Goal: Information Seeking & Learning: Learn about a topic

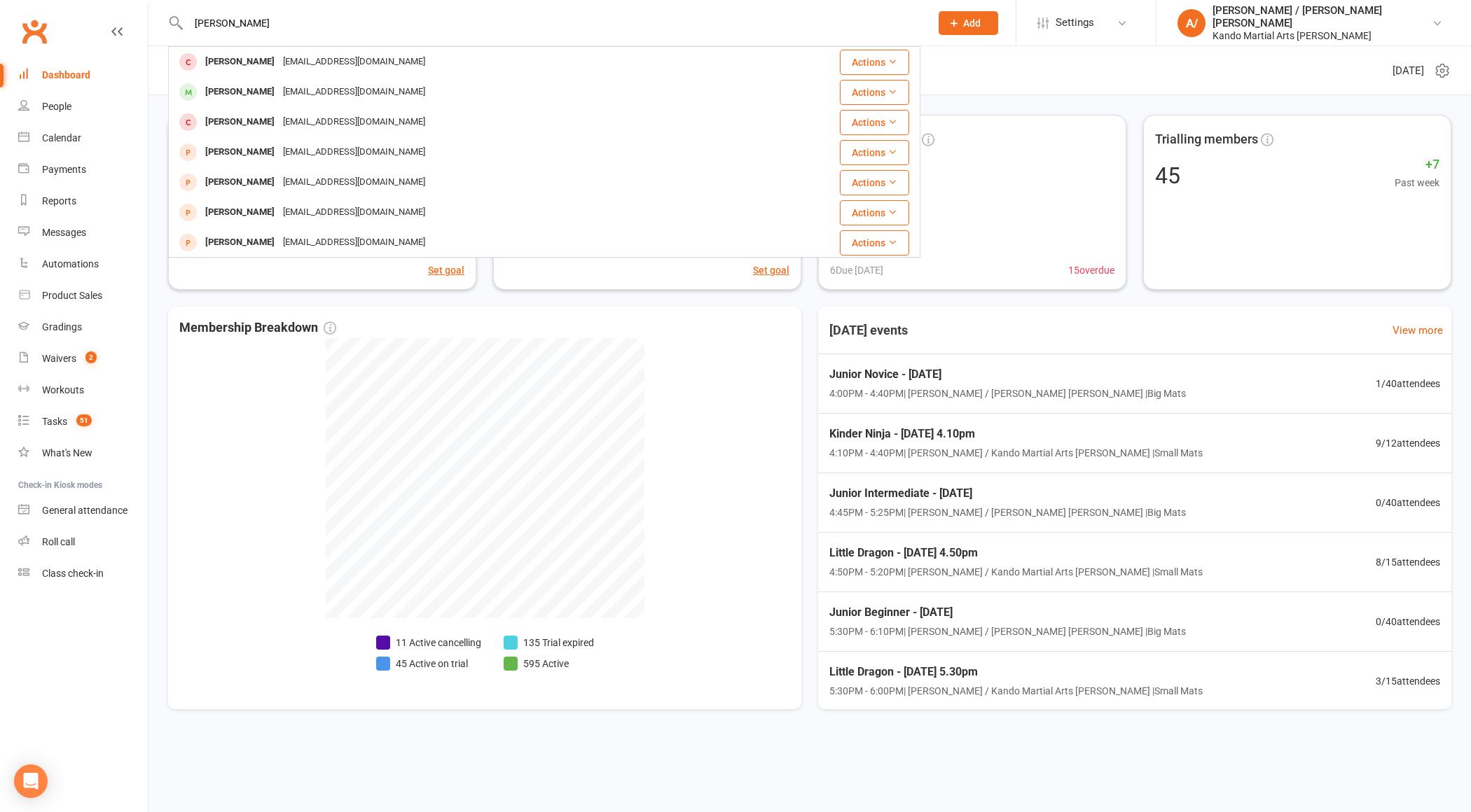
type input "[PERSON_NAME]"
click at [236, 60] on div "[PERSON_NAME]" at bounding box center [240, 62] width 78 height 20
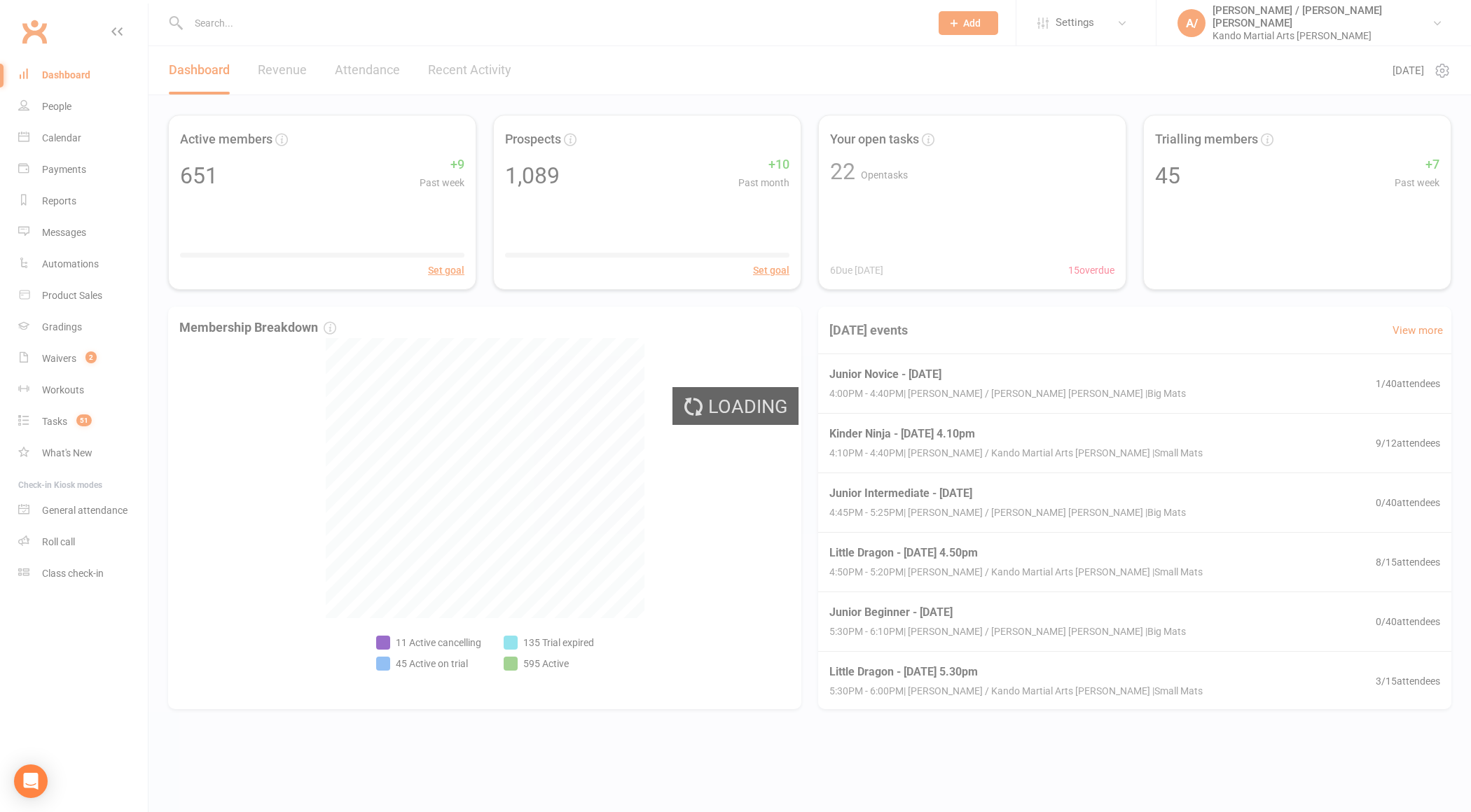
click at [217, 20] on div "Loading" at bounding box center [736, 406] width 1471 height 812
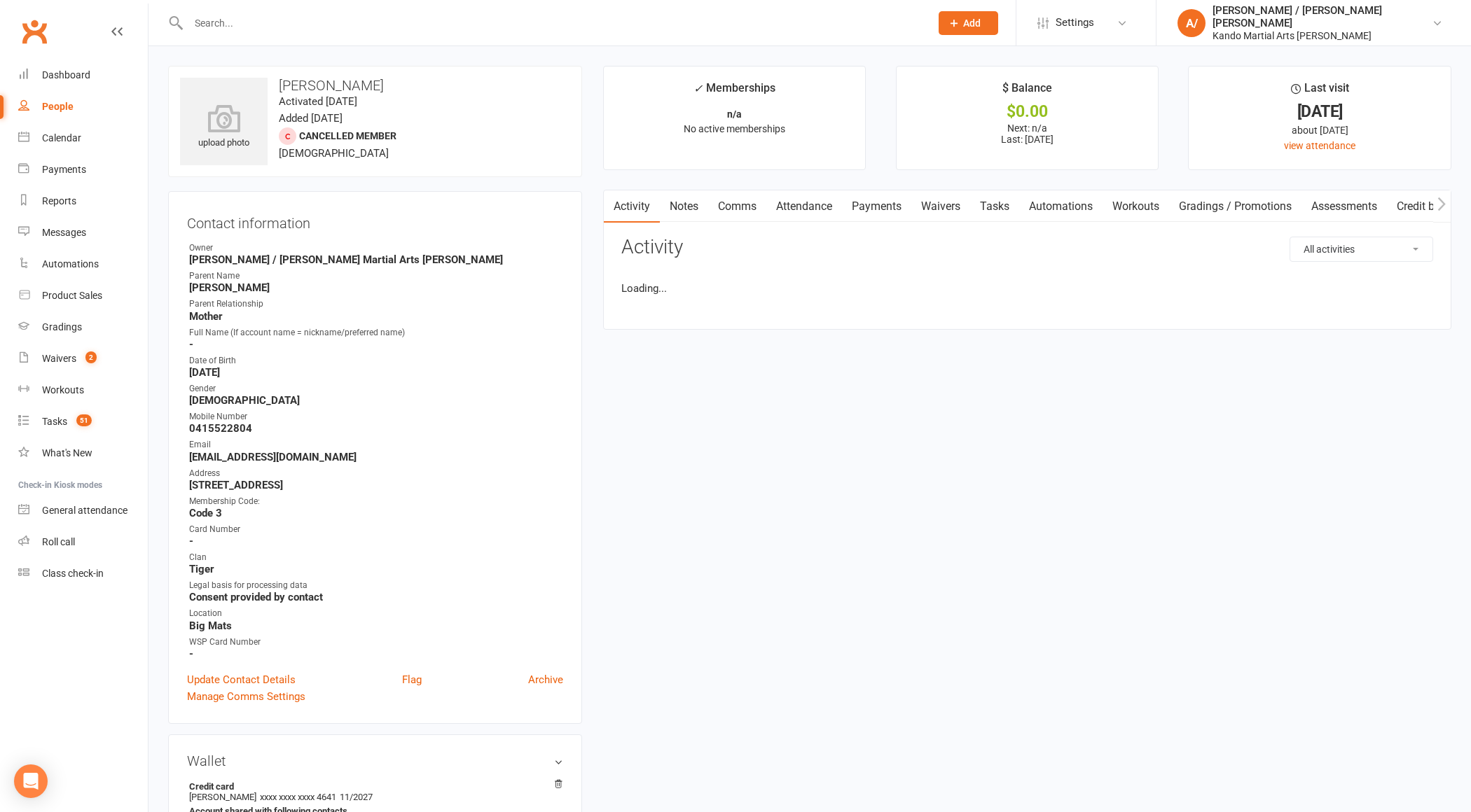
click at [217, 20] on input "text" at bounding box center [552, 23] width 736 height 20
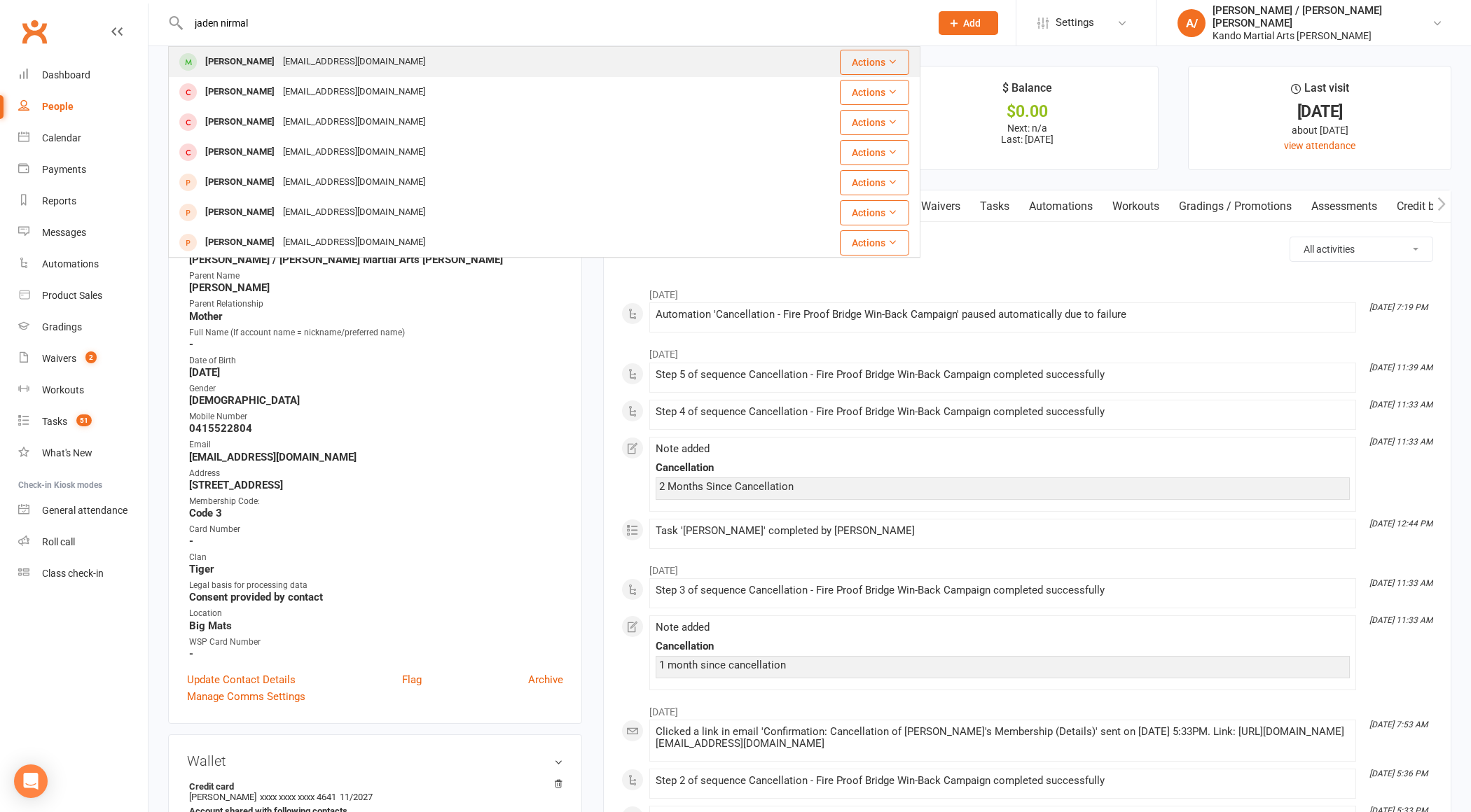
type input "jaden nirmal"
click at [239, 63] on div "[PERSON_NAME]" at bounding box center [240, 62] width 78 height 20
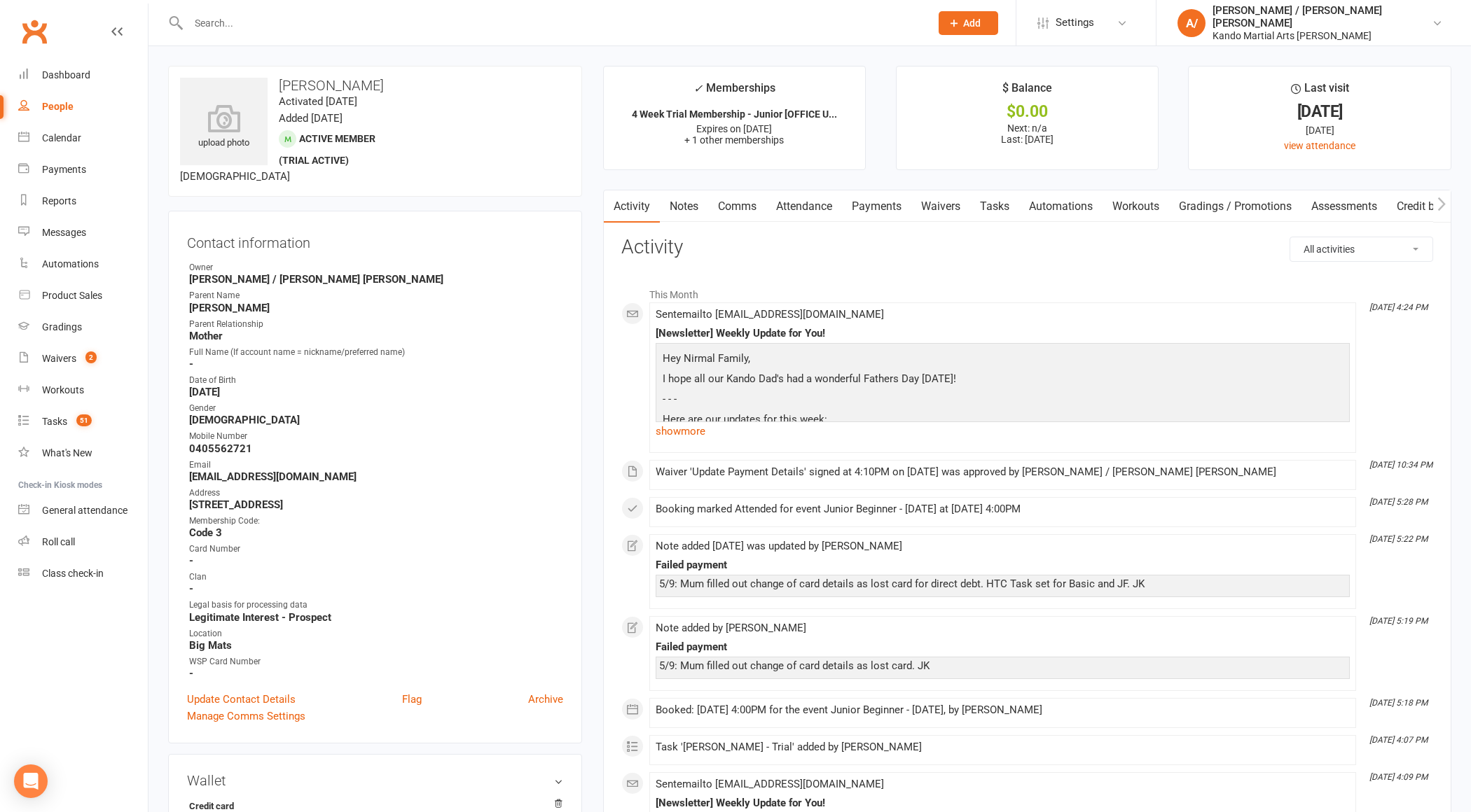
click at [1007, 210] on link "Tasks" at bounding box center [994, 207] width 49 height 32
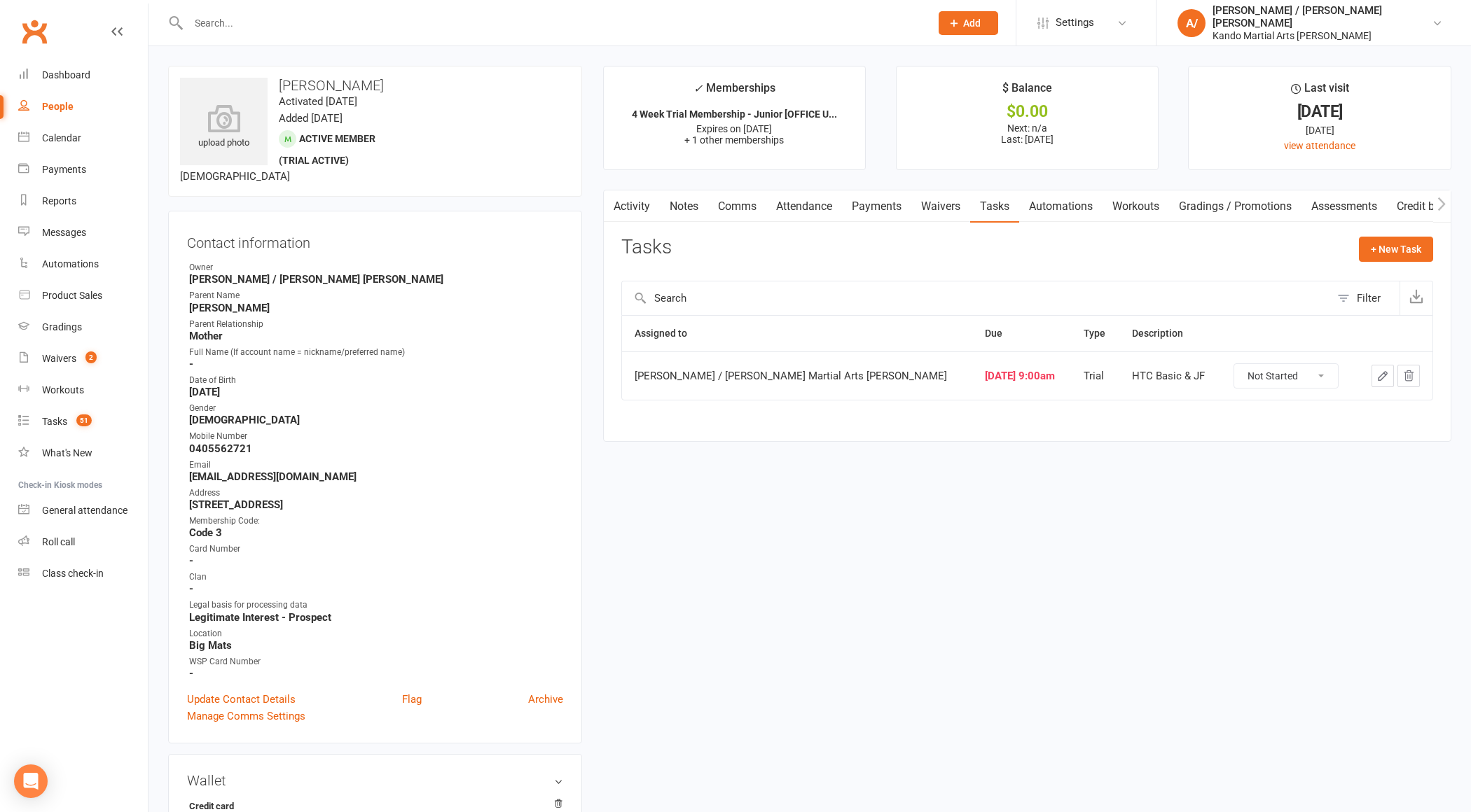
click at [224, 25] on input "text" at bounding box center [552, 23] width 736 height 20
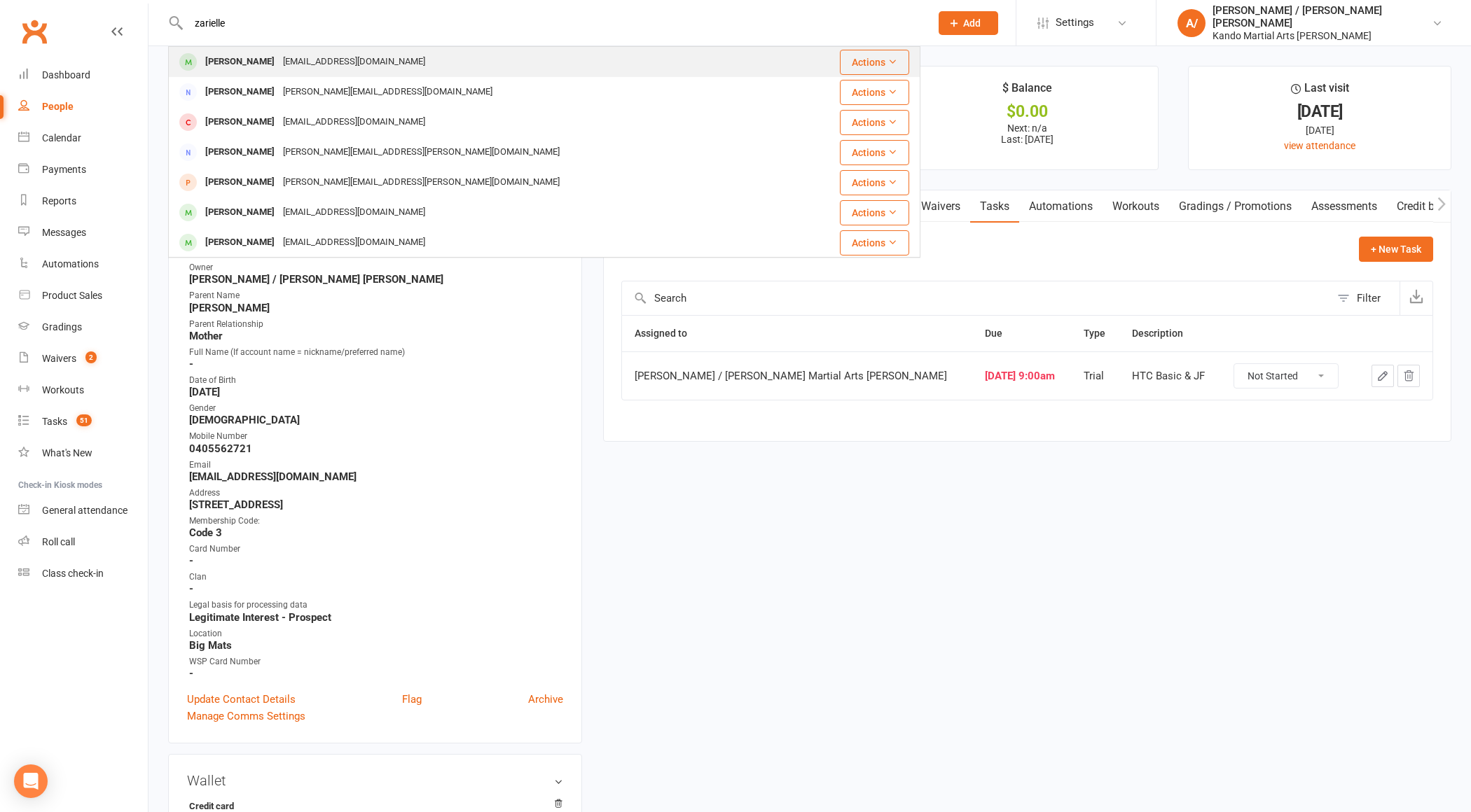
type input "zarielle"
click at [238, 60] on div "[PERSON_NAME]" at bounding box center [240, 62] width 78 height 20
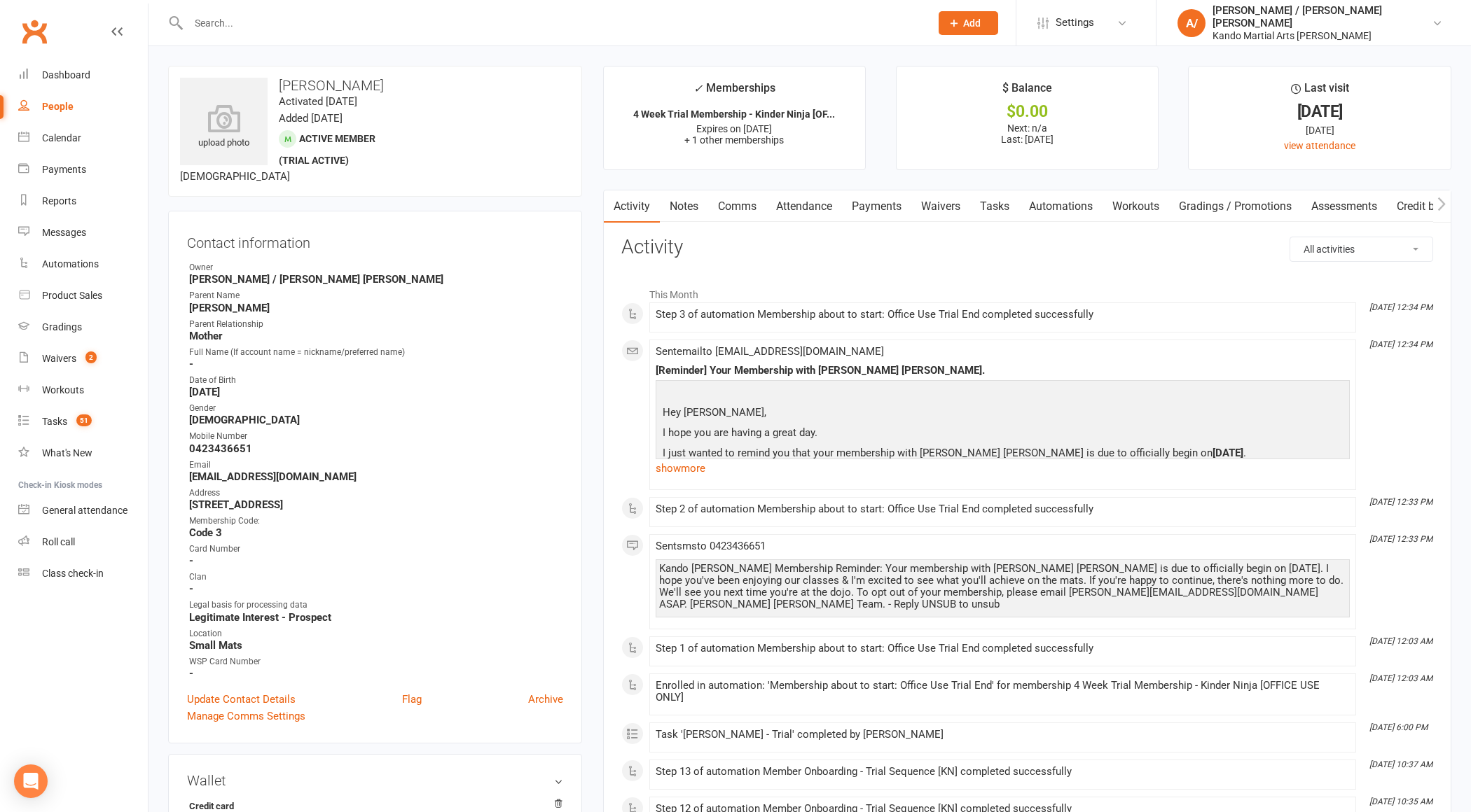
scroll to position [15, 0]
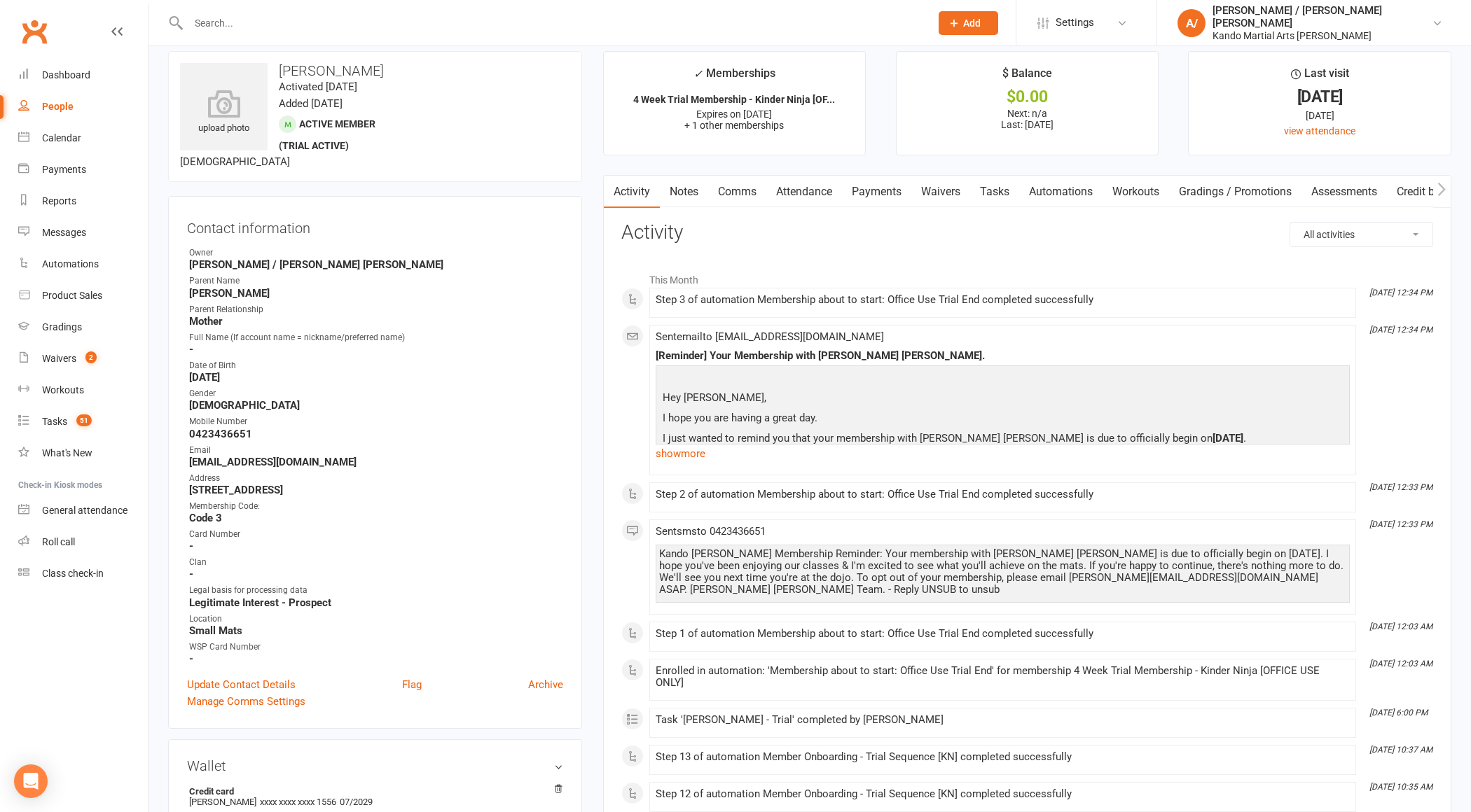
click at [685, 188] on link "Notes" at bounding box center [684, 192] width 48 height 32
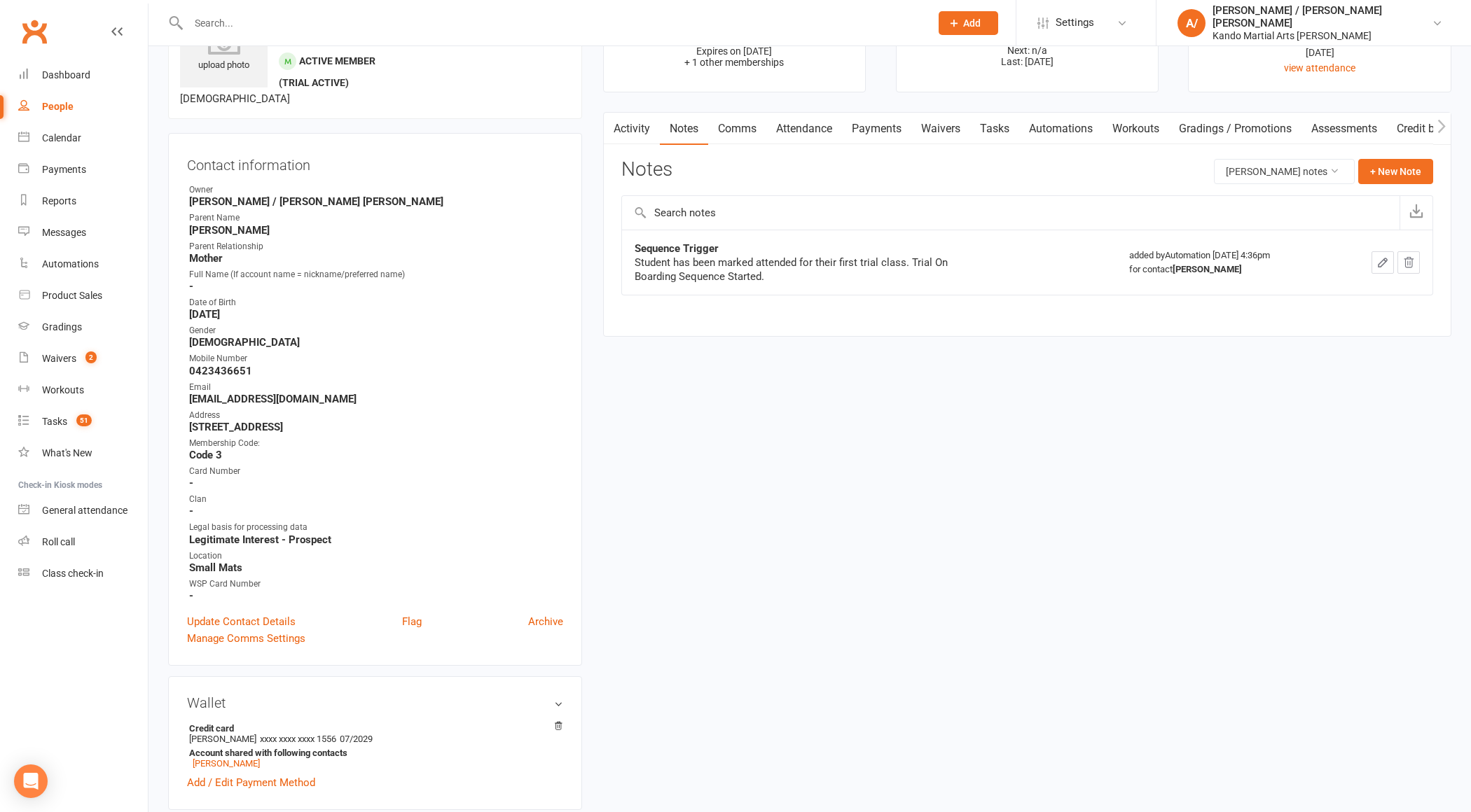
scroll to position [121, 0]
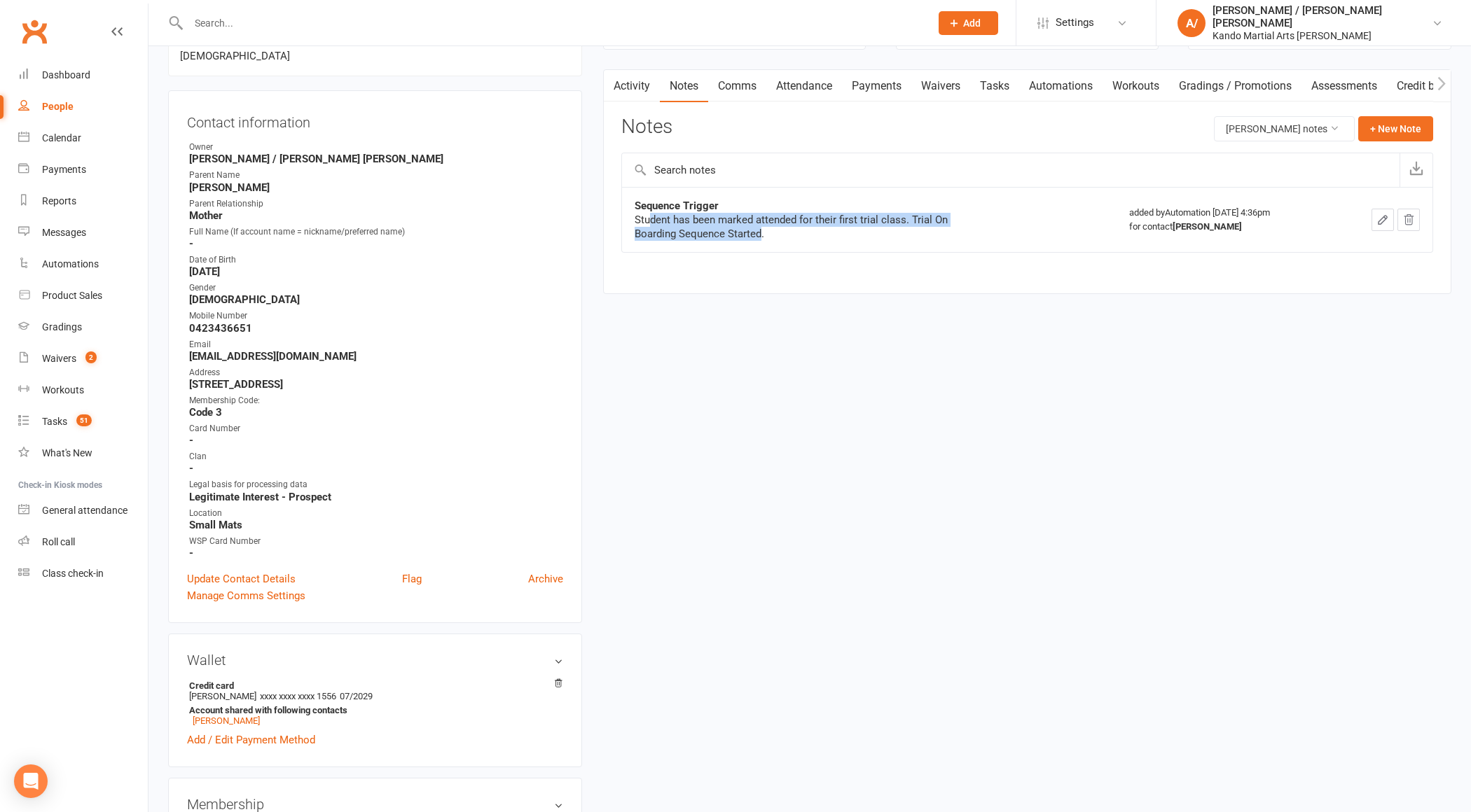
drag, startPoint x: 648, startPoint y: 219, endPoint x: 756, endPoint y: 233, distance: 108.9
click at [757, 233] on div "Student has been marked attended for their first trial class. Trial On Boarding…" at bounding box center [809, 227] width 351 height 28
click at [756, 233] on div "Student has been marked attended for their first trial class. Trial On Boarding…" at bounding box center [809, 227] width 351 height 28
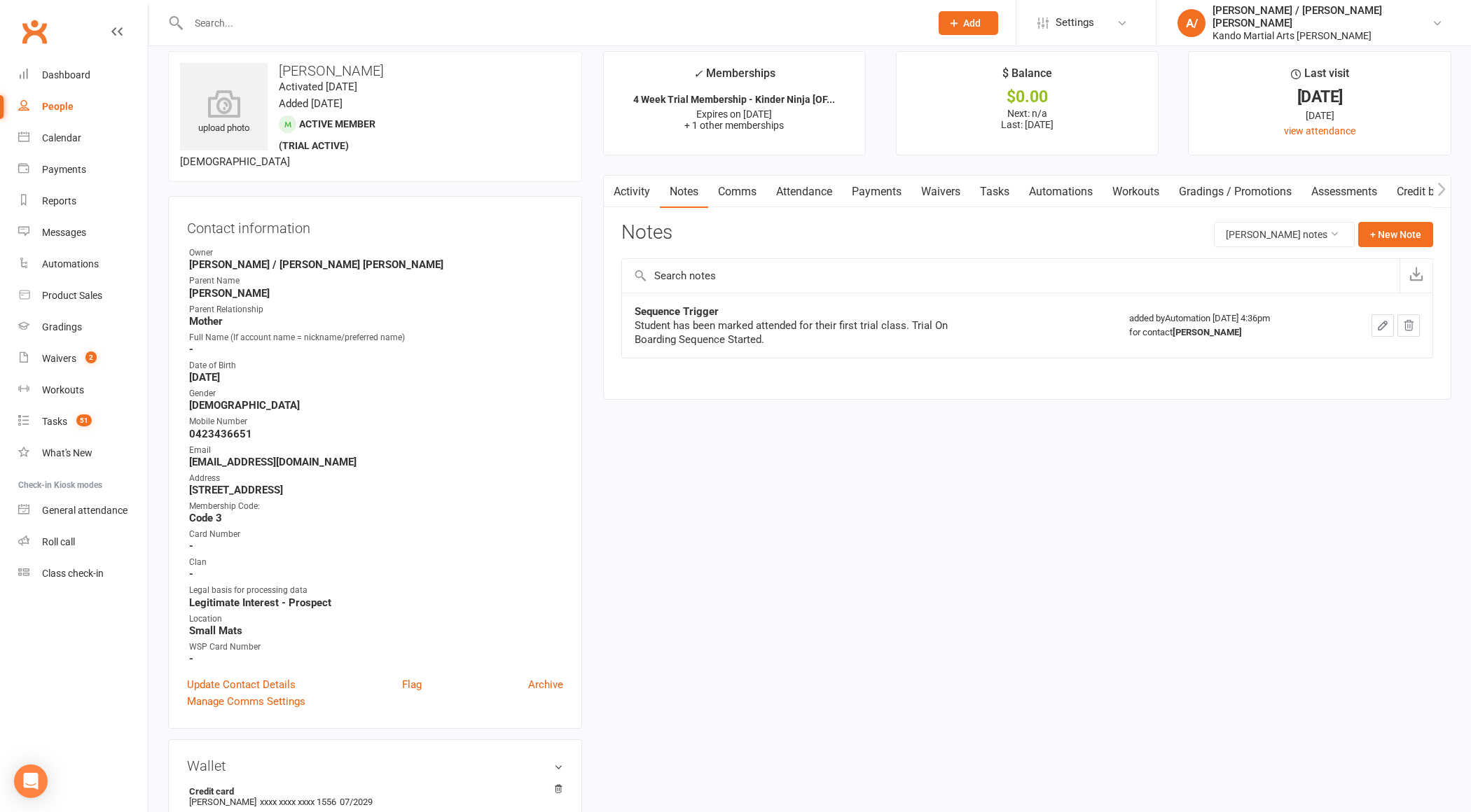
scroll to position [0, 0]
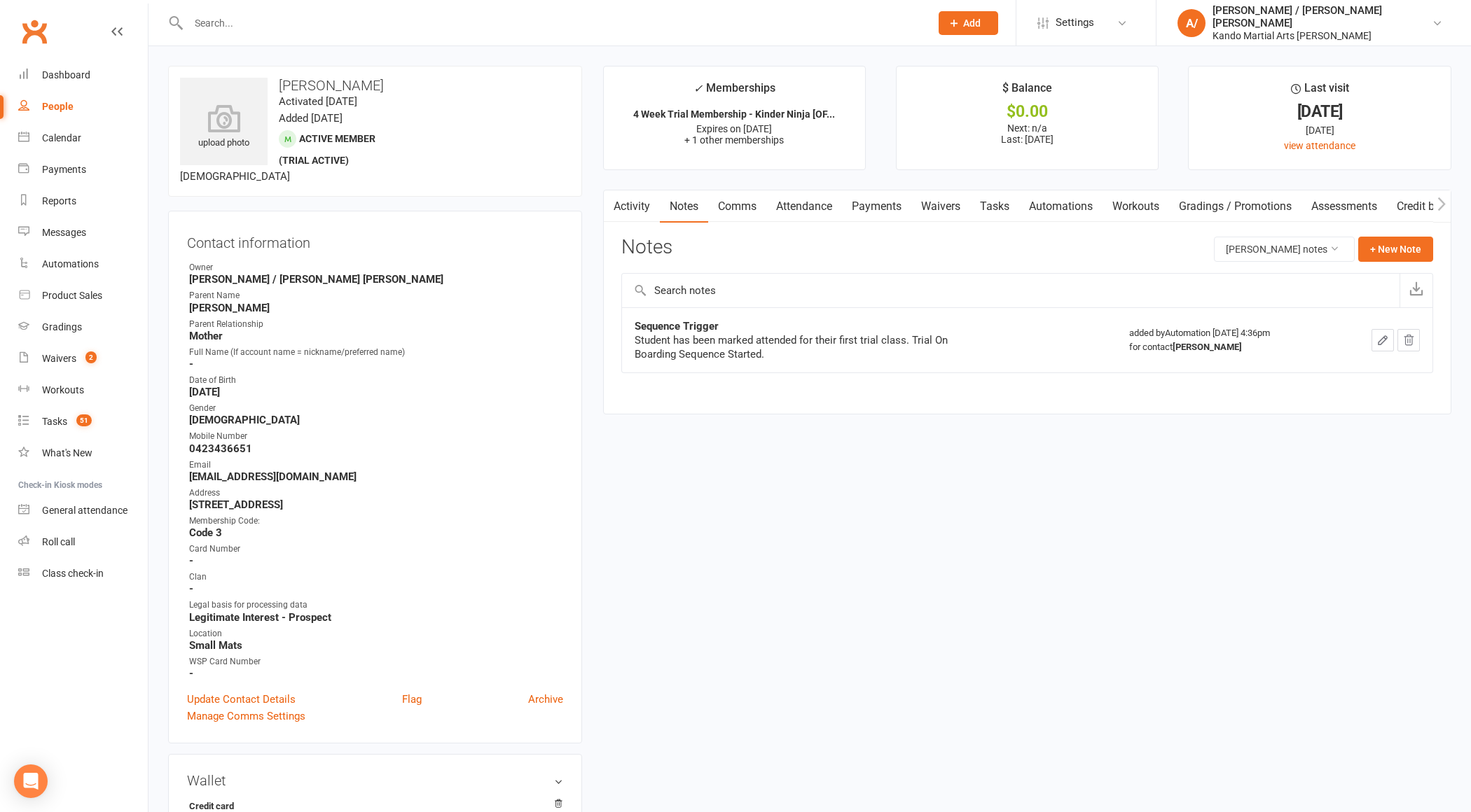
click at [1005, 202] on link "Tasks" at bounding box center [994, 207] width 49 height 32
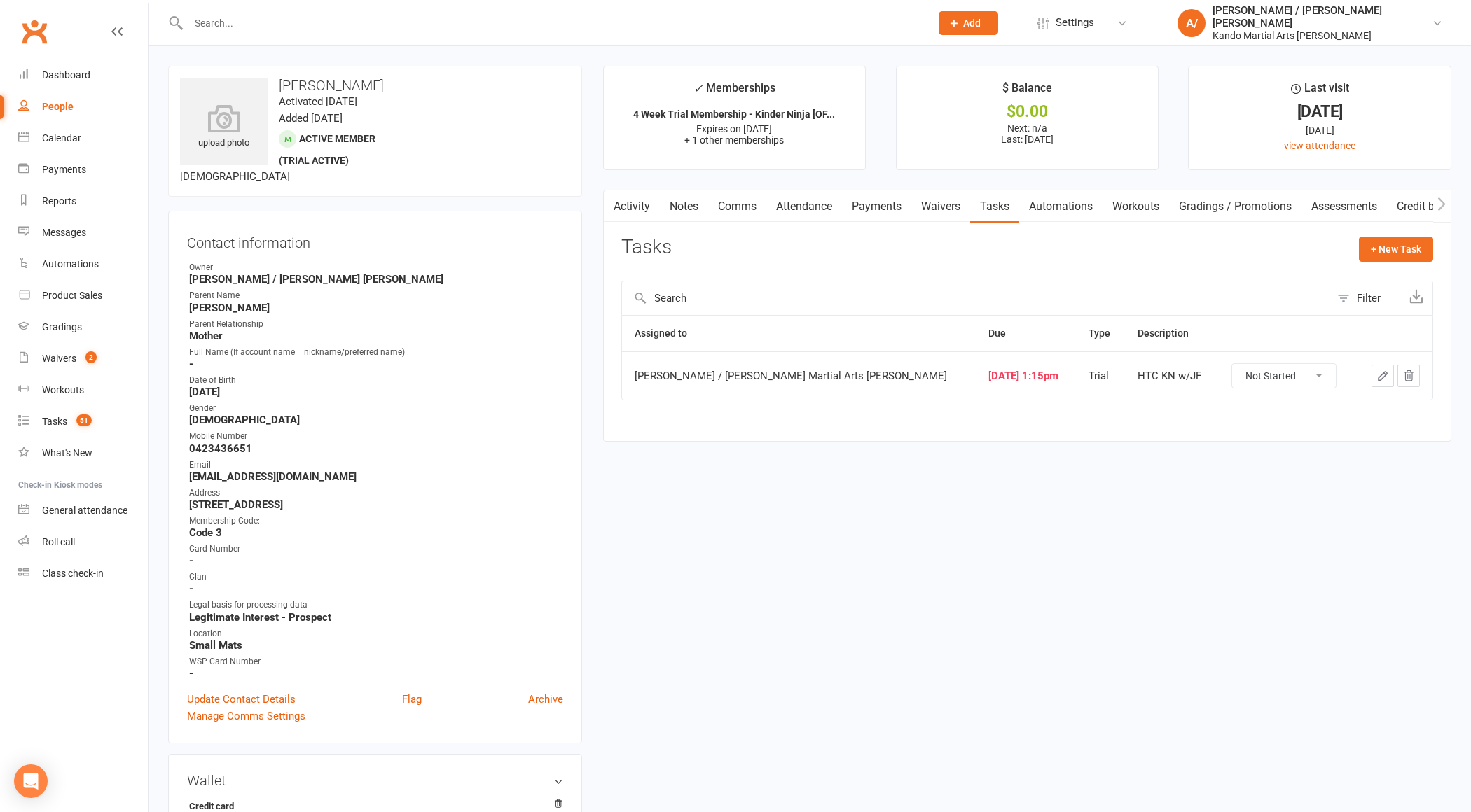
click at [1367, 286] on button "Filter" at bounding box center [1364, 299] width 69 height 34
select select "incomplete"
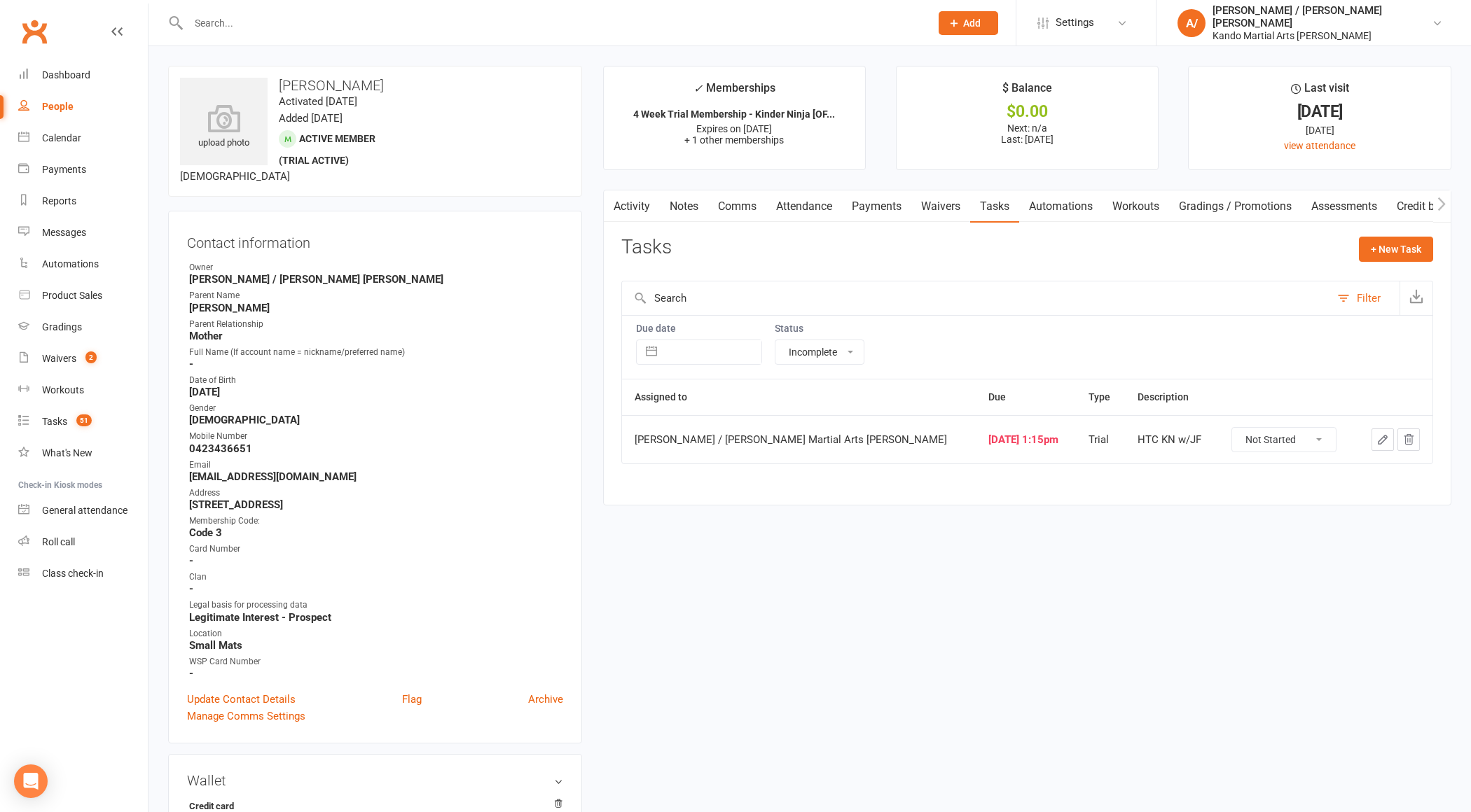
click at [738, 346] on input "text" at bounding box center [713, 353] width 97 height 24
select select "7"
select select "2025"
select select "8"
select select "2025"
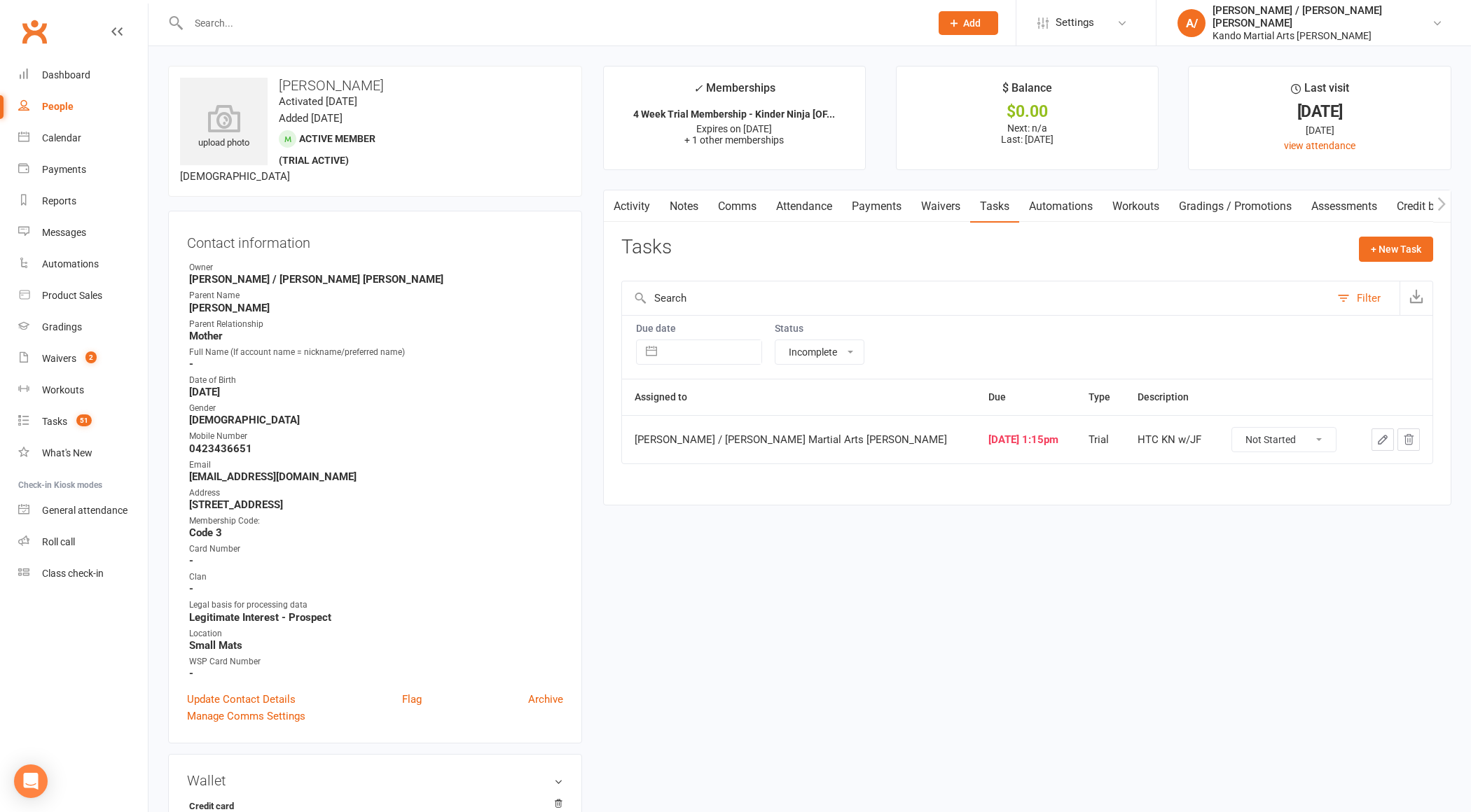
select select "9"
select select "2025"
click at [662, 409] on icon "Move backward to switch to the previous month." at bounding box center [664, 407] width 13 height 13
select select "6"
select select "2025"
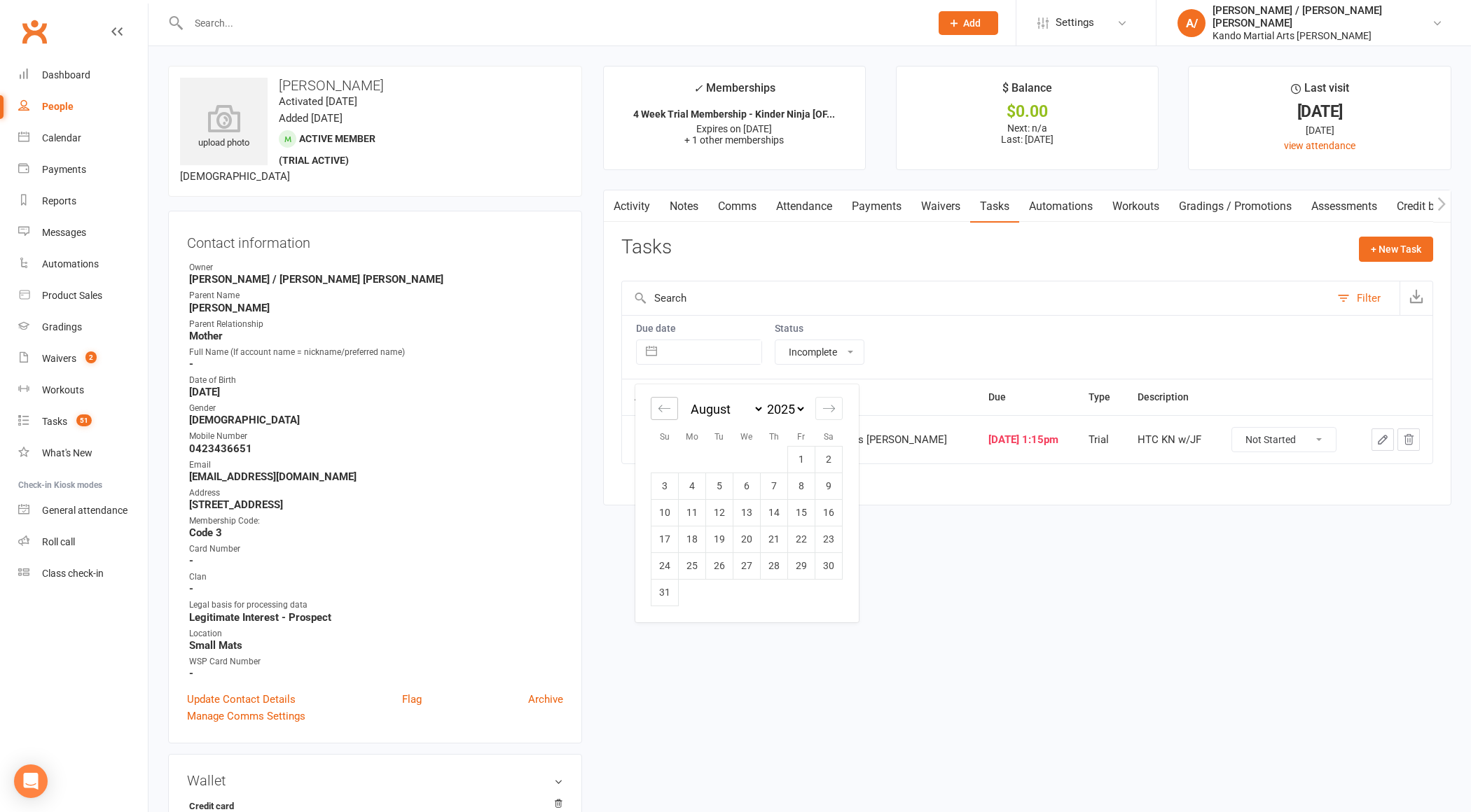
click at [662, 409] on icon "Move backward to switch to the previous month." at bounding box center [664, 407] width 13 height 13
select select "5"
select select "2025"
click at [701, 462] on td "Calendar" at bounding box center [692, 459] width 27 height 27
click at [709, 461] on td "1" at bounding box center [720, 459] width 27 height 27
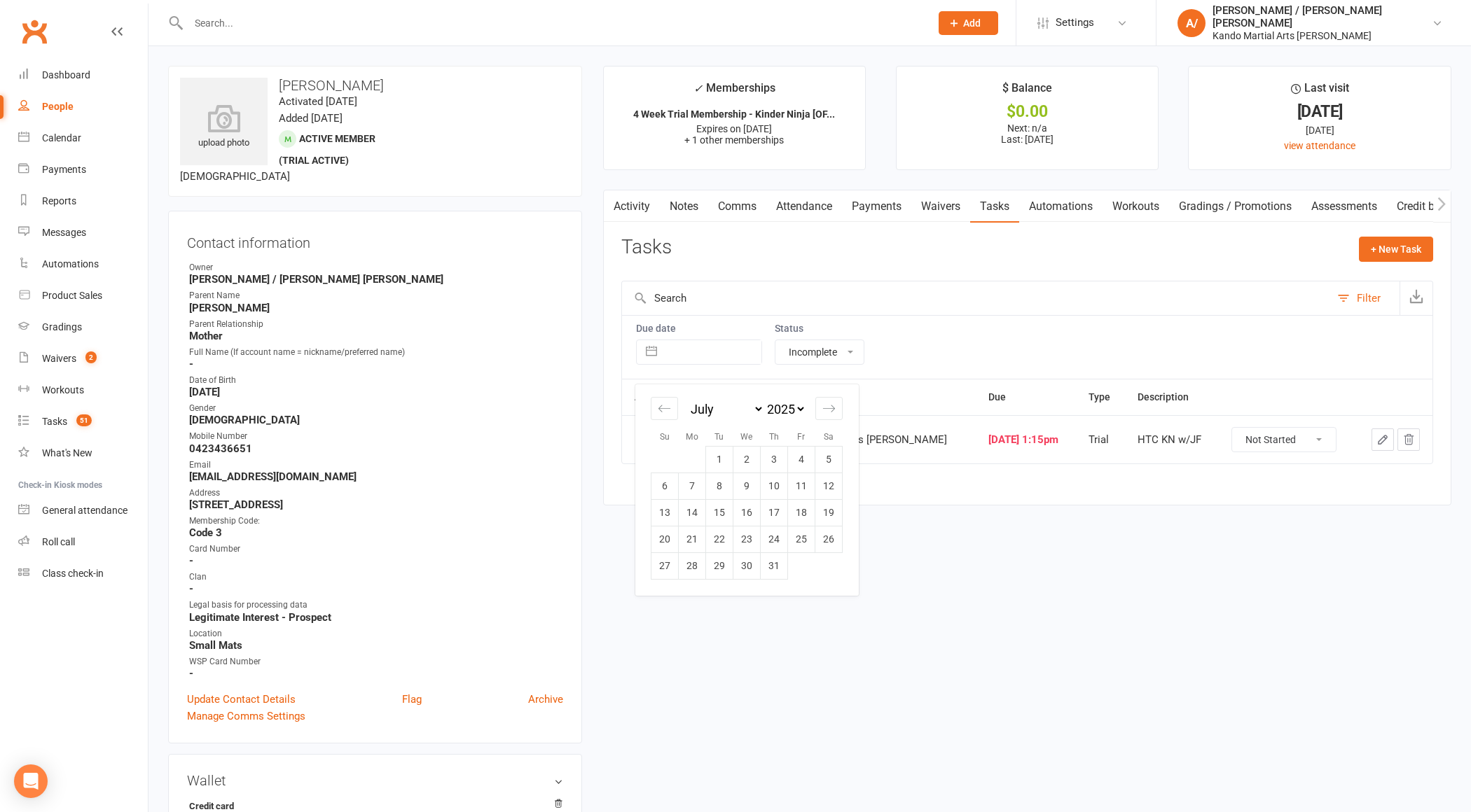
type input "[DATE]"
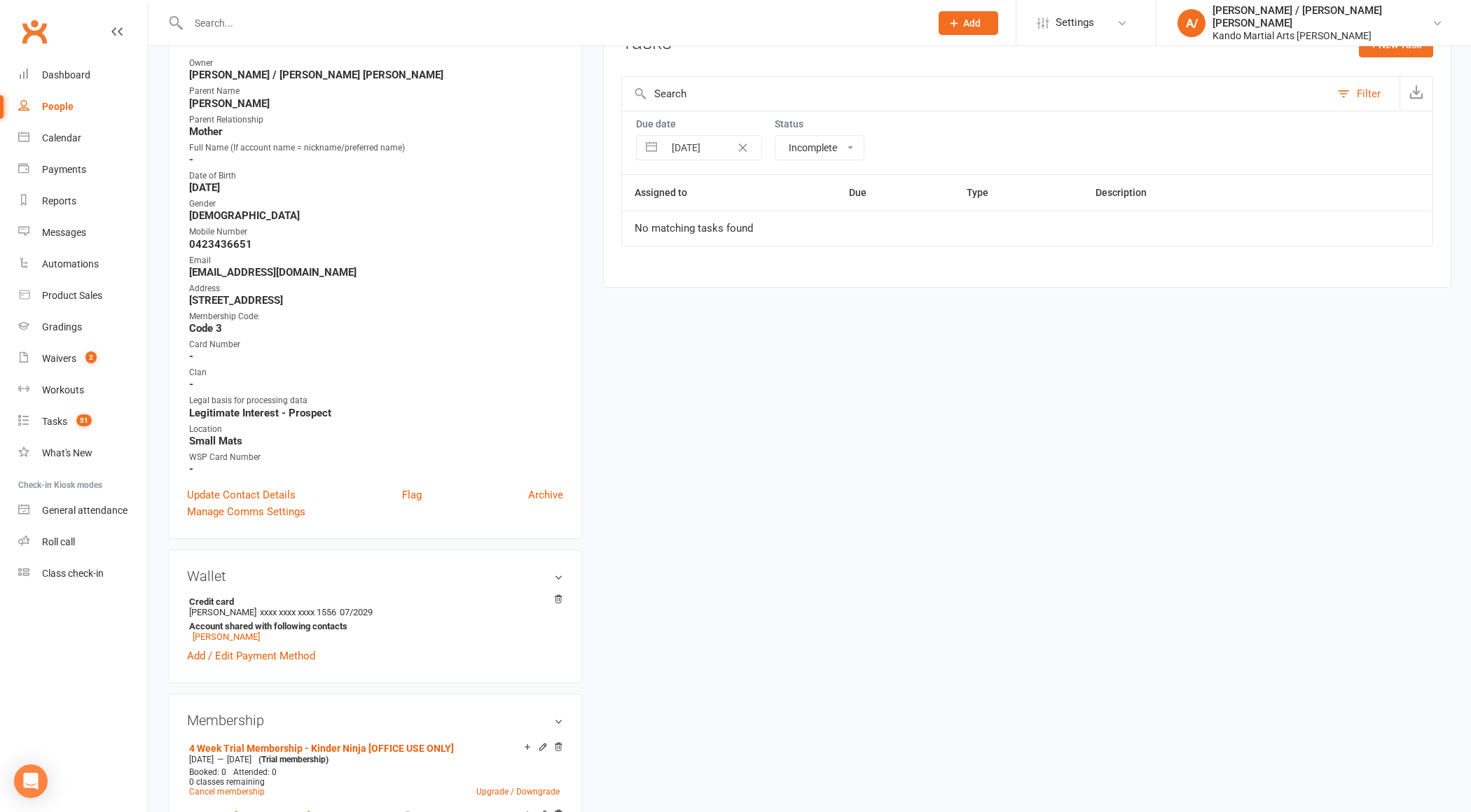
scroll to position [207, 0]
click at [811, 147] on select "All statuses Incomplete Not Started In Progress Waiting Complete" at bounding box center [819, 145] width 88 height 24
select select
click at [775, 133] on select "All statuses Incomplete Not Started In Progress Waiting Complete" at bounding box center [819, 145] width 88 height 24
click at [693, 147] on input "[DATE]" at bounding box center [713, 145] width 97 height 24
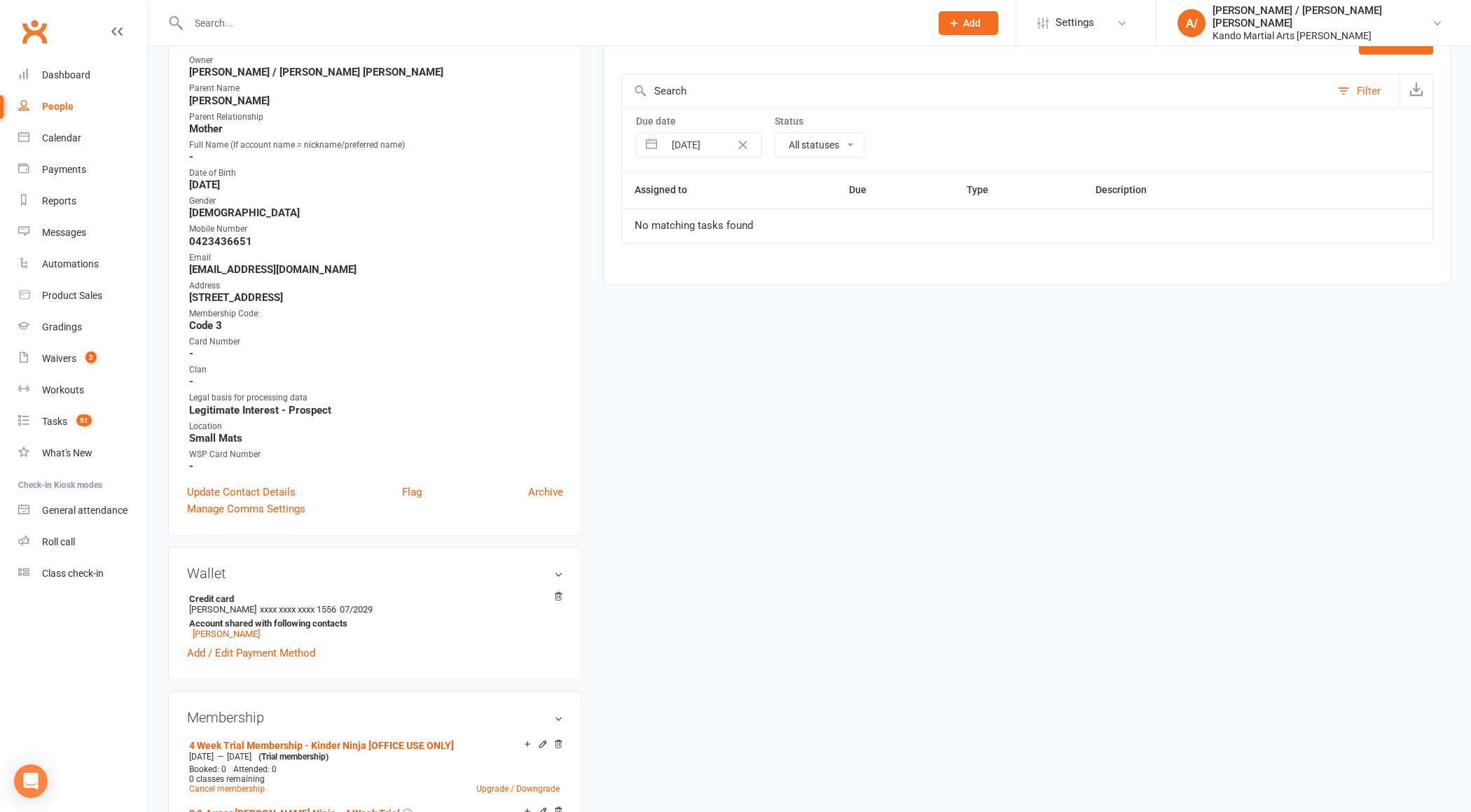
select select "5"
select select "2025"
select select "6"
select select "2025"
select select "7"
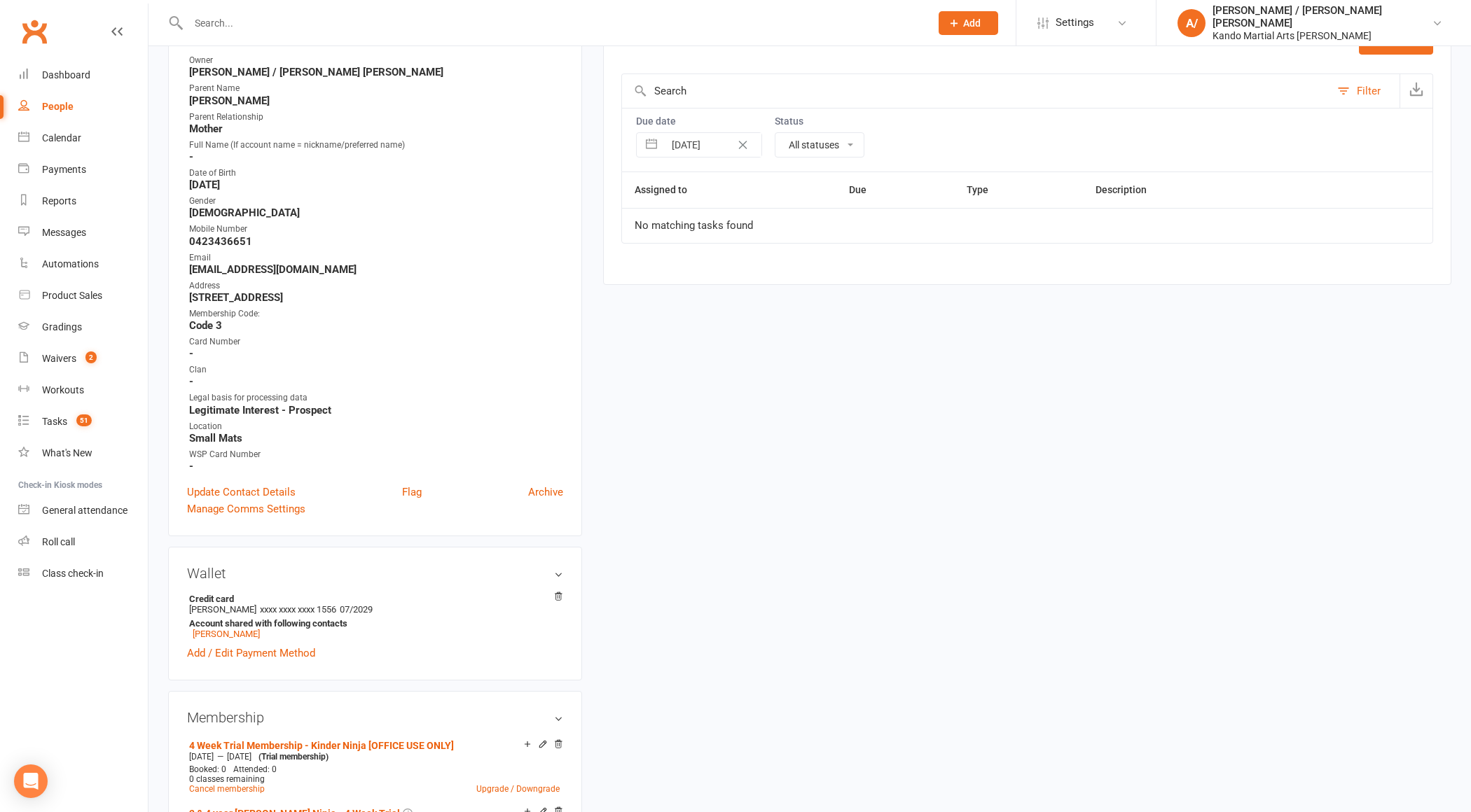
select select "2025"
click at [998, 135] on div "Due date [DATE] Navigate forward to interact with the calendar and select a dat…" at bounding box center [1027, 140] width 811 height 64
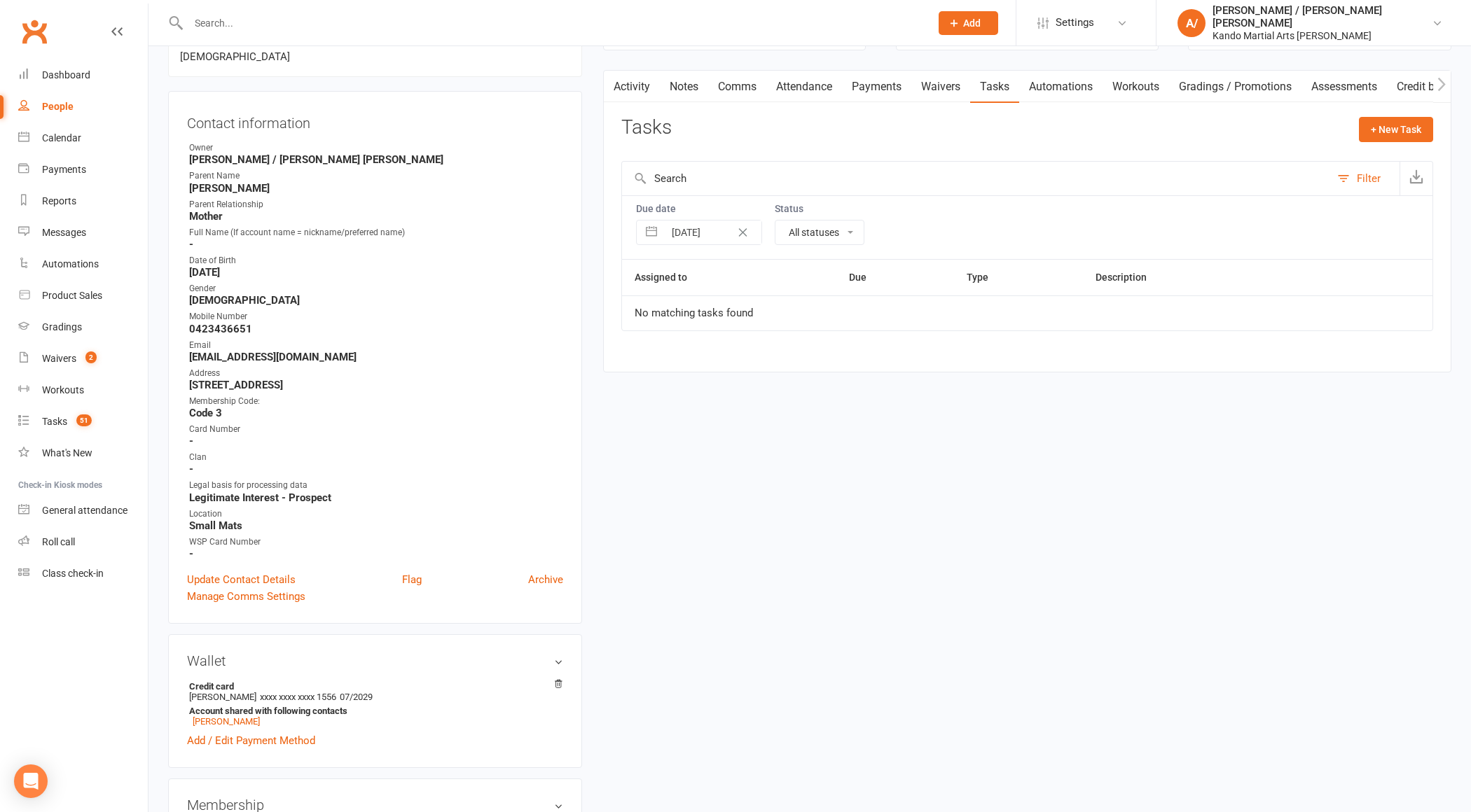
scroll to position [99, 0]
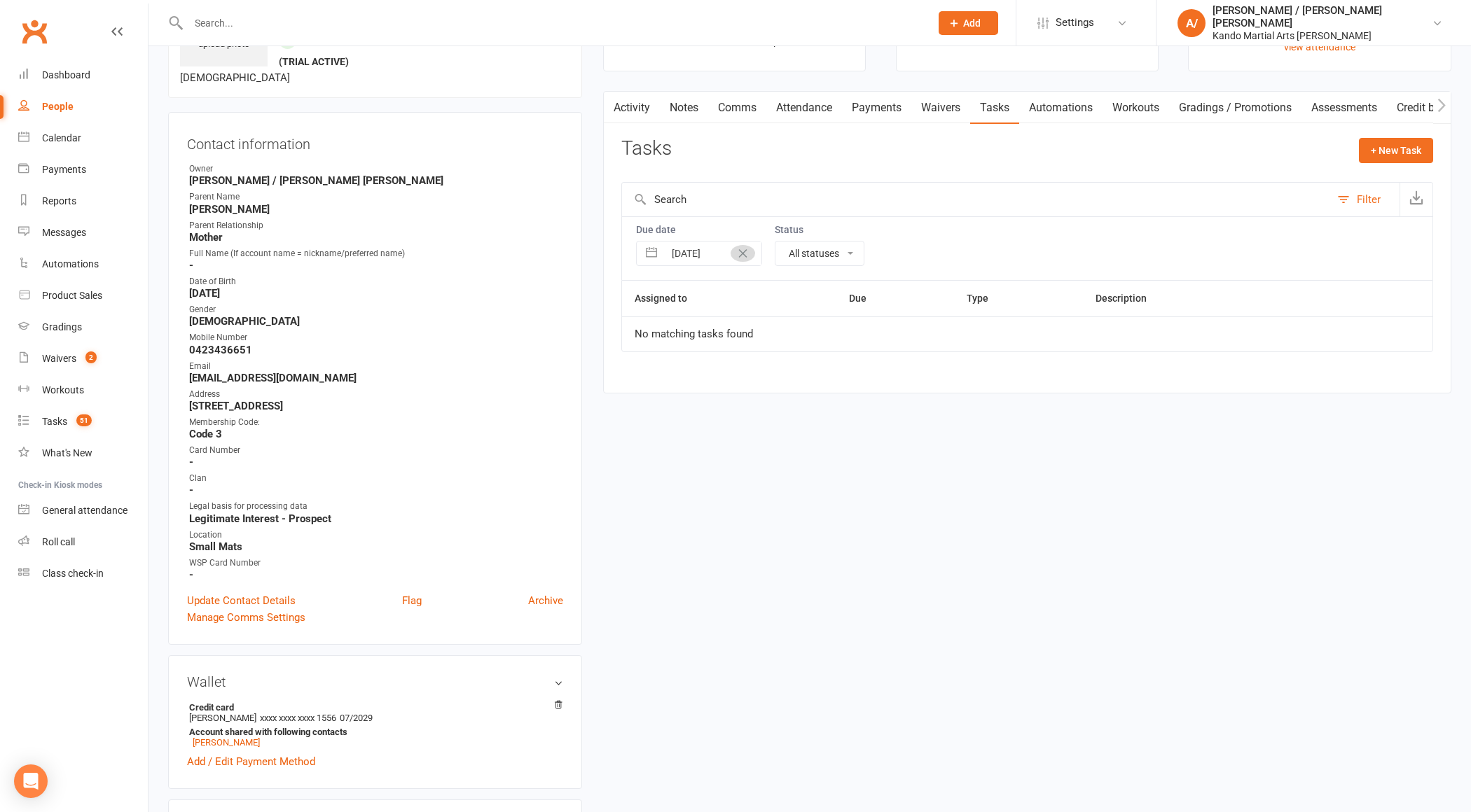
click at [740, 254] on icon "Clear Date" at bounding box center [742, 254] width 11 height 8
select select "finished"
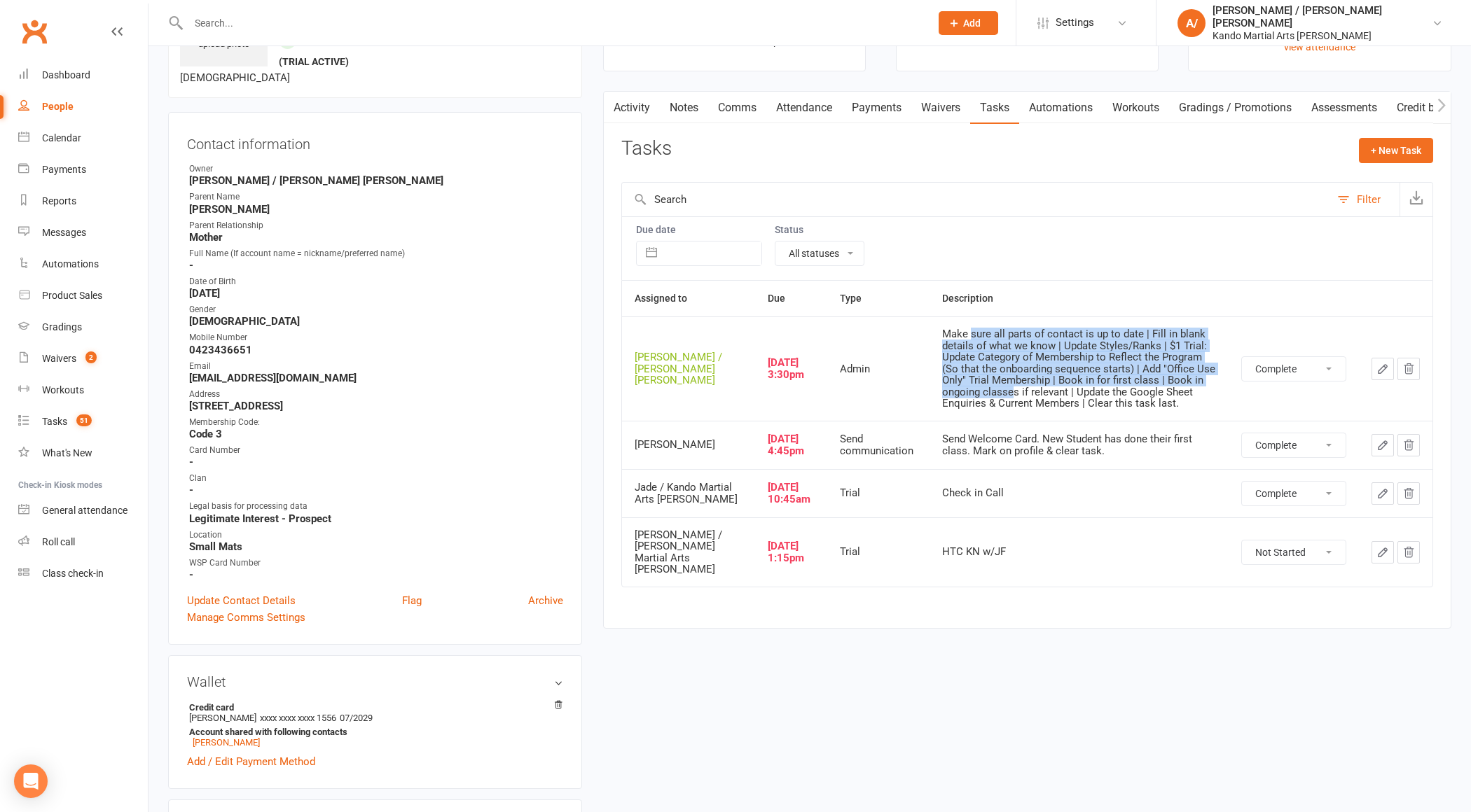
drag, startPoint x: 921, startPoint y: 336, endPoint x: 1074, endPoint y: 376, distance: 158.1
click at [1074, 376] on div "Make sure all parts of contact is up to date | Fill in blank details of what we…" at bounding box center [1079, 369] width 274 height 81
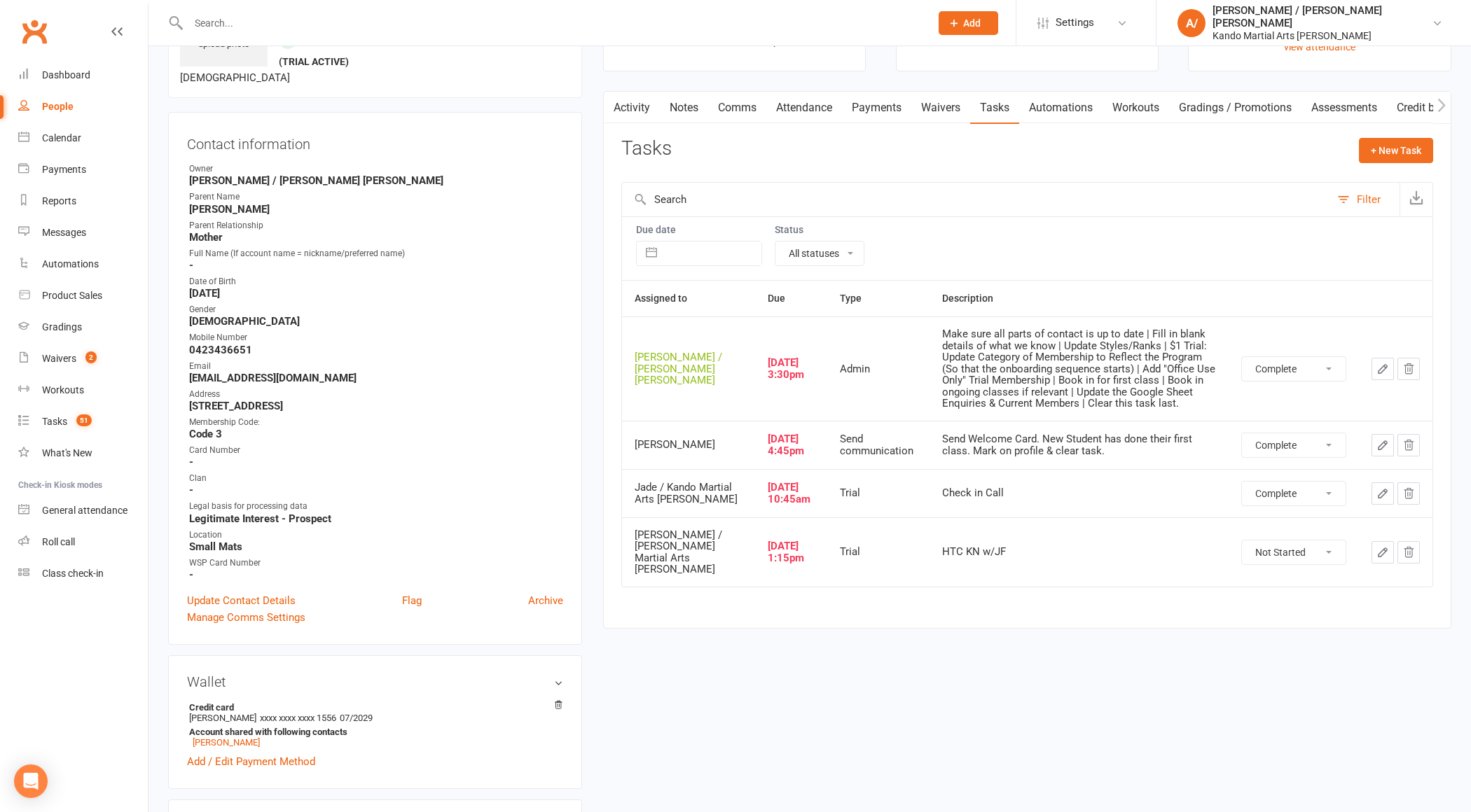
click at [949, 433] on div "Send Welcome Card. New Student has done their first class. Mark on profile & cl…" at bounding box center [1079, 444] width 274 height 23
click at [942, 492] on div "Check in Call" at bounding box center [1079, 493] width 274 height 12
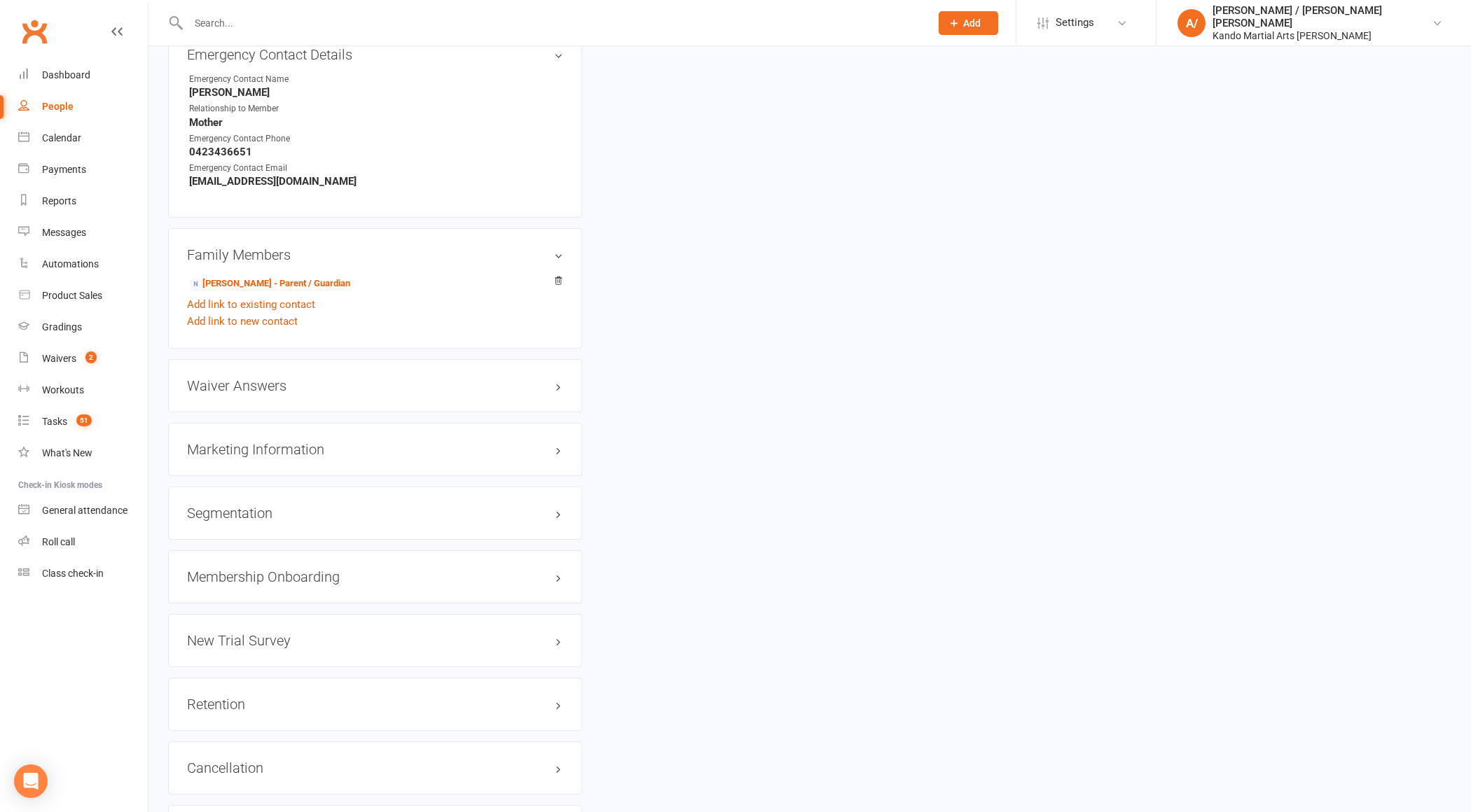
scroll to position [0, 0]
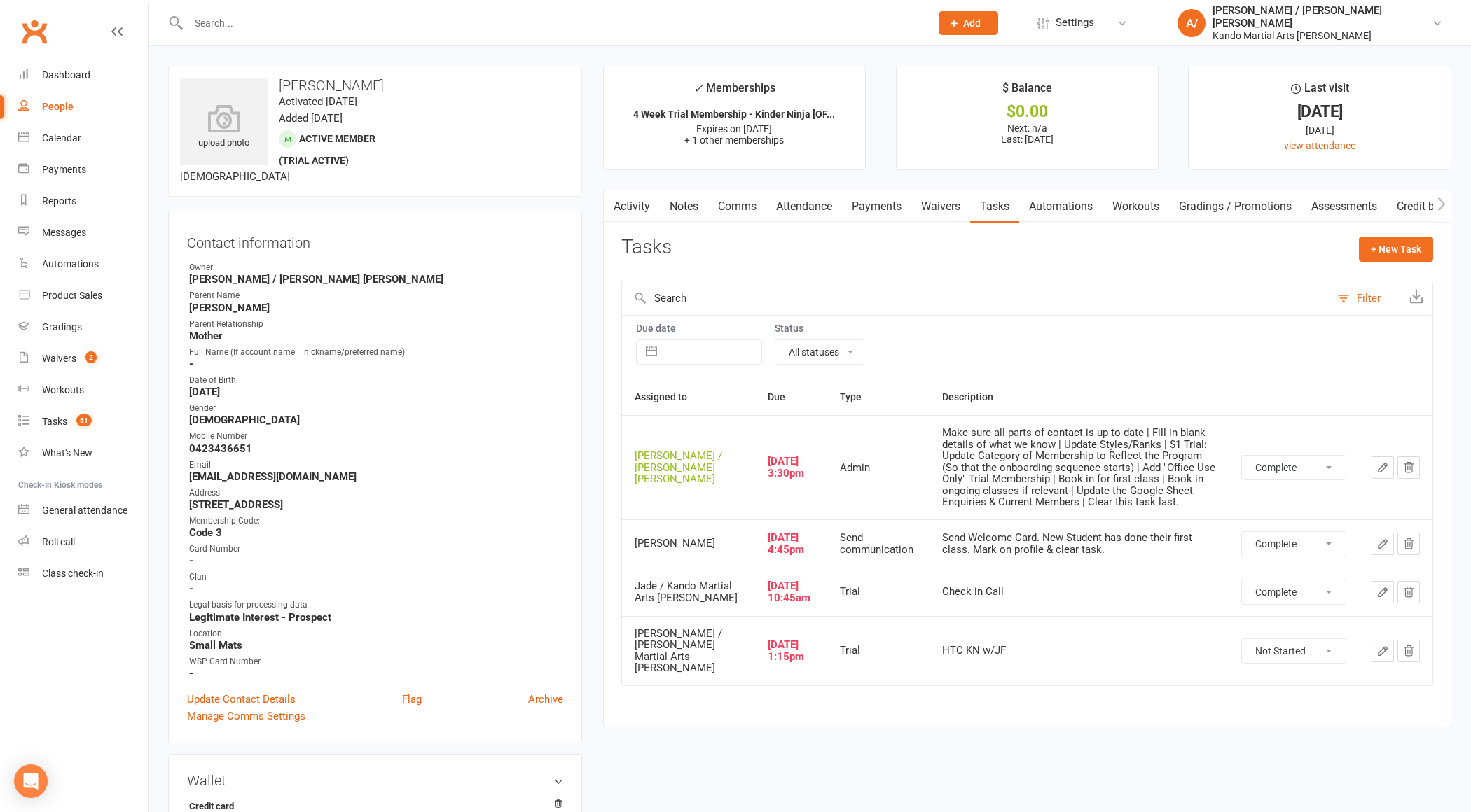
click at [670, 207] on link "Notes" at bounding box center [684, 207] width 48 height 32
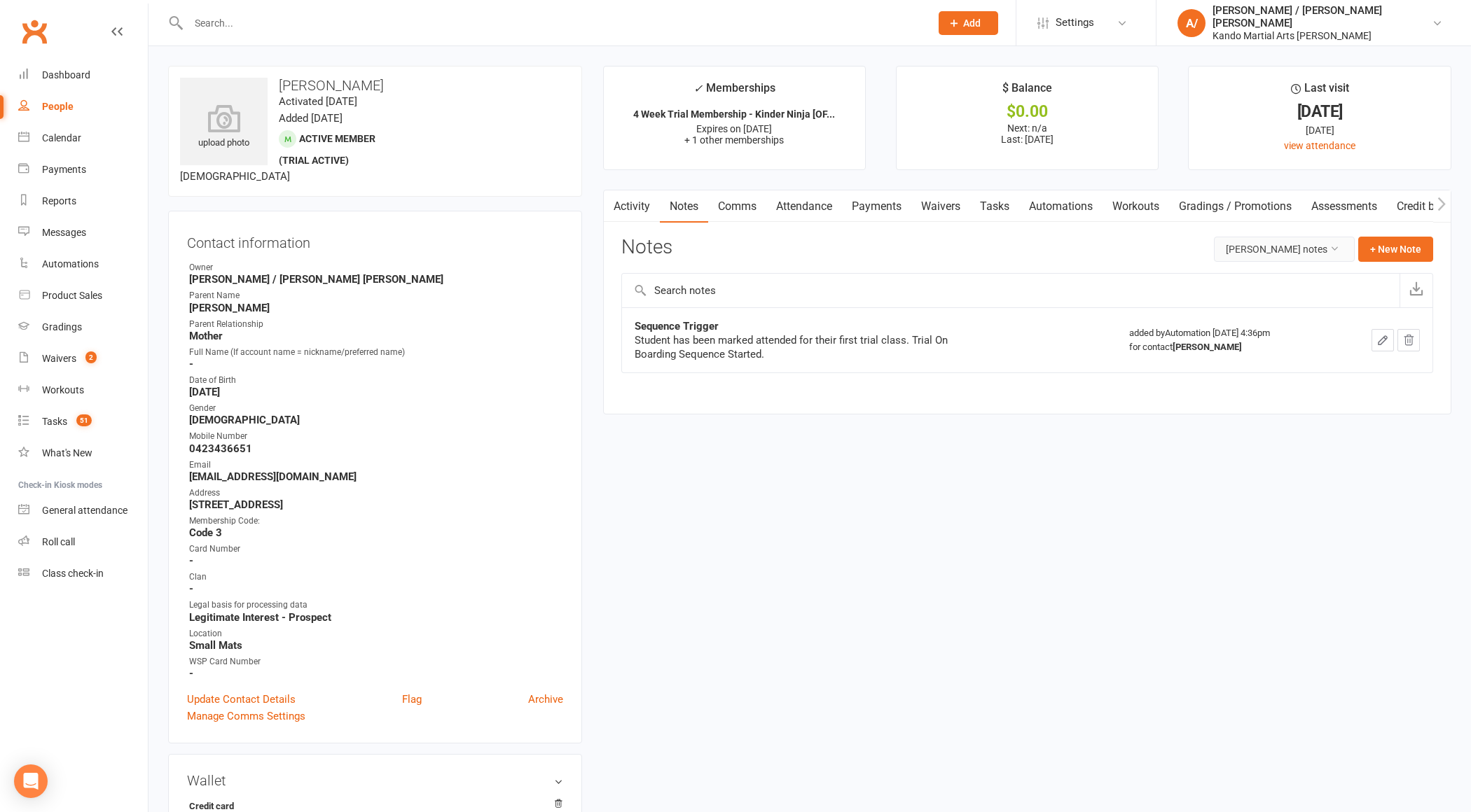
click at [1332, 239] on button "[PERSON_NAME] notes" at bounding box center [1284, 249] width 141 height 25
click at [1292, 318] on link "All family notes" at bounding box center [1286, 308] width 139 height 28
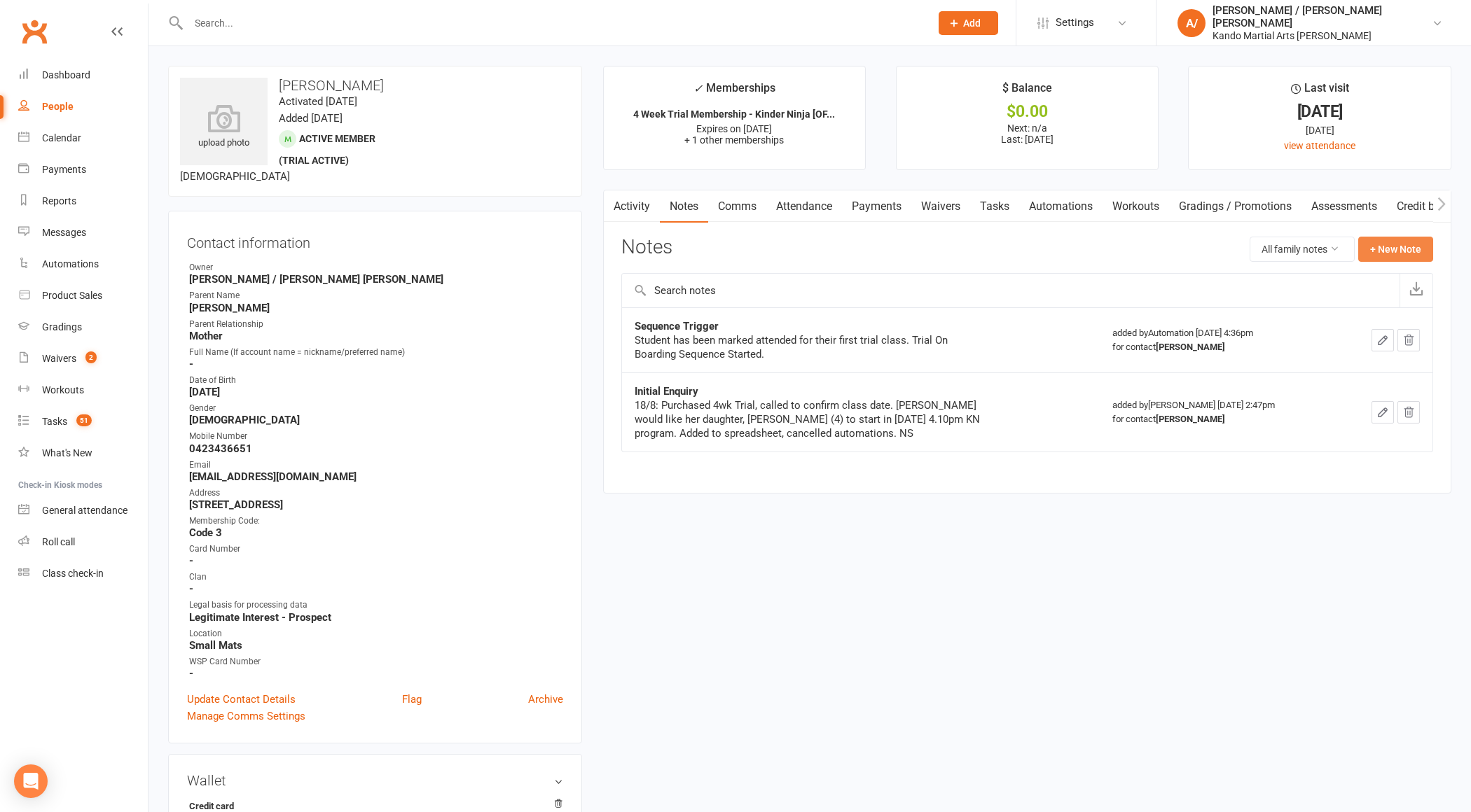
click at [1400, 242] on button "+ New Note" at bounding box center [1395, 249] width 75 height 25
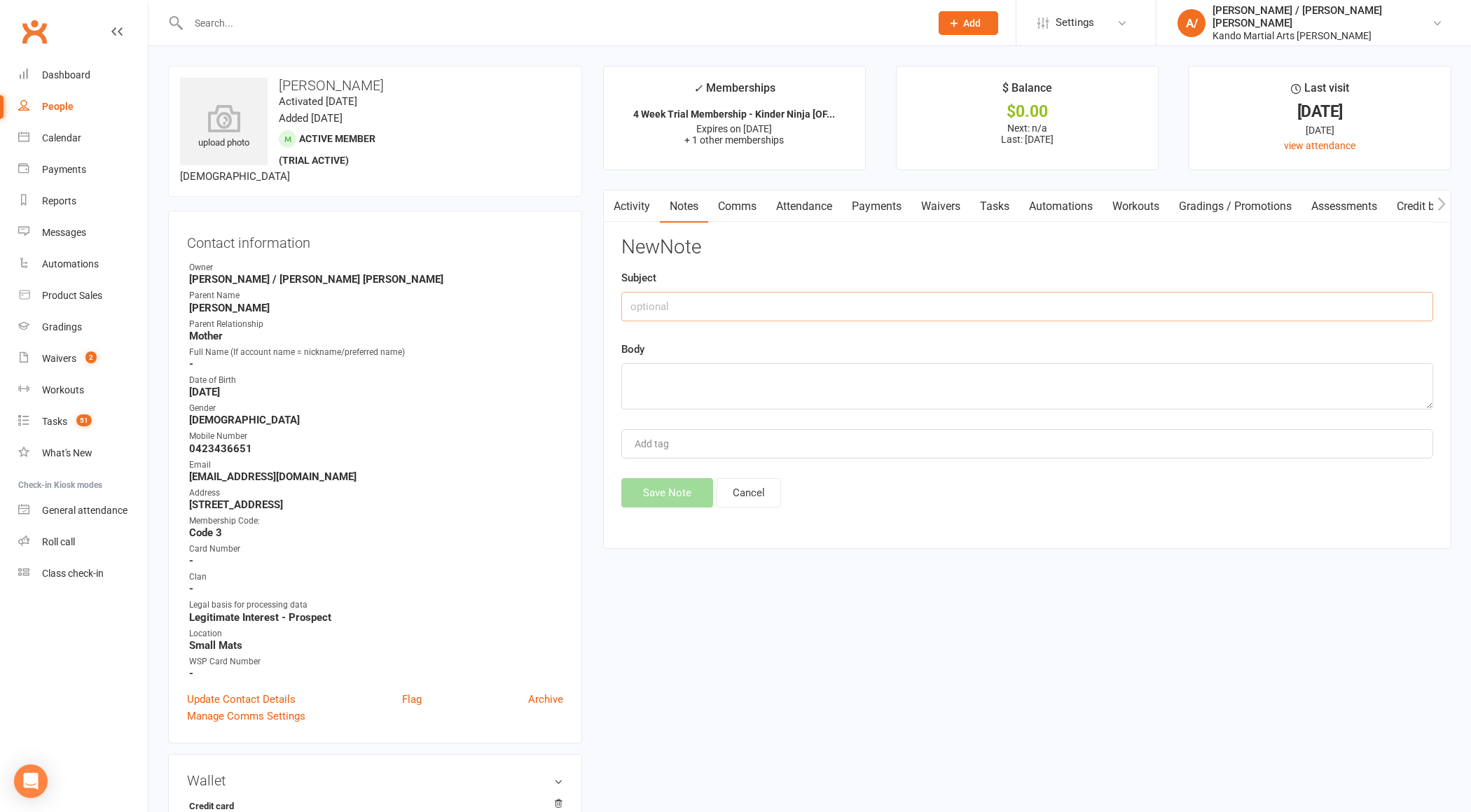
click at [676, 299] on input "text" at bounding box center [1027, 306] width 811 height 29
type input "Joining Fee"
click at [673, 380] on textarea at bounding box center [1027, 387] width 811 height 46
paste textarea "Not given VIP - Offer to discount their joining fee :)"
type textarea "Not given VIP - Offer to discount their joining fee :)"
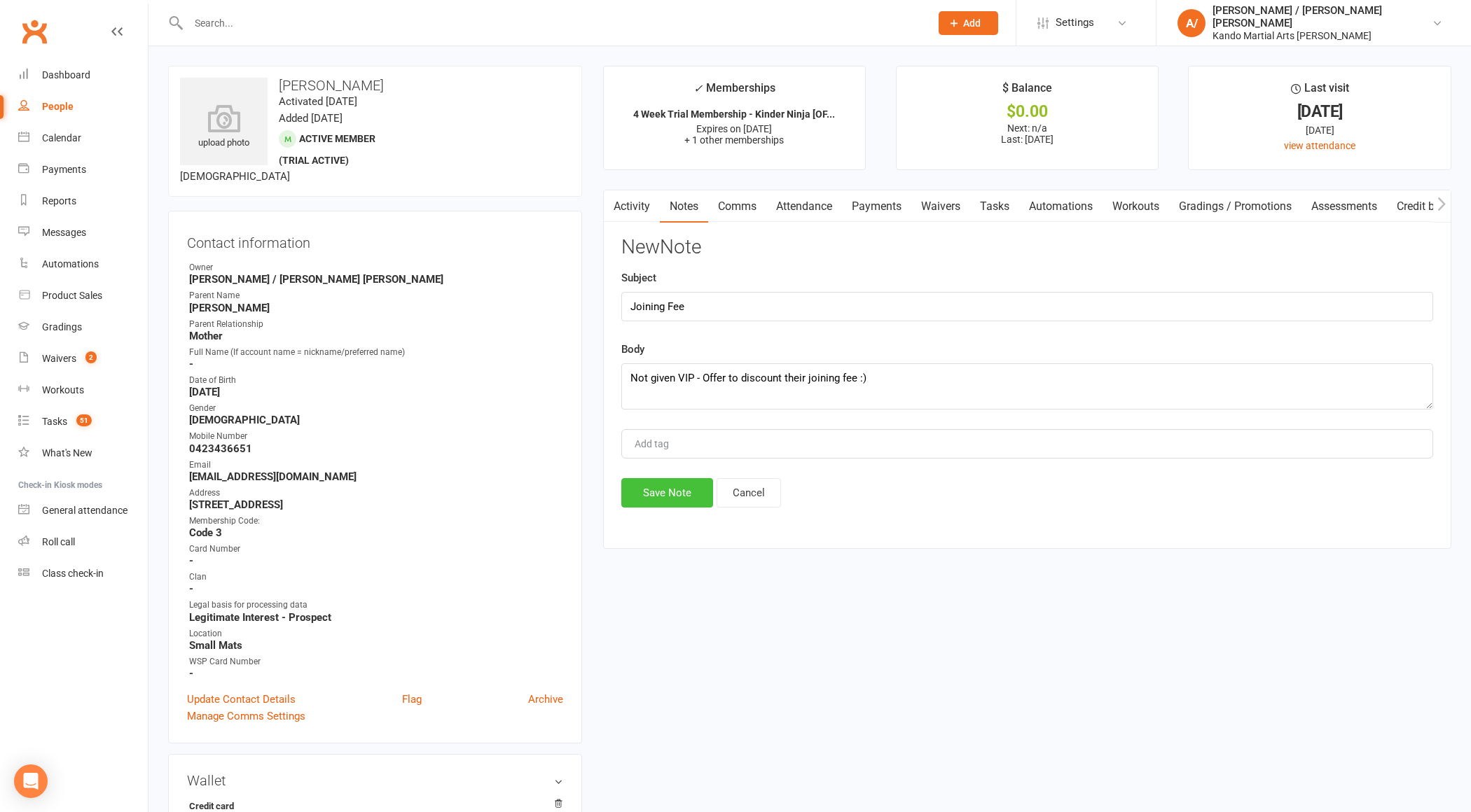
click at [672, 483] on button "Save Note" at bounding box center [668, 492] width 92 height 29
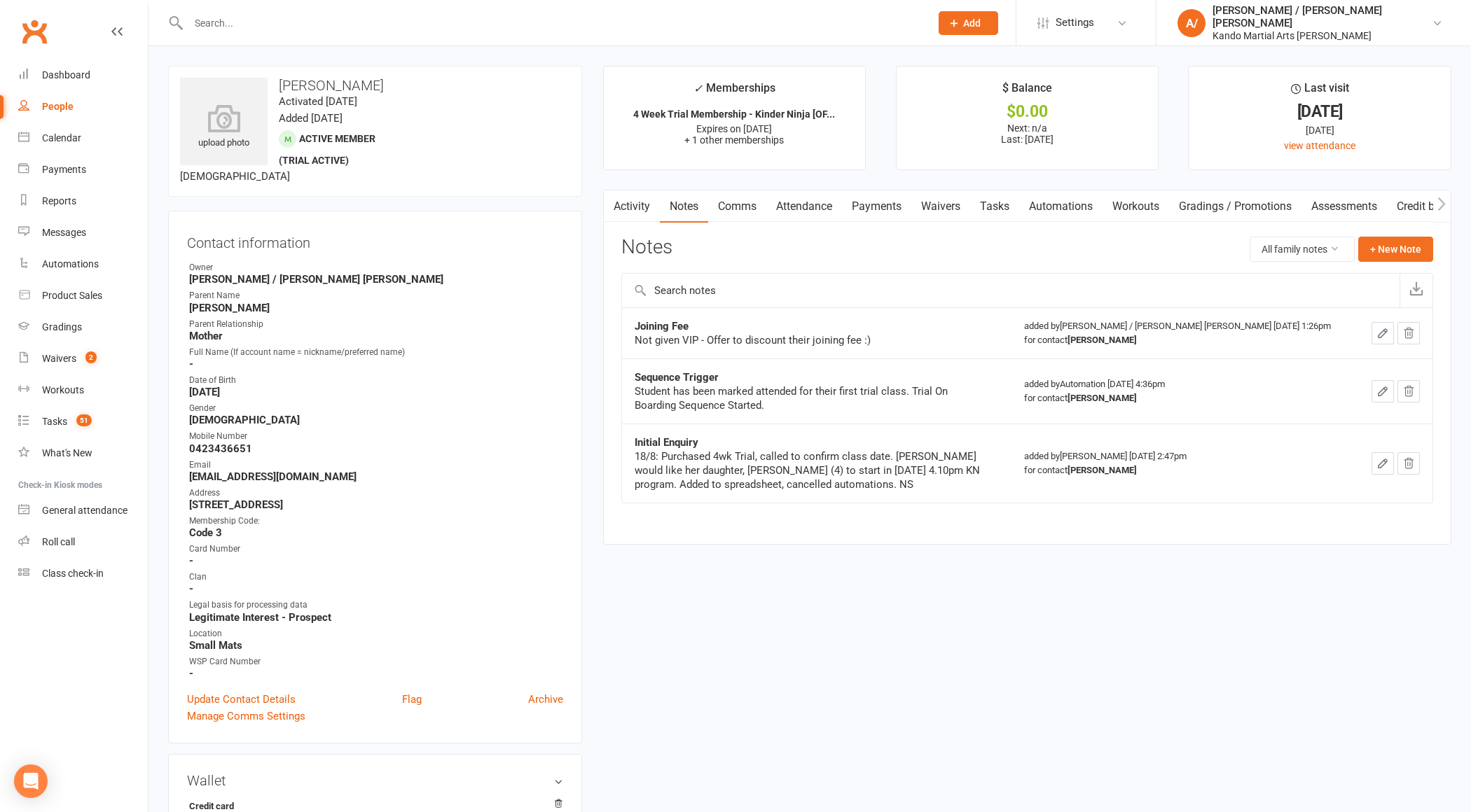
click at [234, 22] on input "text" at bounding box center [552, 23] width 736 height 20
click at [76, 200] on div "Reports" at bounding box center [59, 201] width 34 height 11
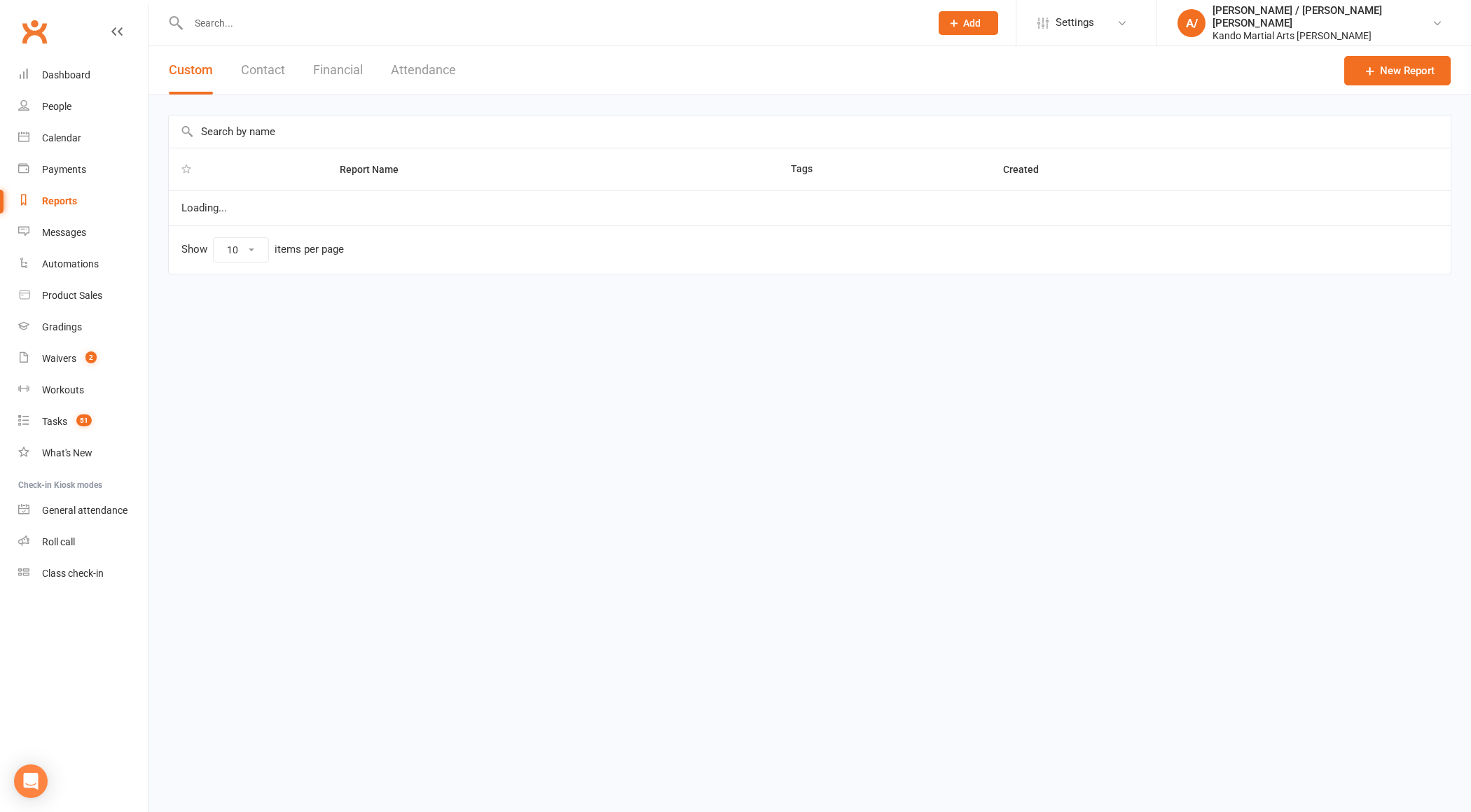
select select "100"
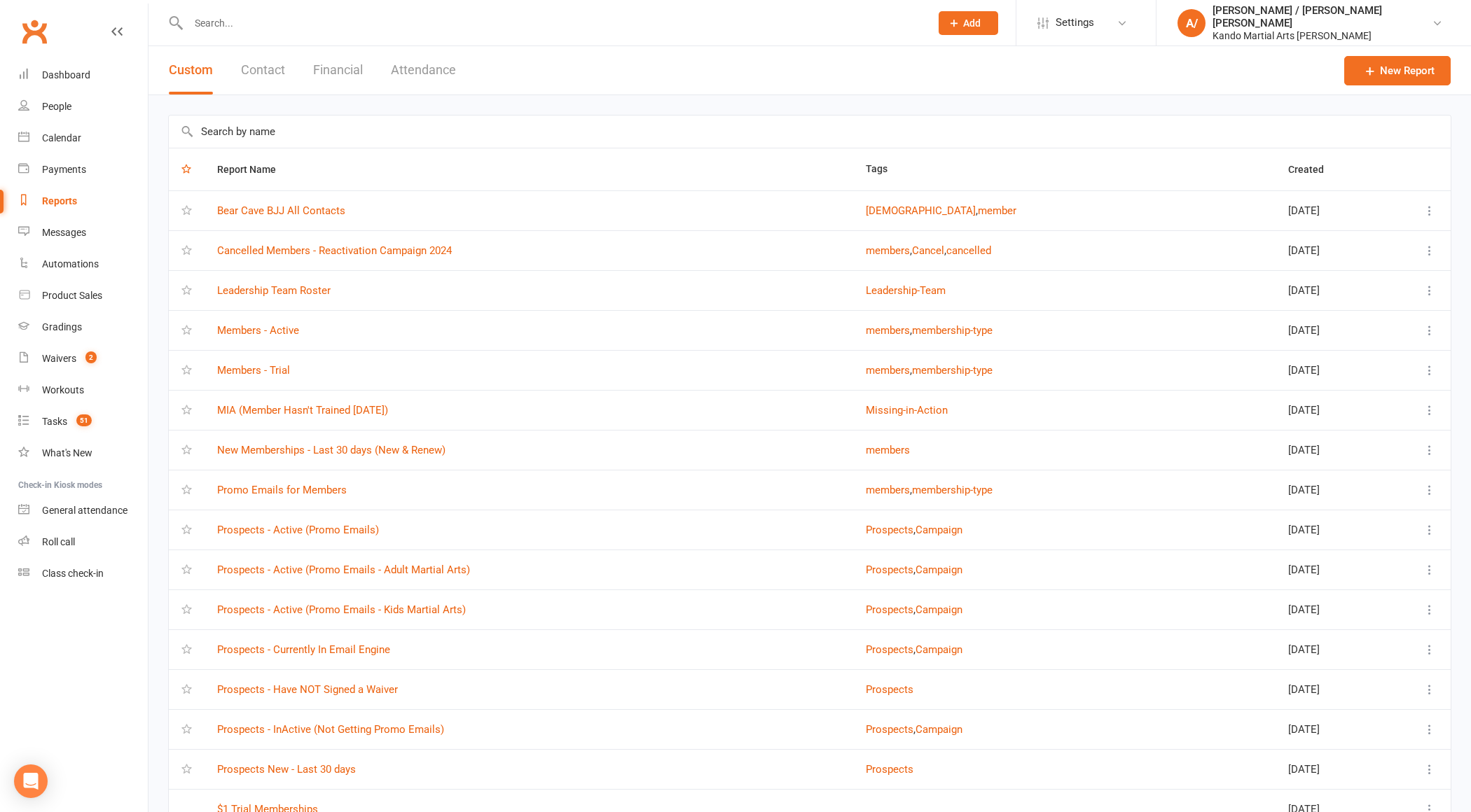
click at [238, 22] on input "text" at bounding box center [552, 23] width 736 height 20
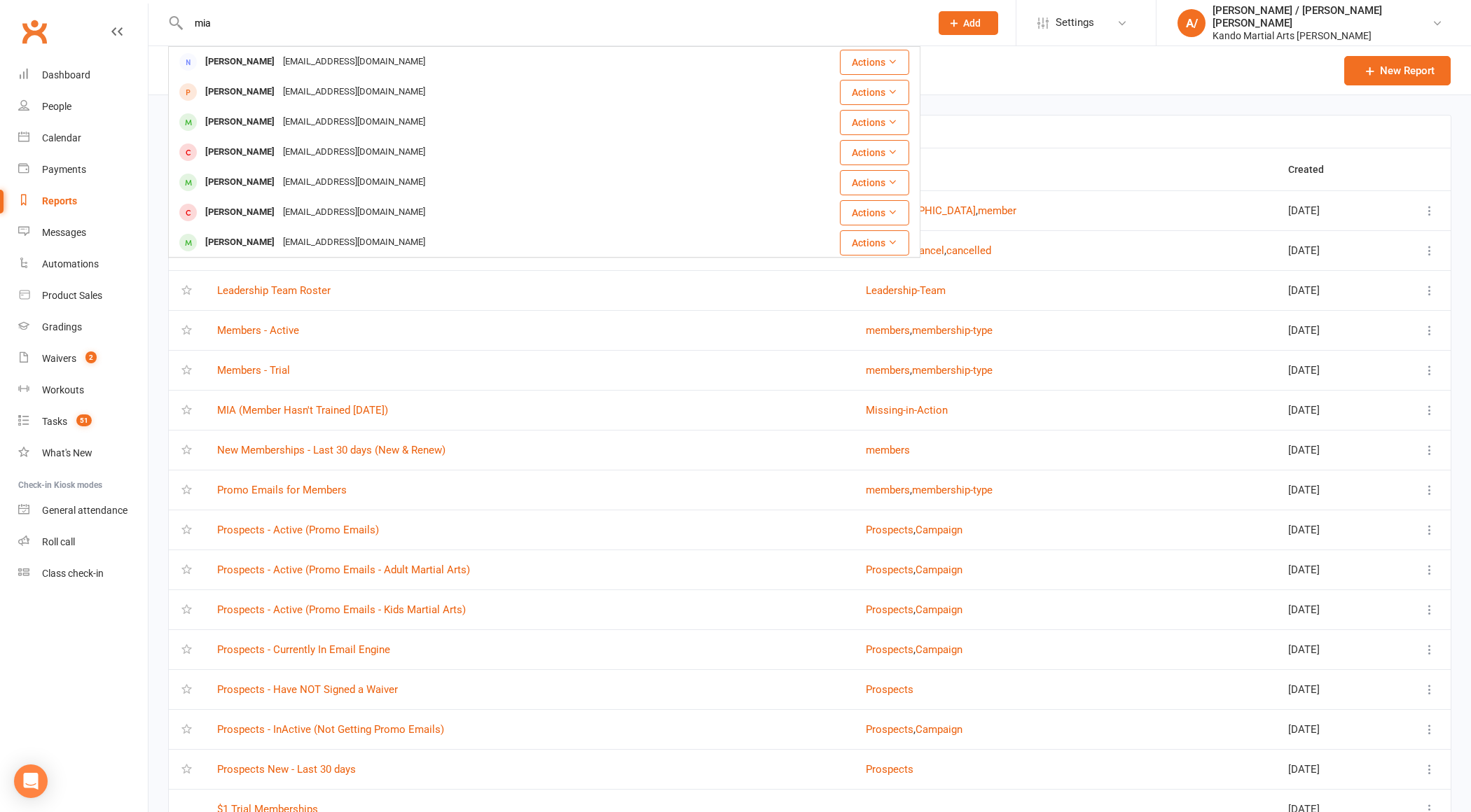
type input "mia"
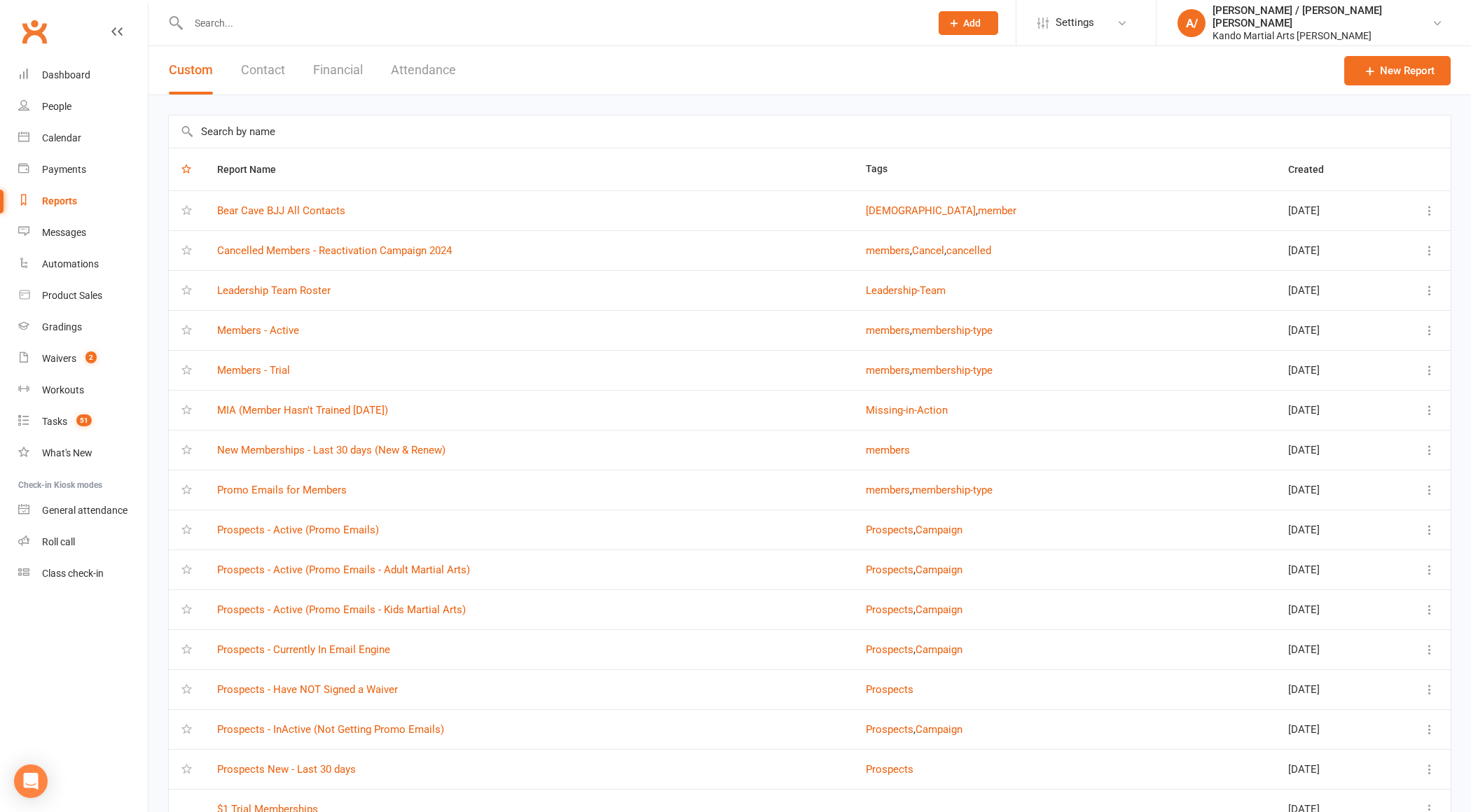
click at [259, 137] on input "text" at bounding box center [809, 132] width 1282 height 32
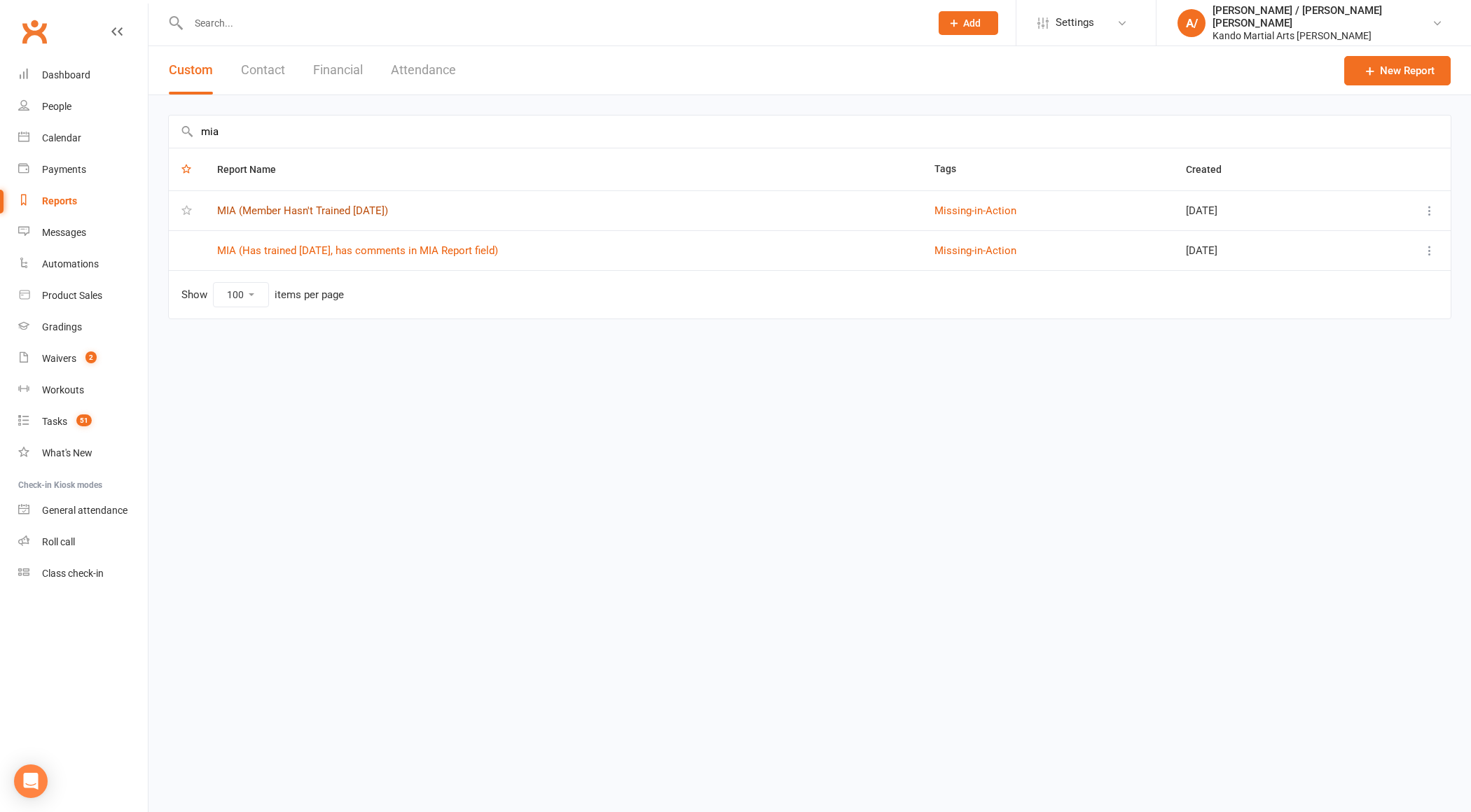
type input "mia"
click at [310, 212] on link "MIA (Member Hasn't Trained [DATE])" at bounding box center [302, 211] width 171 height 13
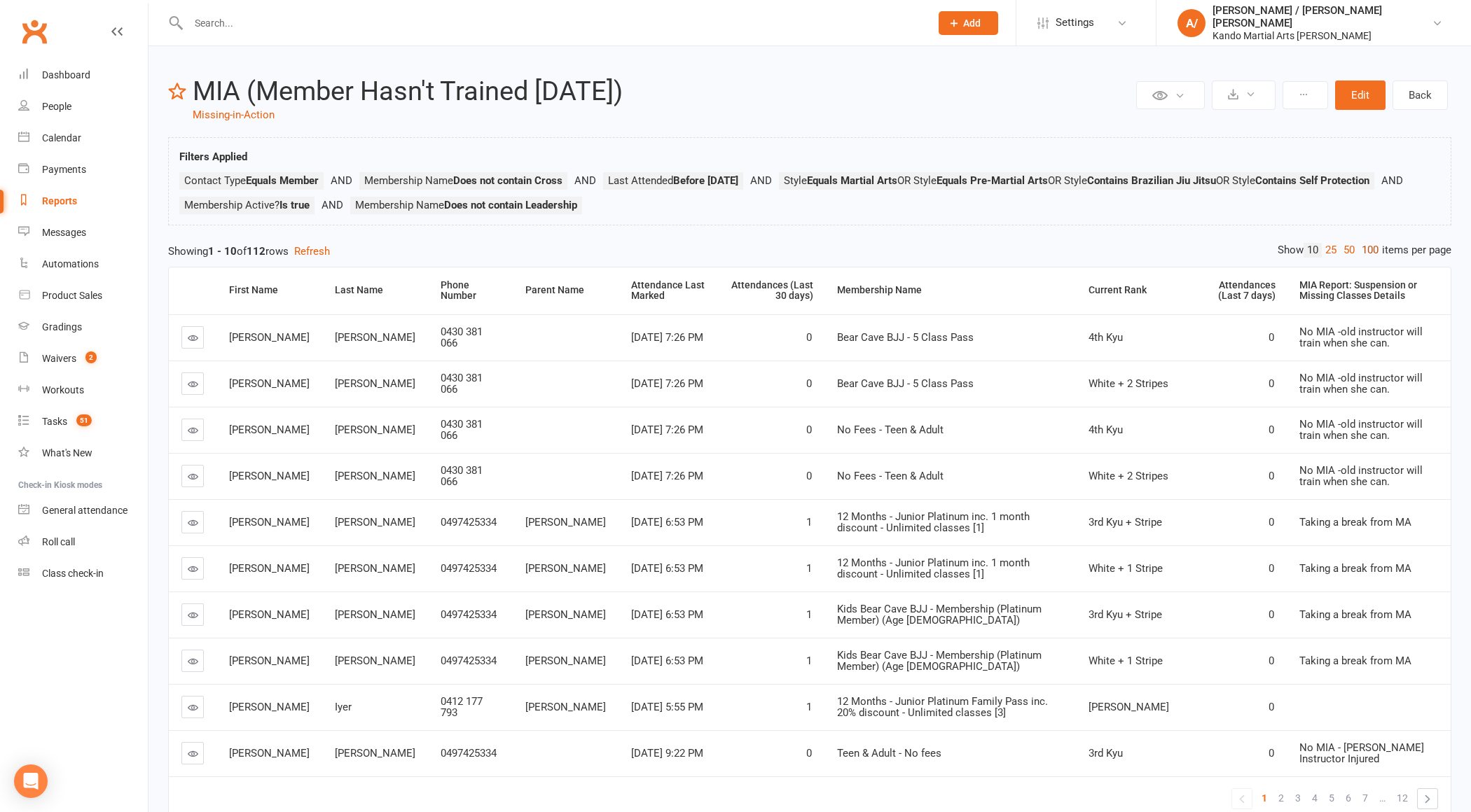
click at [1369, 249] on link "100" at bounding box center [1370, 250] width 24 height 15
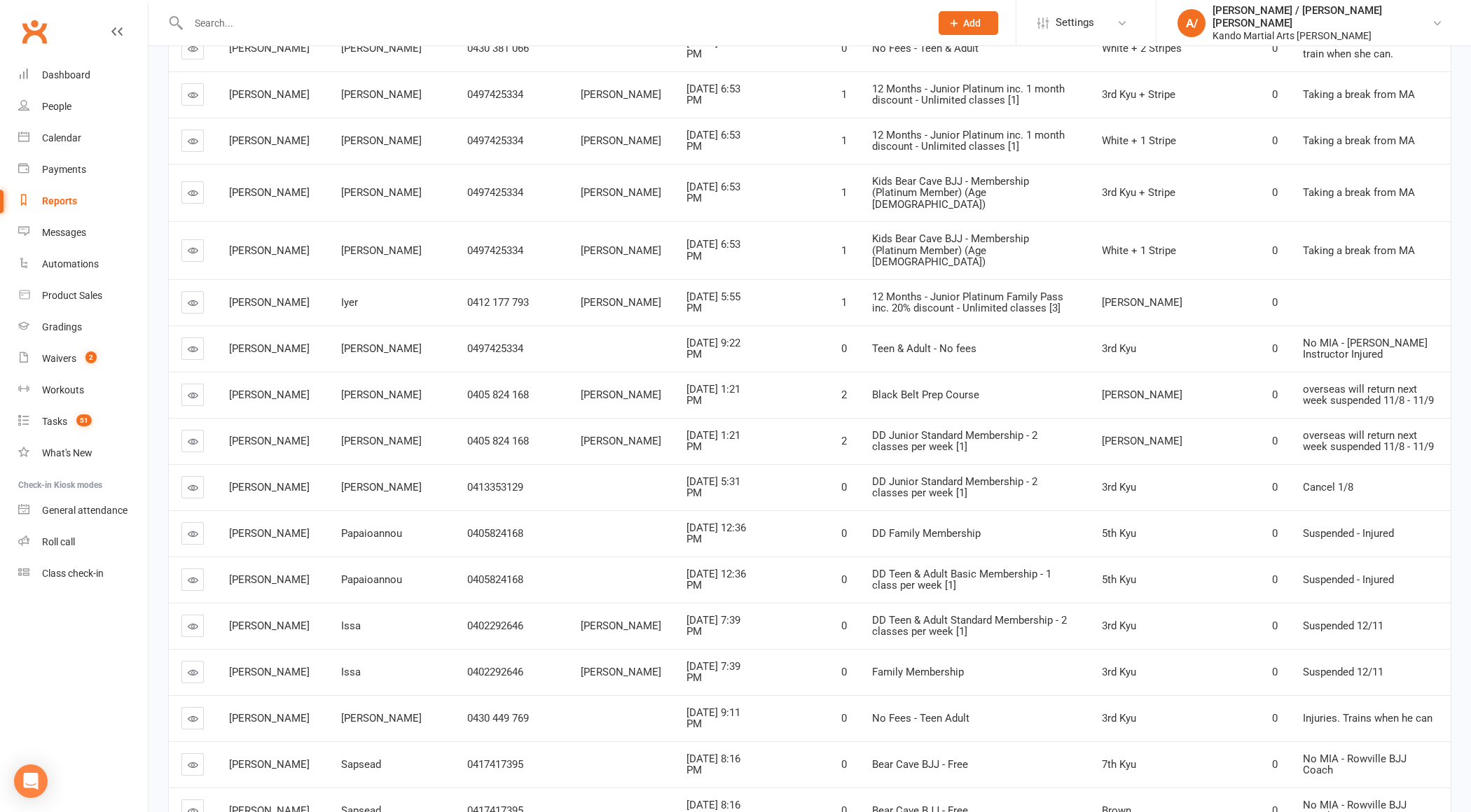
scroll to position [434, 0]
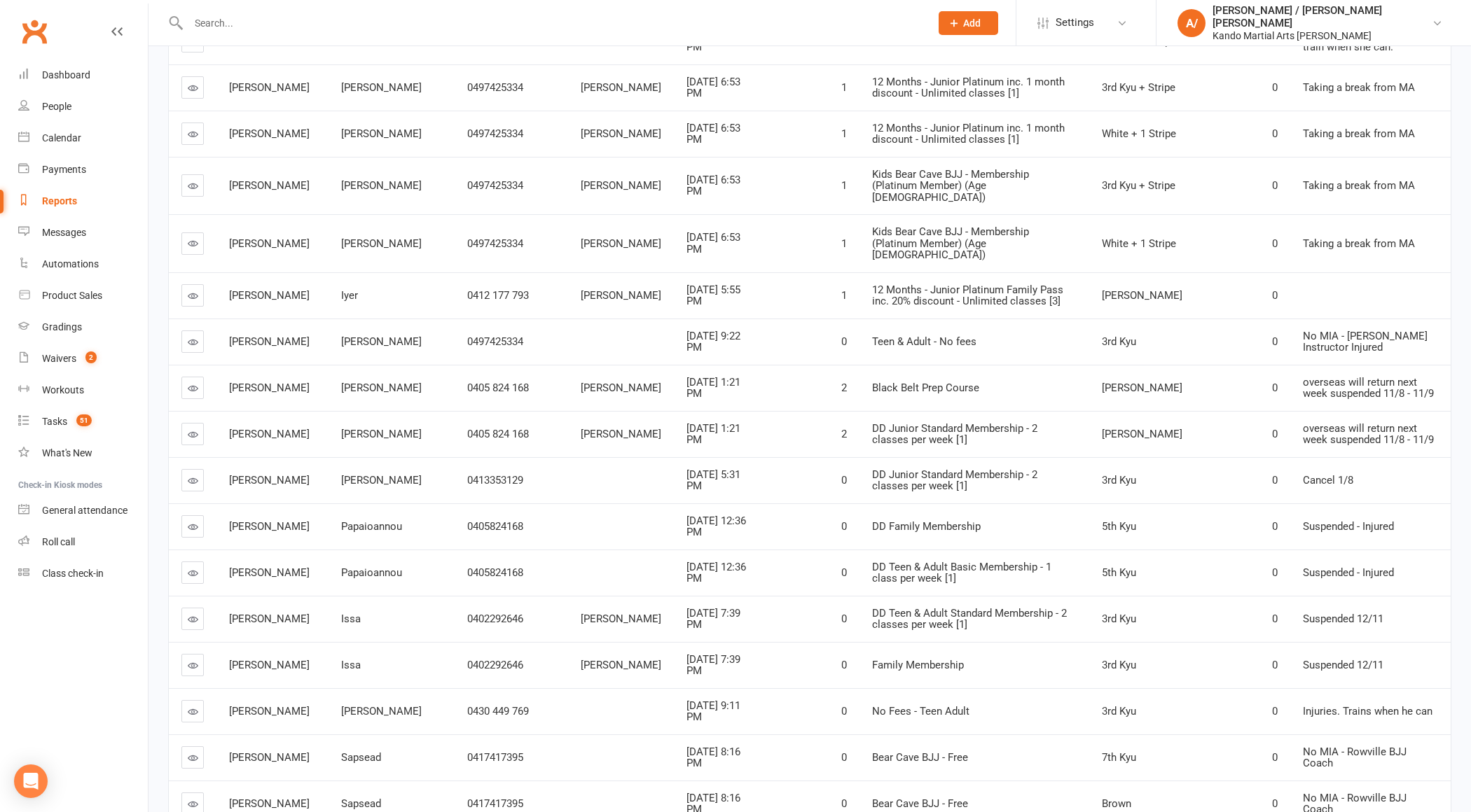
drag, startPoint x: 1243, startPoint y: 271, endPoint x: 1277, endPoint y: 271, distance: 34.0
click at [1274, 273] on tr "[PERSON_NAME] 0412 177 793 [PERSON_NAME] [DATE] 5:55 PM 1 12 Months - Junior Pl…" at bounding box center [809, 296] width 1282 height 46
click at [1290, 273] on td at bounding box center [1370, 296] width 161 height 46
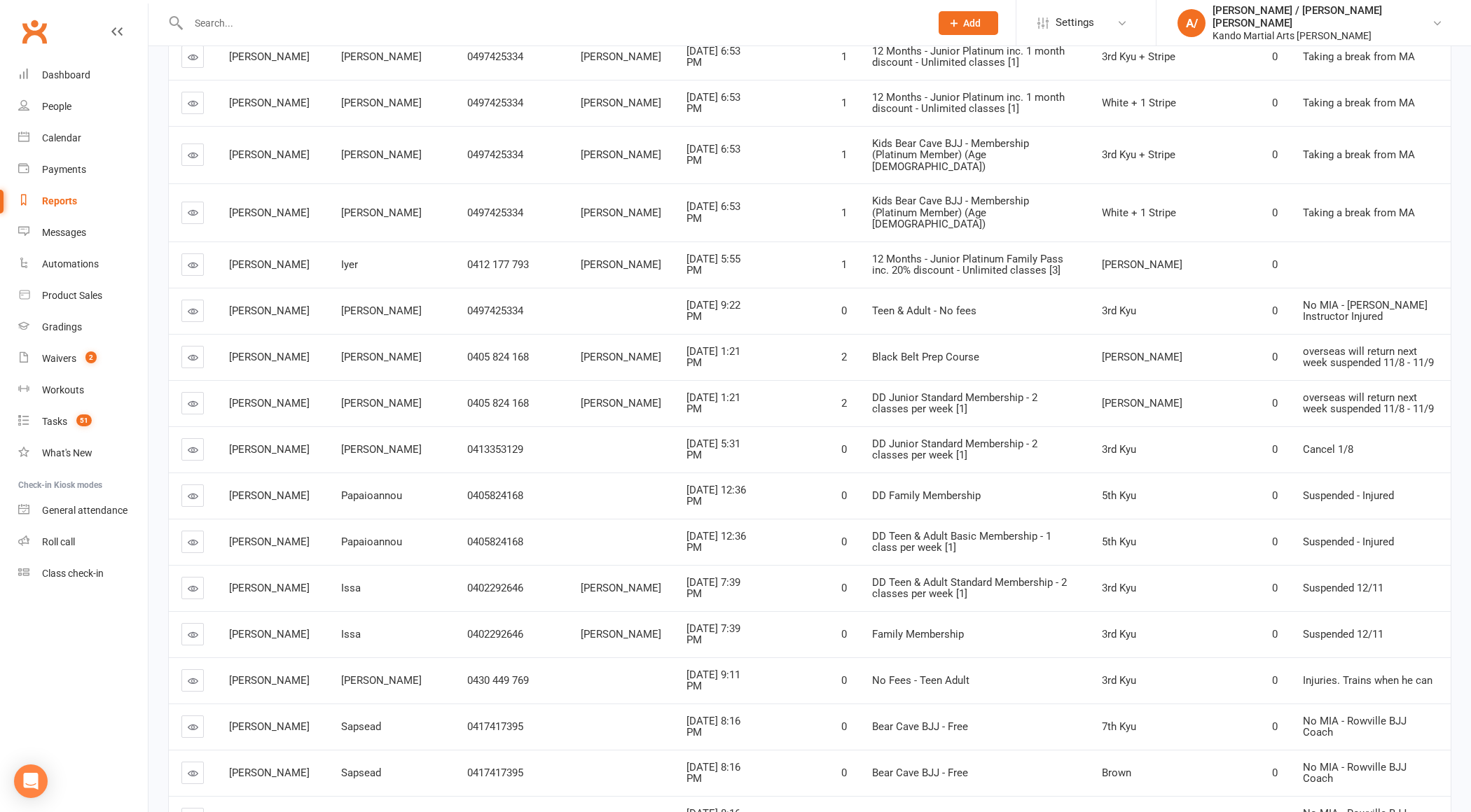
scroll to position [420, 0]
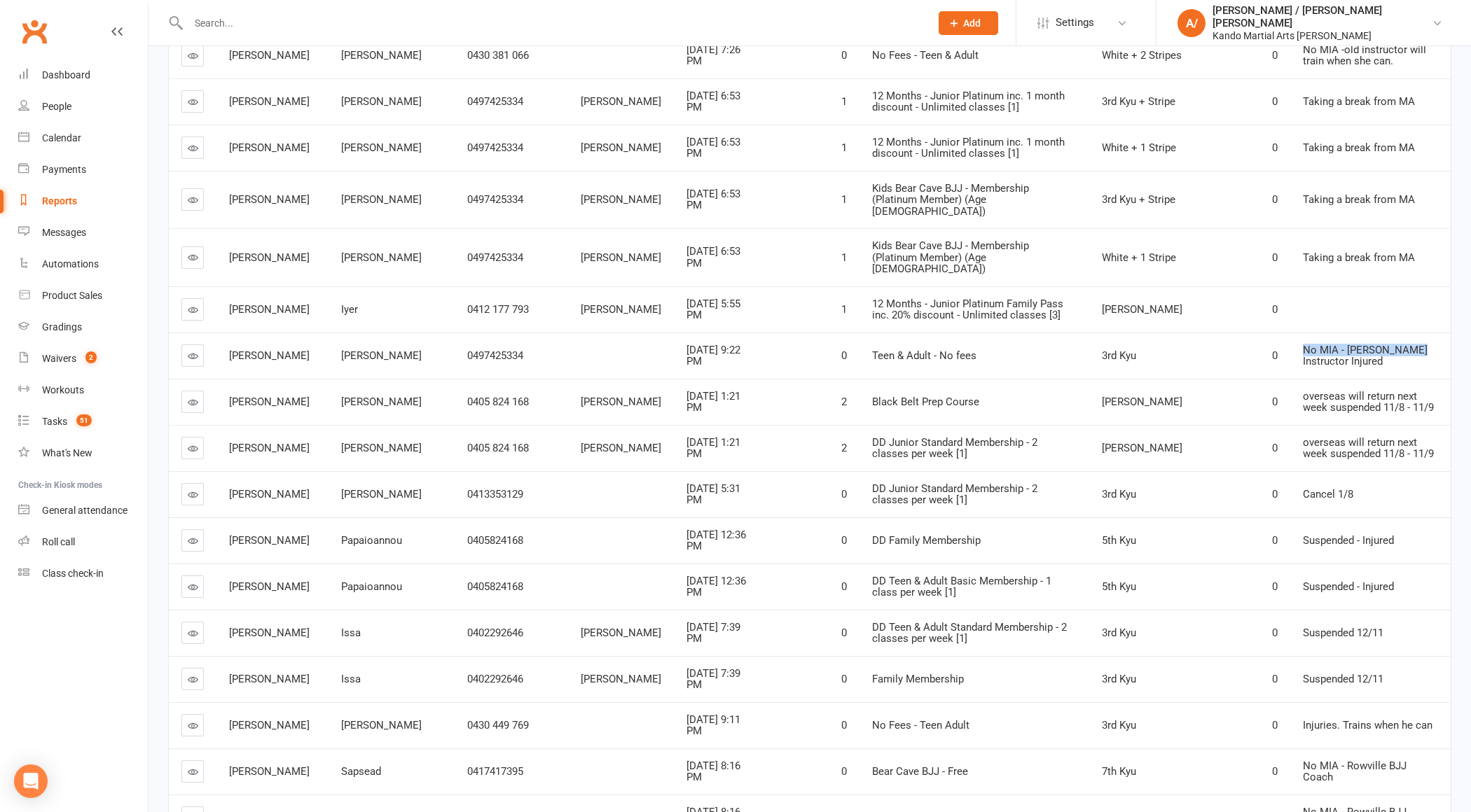
drag, startPoint x: 1287, startPoint y: 330, endPoint x: 1389, endPoint y: 330, distance: 102.0
click at [1389, 344] on span "No MIA - [PERSON_NAME] Instructor Injured" at bounding box center [1365, 356] width 125 height 25
click at [1345, 344] on span "No MIA - [PERSON_NAME] Instructor Injured" at bounding box center [1365, 356] width 125 height 25
drag, startPoint x: 1243, startPoint y: 283, endPoint x: 1302, endPoint y: 283, distance: 59.0
click at [1302, 287] on tr "[PERSON_NAME] 0412 177 793 [PERSON_NAME] [DATE] 5:55 PM 1 12 Months - Junior Pl…" at bounding box center [809, 310] width 1282 height 46
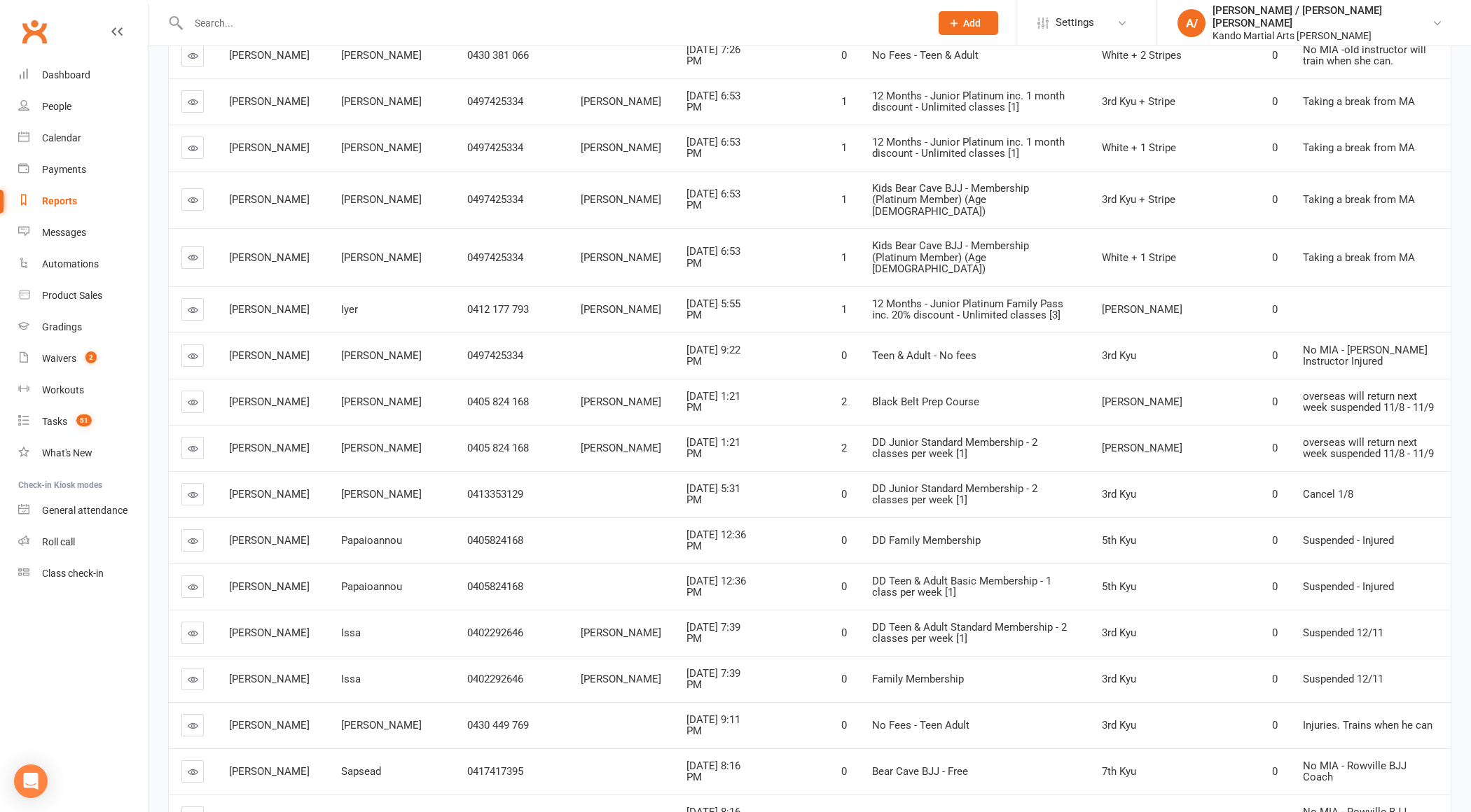
click at [1302, 287] on td at bounding box center [1370, 310] width 161 height 46
drag, startPoint x: 1233, startPoint y: 282, endPoint x: 1290, endPoint y: 282, distance: 57.0
click at [1290, 287] on tr "[PERSON_NAME] 0412 177 793 [PERSON_NAME] [DATE] 5:55 PM 1 12 Months - Junior Pl…" at bounding box center [809, 310] width 1282 height 46
click at [1135, 304] on span "[PERSON_NAME]" at bounding box center [1142, 310] width 81 height 13
drag, startPoint x: 1101, startPoint y: 278, endPoint x: 1289, endPoint y: 278, distance: 188.0
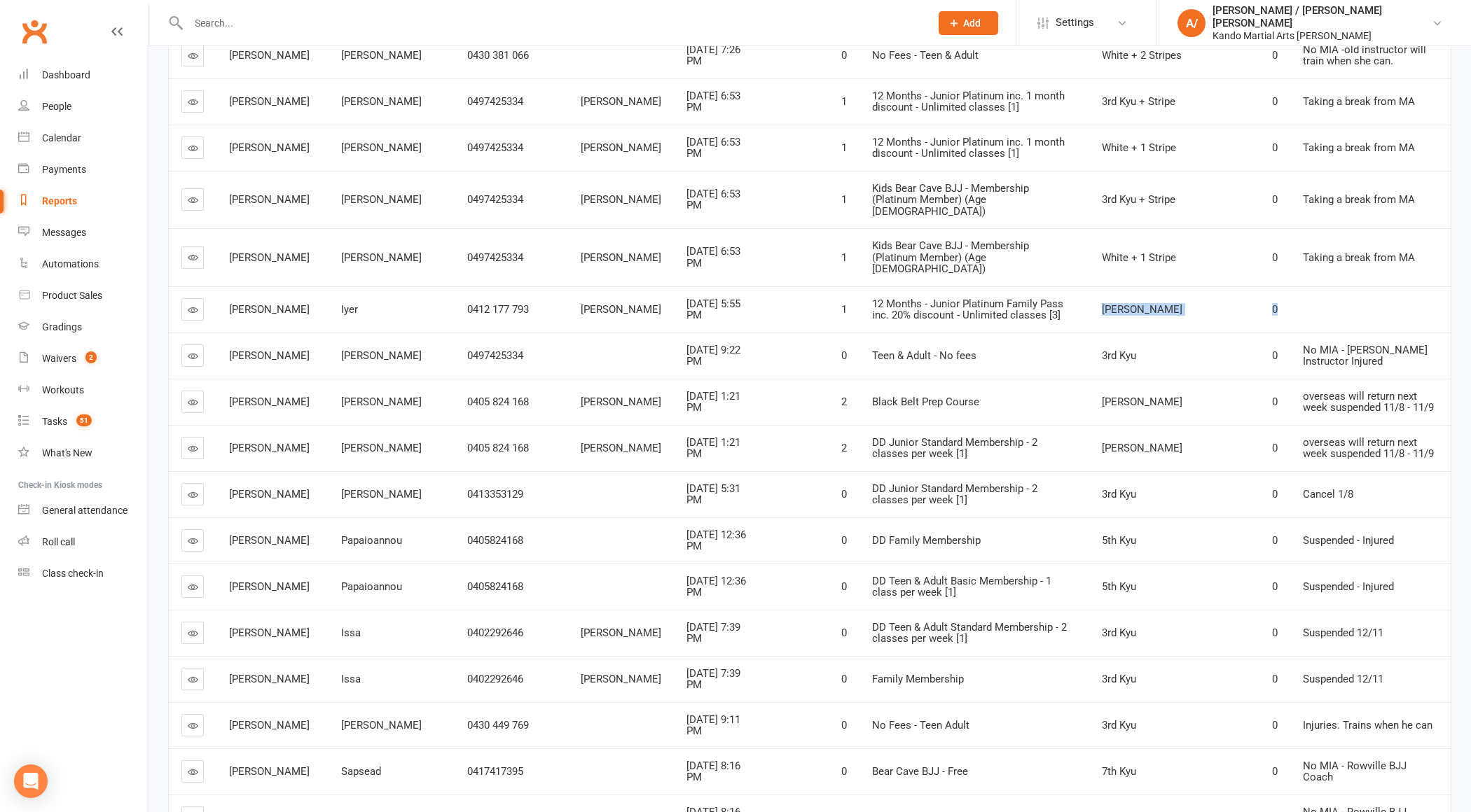
click at [1289, 287] on tr "[PERSON_NAME] 0412 177 793 [PERSON_NAME] [DATE] 5:55 PM 1 12 Months - Junior Pl…" at bounding box center [809, 310] width 1282 height 46
click at [1247, 304] on div "0" at bounding box center [1243, 310] width 70 height 12
drag, startPoint x: 1108, startPoint y: 284, endPoint x: 1272, endPoint y: 285, distance: 164.0
click at [1272, 287] on tr "[PERSON_NAME] 0412 177 793 [PERSON_NAME] [DATE] 5:55 PM 1 12 Months - Junior Pl…" at bounding box center [809, 310] width 1282 height 46
click at [1290, 287] on td at bounding box center [1370, 310] width 161 height 46
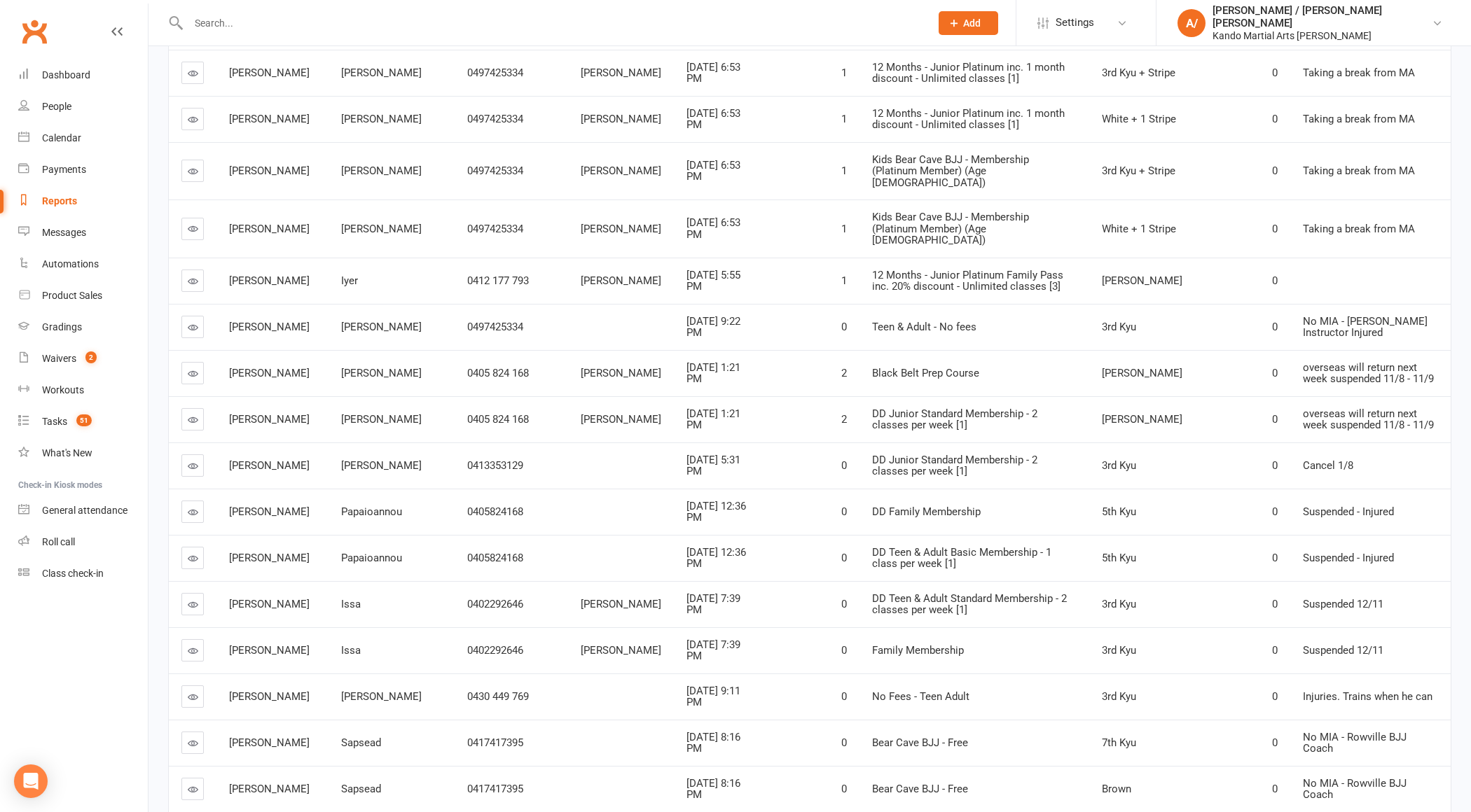
scroll to position [443, 0]
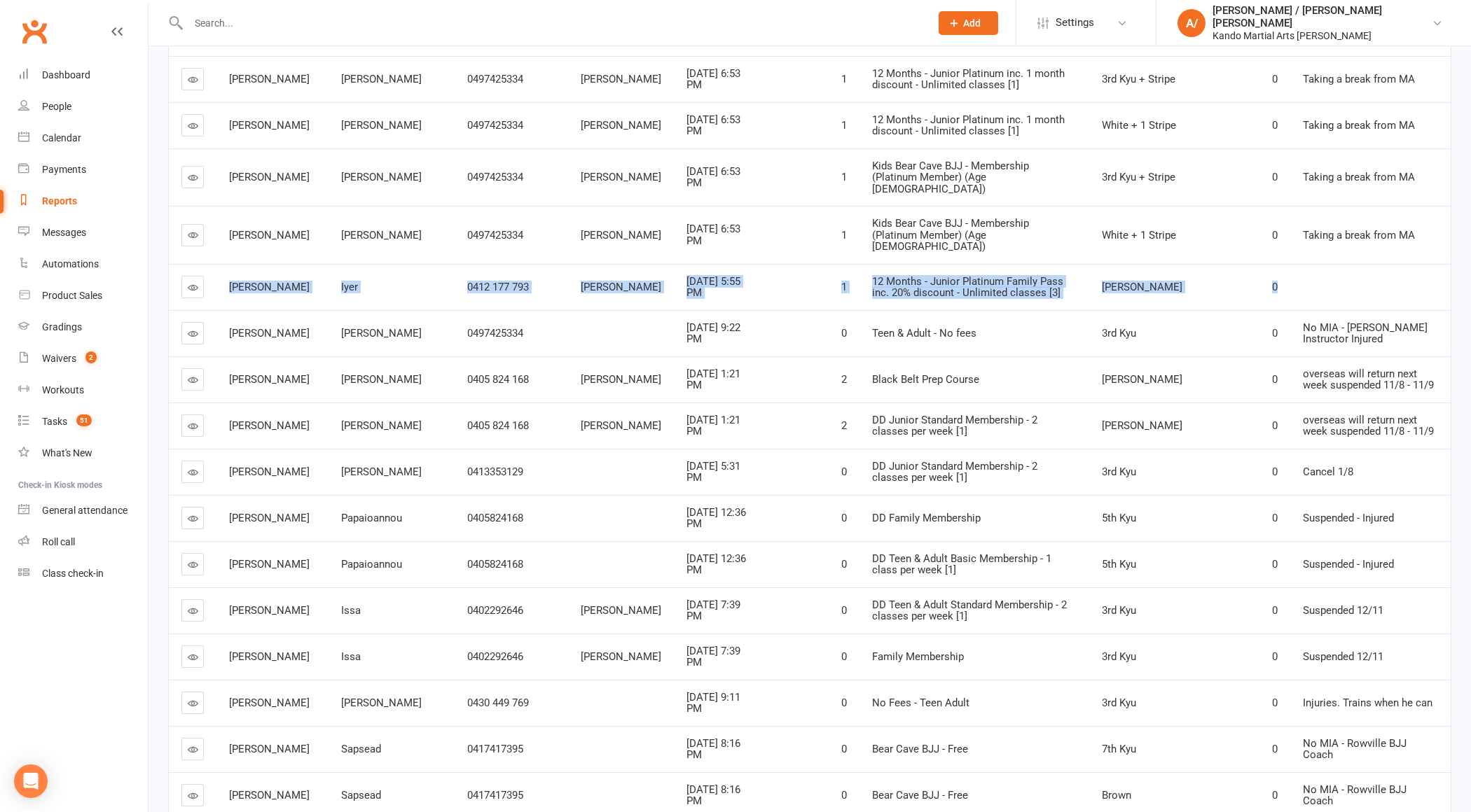
drag, startPoint x: 231, startPoint y: 259, endPoint x: 1318, endPoint y: 262, distance: 1087.0
click at [1318, 264] on tr "[PERSON_NAME] 0412 177 793 [PERSON_NAME] [DATE] 5:55 PM 1 12 Months - Junior Pl…" at bounding box center [809, 287] width 1282 height 46
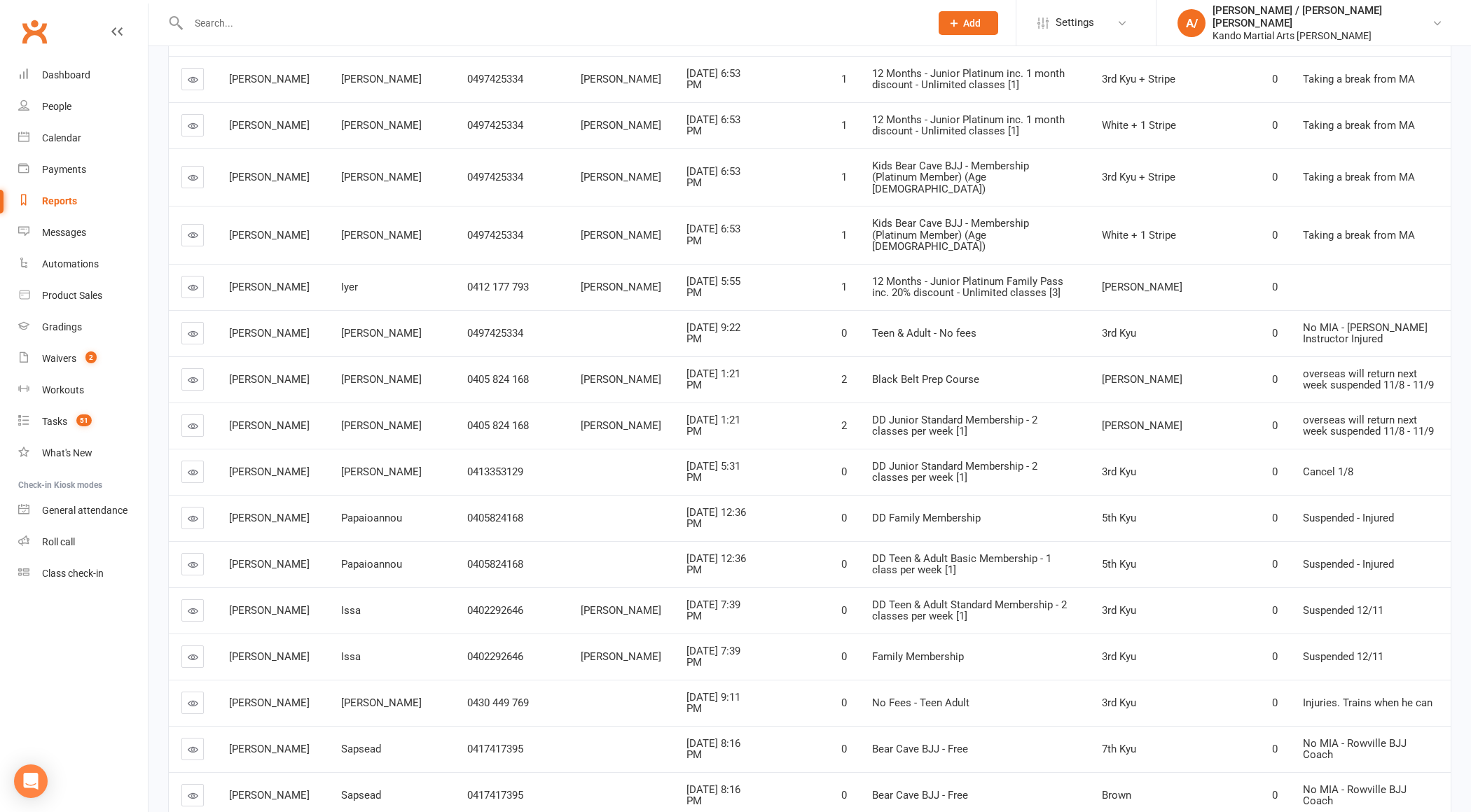
click at [1295, 264] on td at bounding box center [1370, 287] width 161 height 46
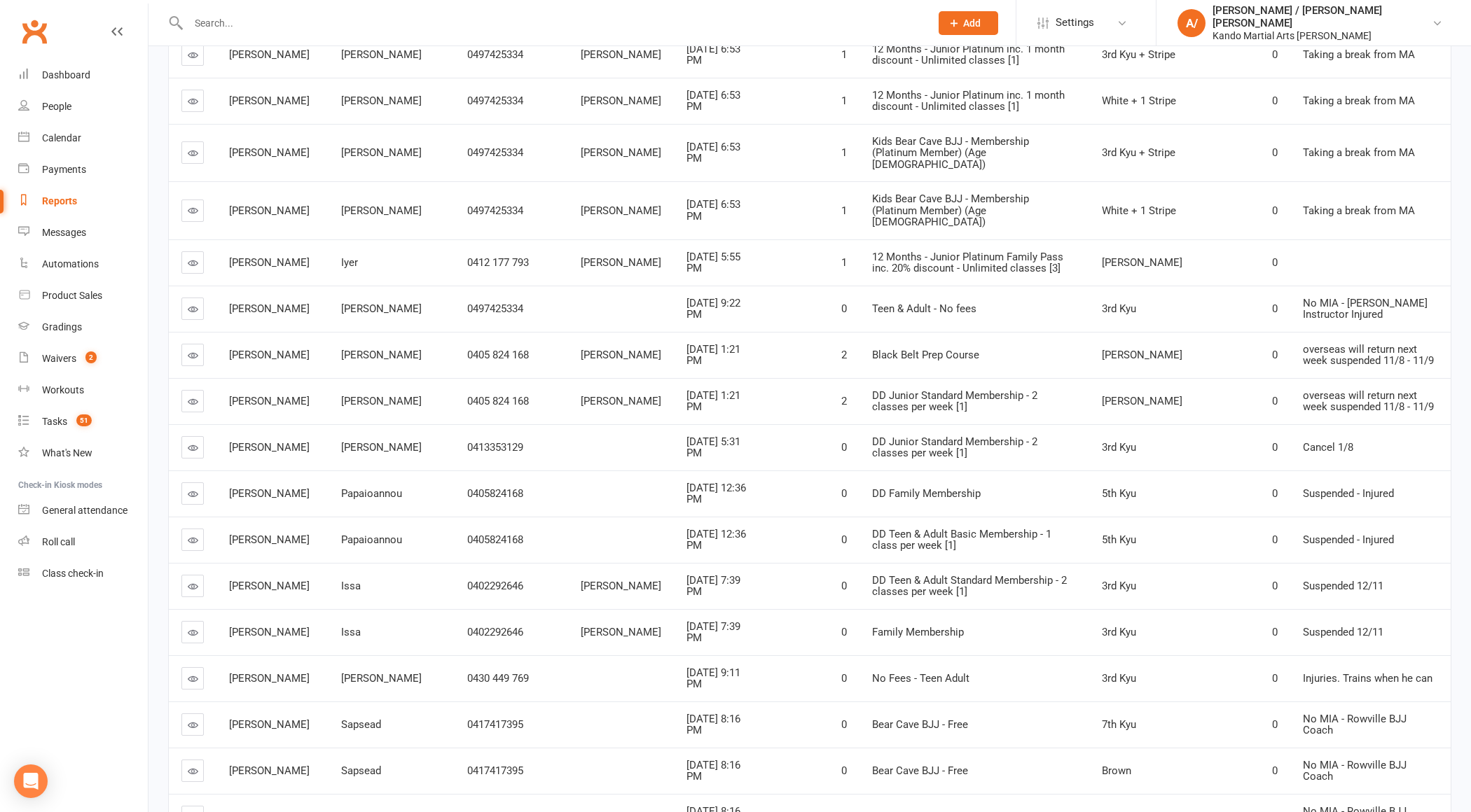
scroll to position [467, 0]
drag, startPoint x: 1300, startPoint y: 277, endPoint x: 1398, endPoint y: 277, distance: 98.0
click at [1398, 298] on span "No MIA - [PERSON_NAME] Instructor Injured" at bounding box center [1365, 310] width 125 height 25
drag, startPoint x: 229, startPoint y: 234, endPoint x: 520, endPoint y: 234, distance: 291.0
click at [519, 240] on tr "[PERSON_NAME] 0412 177 793 [PERSON_NAME] [DATE] 5:55 PM 1 12 Months - Junior Pl…" at bounding box center [809, 263] width 1282 height 46
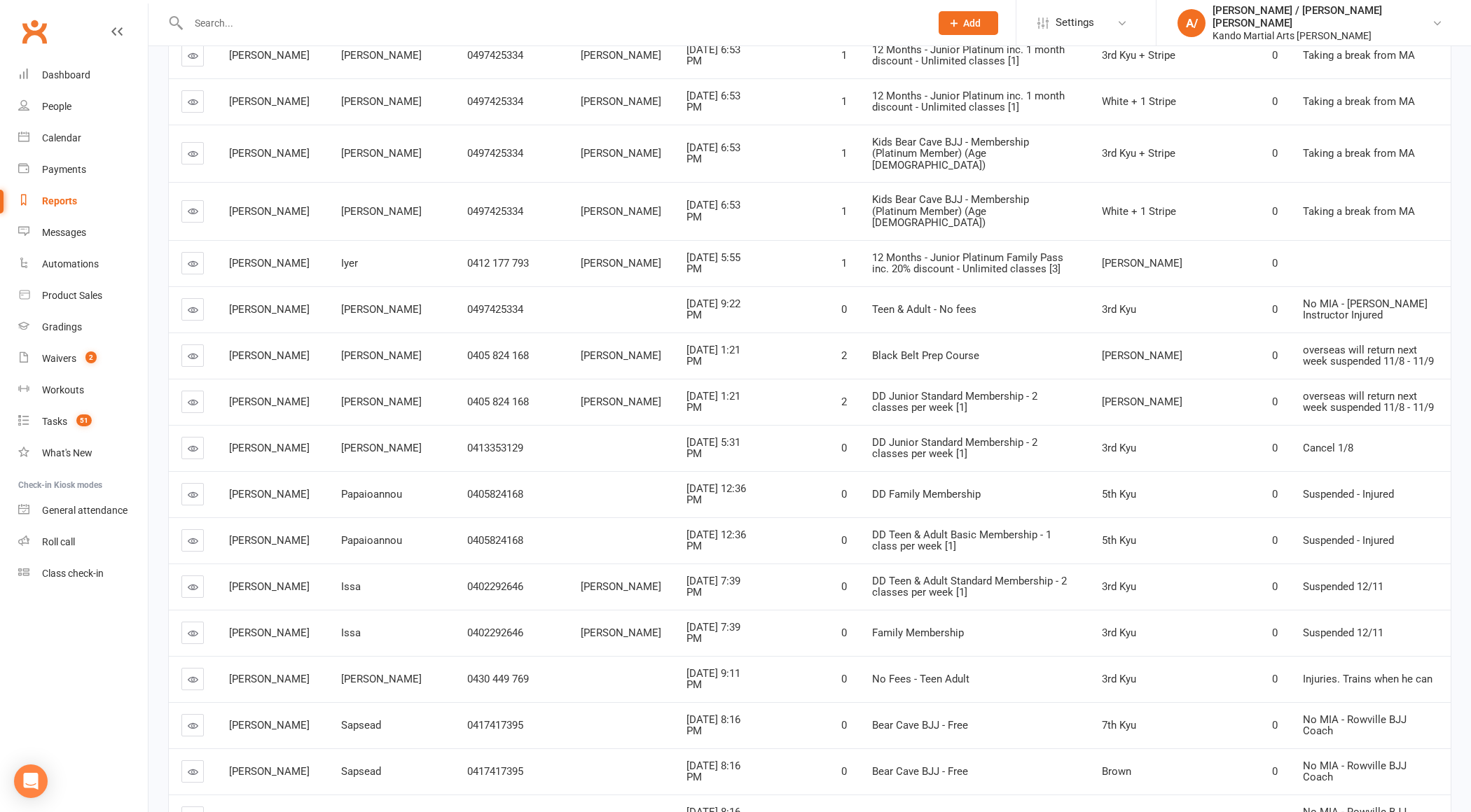
click at [1195, 240] on td "0" at bounding box center [1242, 263] width 95 height 46
drag, startPoint x: 1100, startPoint y: 236, endPoint x: 1248, endPoint y: 236, distance: 148.0
click at [1247, 240] on tr "[PERSON_NAME] 0412 177 793 [PERSON_NAME] [DATE] 5:55 PM 1 12 Months - Junior Pl…" at bounding box center [809, 263] width 1282 height 46
click at [1297, 240] on td at bounding box center [1370, 263] width 161 height 46
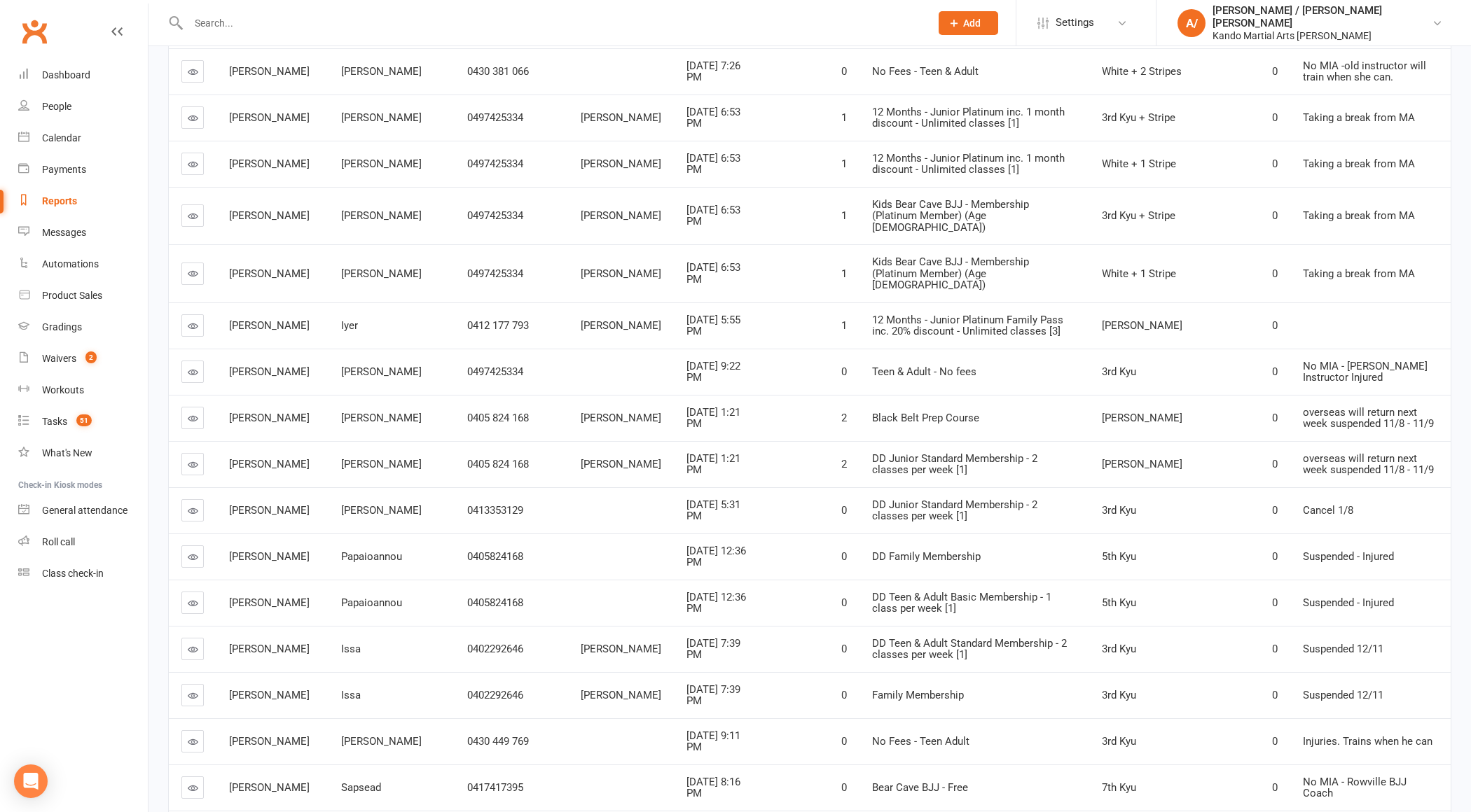
scroll to position [409, 0]
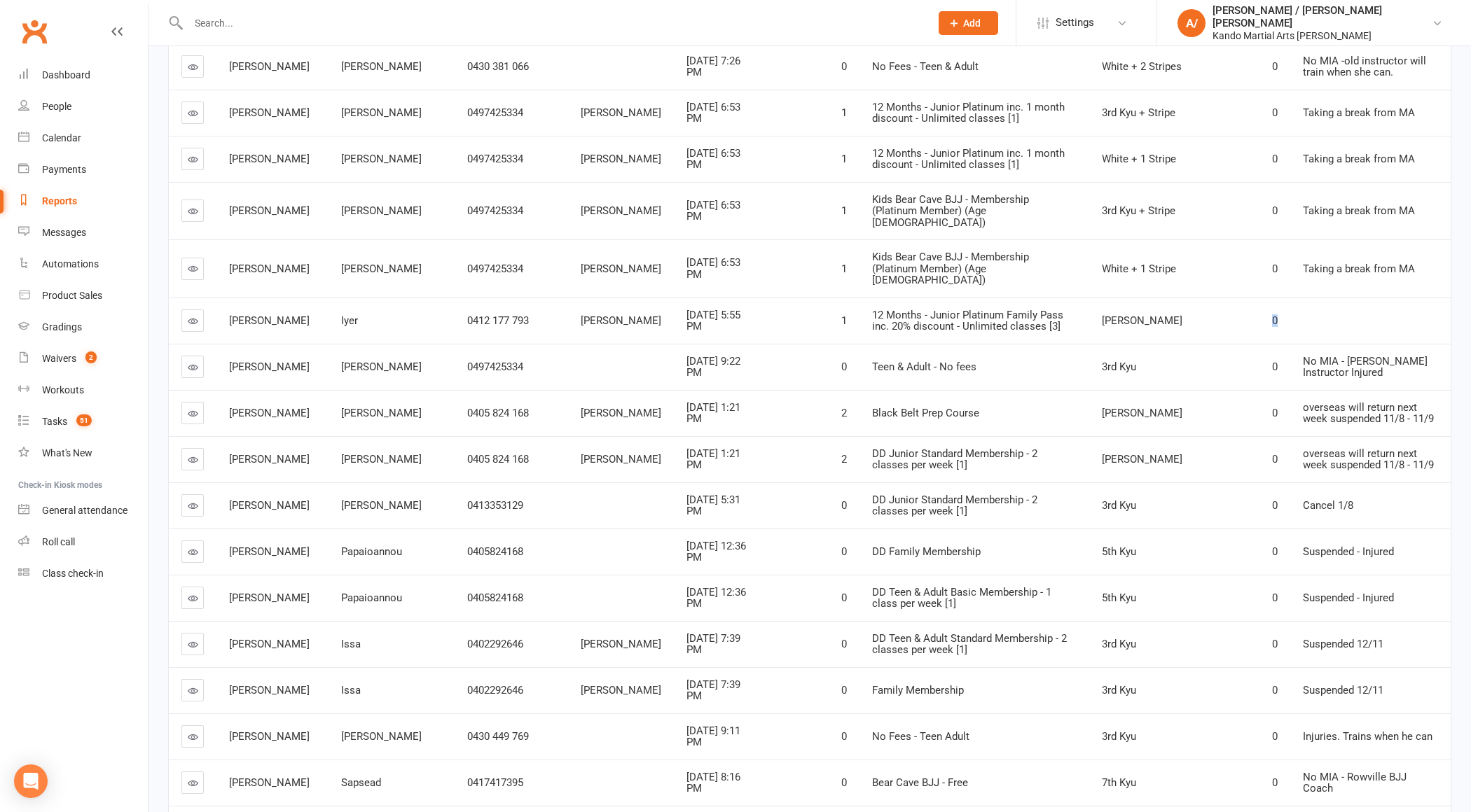
drag, startPoint x: 1251, startPoint y: 294, endPoint x: 1268, endPoint y: 294, distance: 17.0
click at [1268, 298] on td "0" at bounding box center [1242, 321] width 95 height 46
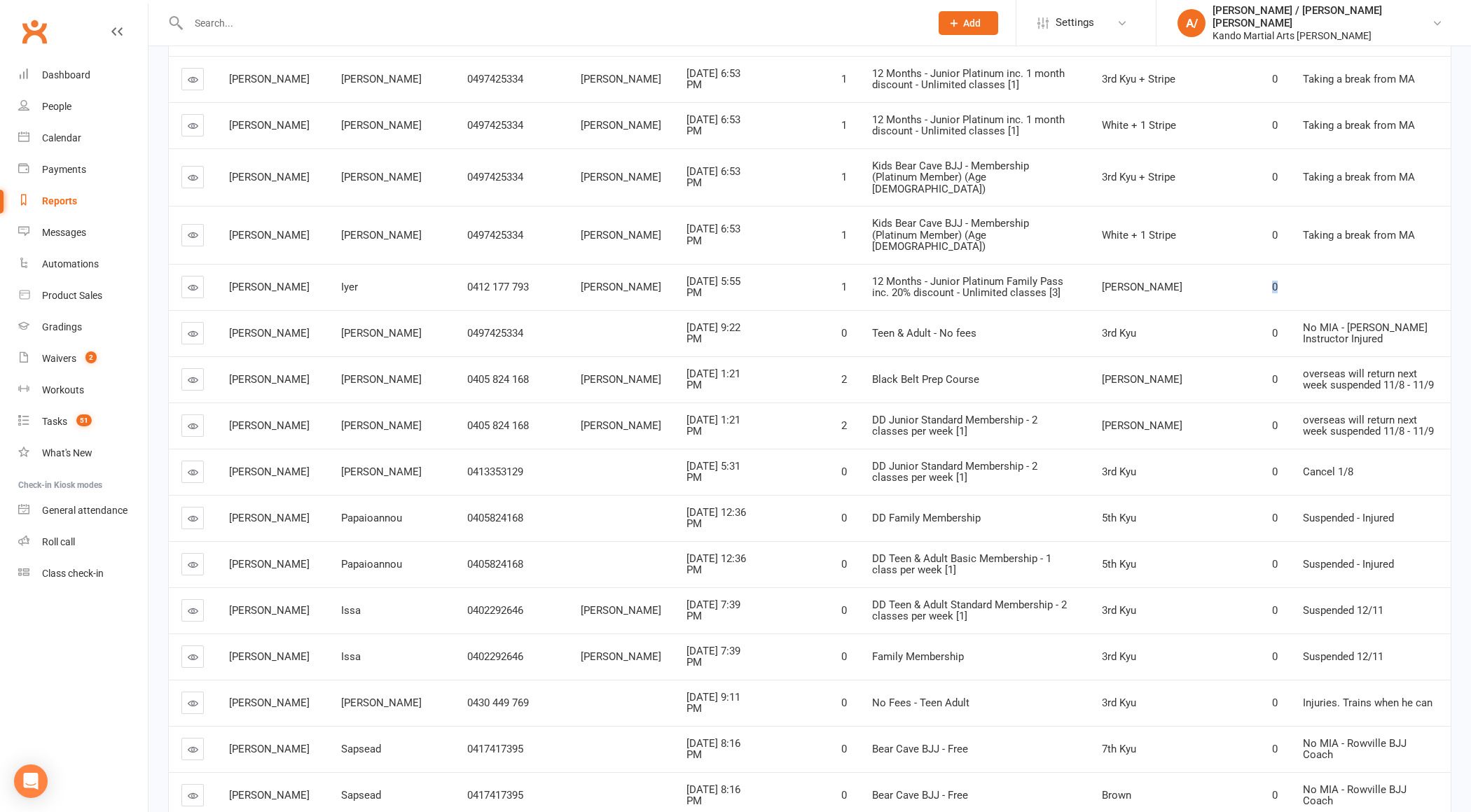
scroll to position [442, 0]
click at [1262, 265] on td "0" at bounding box center [1242, 288] width 95 height 46
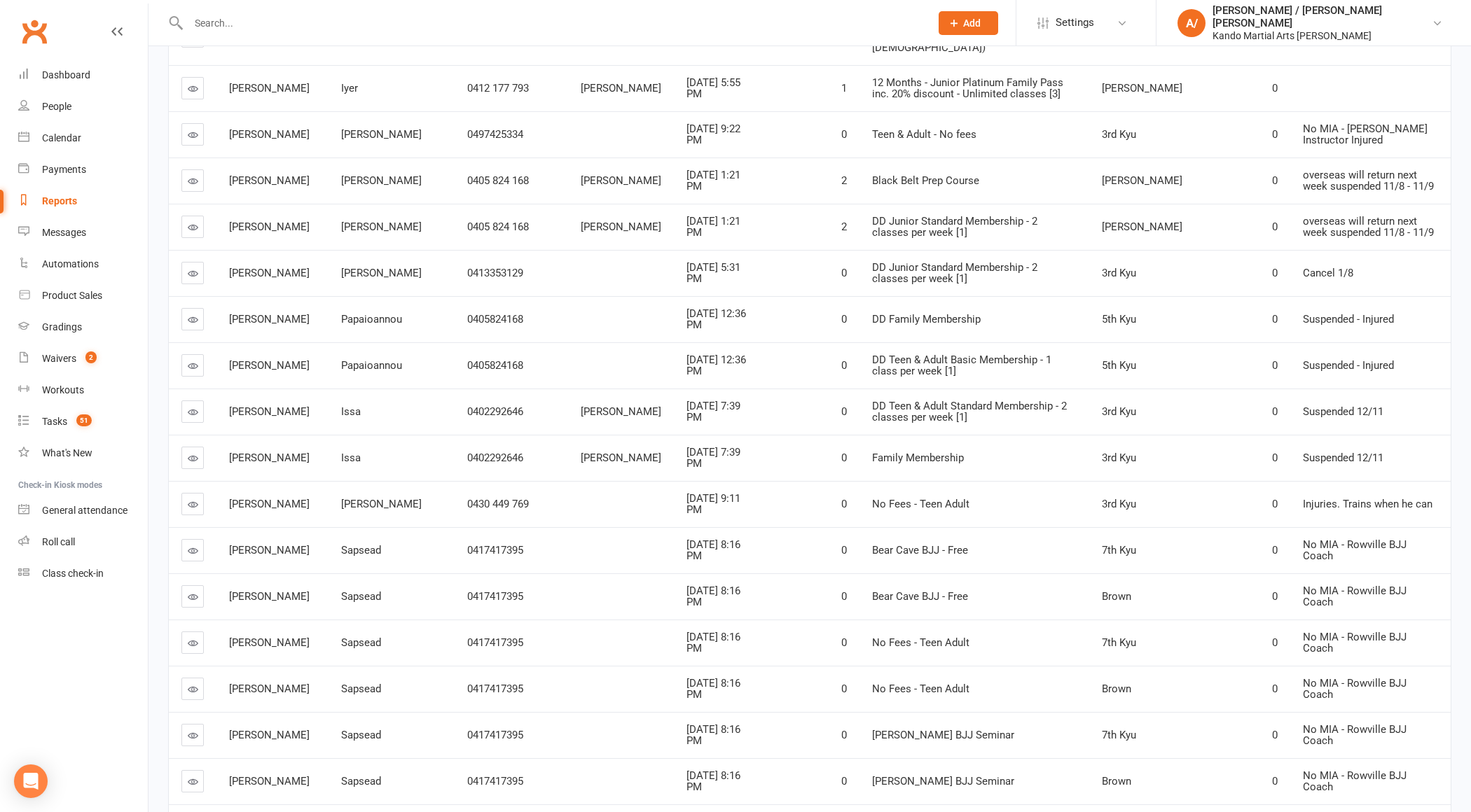
scroll to position [645, 0]
drag, startPoint x: 1301, startPoint y: 188, endPoint x: 1356, endPoint y: 203, distance: 57.0
click at [1356, 212] on span "overseas will return next week suspended 11/8 - 11/9" at bounding box center [1368, 224] width 131 height 25
click at [1374, 212] on span "overseas will return next week suspended 11/8 - 11/9" at bounding box center [1368, 224] width 131 height 25
drag, startPoint x: 1395, startPoint y: 202, endPoint x: 1283, endPoint y: 189, distance: 112.8
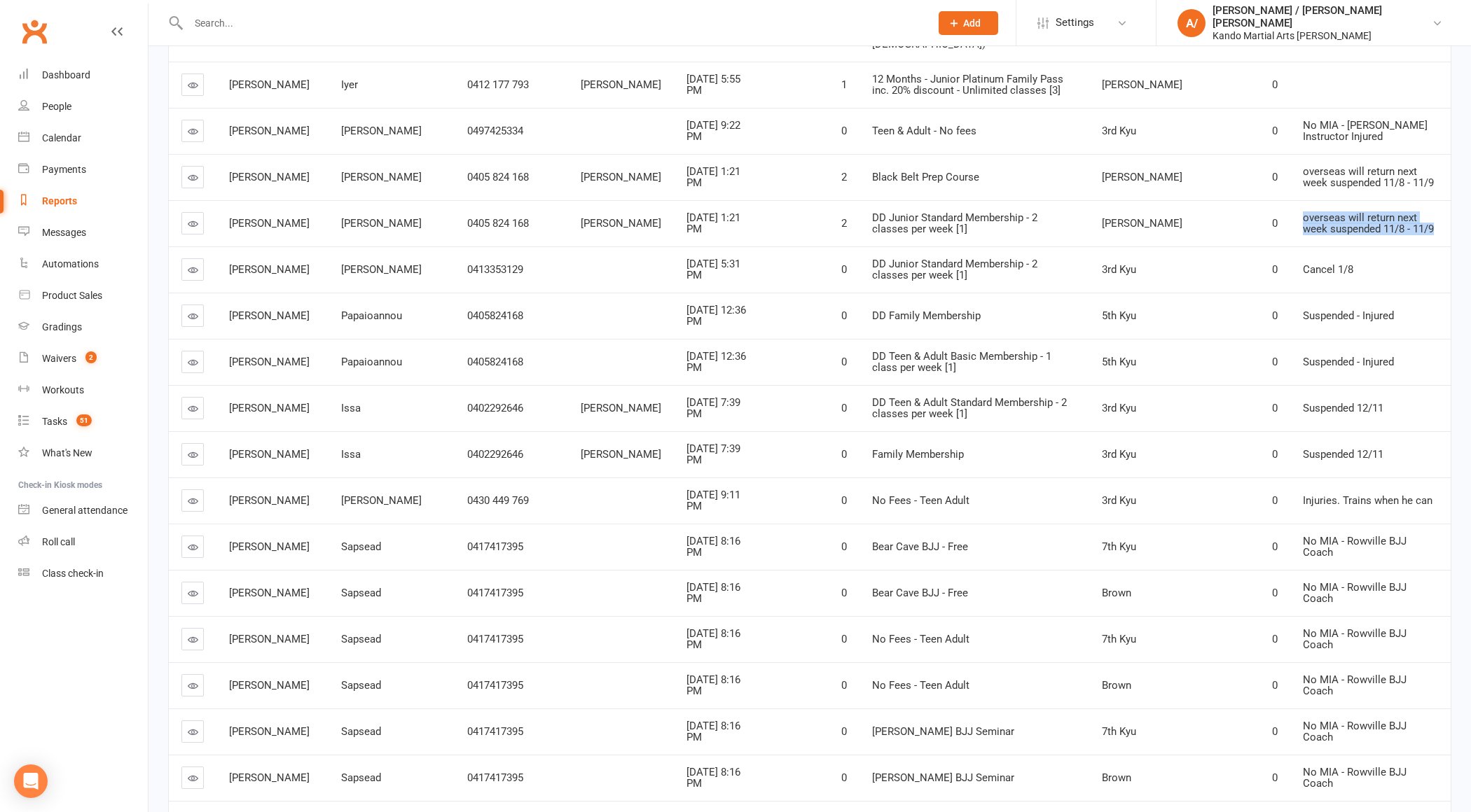
click at [1290, 200] on td "overseas will return next week suspended 11/8 - 11/9" at bounding box center [1370, 223] width 161 height 46
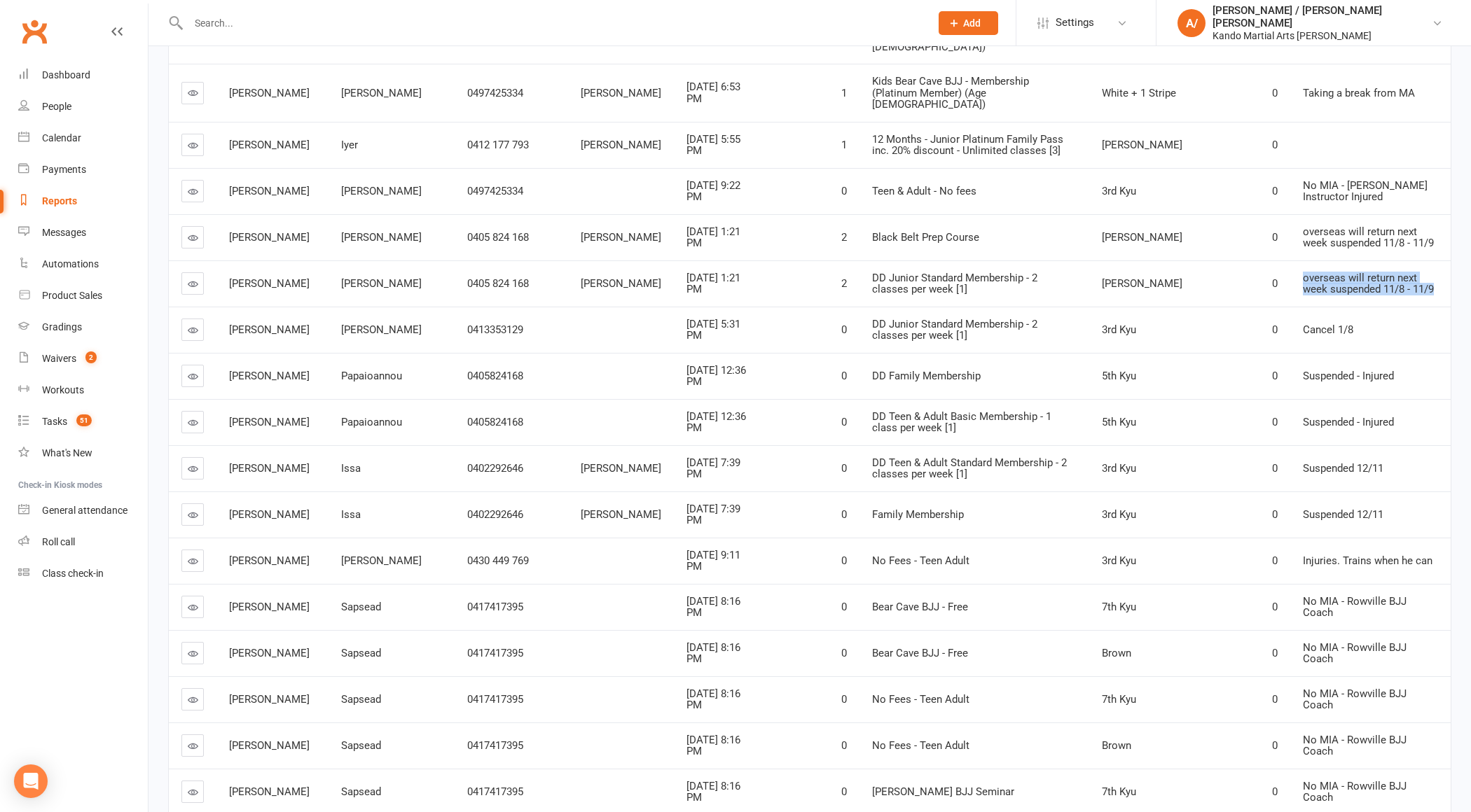
scroll to position [561, 0]
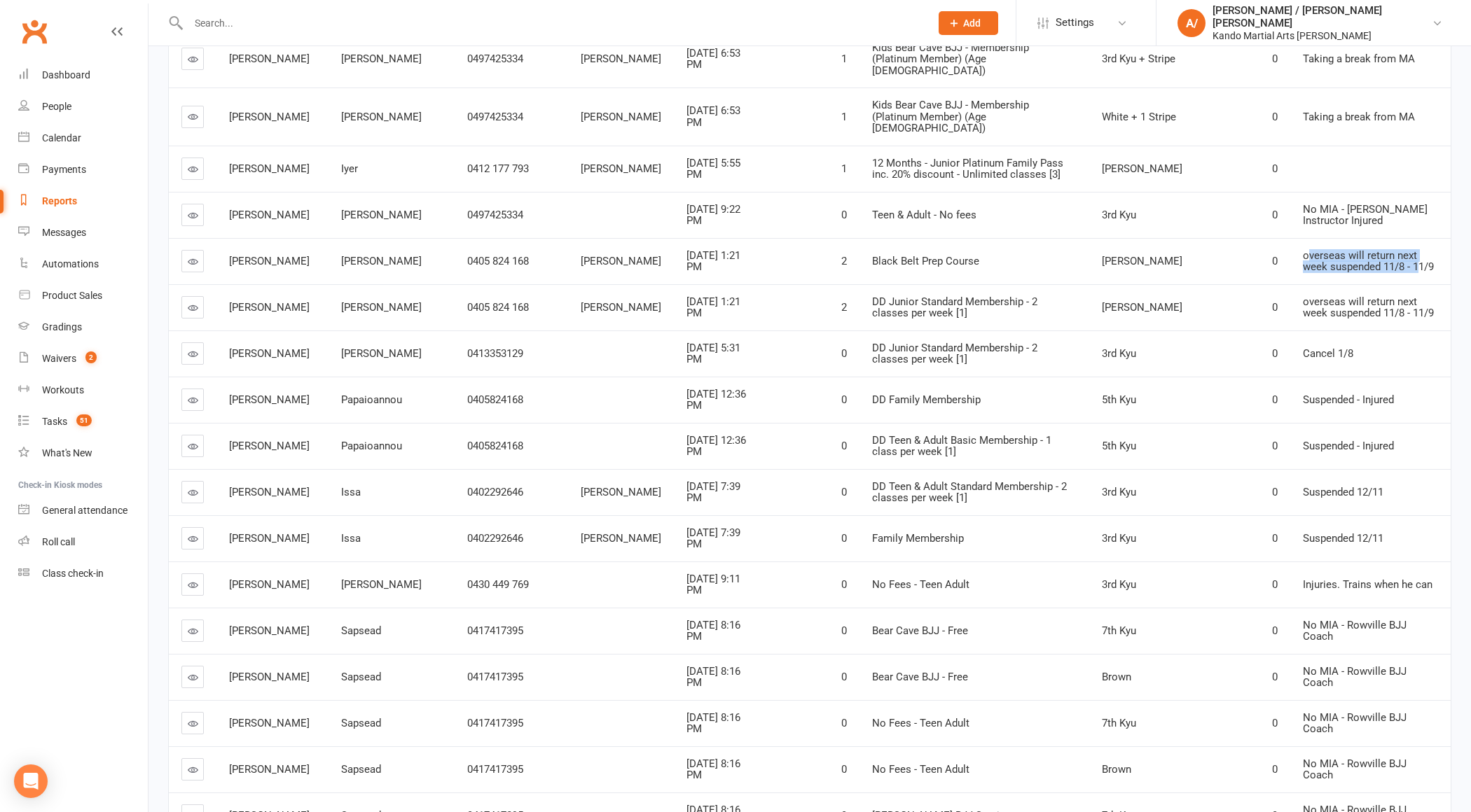
drag, startPoint x: 1290, startPoint y: 230, endPoint x: 1374, endPoint y: 235, distance: 84.1
click at [1374, 250] on span "overseas will return next week suspended 11/8 - 11/9" at bounding box center [1368, 262] width 131 height 25
drag, startPoint x: 1393, startPoint y: 240, endPoint x: 1263, endPoint y: 227, distance: 130.6
click at [1263, 238] on tr "[PERSON_NAME] 0405 824 168 [PERSON_NAME] [DATE] 1:21 PM 2 Black Belt Prep Cours…" at bounding box center [809, 261] width 1282 height 46
click at [1270, 238] on td "0" at bounding box center [1242, 261] width 95 height 46
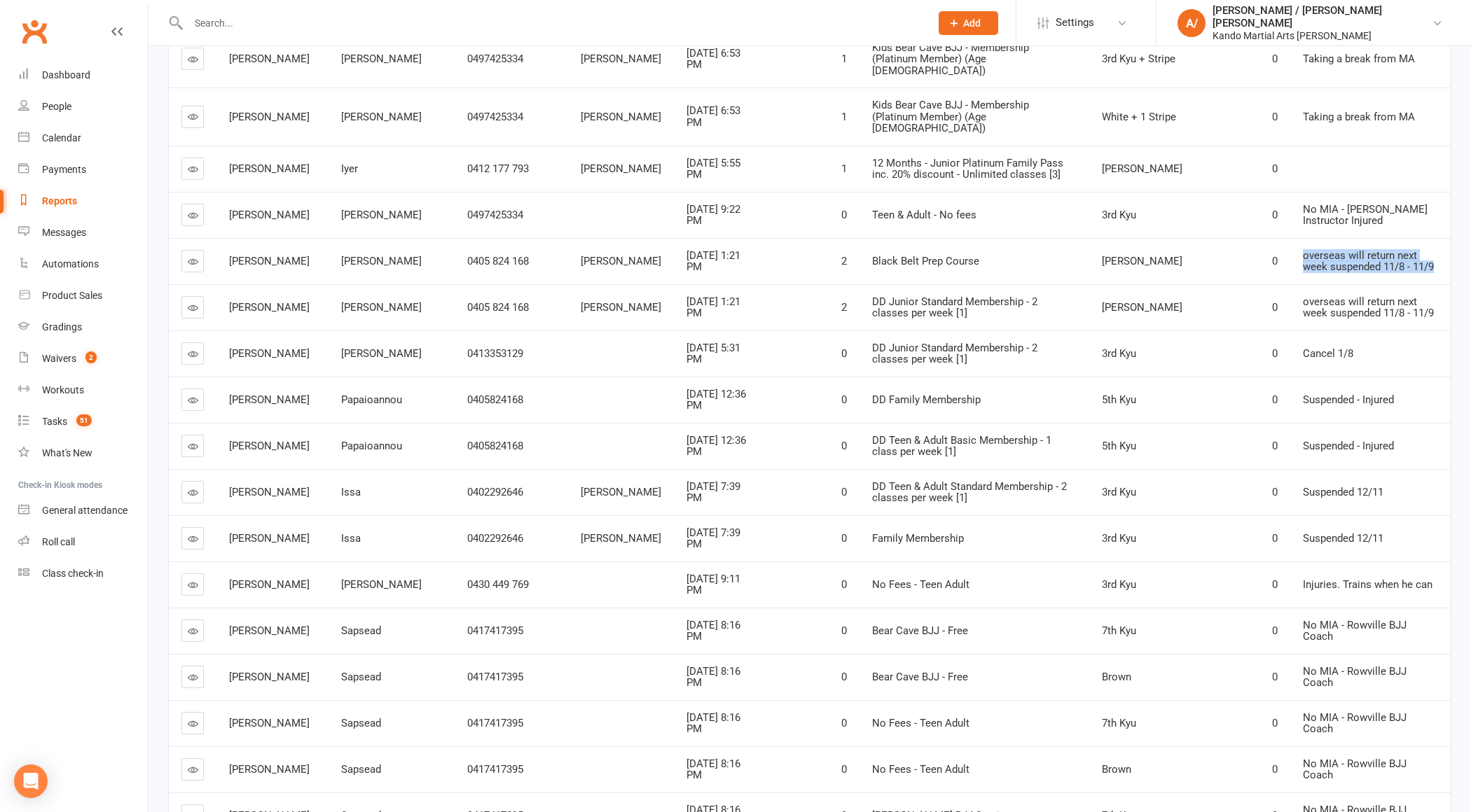
drag, startPoint x: 1275, startPoint y: 225, endPoint x: 1392, endPoint y: 251, distance: 119.9
click at [1391, 251] on td "overseas will return next week suspended 11/8 - 11/9" at bounding box center [1370, 261] width 161 height 46
click at [1395, 247] on td "overseas will return next week suspended 11/8 - 11/9" at bounding box center [1370, 261] width 161 height 46
drag, startPoint x: 1395, startPoint y: 243, endPoint x: 1283, endPoint y: 229, distance: 112.9
click at [1290, 238] on td "overseas will return next week suspended 11/8 - 11/9" at bounding box center [1370, 261] width 161 height 46
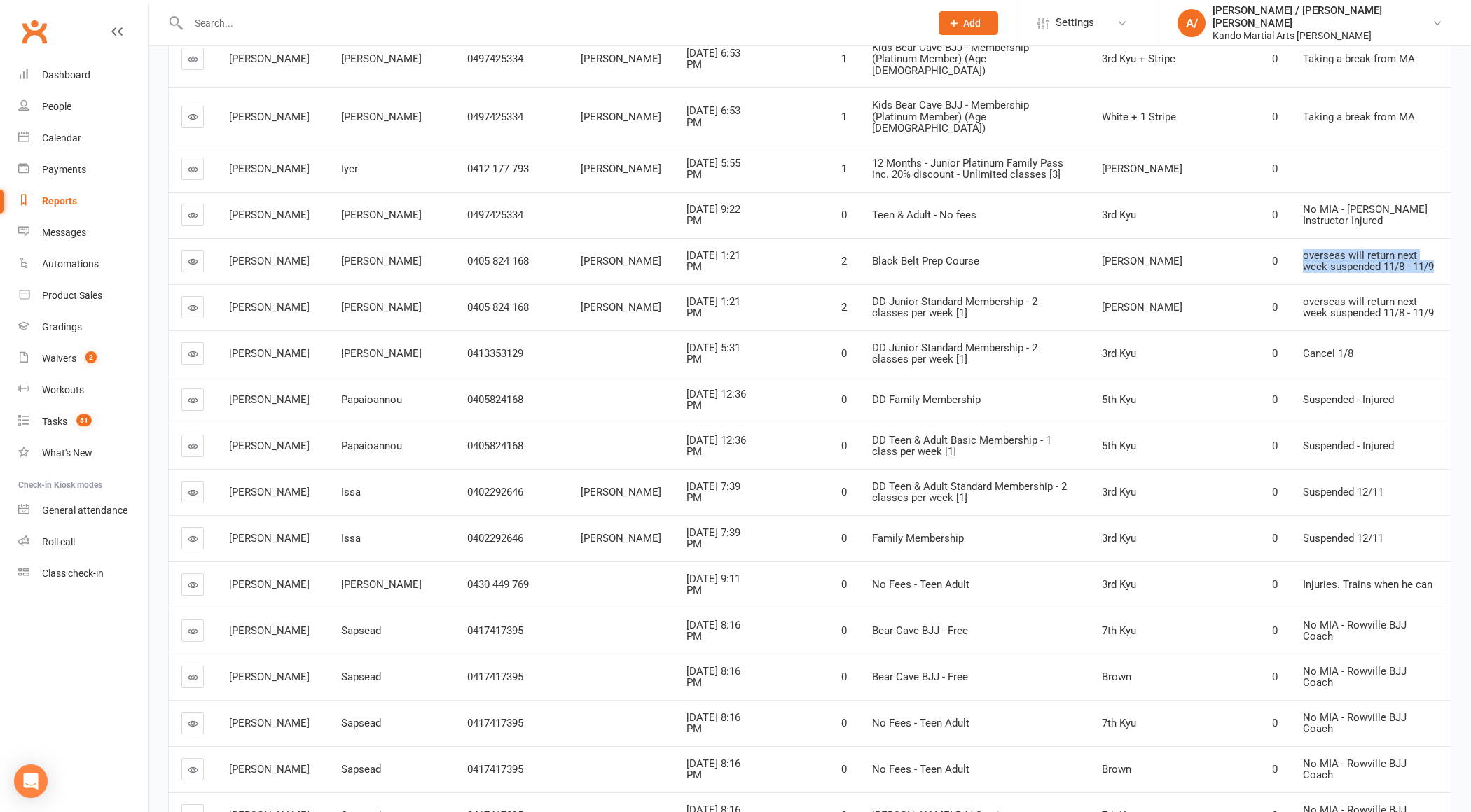
click at [1308, 250] on span "overseas will return next week suspended 11/8 - 11/9" at bounding box center [1368, 262] width 131 height 25
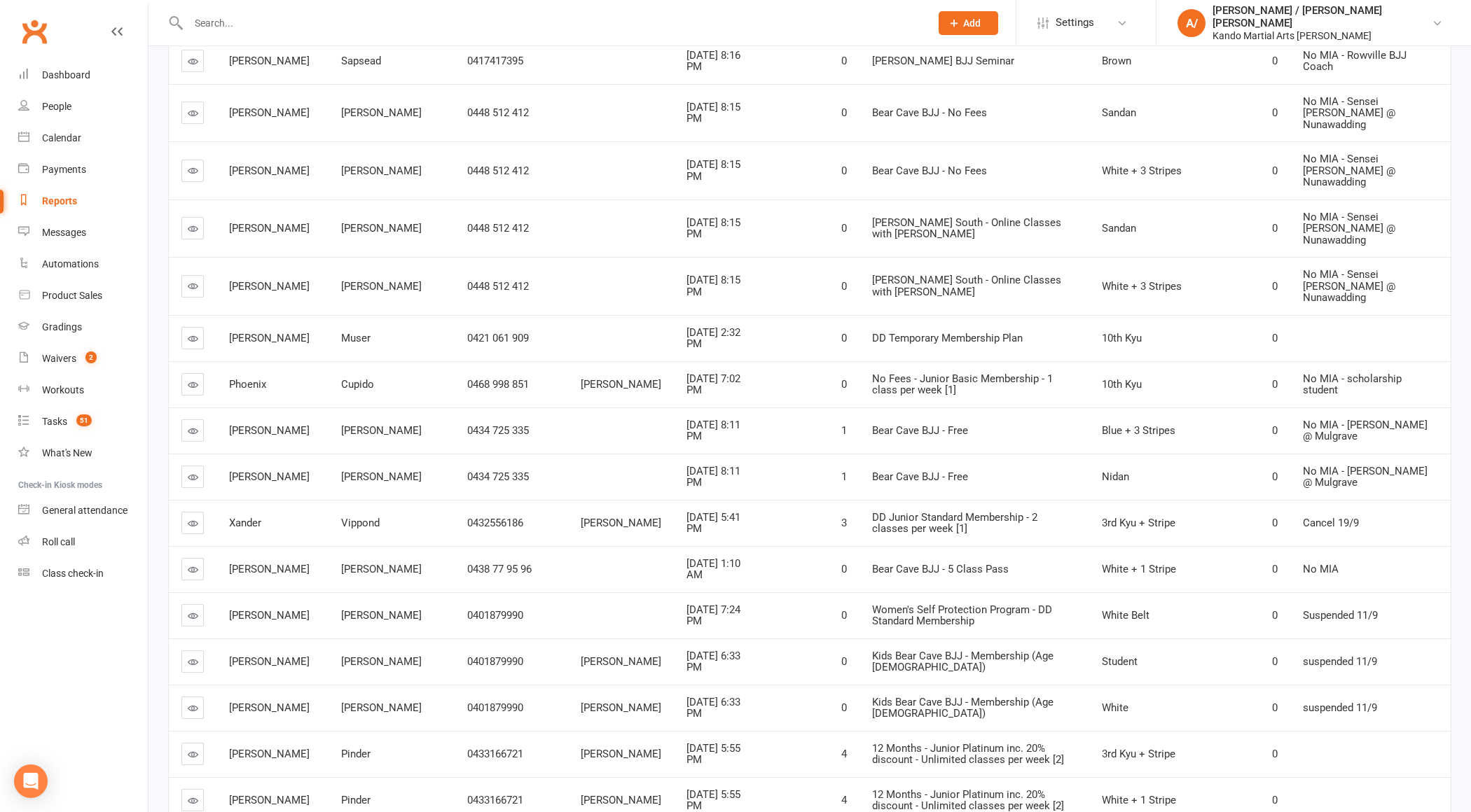
scroll to position [1378, 0]
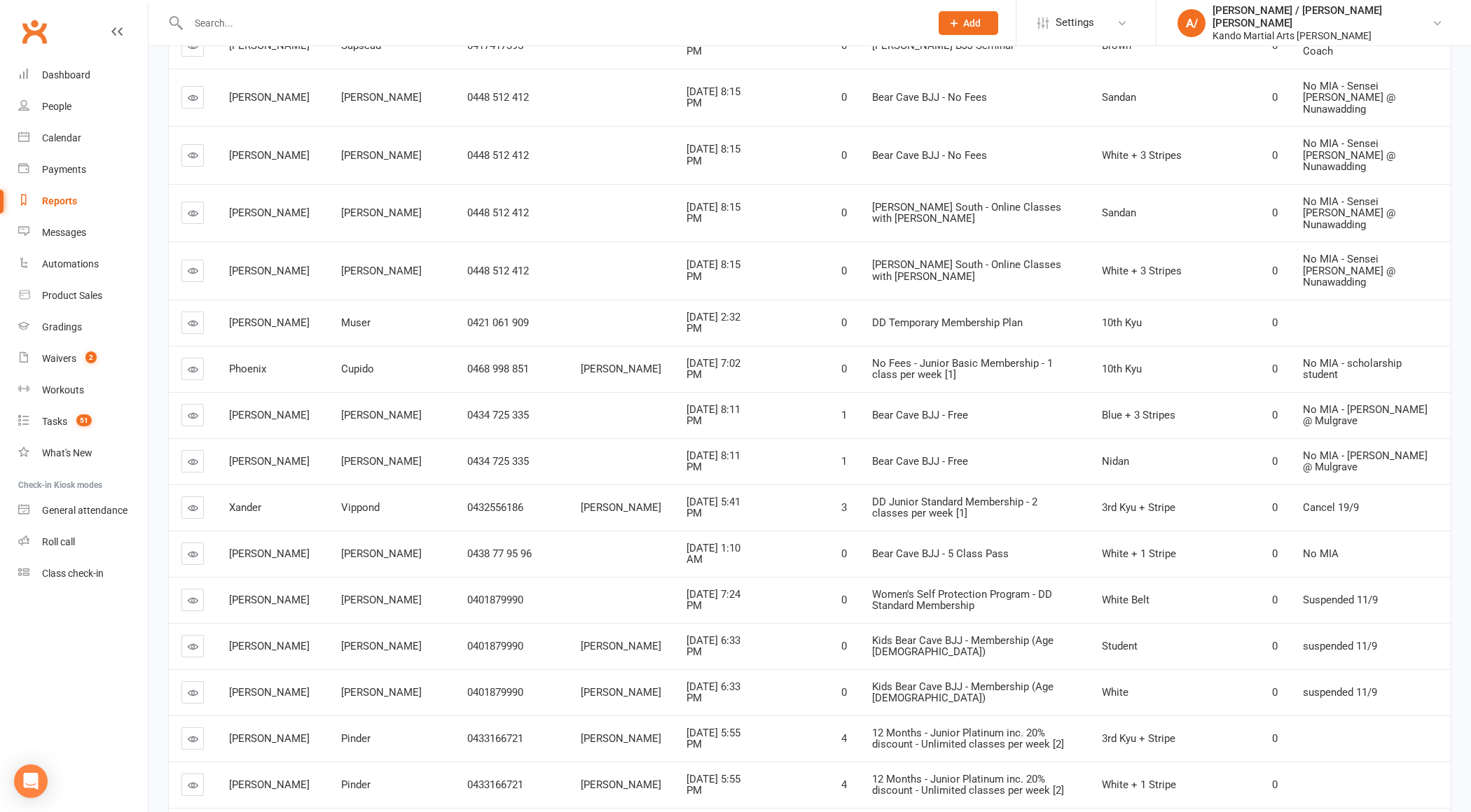
click at [1305, 346] on td "No MIA - scholarship student" at bounding box center [1370, 369] width 161 height 46
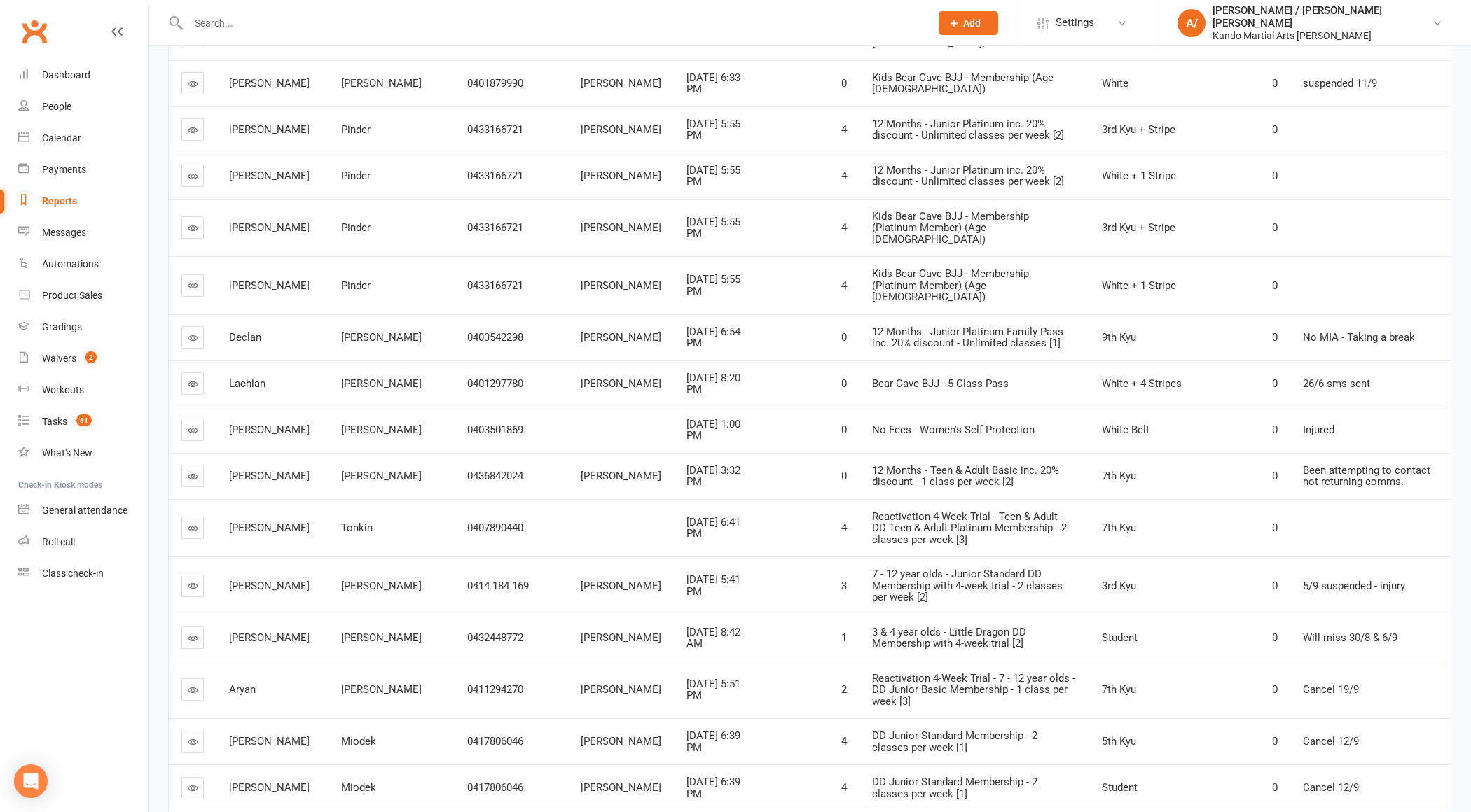
scroll to position [1991, 0]
drag, startPoint x: 1290, startPoint y: 273, endPoint x: 1352, endPoint y: 273, distance: 62.0
click at [1352, 375] on div "26/6 sms sent" at bounding box center [1370, 381] width 135 height 12
click at [1346, 374] on span "26/6 sms sent" at bounding box center [1336, 380] width 67 height 13
drag, startPoint x: 1278, startPoint y: 275, endPoint x: 1358, endPoint y: 275, distance: 80.0
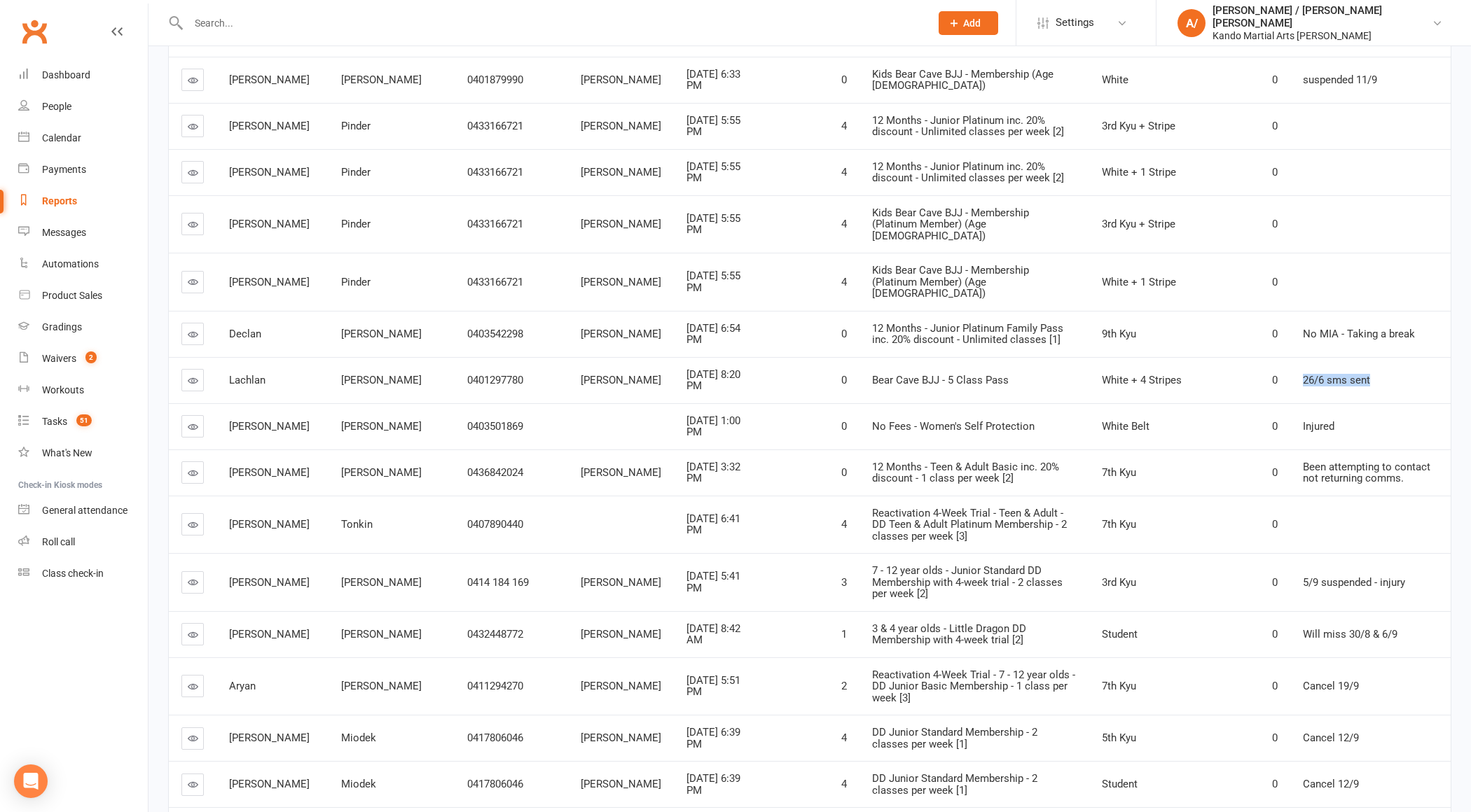
click at [1358, 358] on td "26/6 sms sent" at bounding box center [1370, 381] width 161 height 46
click at [1358, 375] on div "26/6 sms sent" at bounding box center [1370, 381] width 135 height 12
drag, startPoint x: 1285, startPoint y: 274, endPoint x: 1359, endPoint y: 274, distance: 74.0
click at [1359, 375] on div "26/6 sms sent" at bounding box center [1370, 381] width 135 height 12
click at [1303, 374] on span "26/6 sms sent" at bounding box center [1336, 380] width 67 height 13
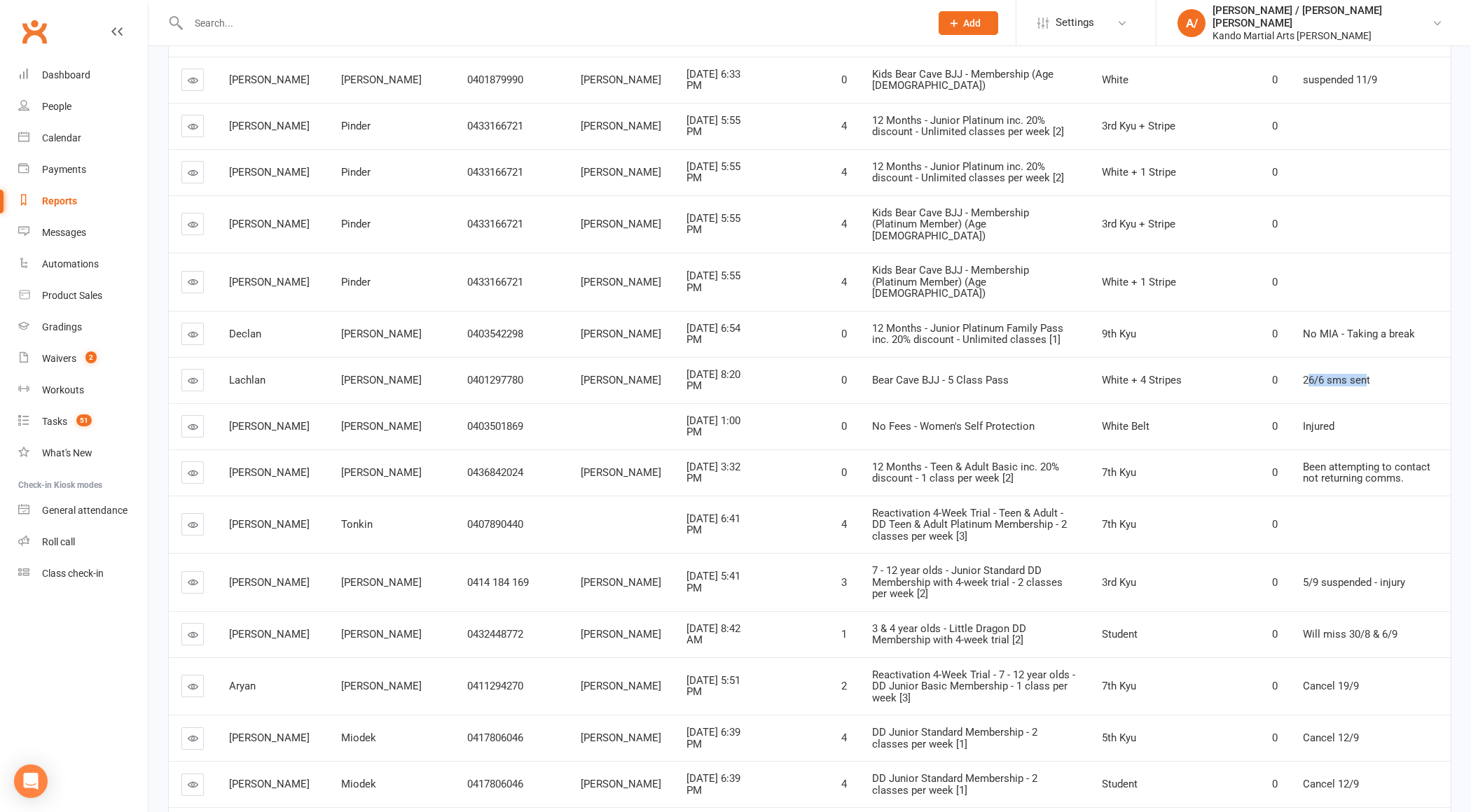
drag, startPoint x: 1292, startPoint y: 274, endPoint x: 1352, endPoint y: 274, distance: 60.0
click at [1351, 374] on span "26/6 sms sent" at bounding box center [1336, 380] width 67 height 13
click at [1355, 375] on div "26/6 sms sent" at bounding box center [1370, 381] width 135 height 12
drag, startPoint x: 1286, startPoint y: 274, endPoint x: 1331, endPoint y: 274, distance: 45.0
click at [1331, 374] on span "26/6 sms sent" at bounding box center [1336, 380] width 67 height 13
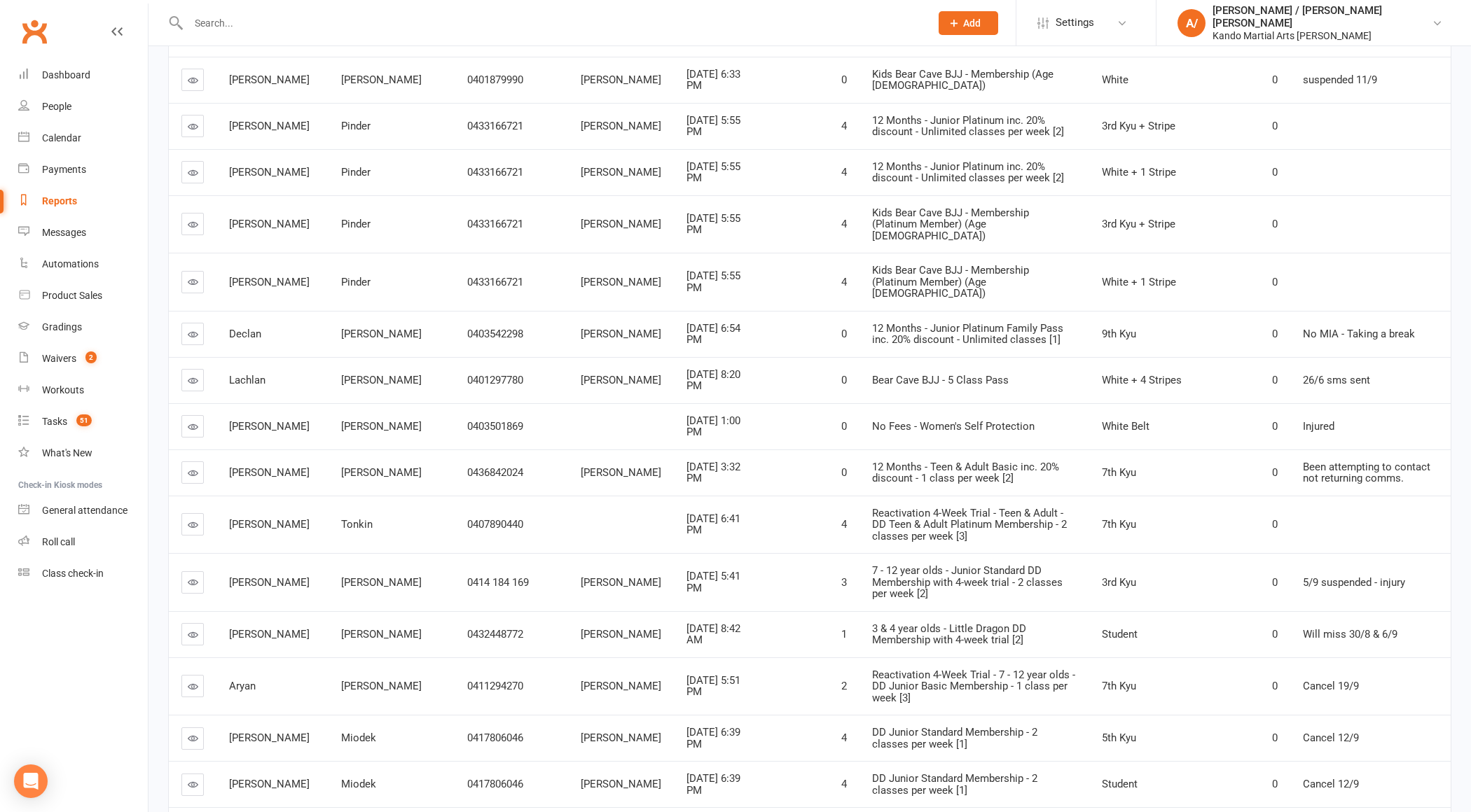
click at [1357, 375] on div "26/6 sms sent" at bounding box center [1370, 381] width 135 height 12
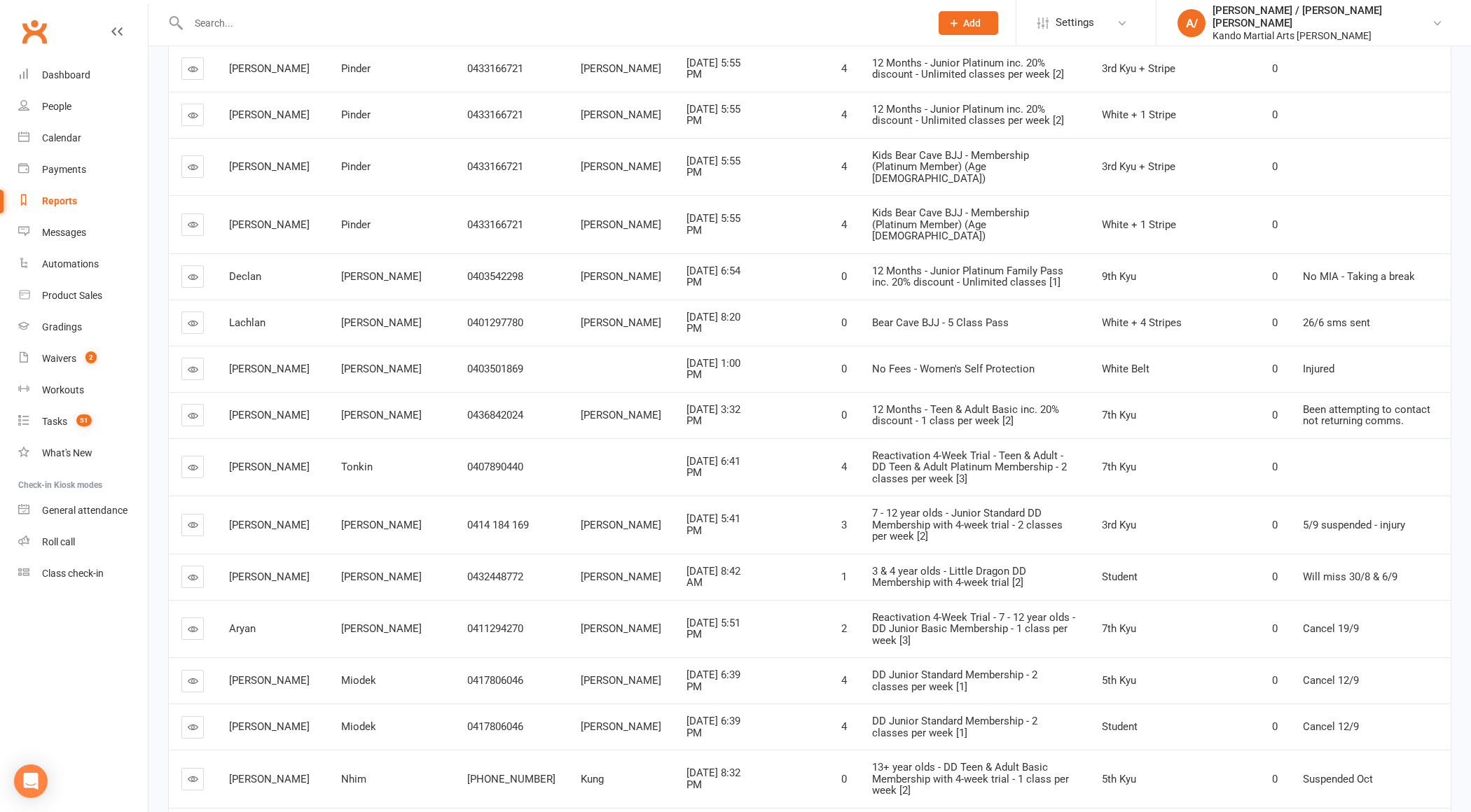
scroll to position [2052, 0]
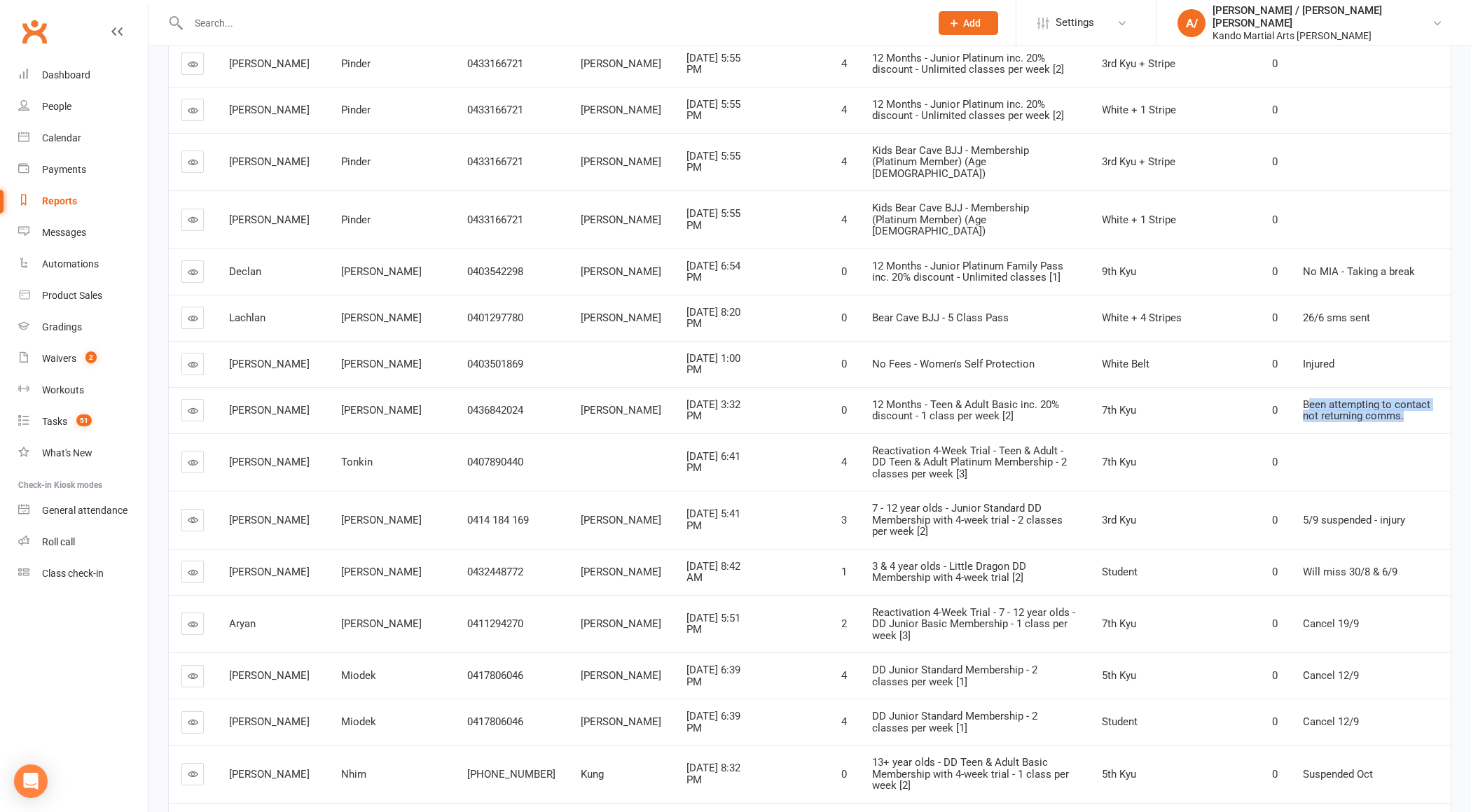
drag, startPoint x: 1293, startPoint y: 299, endPoint x: 1369, endPoint y: 307, distance: 76.4
click at [1369, 400] on div "Been attempting to contact not returning comms." at bounding box center [1370, 410] width 135 height 23
click at [1377, 400] on div "Been attempting to contact not returning comms." at bounding box center [1370, 410] width 135 height 23
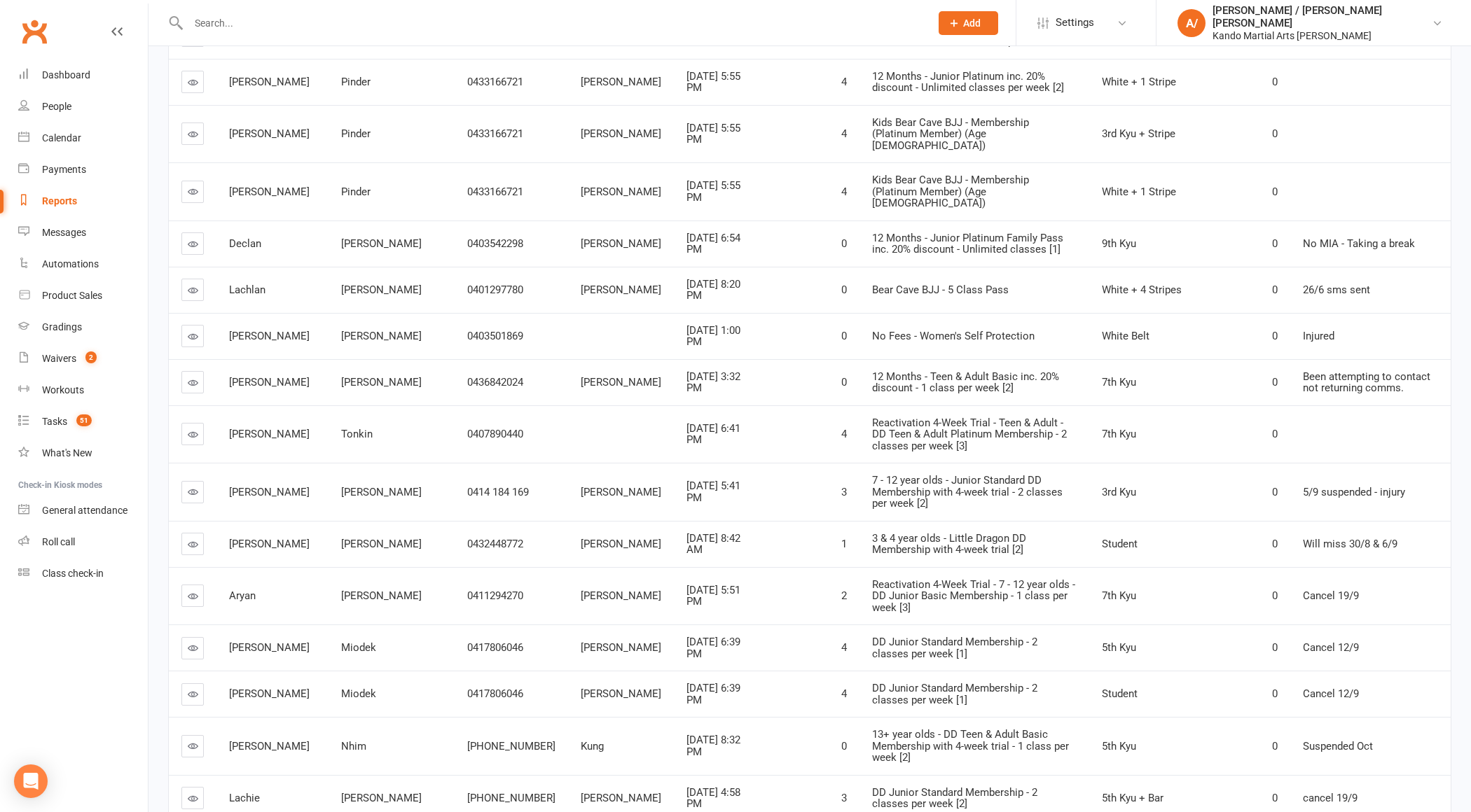
scroll to position [2081, 0]
drag, startPoint x: 1293, startPoint y: 184, endPoint x: 1357, endPoint y: 184, distance: 64.0
click at [1355, 284] on div "26/6 sms sent" at bounding box center [1370, 290] width 135 height 12
click at [1318, 359] on td "Been attempting to contact not returning comms." at bounding box center [1370, 382] width 161 height 46
drag, startPoint x: 1295, startPoint y: 184, endPoint x: 1349, endPoint y: 184, distance: 54.0
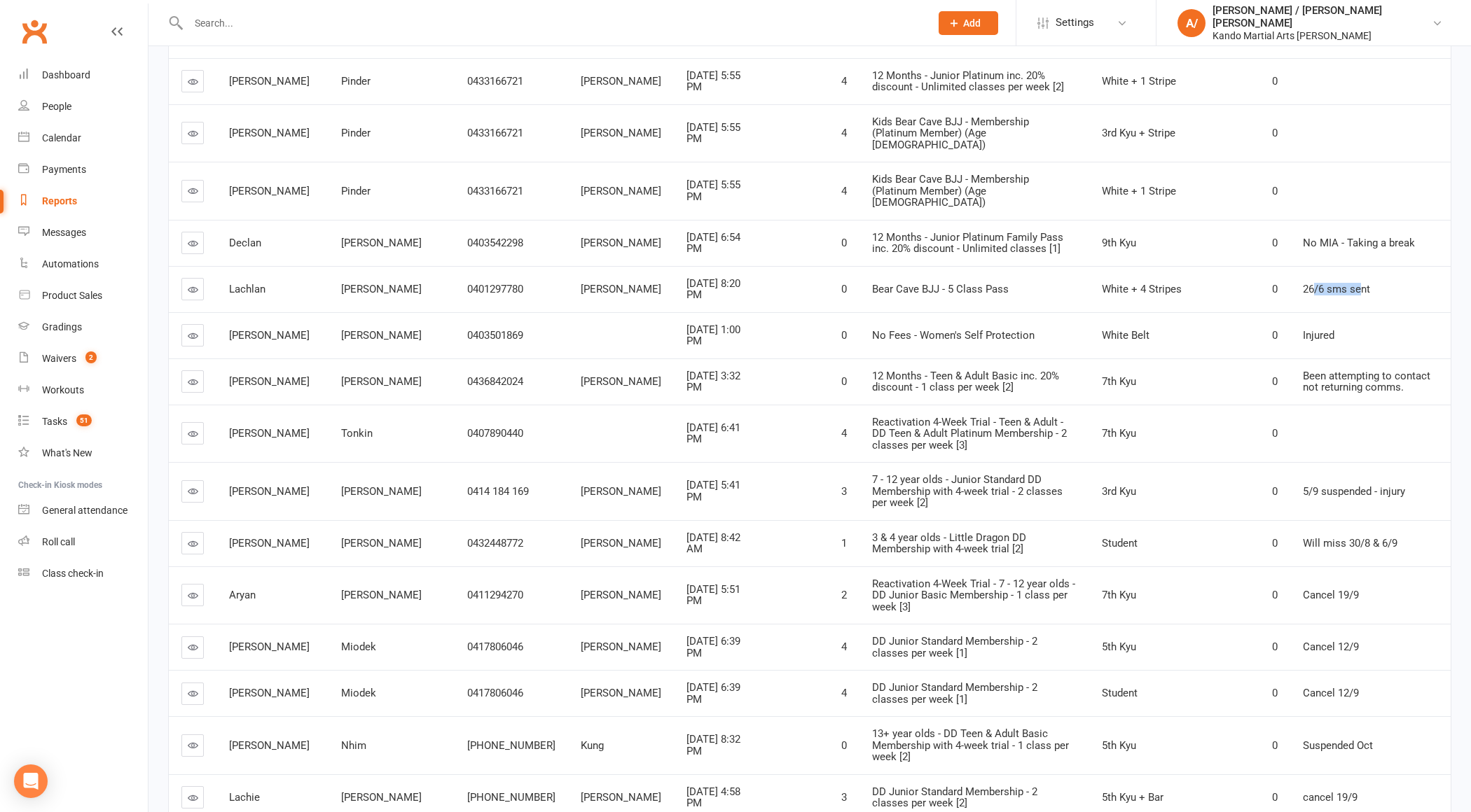
click at [1348, 283] on span "26/6 sms sent" at bounding box center [1336, 289] width 67 height 13
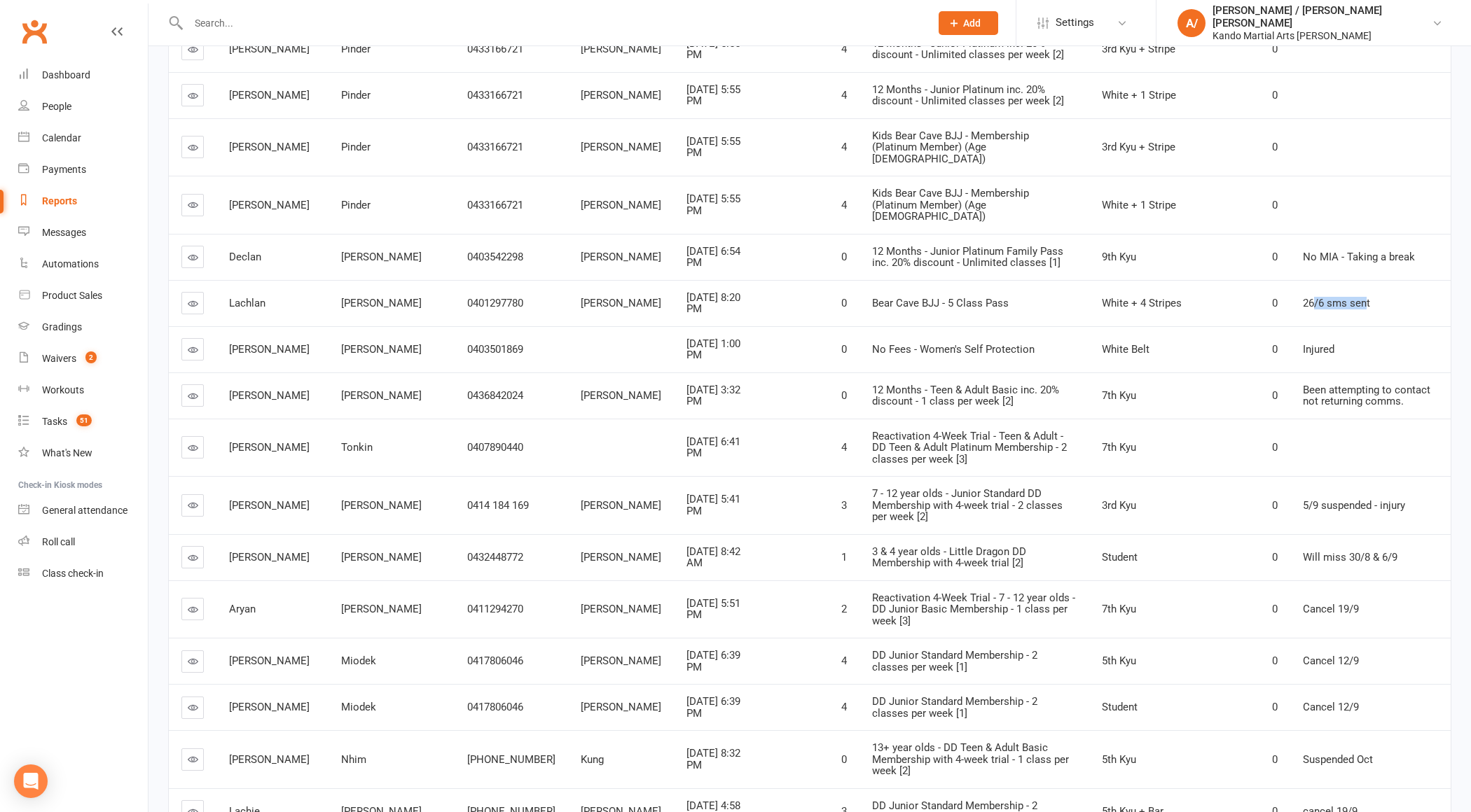
scroll to position [2062, 0]
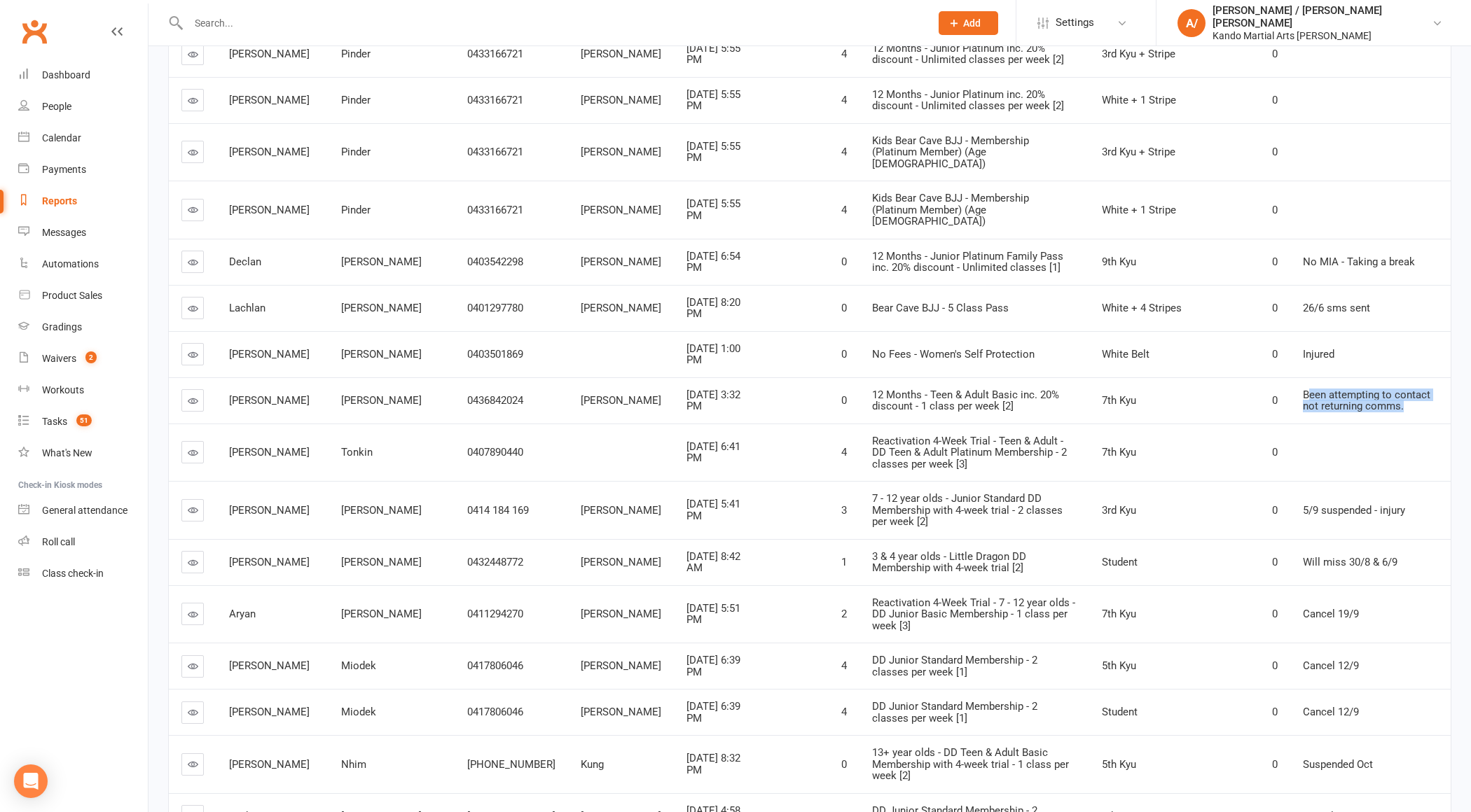
drag, startPoint x: 1290, startPoint y: 293, endPoint x: 1386, endPoint y: 306, distance: 96.9
click at [1386, 390] on div "Been attempting to contact not returning comms." at bounding box center [1370, 401] width 135 height 23
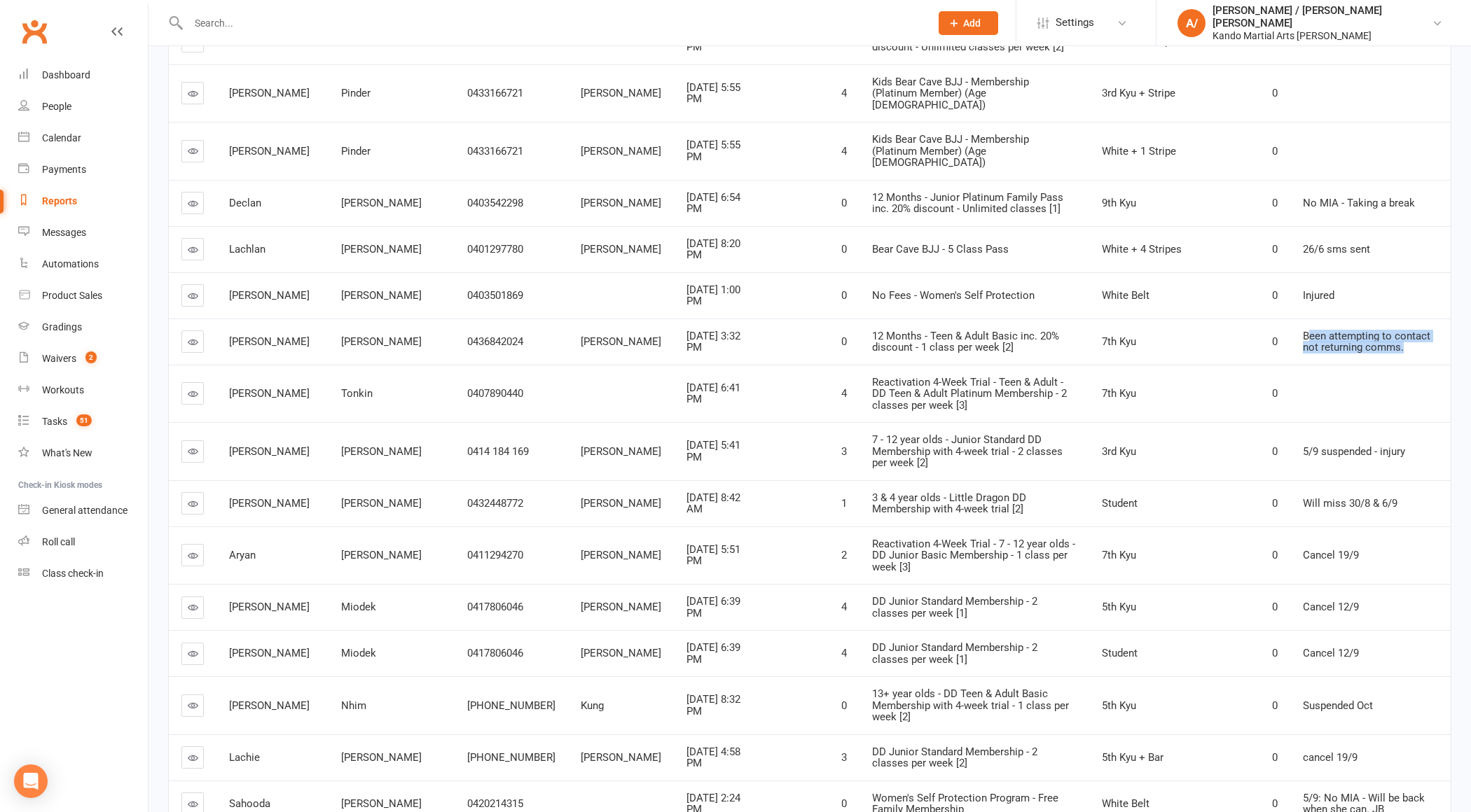
scroll to position [2122, 0]
click at [1369, 318] on td "Been attempting to contact not returning comms." at bounding box center [1370, 341] width 161 height 46
drag, startPoint x: 1290, startPoint y: 226, endPoint x: 1351, endPoint y: 238, distance: 62.2
click at [1351, 329] on span "Been attempting to contact not returning comms." at bounding box center [1367, 341] width 128 height 25
click at [1350, 329] on span "Been attempting to contact not returning comms." at bounding box center [1367, 341] width 128 height 25
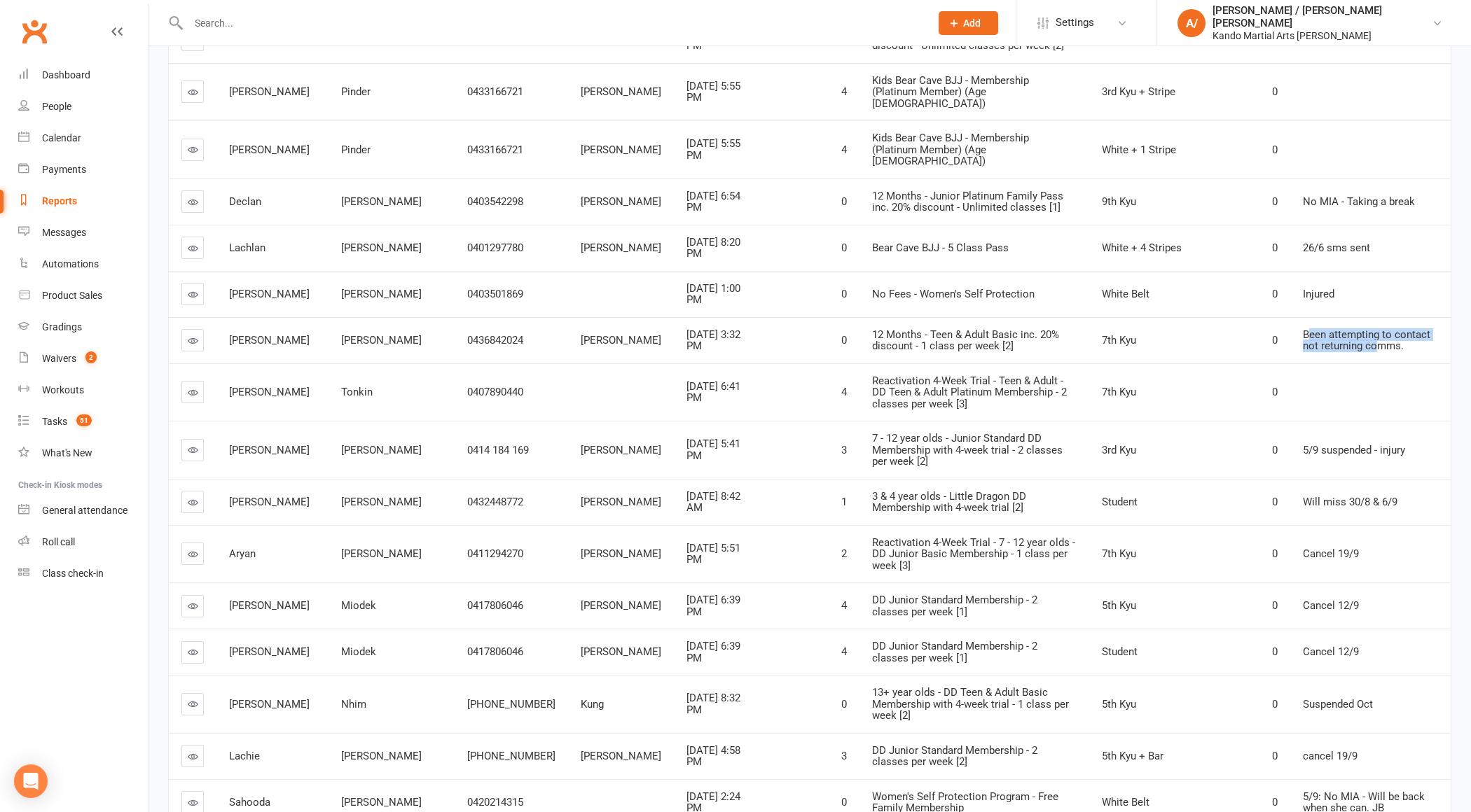
drag, startPoint x: 1292, startPoint y: 225, endPoint x: 1345, endPoint y: 245, distance: 56.6
click at [1345, 329] on span "Been attempting to contact not returning comms." at bounding box center [1367, 341] width 128 height 25
click at [1357, 329] on span "Been attempting to contact not returning comms." at bounding box center [1367, 341] width 128 height 25
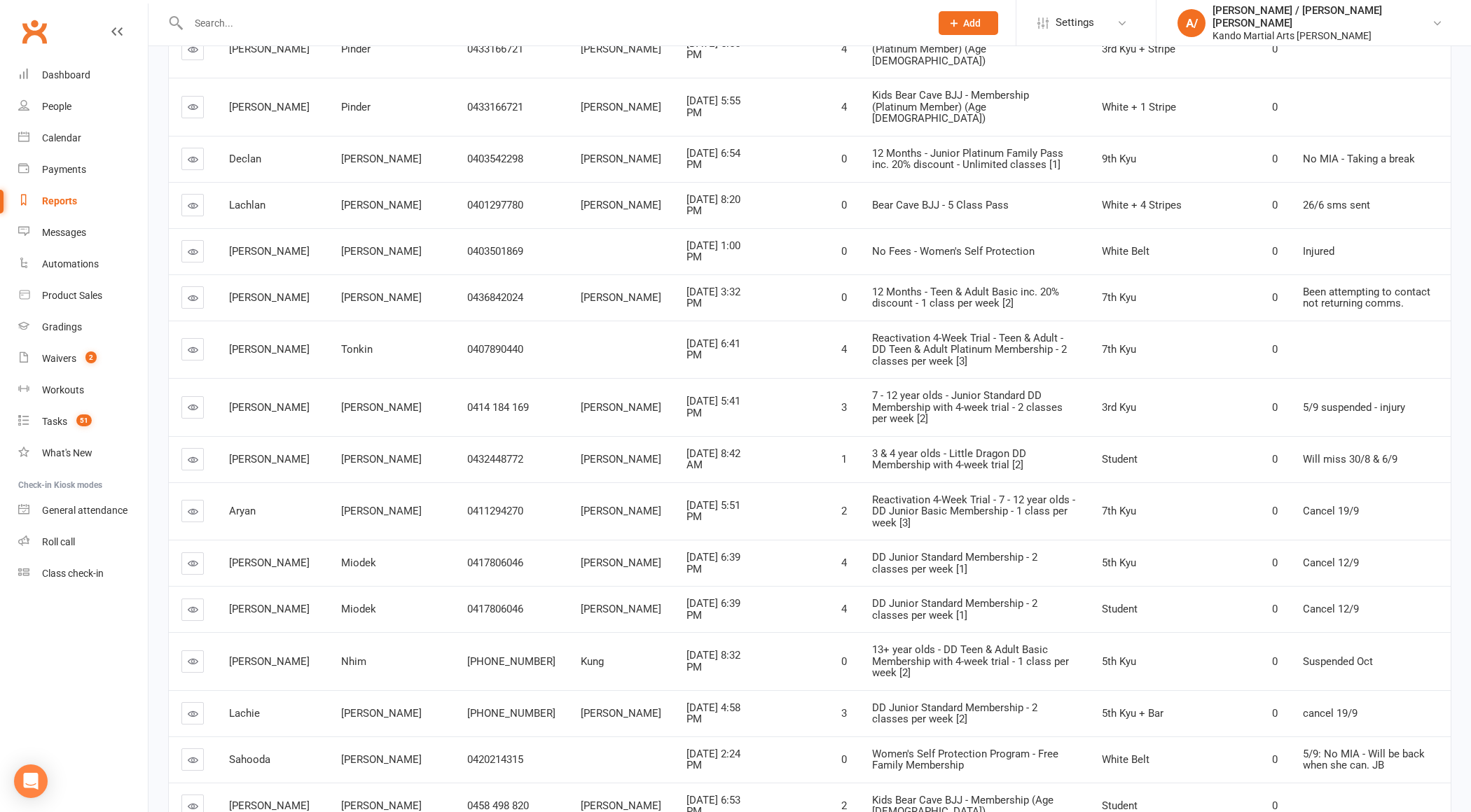
scroll to position [2167, 0]
drag, startPoint x: 1290, startPoint y: 234, endPoint x: 1364, endPoint y: 234, distance: 74.0
click at [1362, 319] on td at bounding box center [1370, 348] width 161 height 58
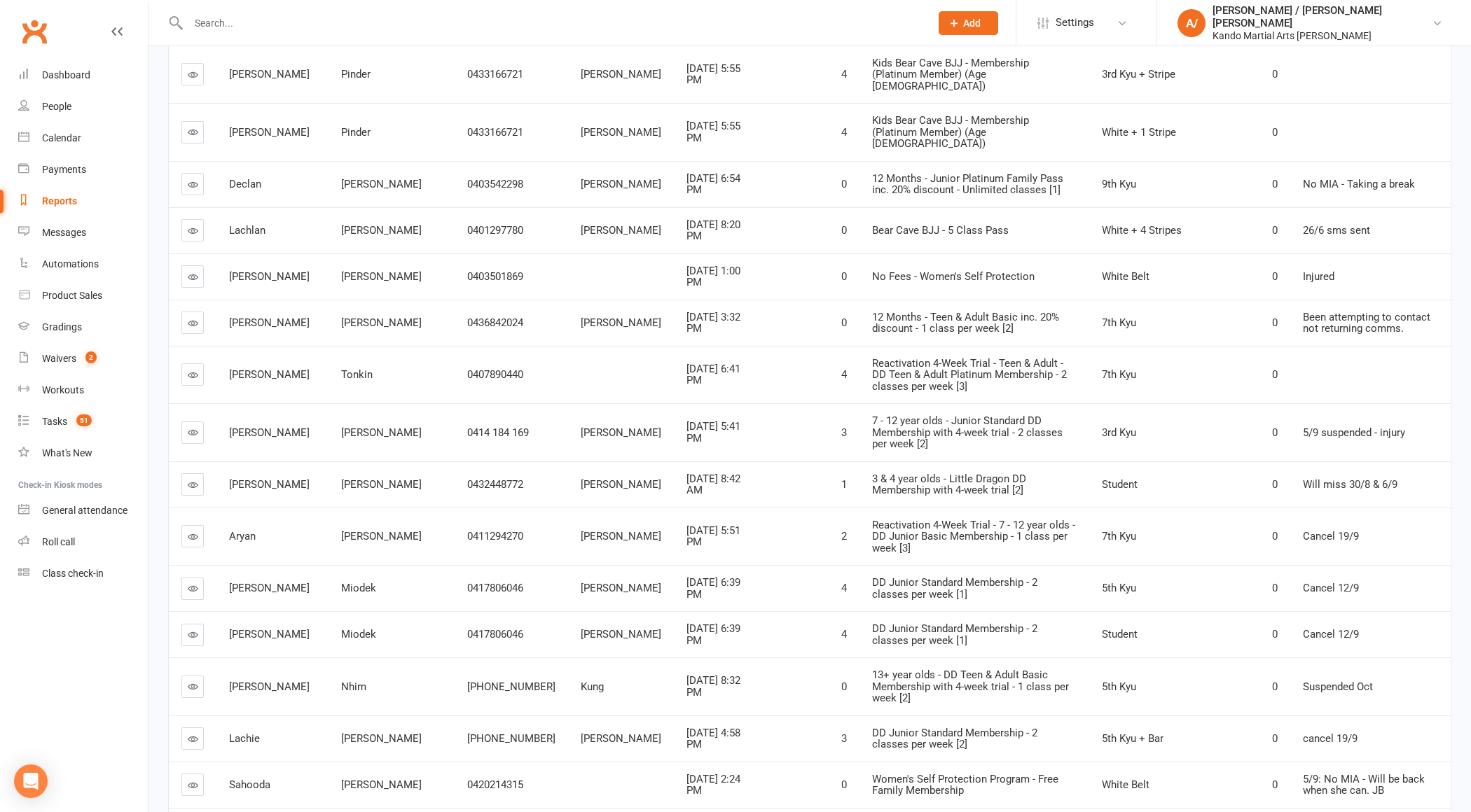
scroll to position [2136, 0]
drag, startPoint x: 1243, startPoint y: 268, endPoint x: 1297, endPoint y: 284, distance: 56.3
click at [1299, 350] on tr "[PERSON_NAME] 0407890440 [DATE] 6:41 PM 4 Reactivation 4-Week Trial - Teen & Ad…" at bounding box center [809, 379] width 1282 height 58
click at [1298, 350] on td at bounding box center [1370, 379] width 161 height 58
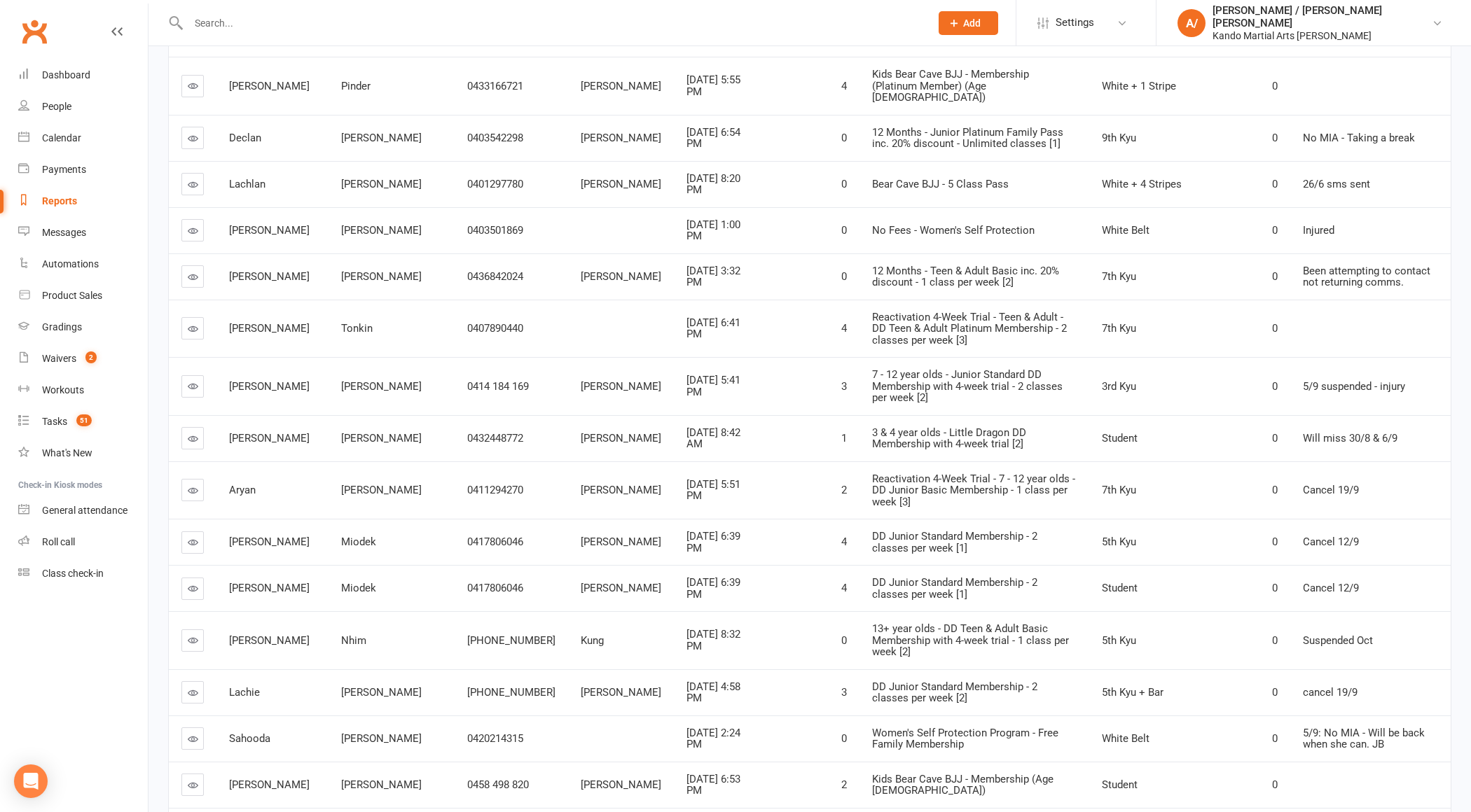
scroll to position [2193, 0]
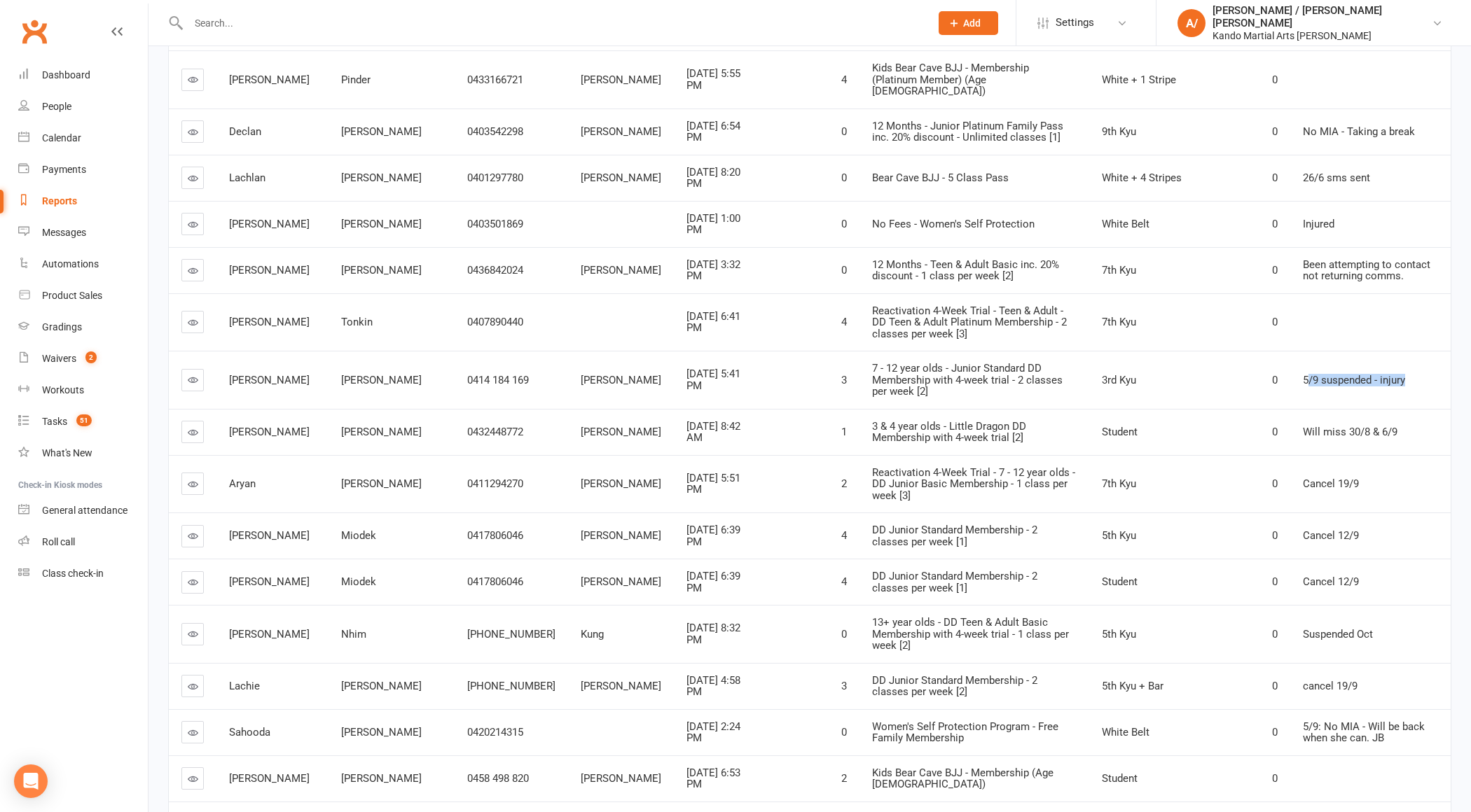
drag, startPoint x: 1290, startPoint y: 254, endPoint x: 1401, endPoint y: 254, distance: 111.0
click at [1400, 375] on div "5/9 suspended - injury" at bounding box center [1370, 381] width 135 height 12
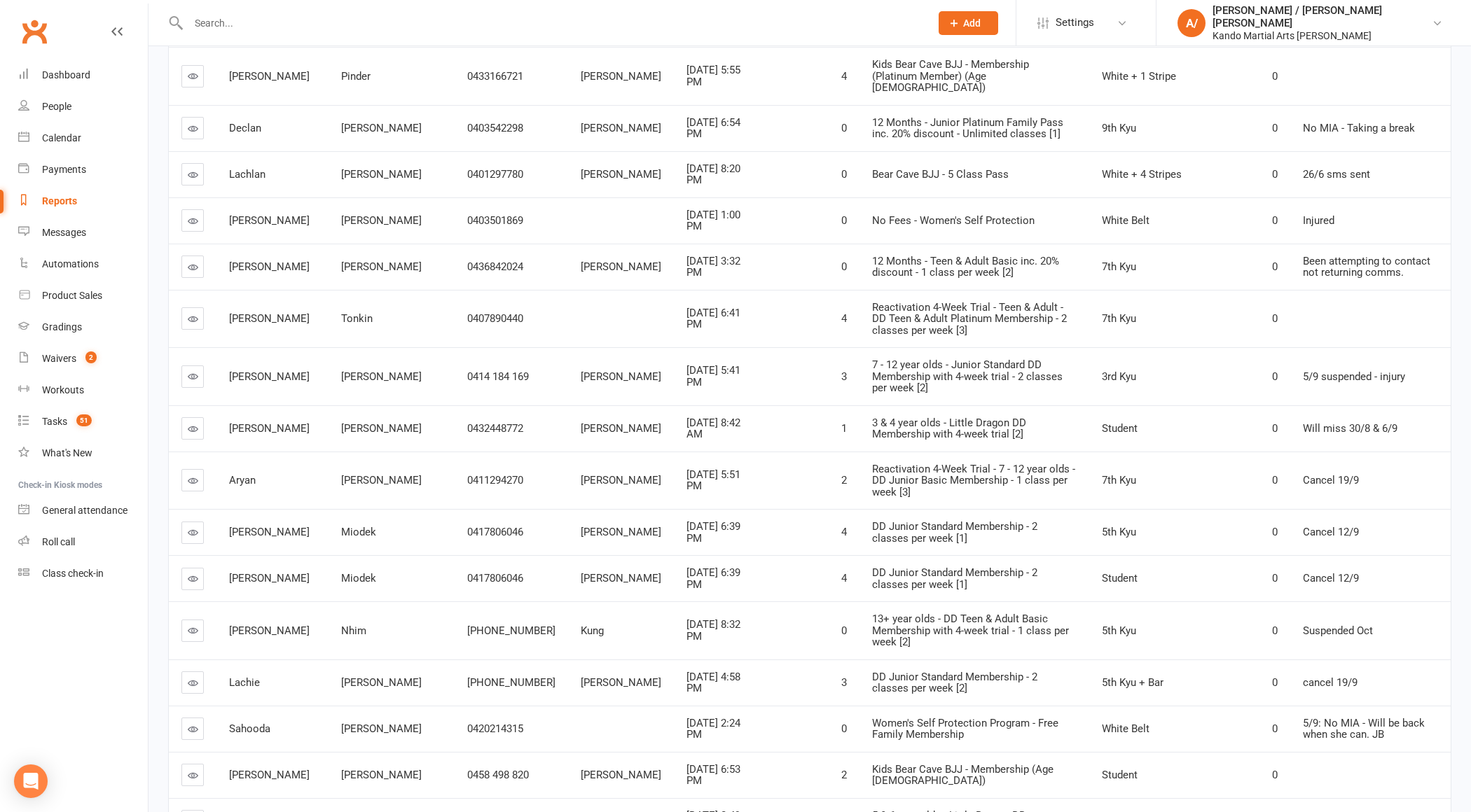
click at [1312, 406] on td "Will miss 30/8 & 6/9" at bounding box center [1370, 428] width 161 height 46
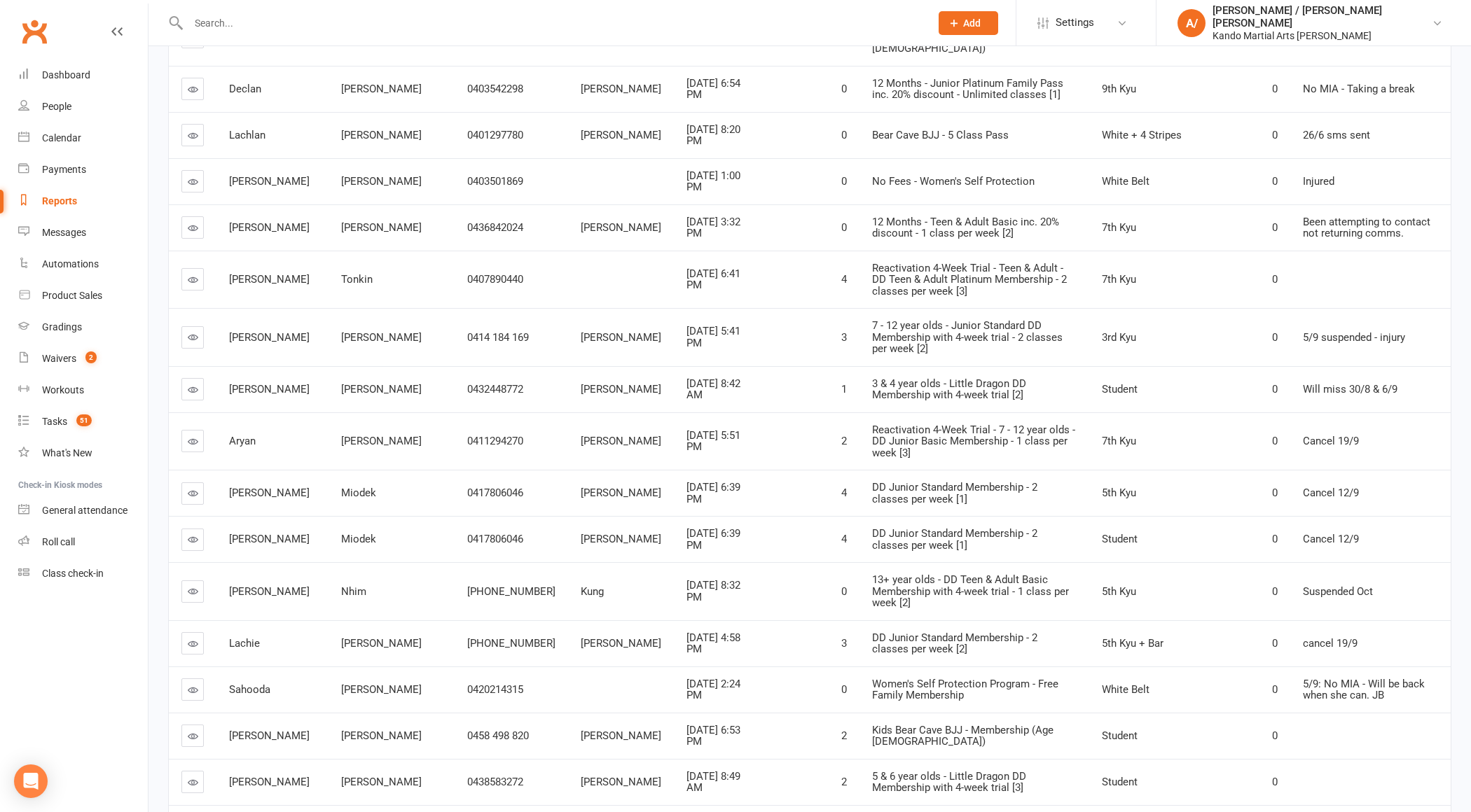
scroll to position [2237, 0]
drag, startPoint x: 1325, startPoint y: 257, endPoint x: 1405, endPoint y: 257, distance: 80.0
click at [1403, 383] on div "Will miss 30/8 & 6/9" at bounding box center [1370, 389] width 135 height 12
drag, startPoint x: 1307, startPoint y: 301, endPoint x: 1360, endPoint y: 302, distance: 53.0
click at [1360, 434] on div "Cancel 19/9" at bounding box center [1370, 440] width 135 height 12
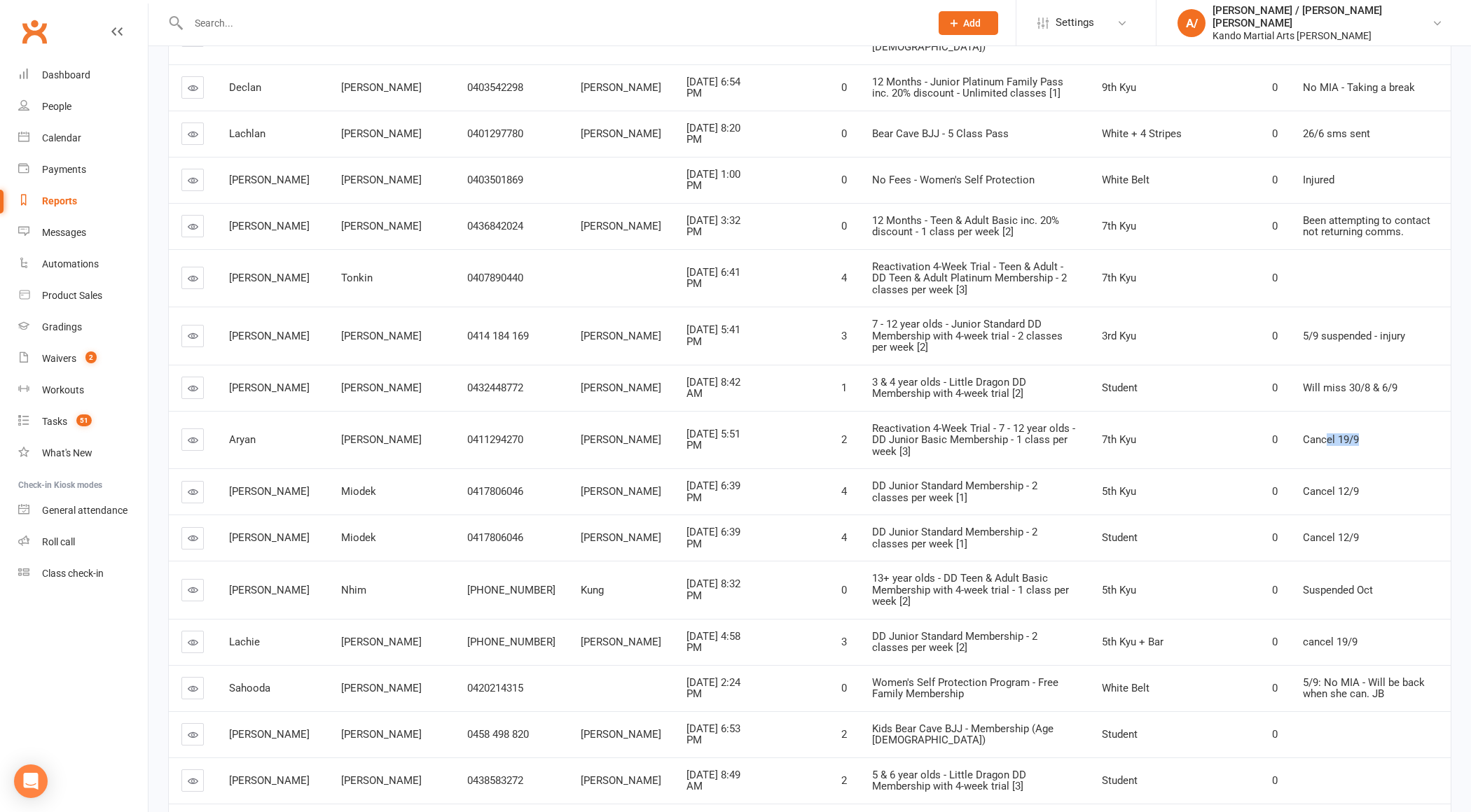
scroll to position [2266, 0]
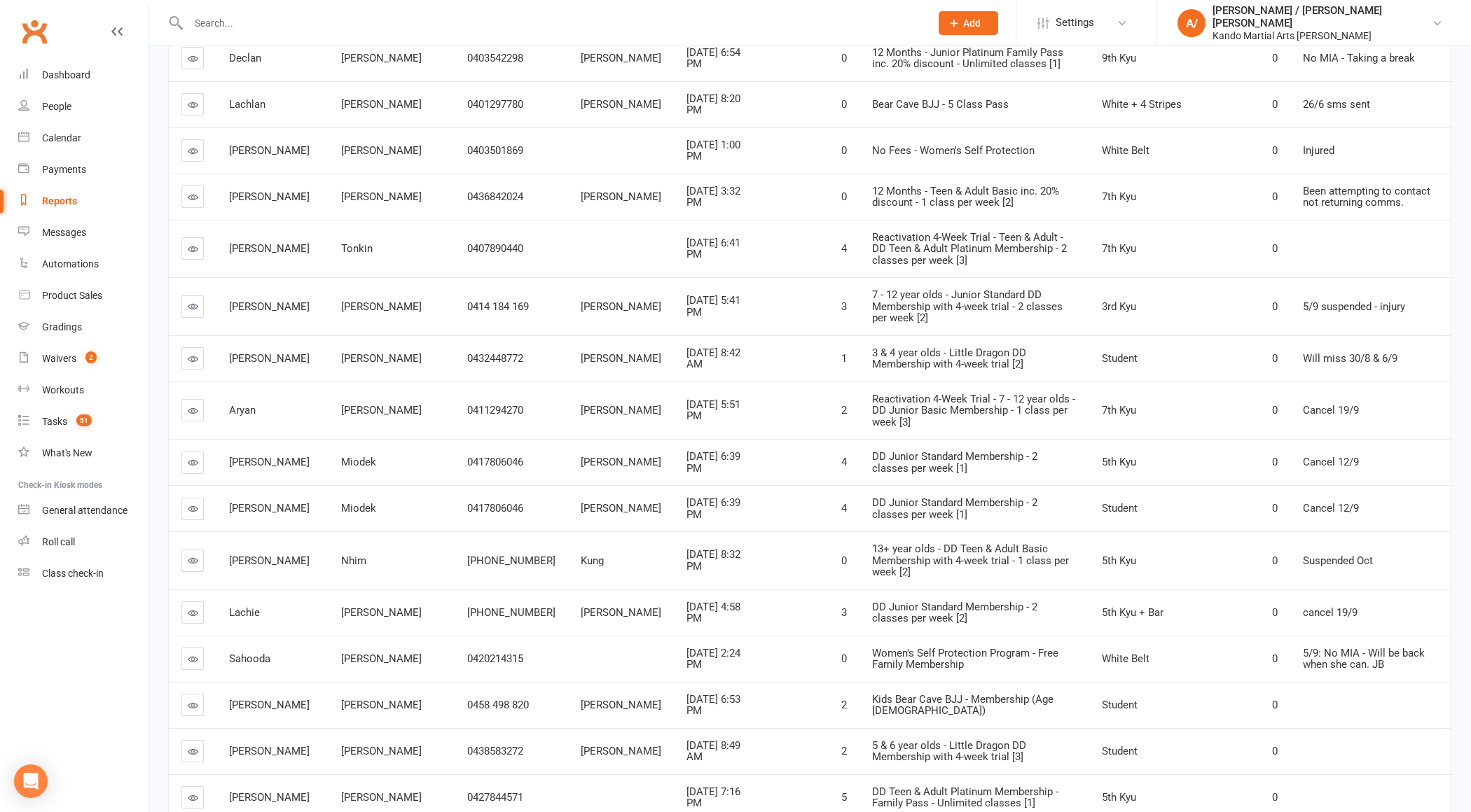
drag, startPoint x: 1294, startPoint y: 309, endPoint x: 1364, endPoint y: 318, distance: 70.6
click at [1358, 439] on td "Cancel 12/9" at bounding box center [1370, 462] width 161 height 46
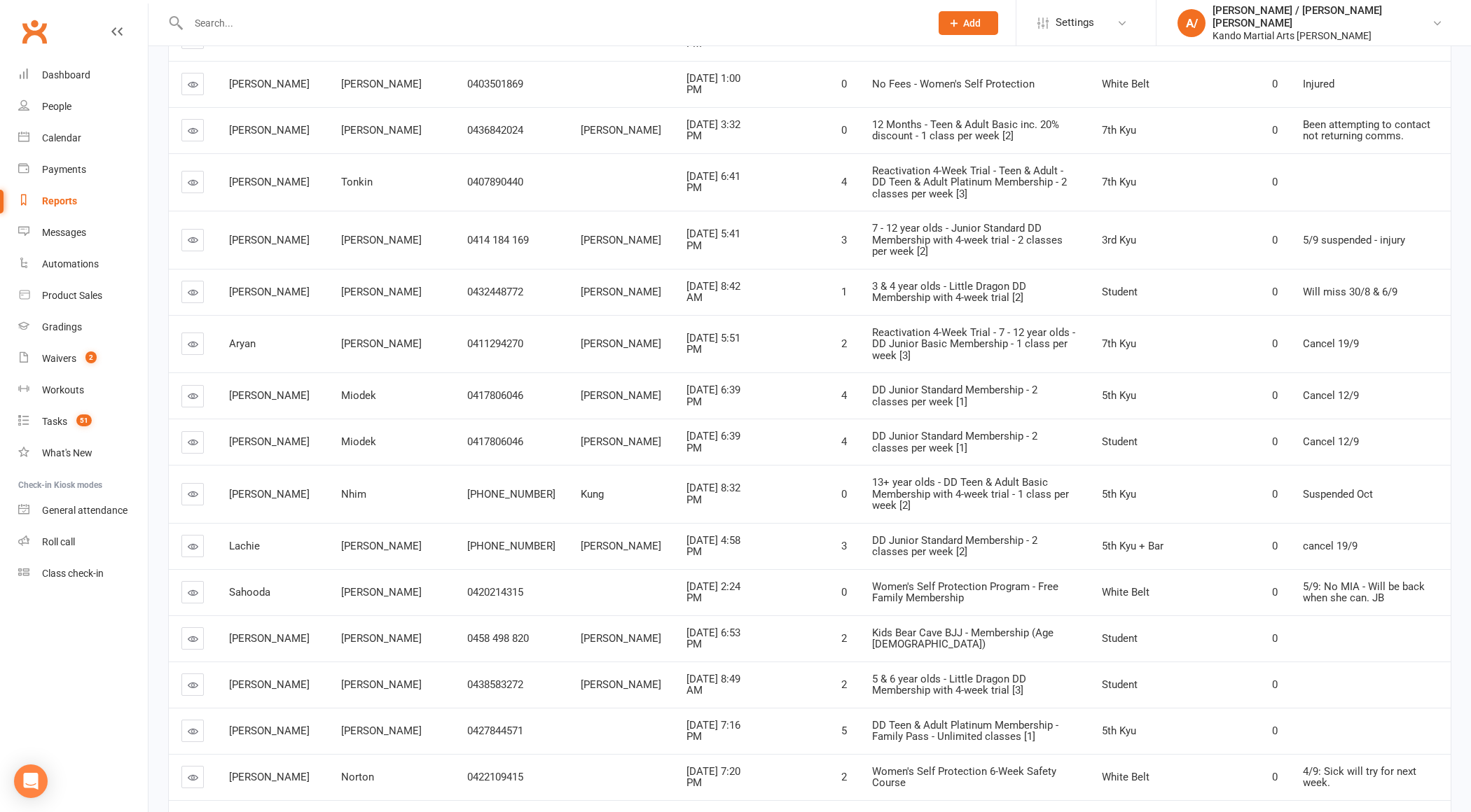
scroll to position [2346, 0]
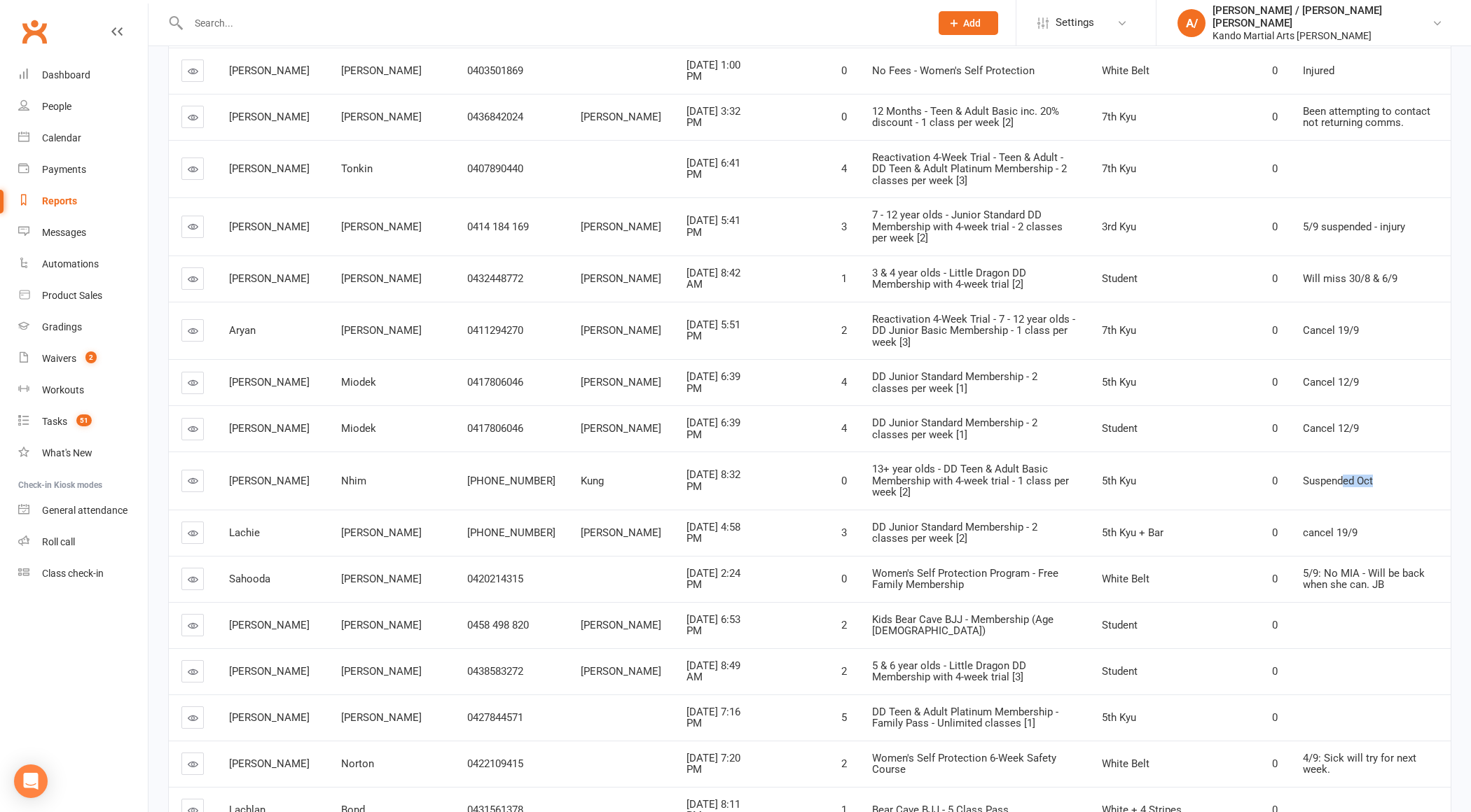
drag, startPoint x: 1360, startPoint y: 329, endPoint x: 1327, endPoint y: 334, distance: 33.4
click at [1328, 475] on div "Suspended Oct" at bounding box center [1370, 481] width 135 height 12
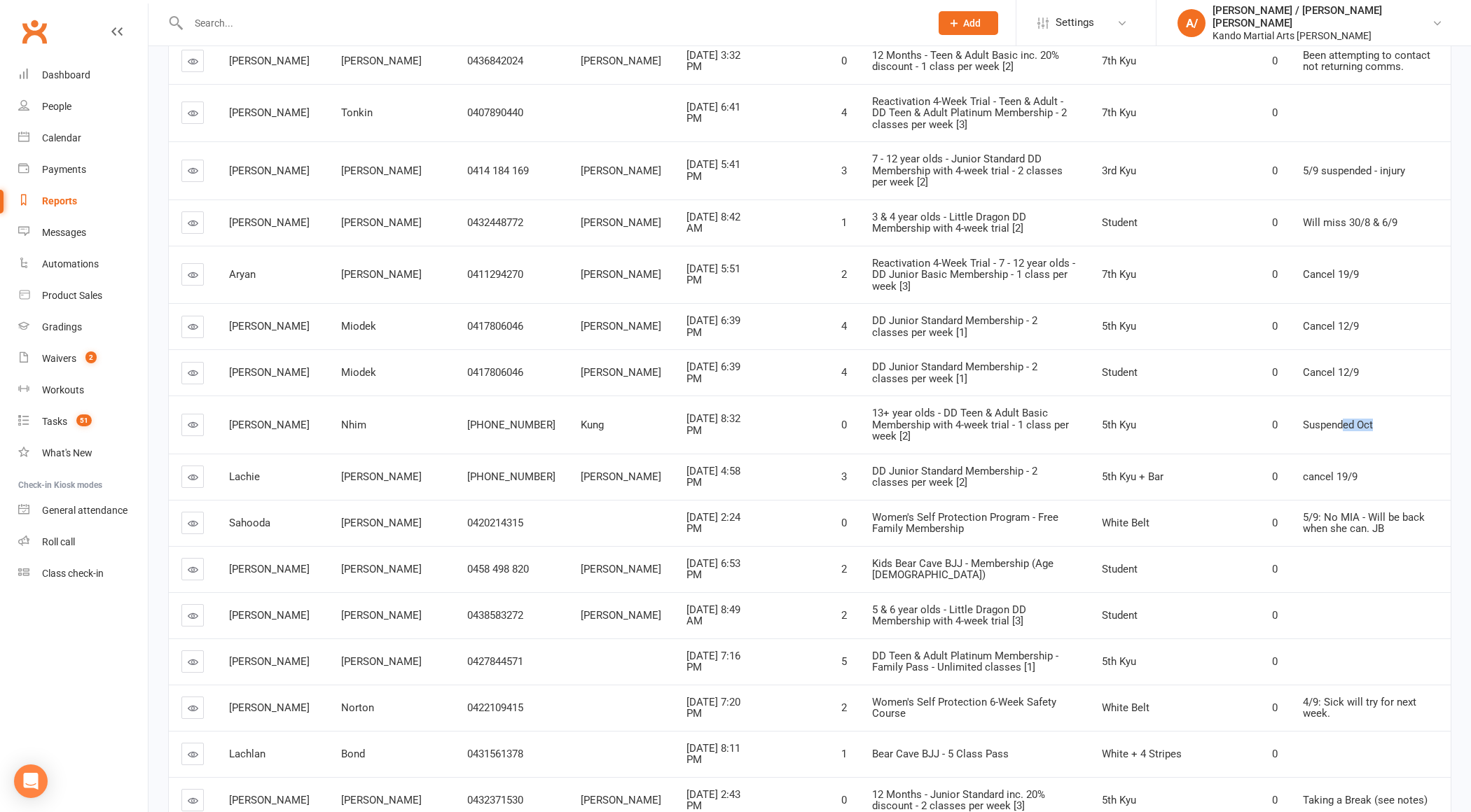
scroll to position [2413, 0]
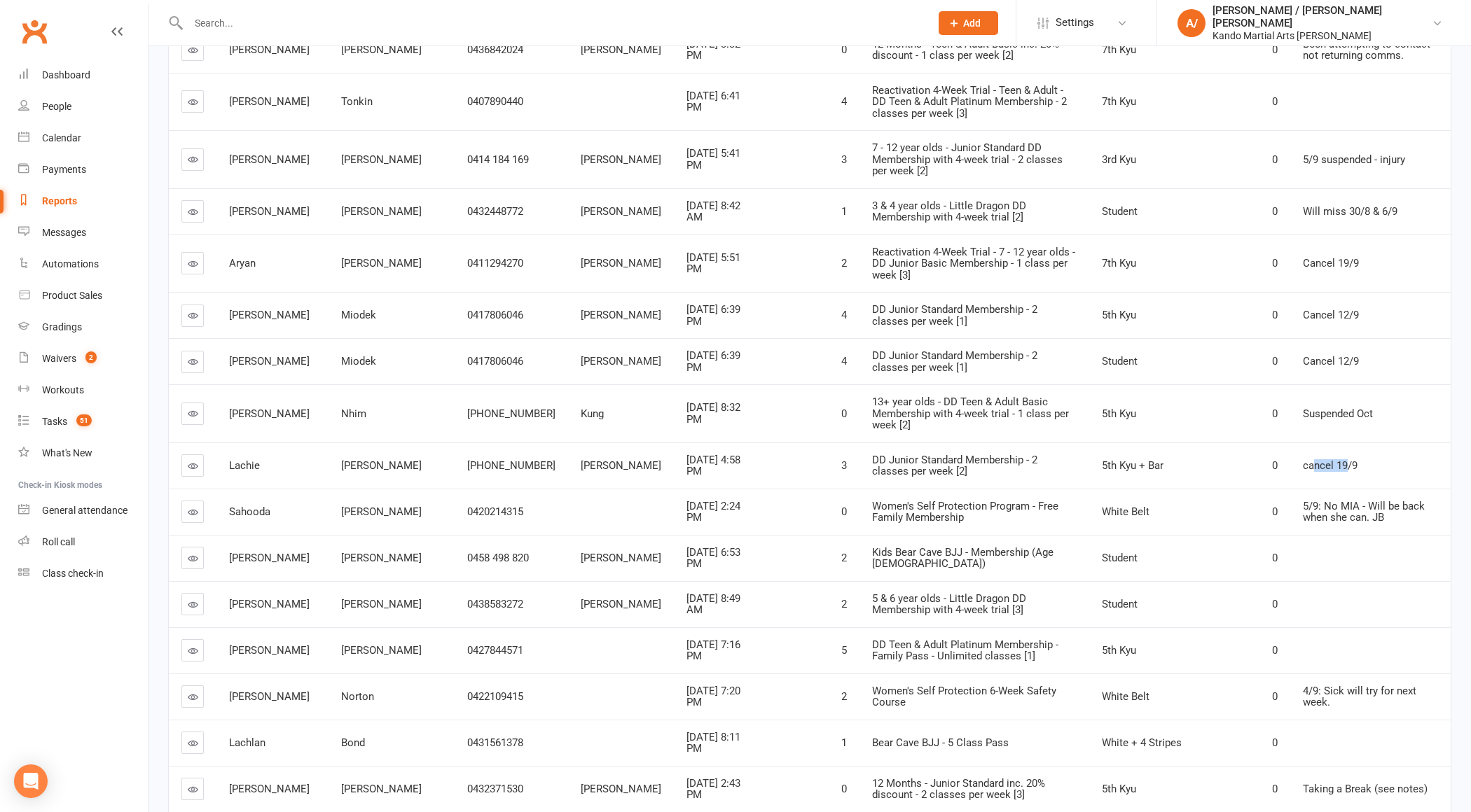
drag, startPoint x: 1311, startPoint y: 307, endPoint x: 1342, endPoint y: 307, distance: 31.0
click at [1342, 460] on div "cancel 19/9" at bounding box center [1370, 466] width 135 height 12
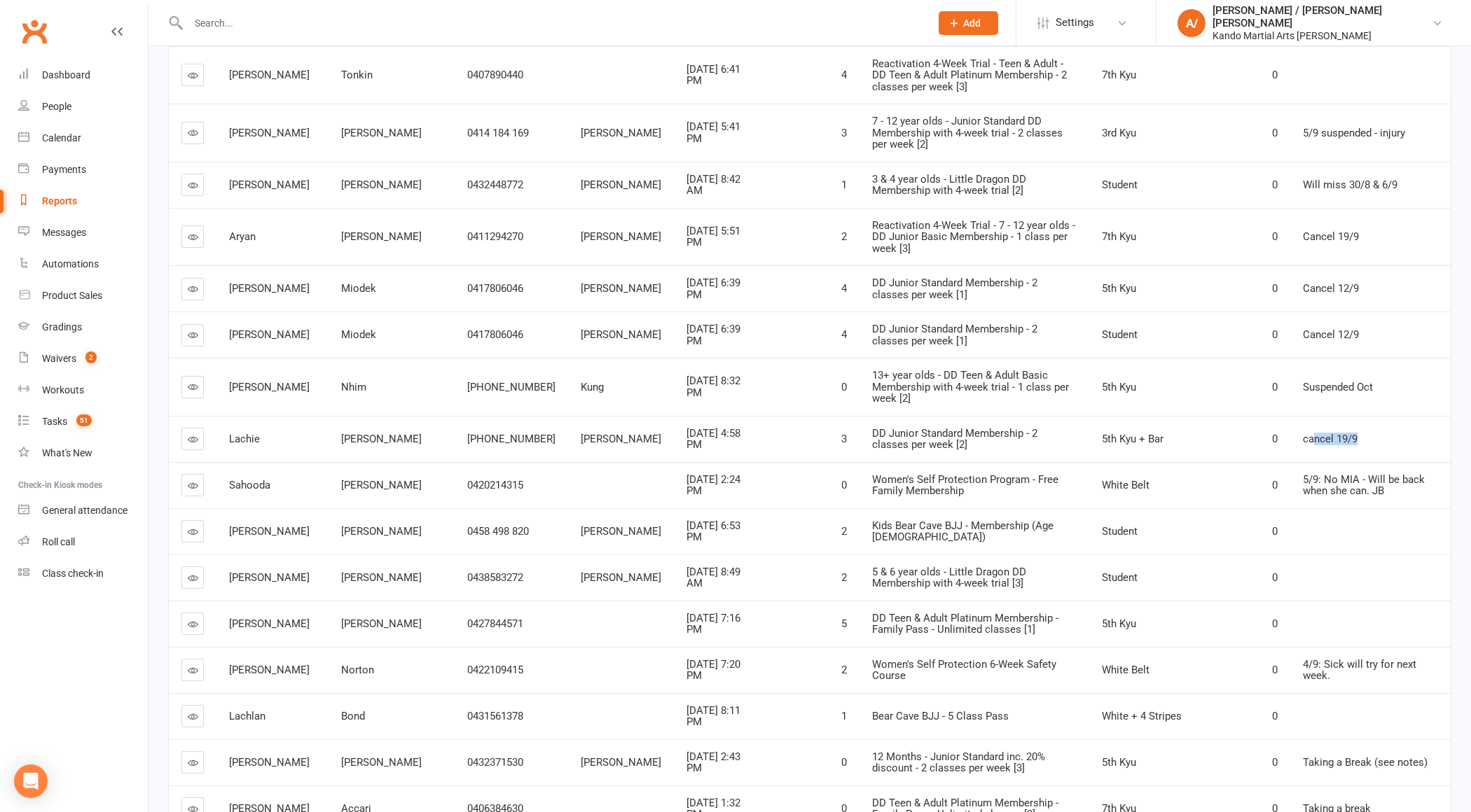
scroll to position [2455, 0]
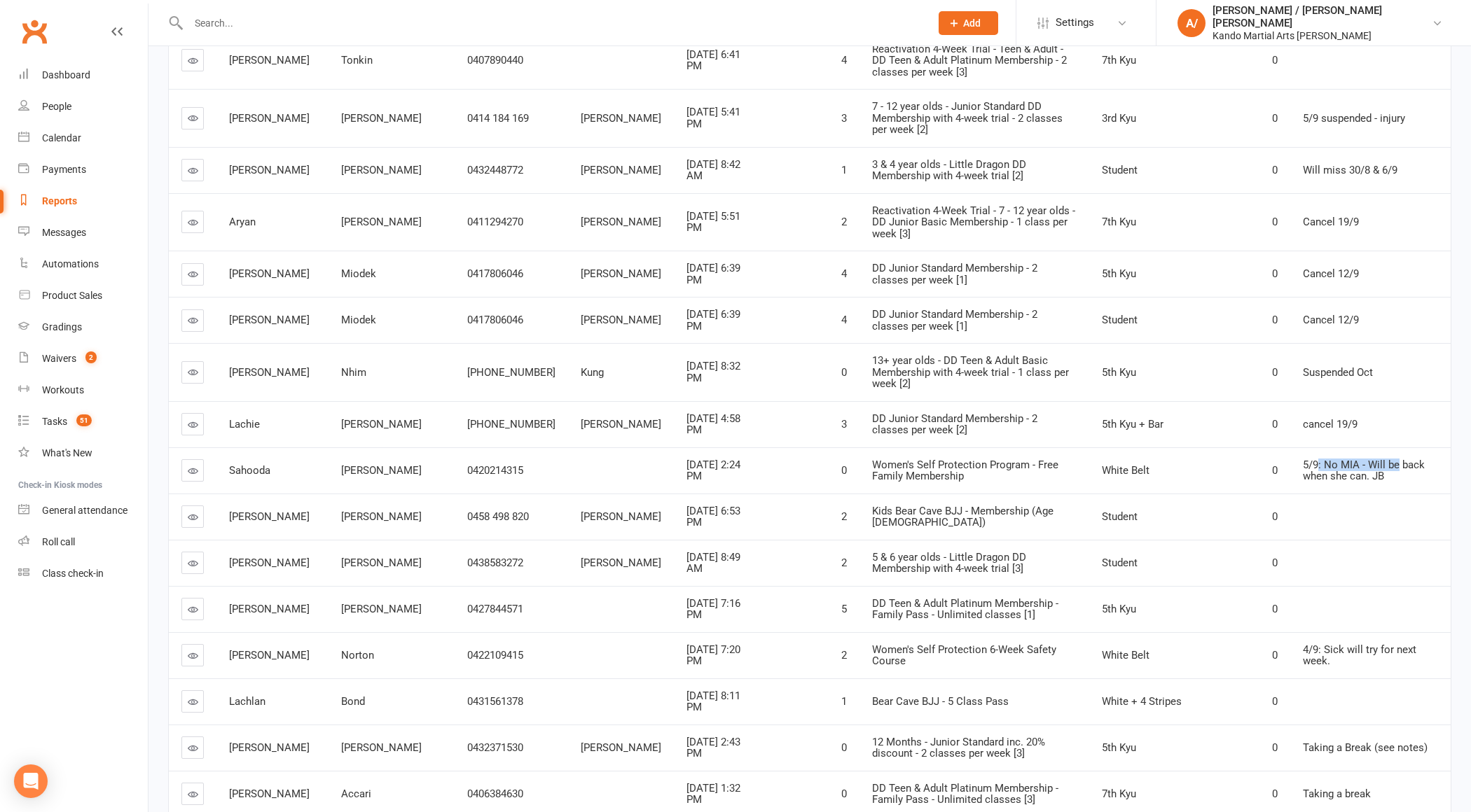
drag, startPoint x: 1311, startPoint y: 312, endPoint x: 1407, endPoint y: 312, distance: 96.0
click at [1405, 458] on span "5/9: No MIA - Will be back when she can. JB" at bounding box center [1364, 470] width 122 height 25
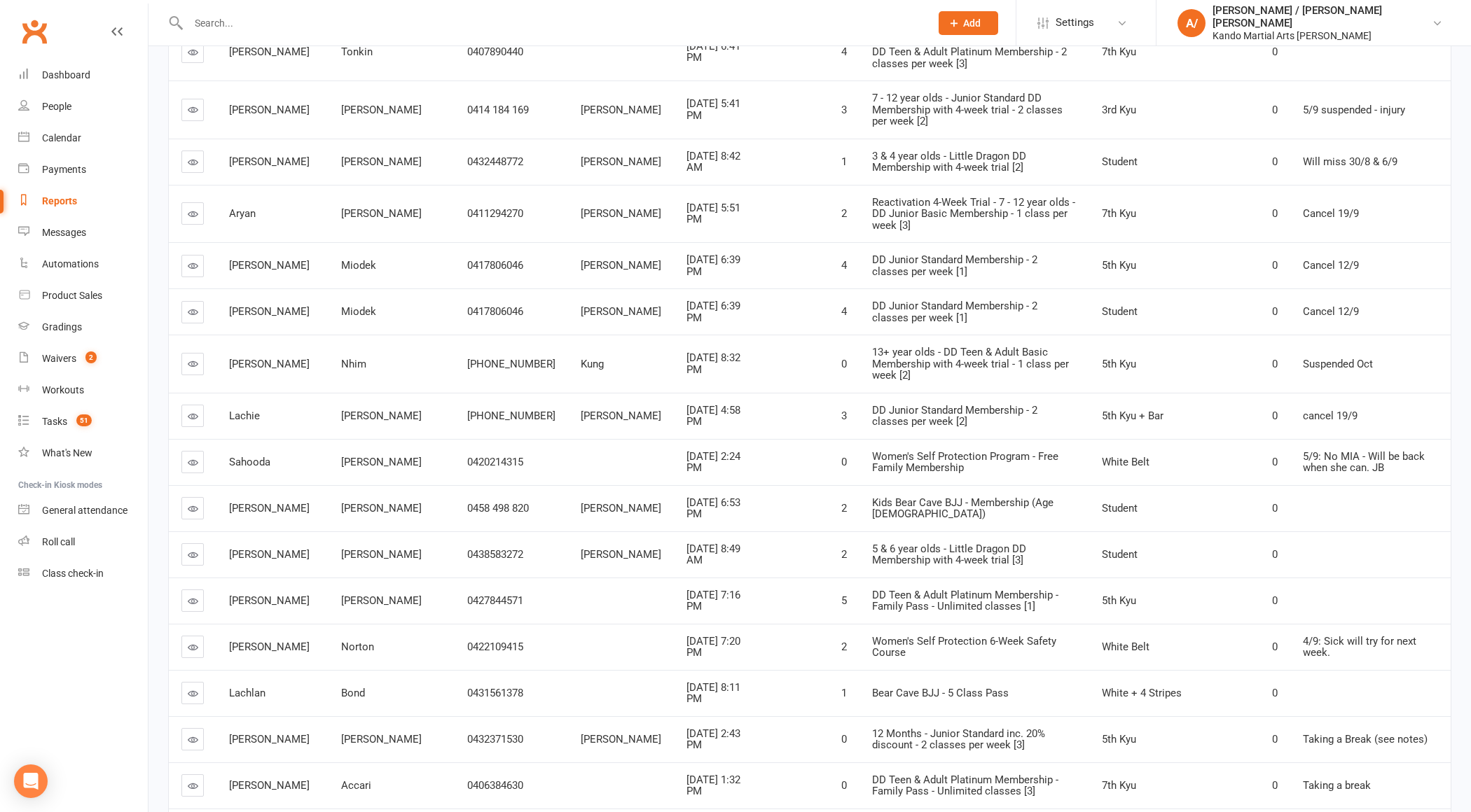
click at [1344, 450] on div "5/9: No MIA - Will be back when she can. JB" at bounding box center [1370, 461] width 135 height 23
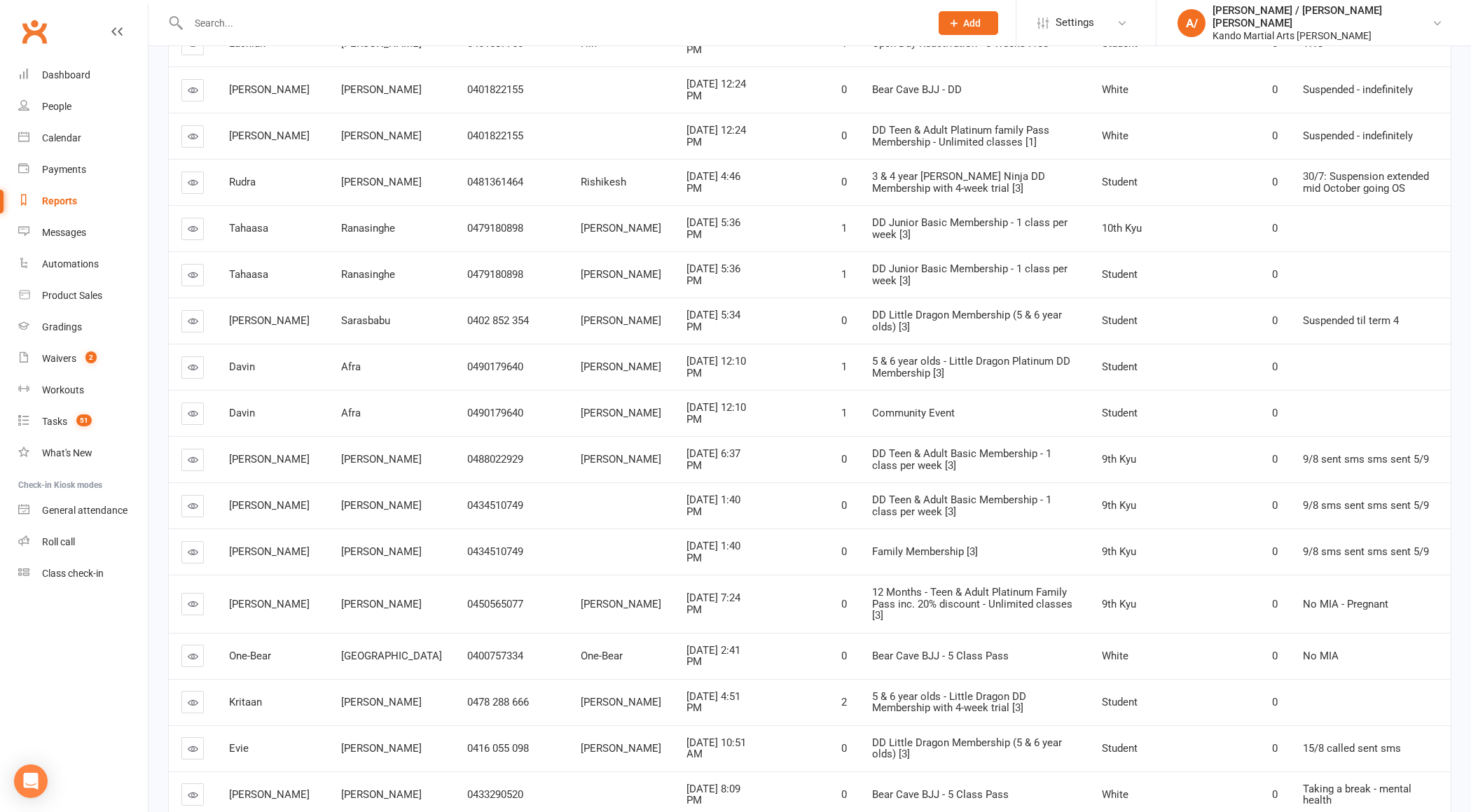
scroll to position [3635, 0]
drag, startPoint x: 606, startPoint y: 193, endPoint x: 637, endPoint y: 197, distance: 31.3
click at [687, 353] on span "[DATE] 12:10 PM" at bounding box center [717, 365] width 60 height 25
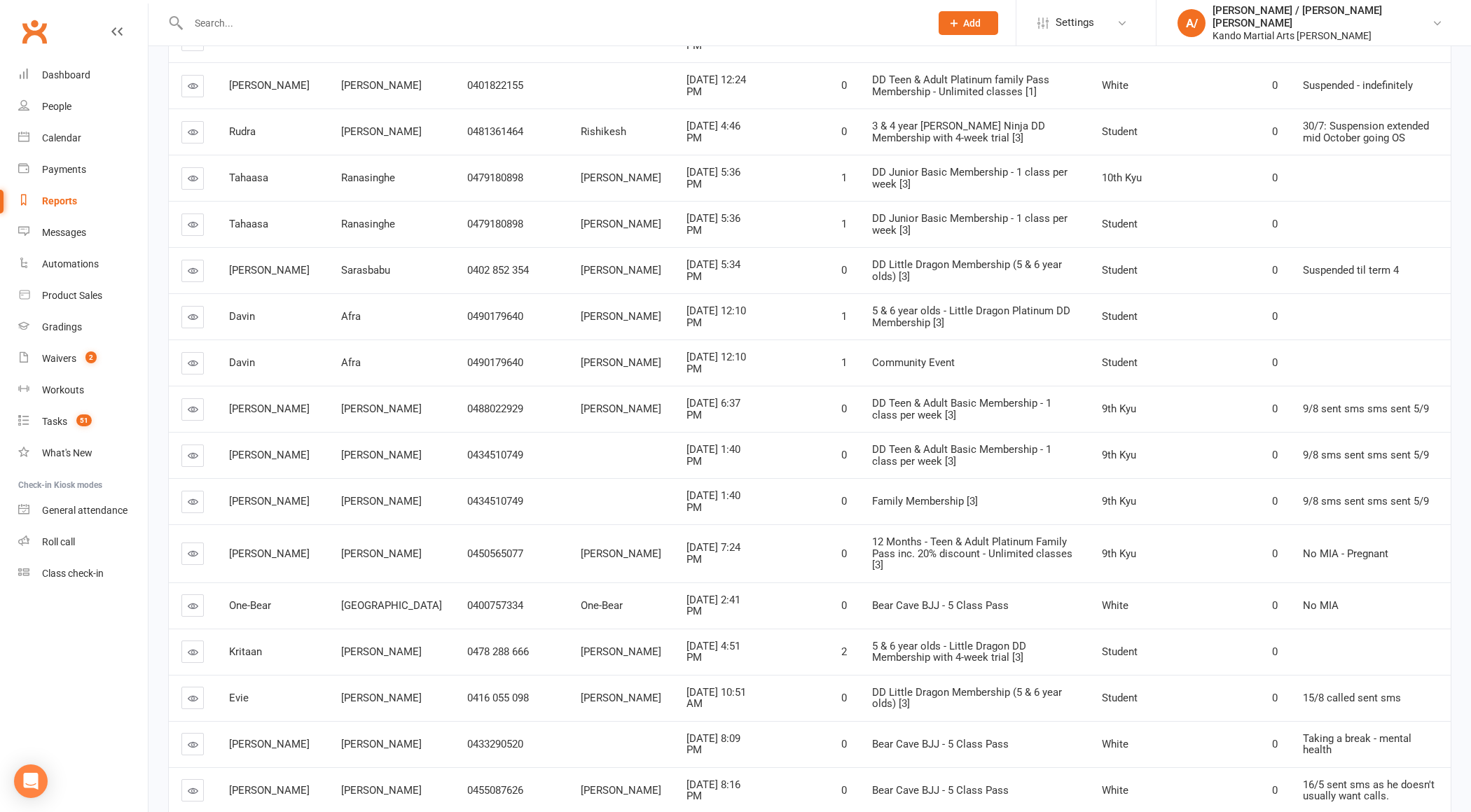
scroll to position [3688, 0]
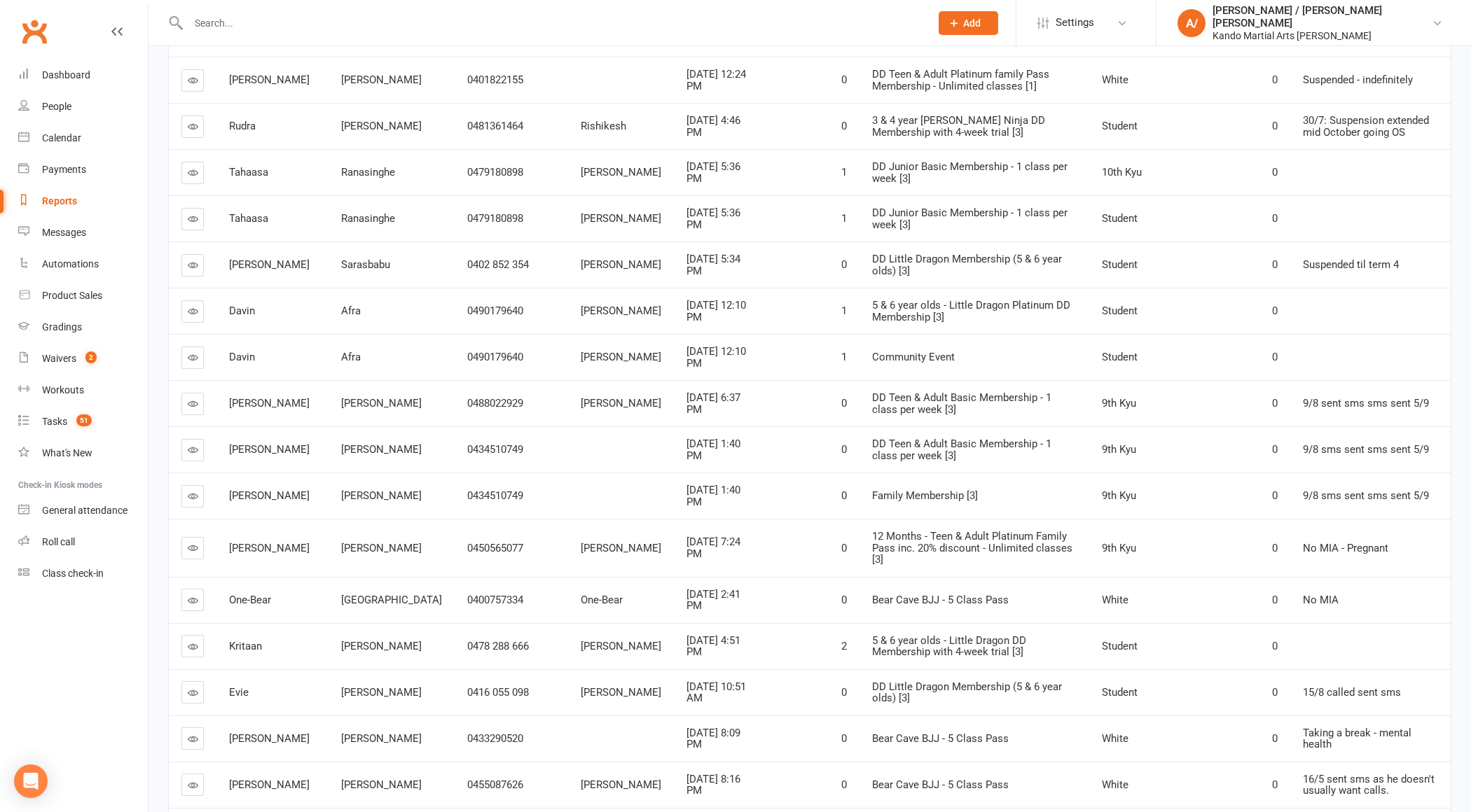
drag, startPoint x: 601, startPoint y: 224, endPoint x: 678, endPoint y: 224, distance: 77.0
click at [677, 381] on td "[DATE] 6:37 PM" at bounding box center [719, 404] width 90 height 46
drag, startPoint x: 1289, startPoint y: 232, endPoint x: 1367, endPoint y: 232, distance: 78.0
click at [1367, 397] on span "9/8 sent sms sms sent 5/9" at bounding box center [1366, 403] width 126 height 13
drag, startPoint x: 1416, startPoint y: 233, endPoint x: 1388, endPoint y: 233, distance: 28.0
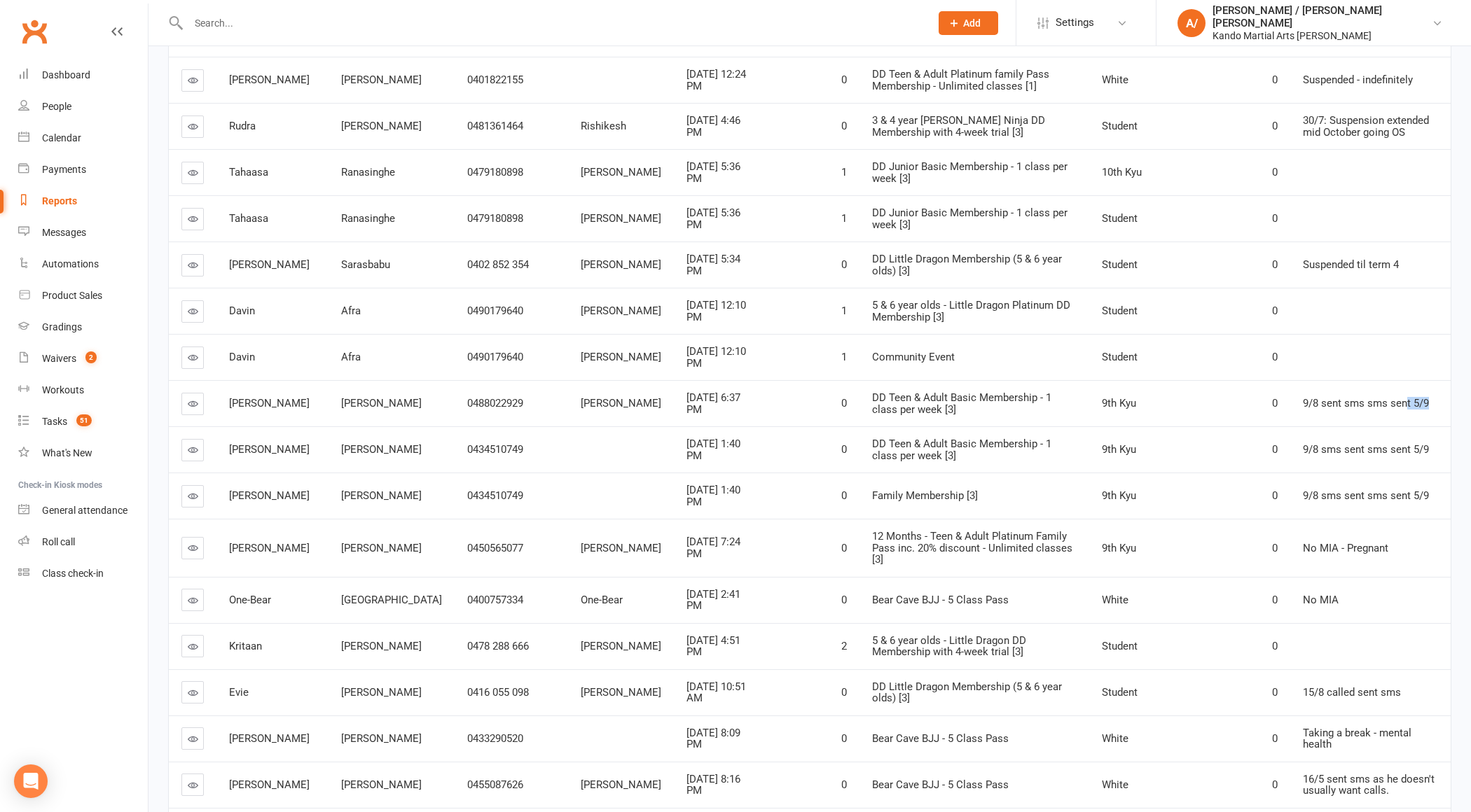
click at [1388, 398] on div "9/8 sent sms sms sent 5/9" at bounding box center [1370, 404] width 135 height 12
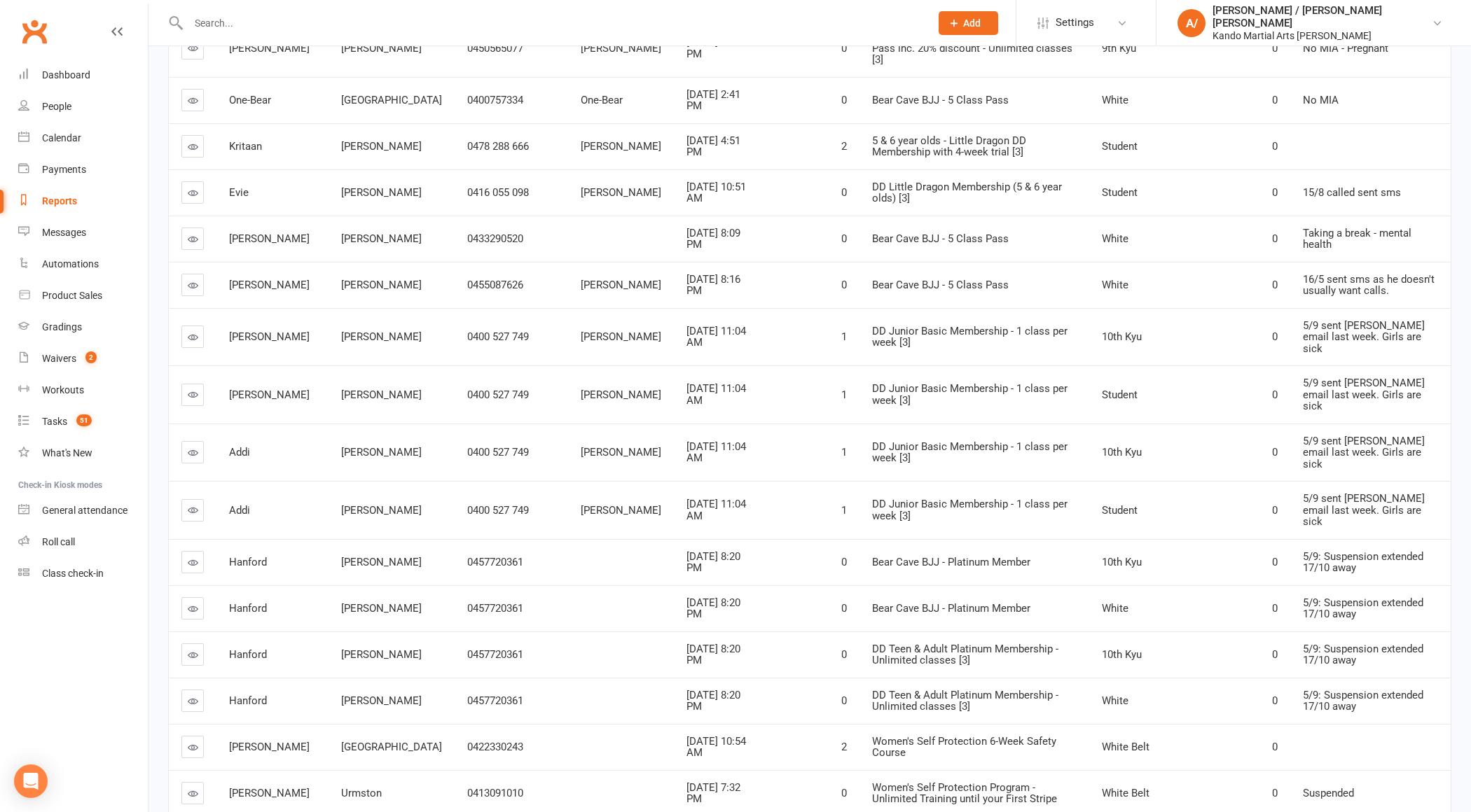
scroll to position [4205, 0]
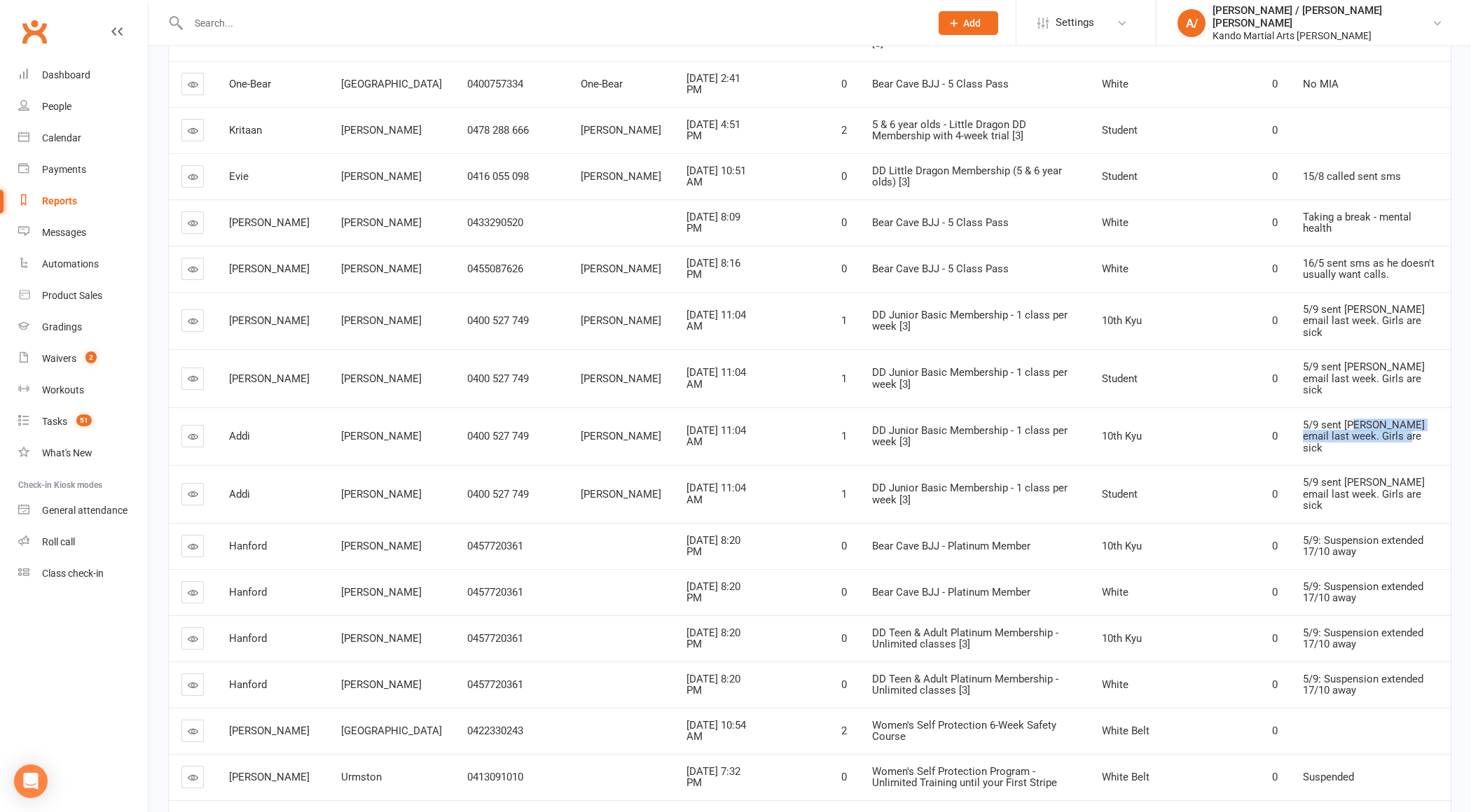
drag, startPoint x: 1335, startPoint y: 214, endPoint x: 1338, endPoint y: 236, distance: 22.2
click at [1338, 407] on td "5/9 sent [PERSON_NAME] email last week. Girls are sick" at bounding box center [1370, 436] width 161 height 58
click at [1321, 418] on span "5/9 sent [PERSON_NAME] email last week. Girls are sick" at bounding box center [1364, 436] width 122 height 36
drag, startPoint x: 1305, startPoint y: 579, endPoint x: 1381, endPoint y: 596, distance: 77.9
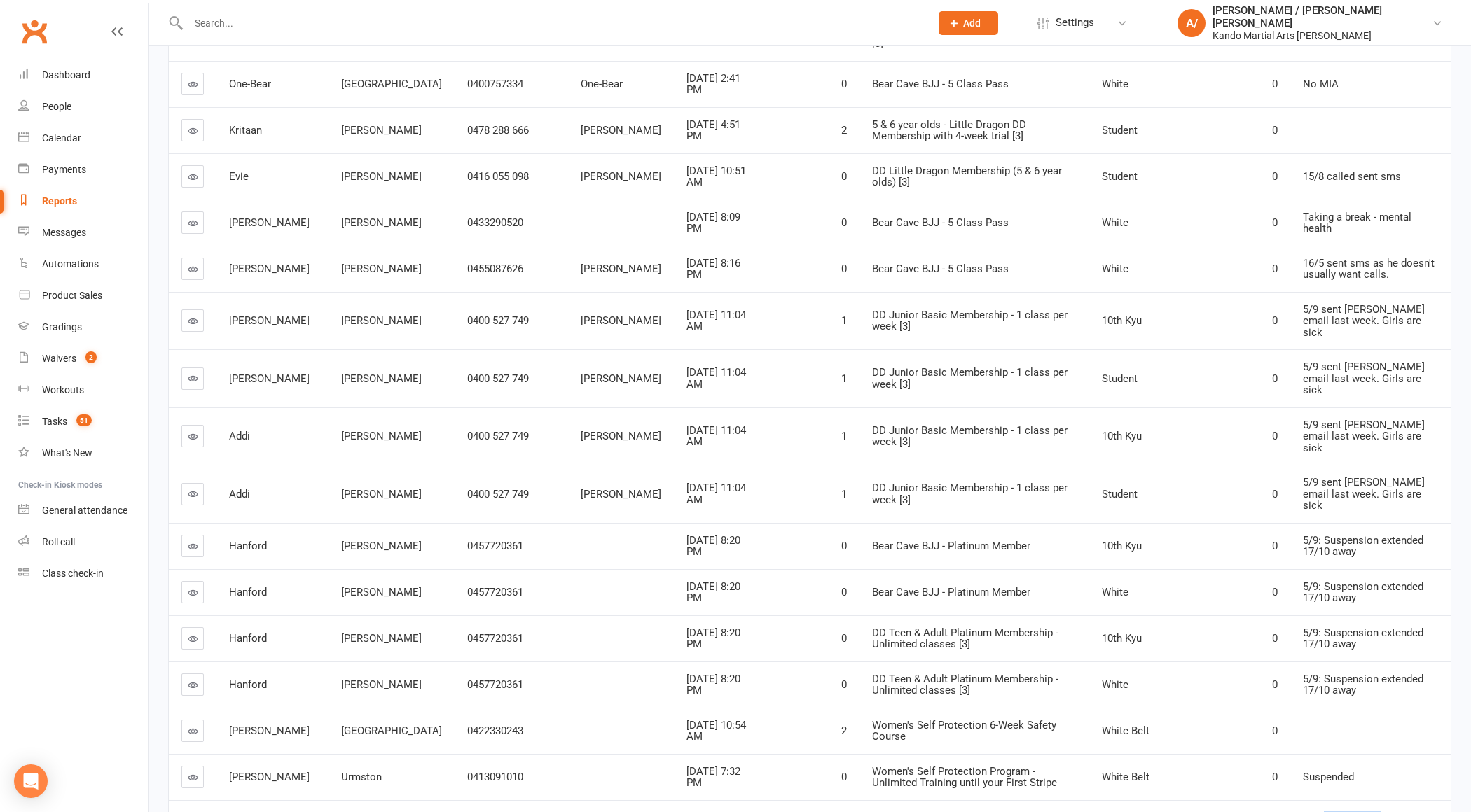
drag, startPoint x: 1337, startPoint y: 637, endPoint x: 1392, endPoint y: 637, distance: 55.0
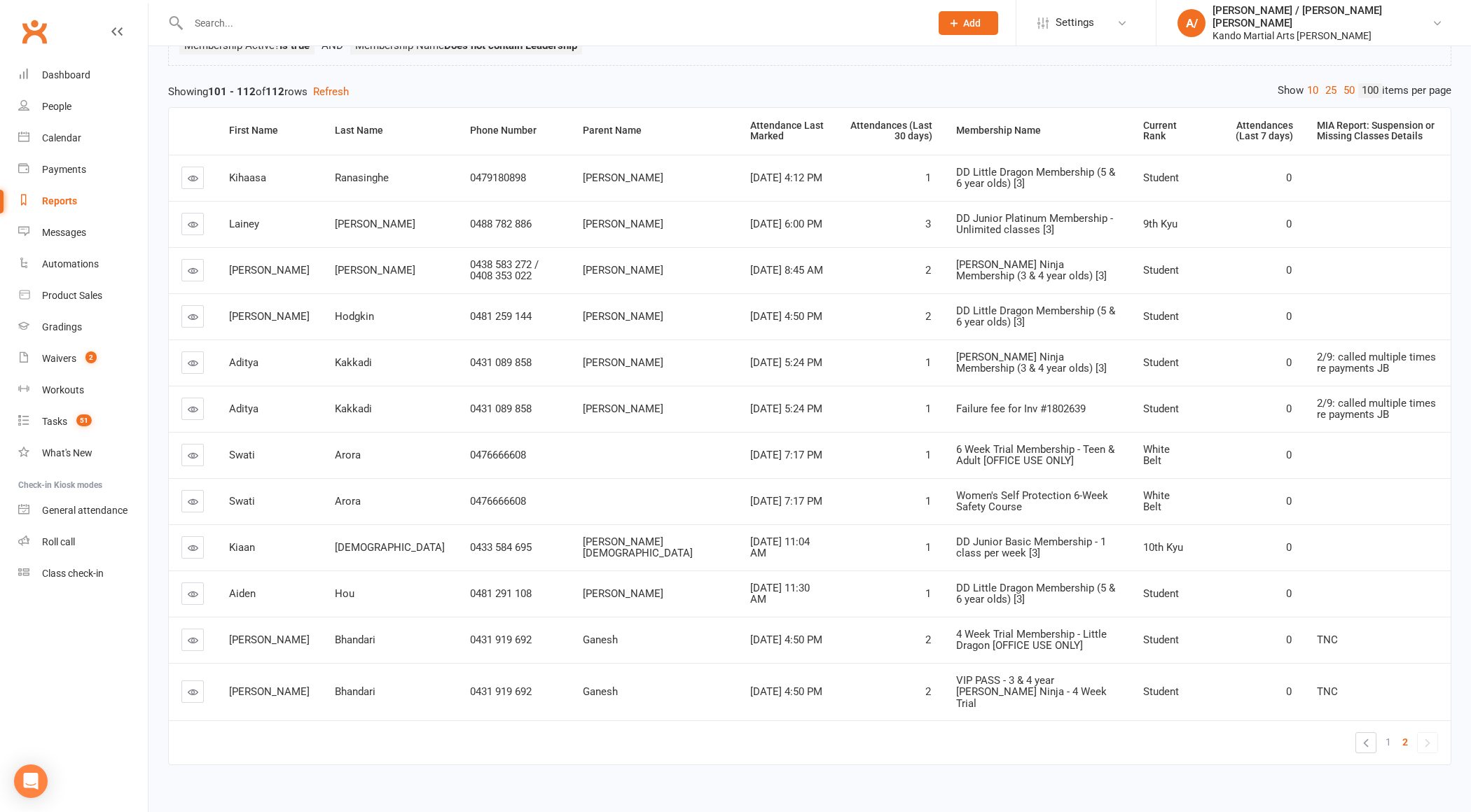
scroll to position [163, 0]
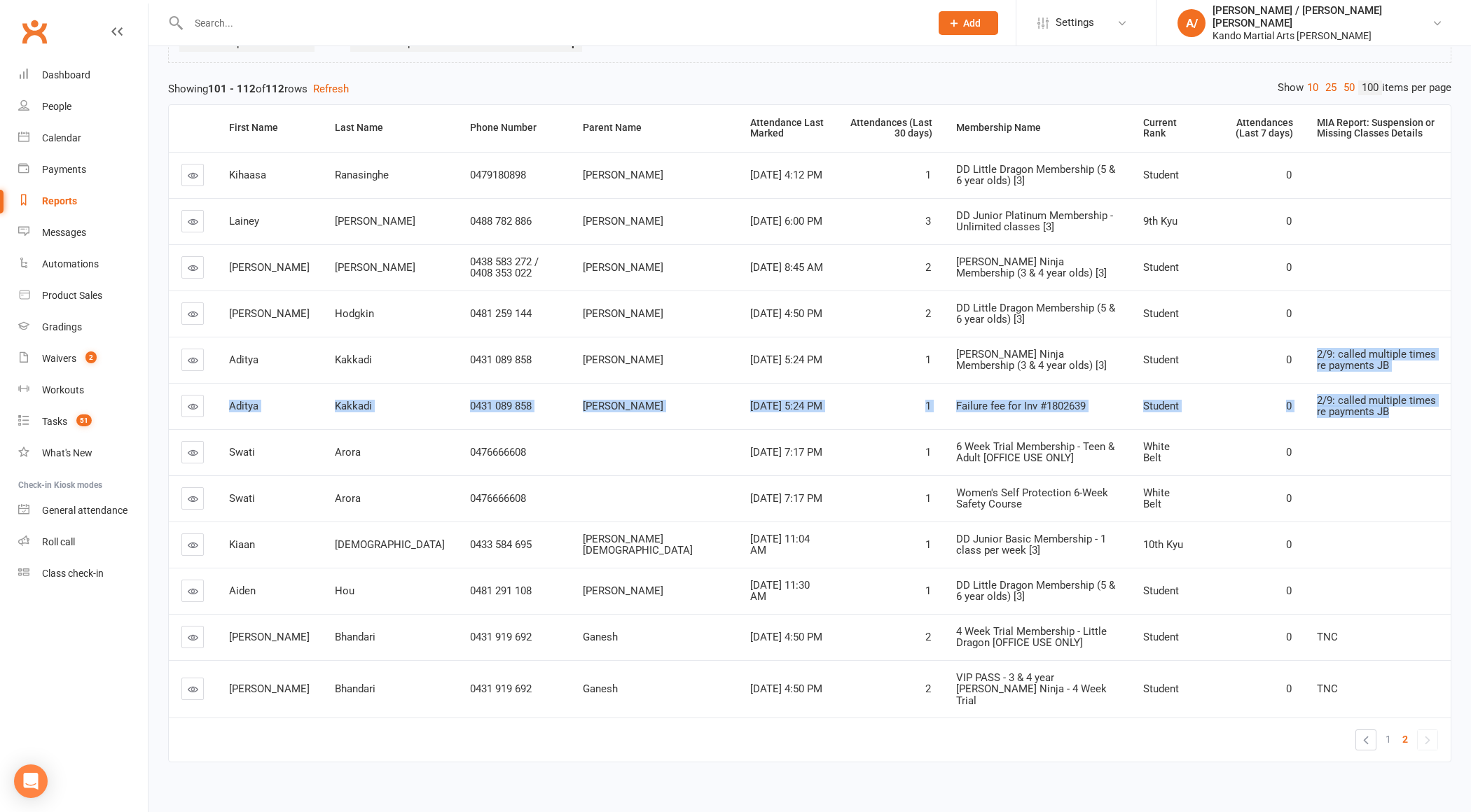
drag, startPoint x: 1299, startPoint y: 342, endPoint x: 1339, endPoint y: 408, distance: 77.2
click at [1339, 408] on tbody "[PERSON_NAME] 0479180898 [PERSON_NAME] [DATE] 4:12 PM 1 DD Little Dragon Member…" at bounding box center [809, 434] width 1282 height 566
click at [1348, 395] on span "2/9: called multiple times re payments JB" at bounding box center [1376, 406] width 119 height 25
drag, startPoint x: 1307, startPoint y: 354, endPoint x: 1336, endPoint y: 408, distance: 61.3
click at [1336, 408] on tbody "[PERSON_NAME] 0479180898 [PERSON_NAME] [DATE] 4:12 PM 1 DD Little Dragon Member…" at bounding box center [809, 434] width 1282 height 566
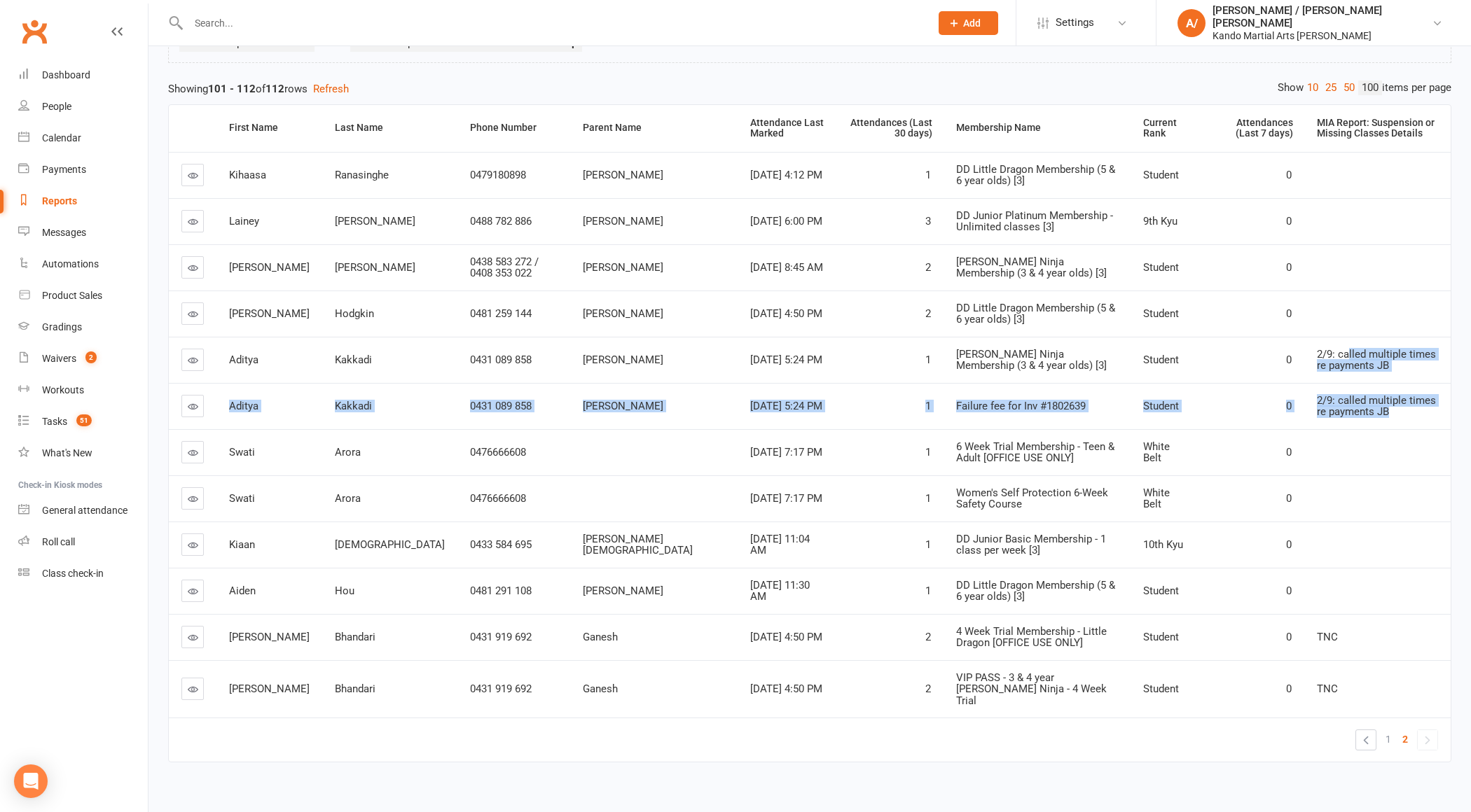
click at [1336, 408] on span "2/9: called multiple times re payments JB" at bounding box center [1376, 406] width 119 height 25
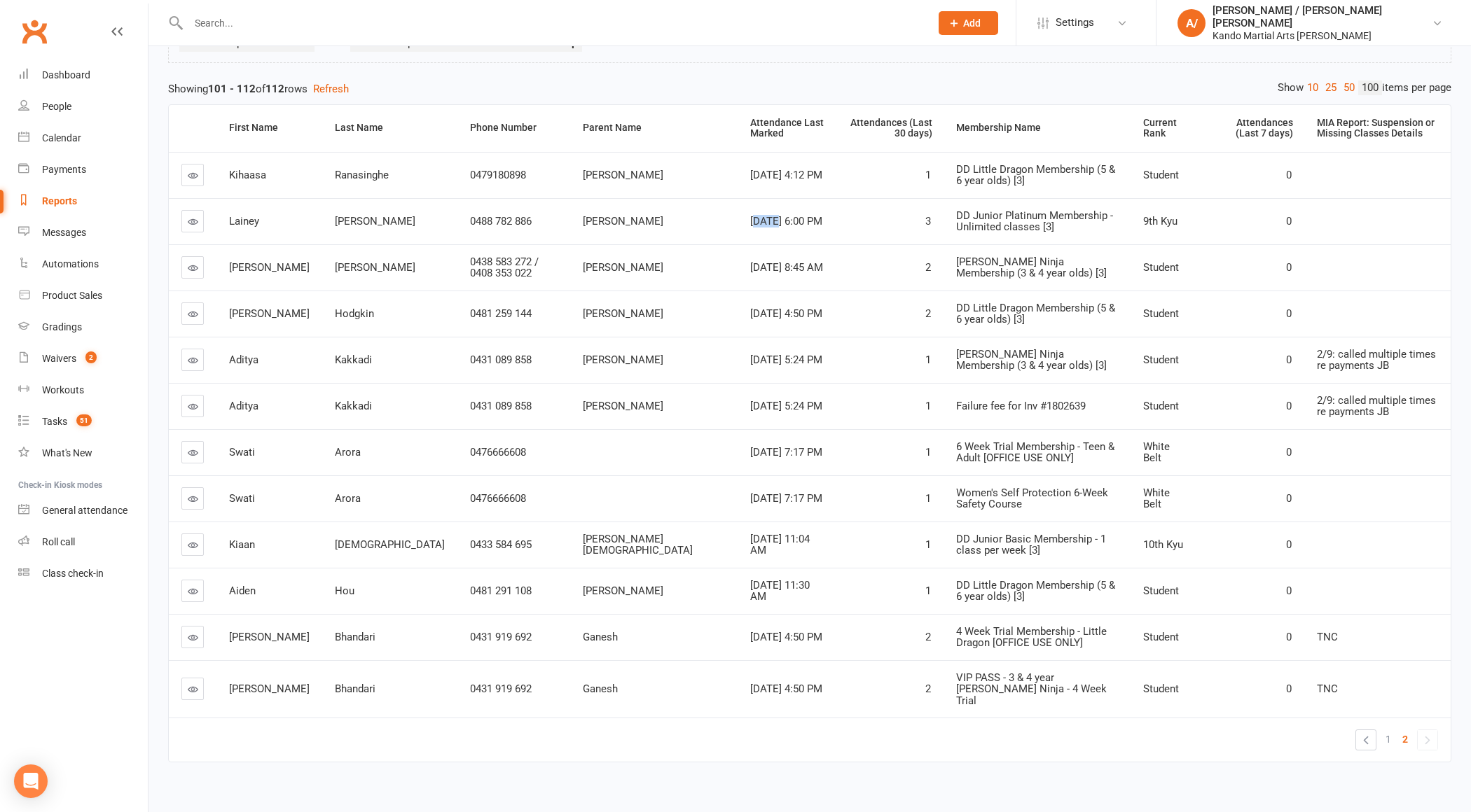
drag, startPoint x: 631, startPoint y: 213, endPoint x: 709, endPoint y: 215, distance: 78.0
click at [750, 215] on span "[DATE] 6:00 PM" at bounding box center [786, 221] width 72 height 13
click at [750, 274] on div "[DATE] 8:45 AM" at bounding box center [787, 268] width 74 height 12
drag, startPoint x: 651, startPoint y: 539, endPoint x: 676, endPoint y: 540, distance: 25.0
click at [750, 539] on span "[DATE] 11:04 AM" at bounding box center [780, 544] width 60 height 25
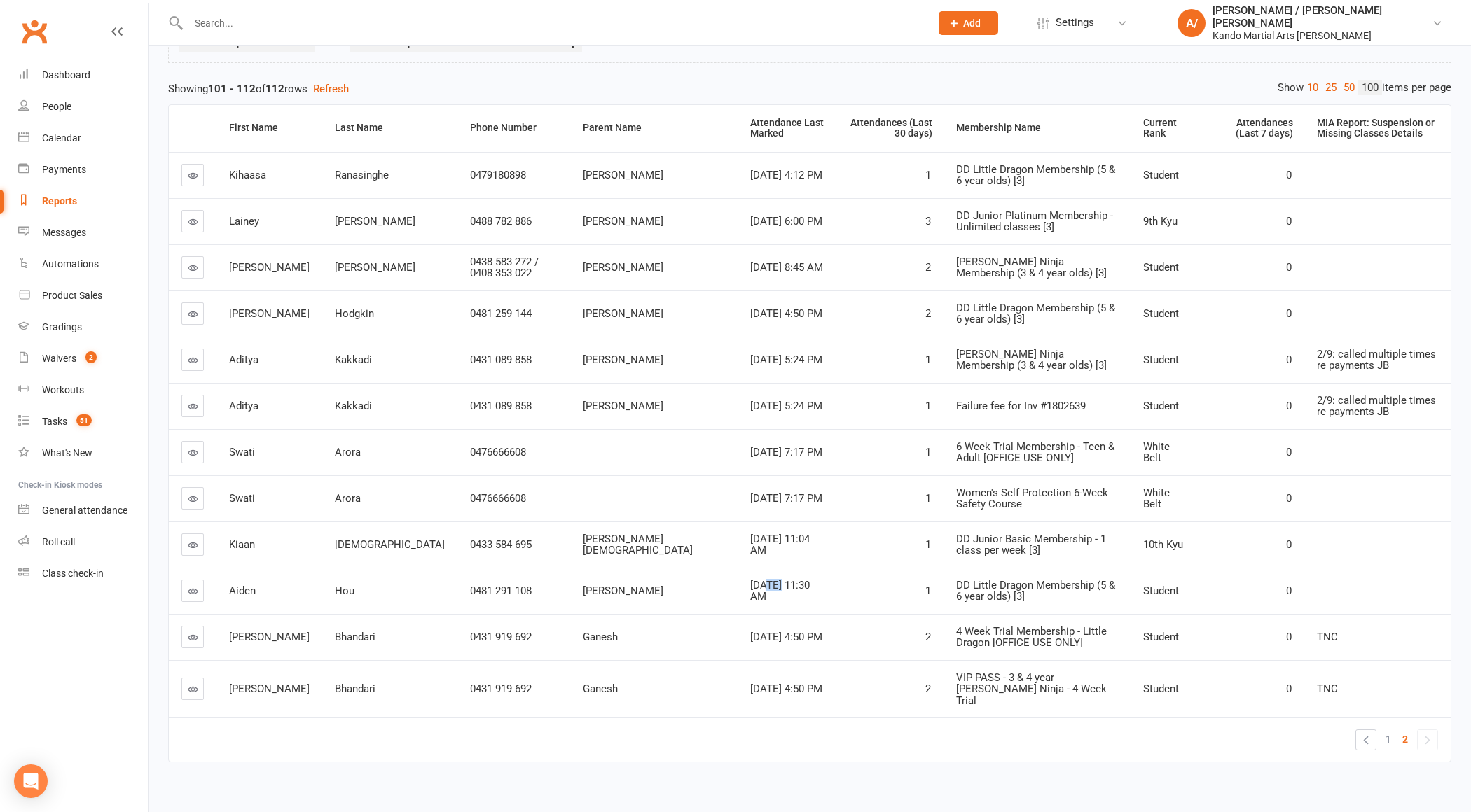
drag, startPoint x: 649, startPoint y: 585, endPoint x: 658, endPoint y: 618, distance: 34.2
click at [750, 585] on span "[DATE] 11:30 AM" at bounding box center [780, 591] width 60 height 25
drag, startPoint x: 639, startPoint y: 638, endPoint x: 662, endPoint y: 638, distance: 23.0
click at [750, 638] on div "[DATE] 4:50 PM" at bounding box center [787, 637] width 74 height 12
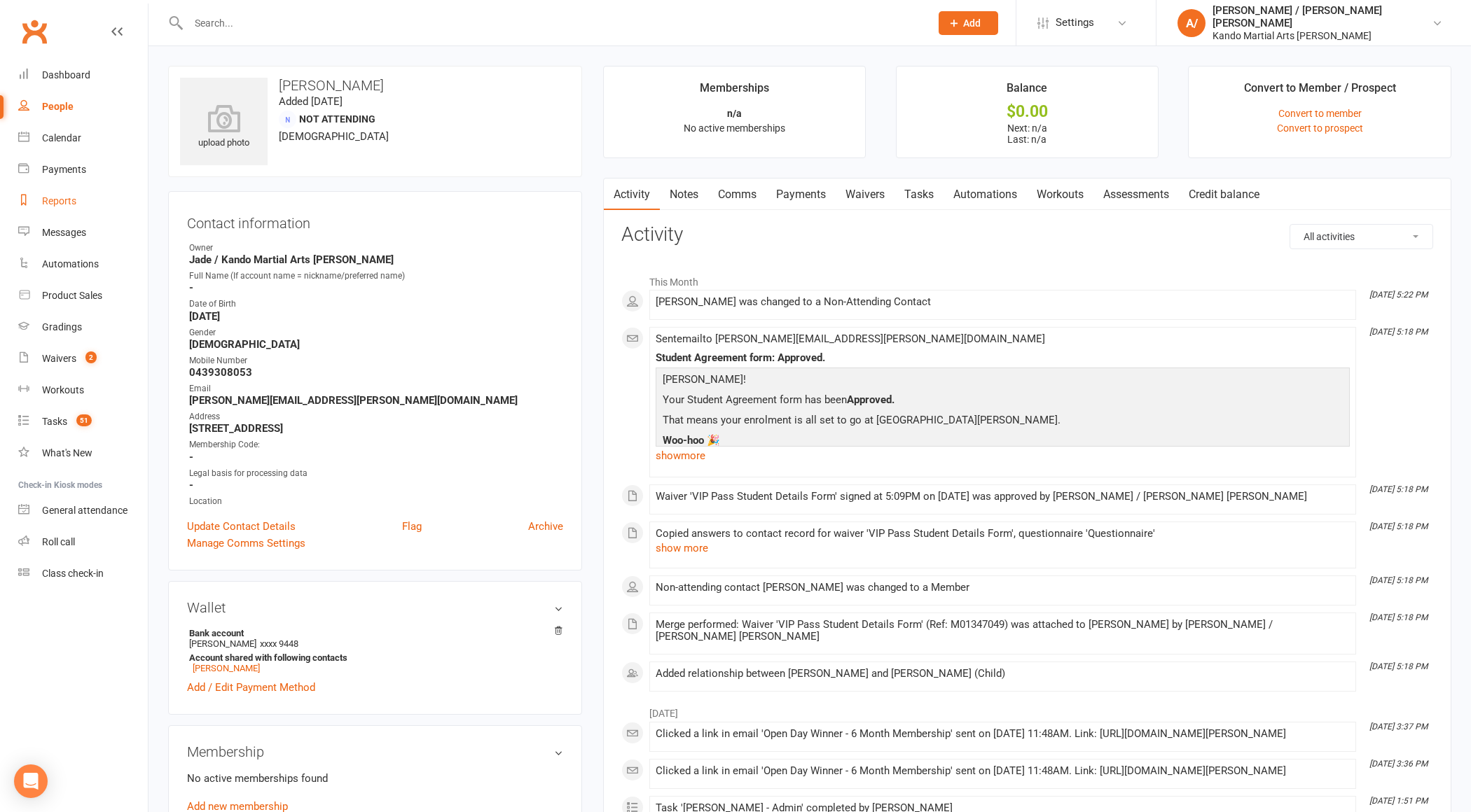
click at [69, 198] on div "Reports" at bounding box center [59, 201] width 34 height 11
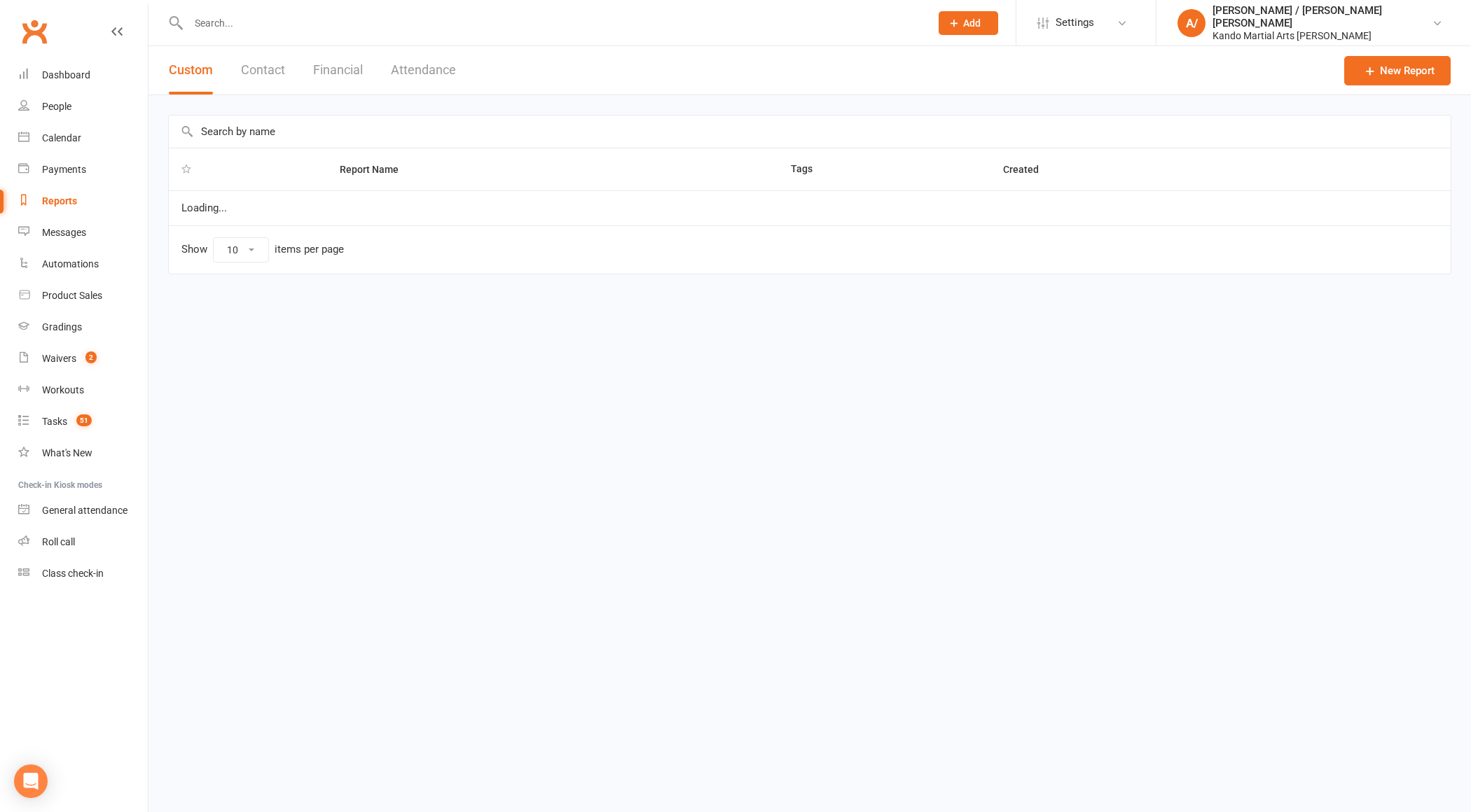
select select "100"
click at [346, 78] on button "Financial" at bounding box center [338, 70] width 50 height 48
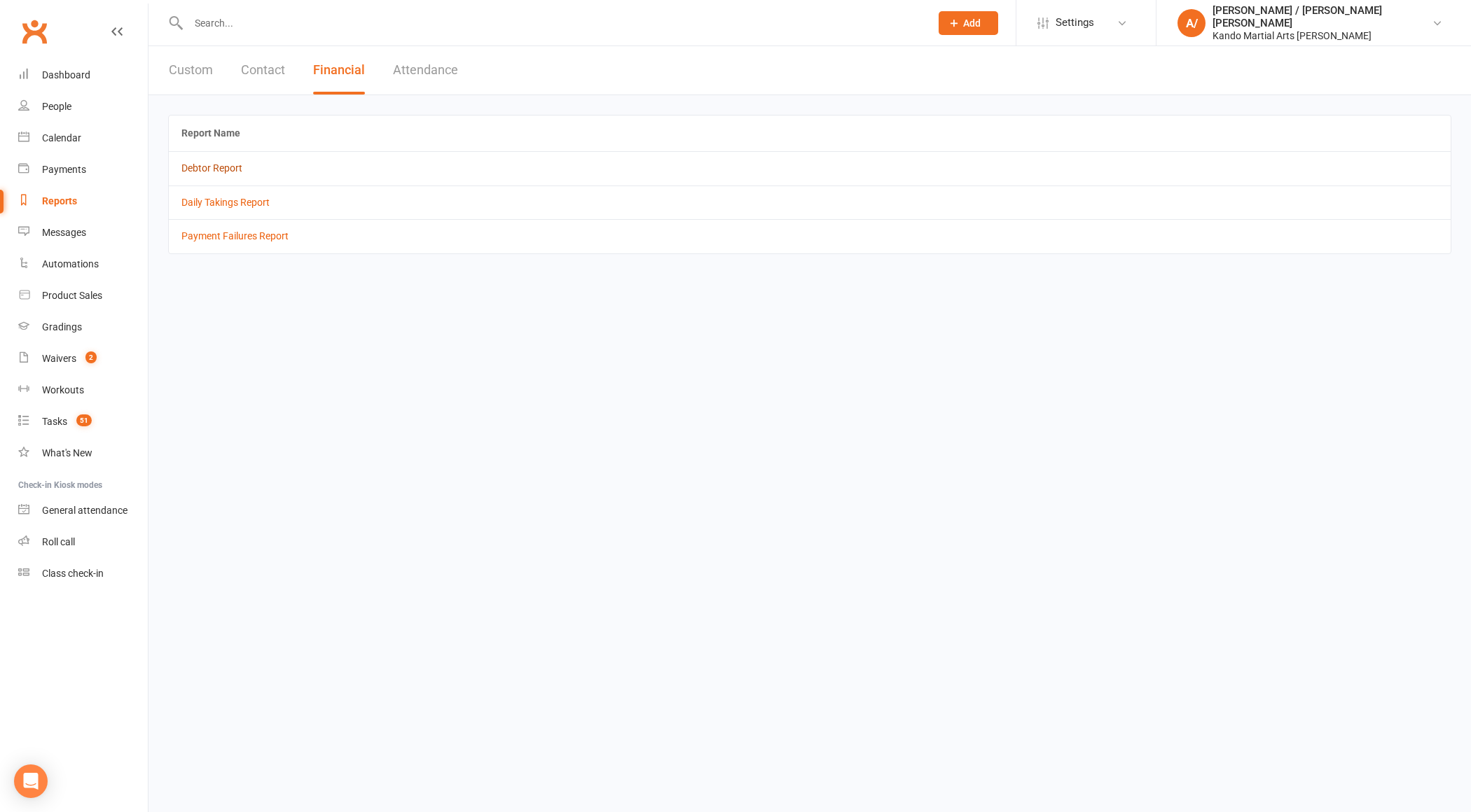
click at [223, 168] on link "Debtor Report" at bounding box center [212, 168] width 61 height 11
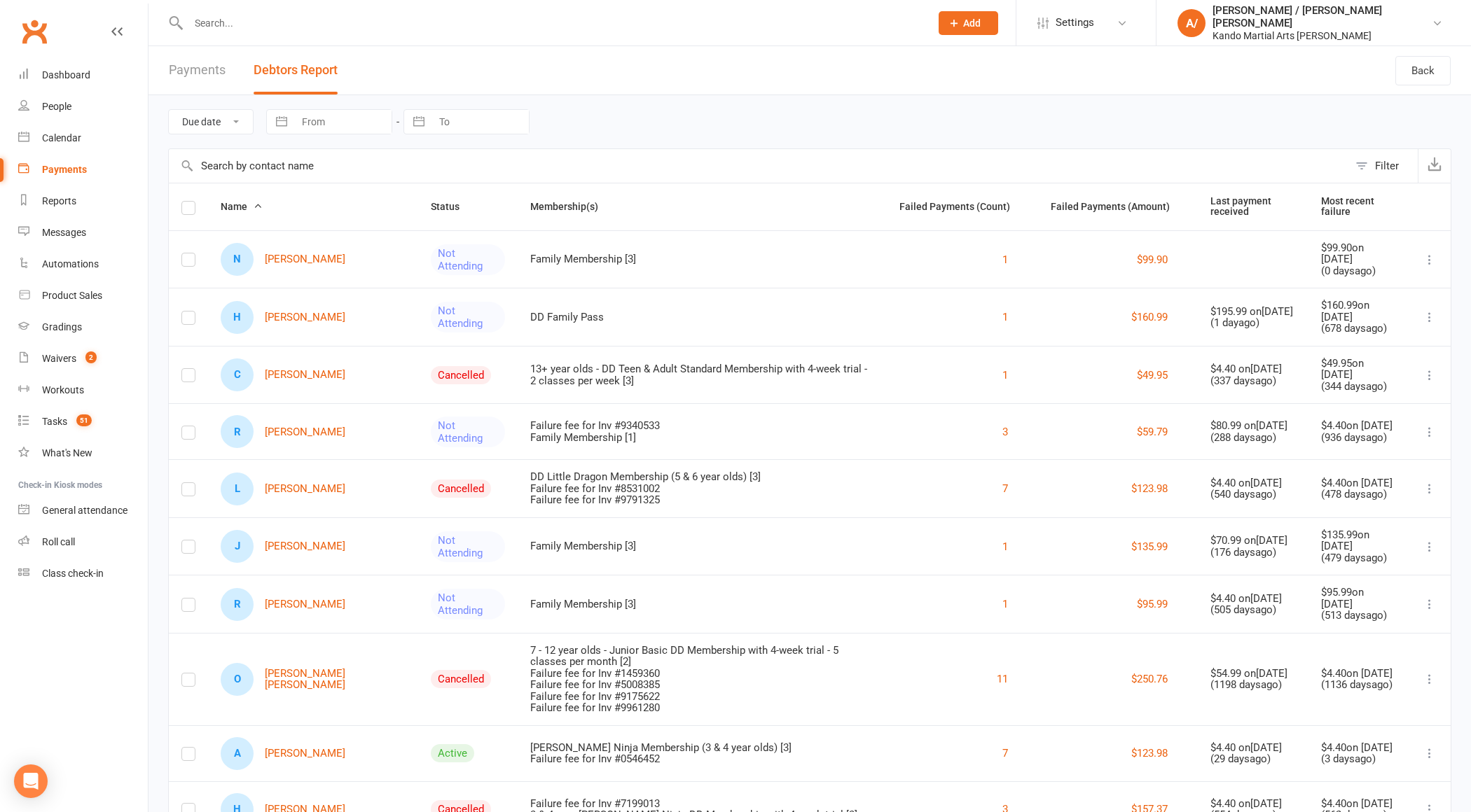
click at [235, 121] on select "Due date Date failed" at bounding box center [211, 122] width 84 height 24
click at [169, 110] on select "Due date Date failed" at bounding box center [211, 122] width 84 height 24
click at [217, 117] on select "Due date Date failed" at bounding box center [211, 122] width 84 height 24
select select "failed"
click at [169, 110] on select "Due date Date failed" at bounding box center [211, 122] width 84 height 24
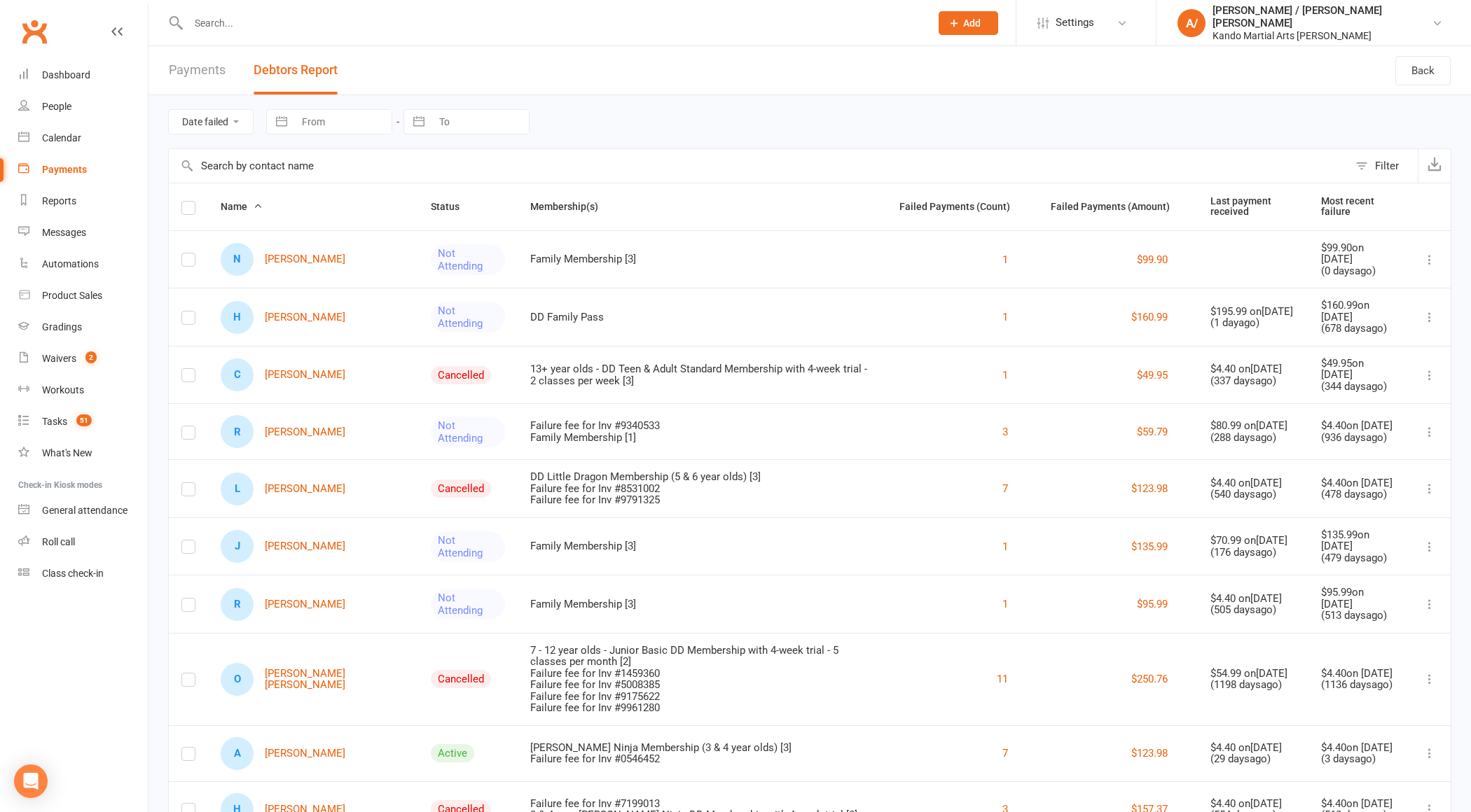
click at [1377, 162] on div "Filter" at bounding box center [1387, 166] width 24 height 17
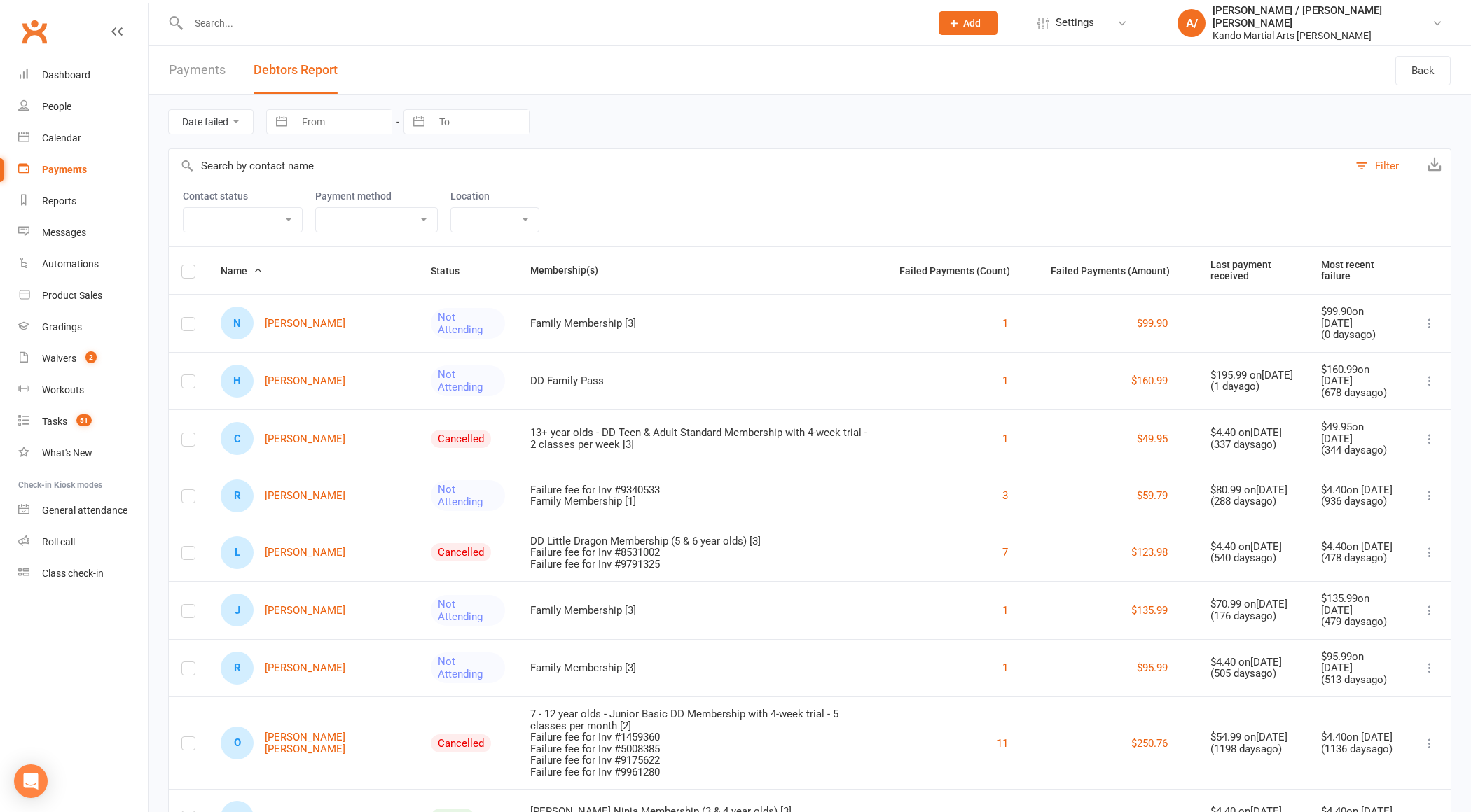
click at [266, 219] on select "Active member Suspended member Cancelled member Not attending" at bounding box center [243, 220] width 118 height 24
click at [373, 215] on select "No payment method Bank Account Credit Card" at bounding box center [376, 220] width 121 height 24
click at [498, 226] on select "Big Mats Desk Outdoor Small Mats Virtual [No location]" at bounding box center [495, 220] width 88 height 24
click at [1353, 152] on button "Filter" at bounding box center [1382, 166] width 69 height 34
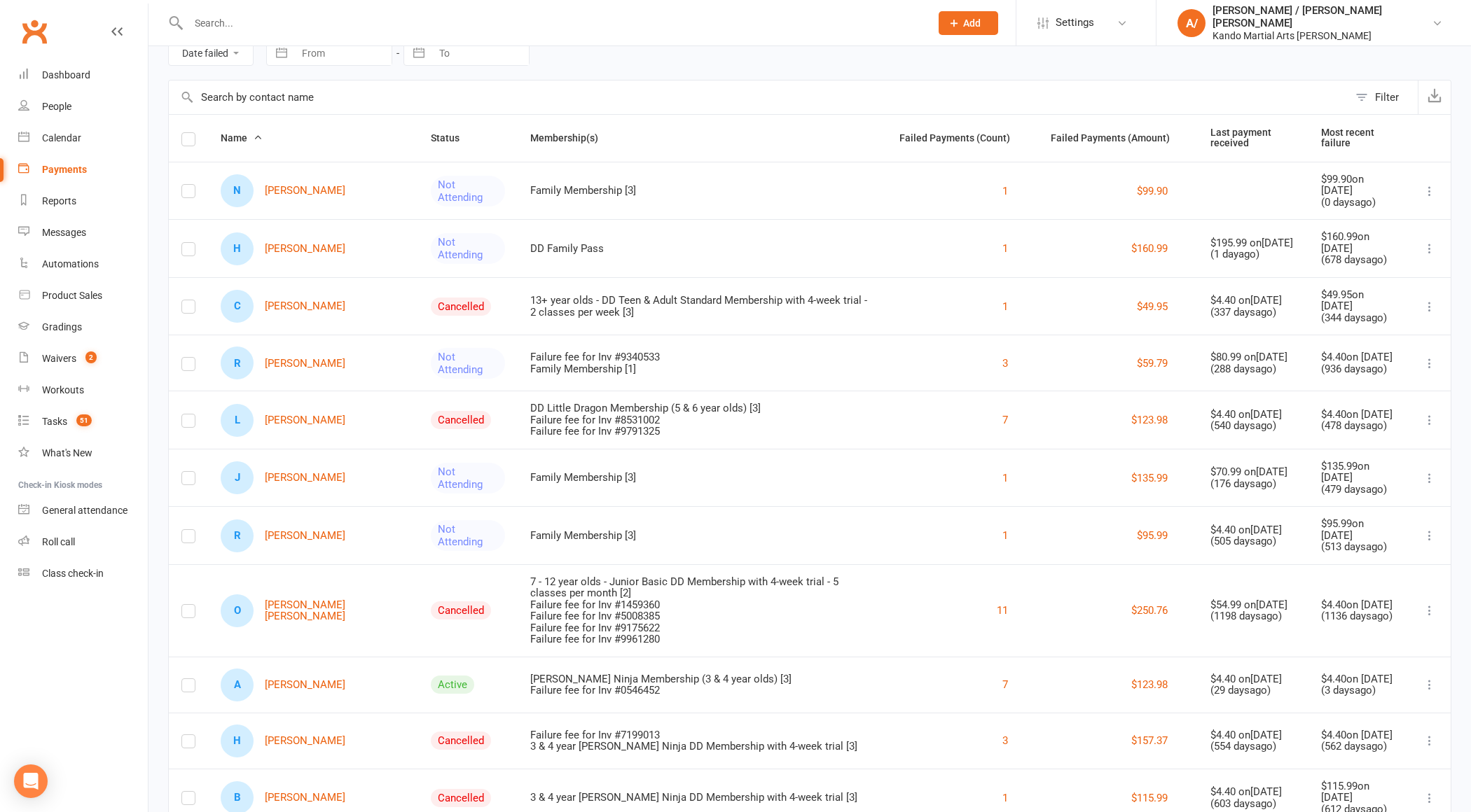
scroll to position [61, 0]
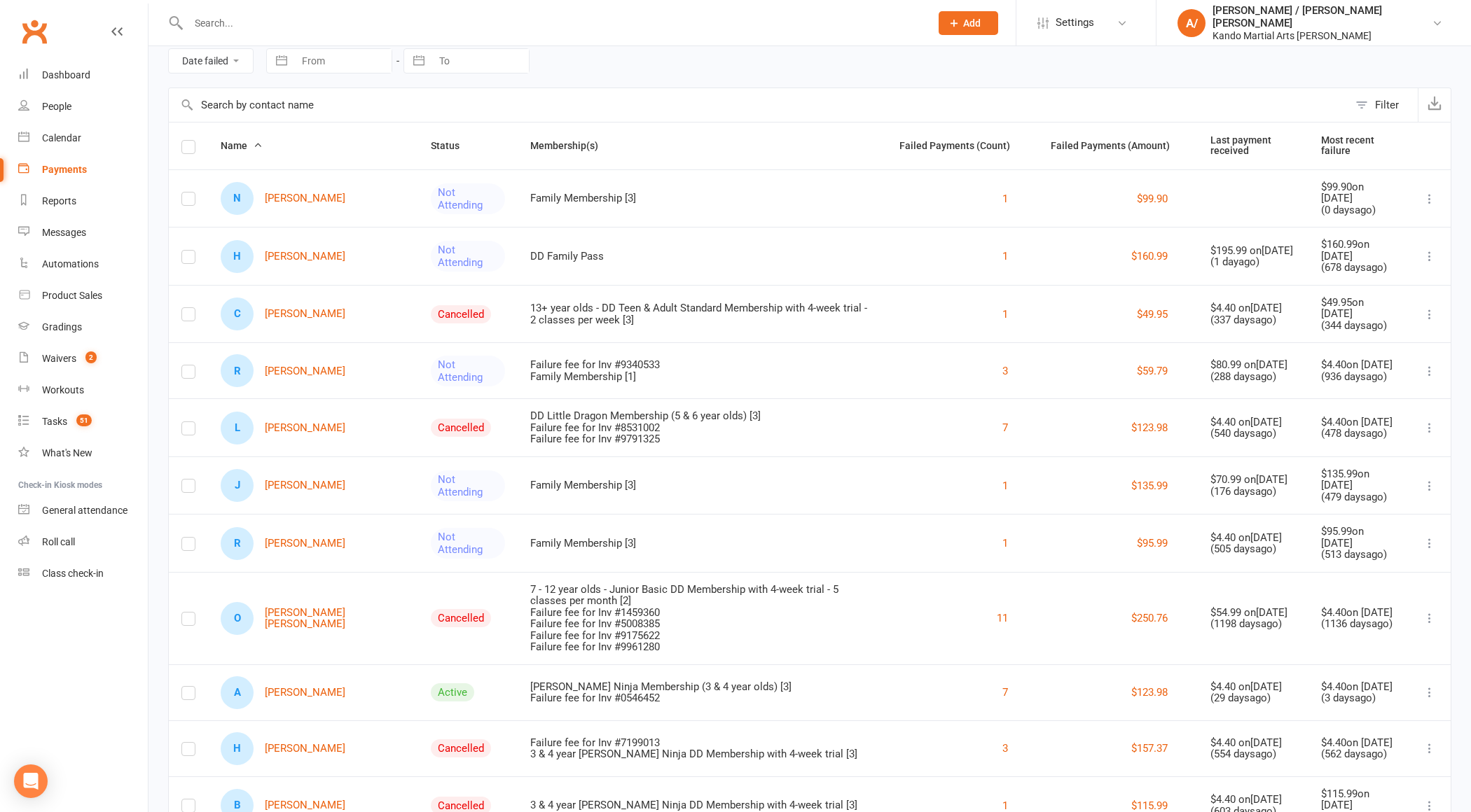
drag, startPoint x: 1177, startPoint y: 263, endPoint x: 1248, endPoint y: 263, distance: 71.0
click at [1245, 263] on div "( 1 day ago)" at bounding box center [1253, 263] width 86 height 12
click at [1210, 252] on div "$195.99 on Sep 10, 2025" at bounding box center [1253, 251] width 86 height 12
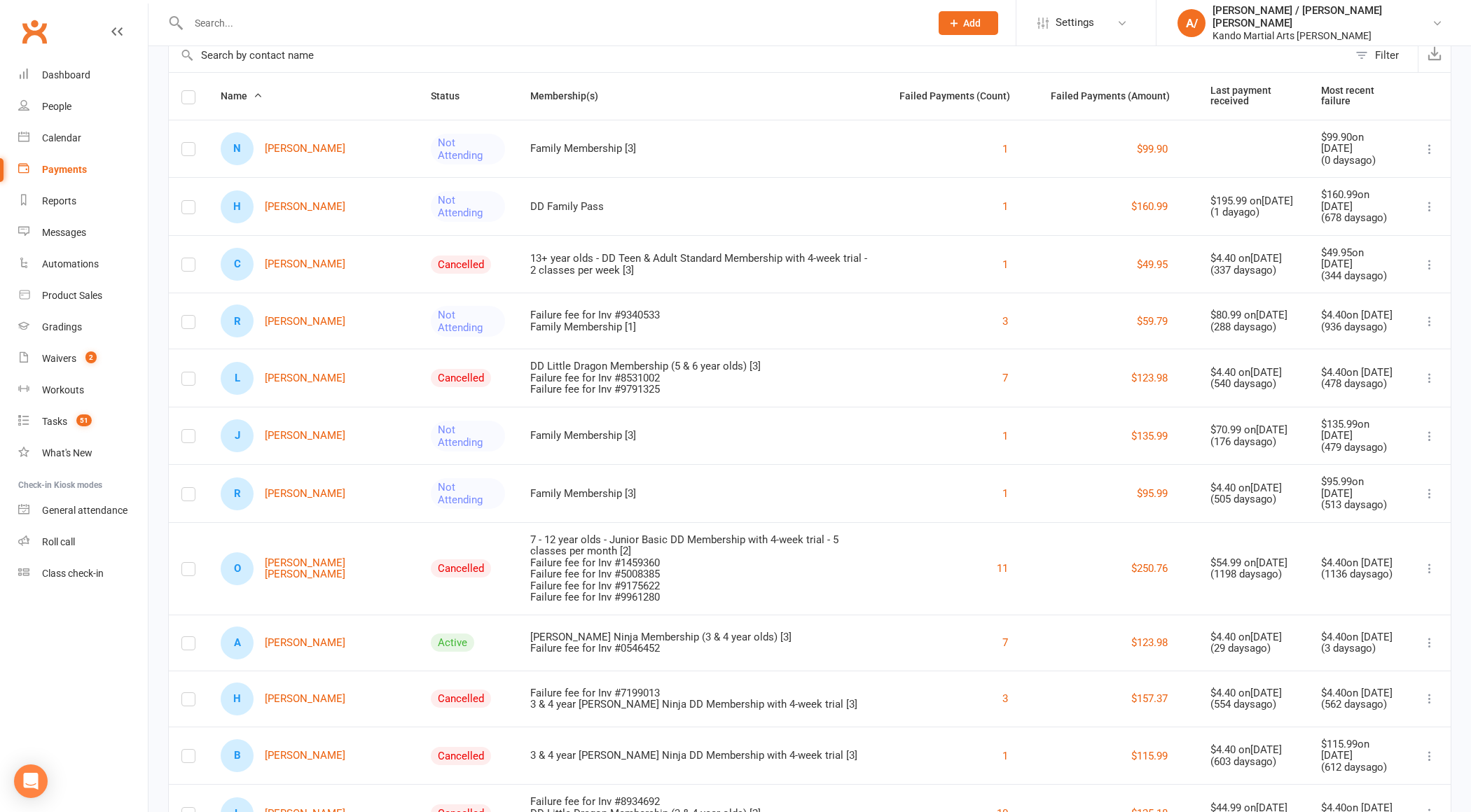
scroll to position [107, 0]
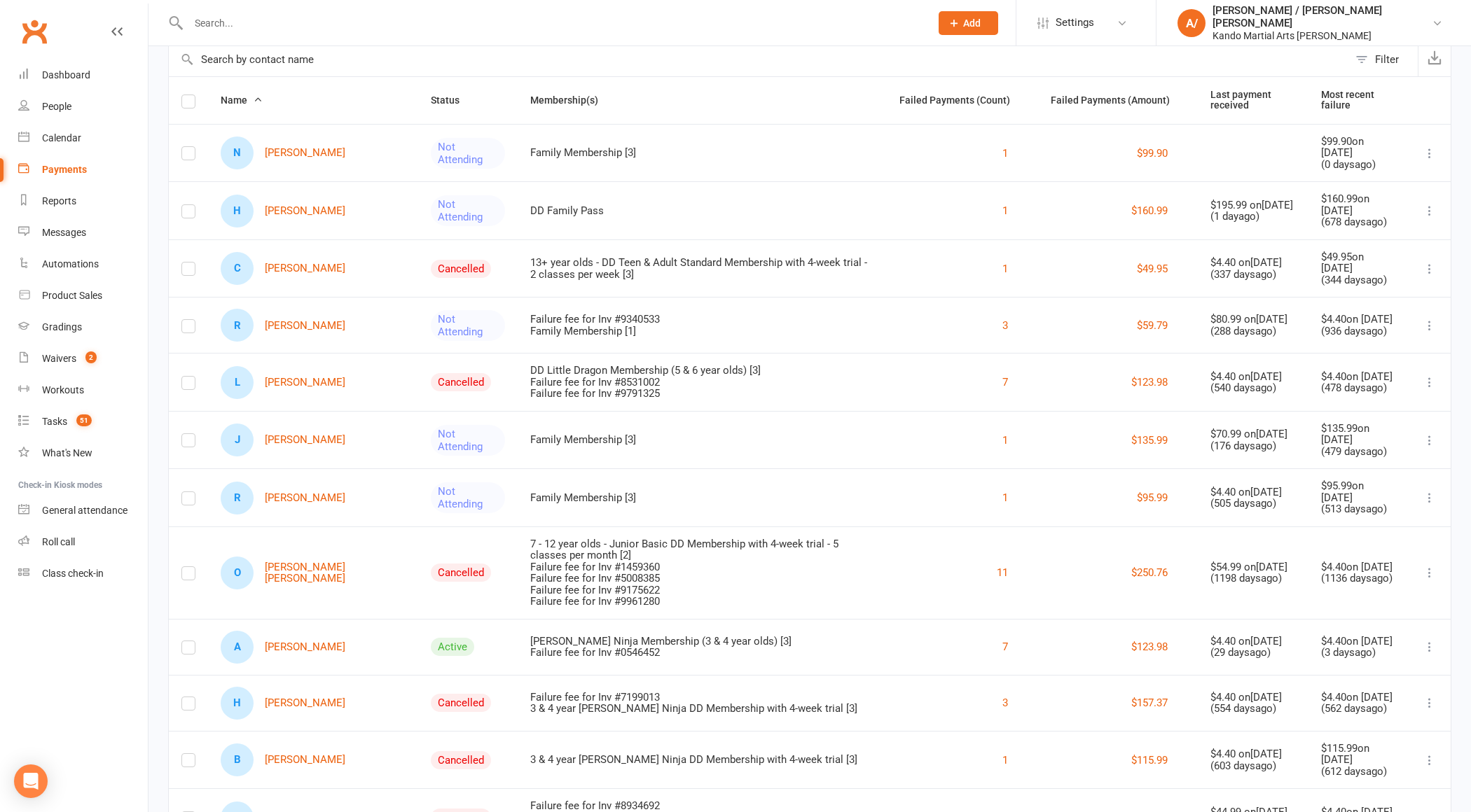
click at [1198, 102] on th "Last payment received" at bounding box center [1253, 100] width 111 height 47
drag, startPoint x: 1185, startPoint y: 270, endPoint x: 1228, endPoint y: 270, distance: 43.0
click at [1228, 269] on div "$4.40 on Oct 09, 2024" at bounding box center [1253, 263] width 86 height 12
click at [1233, 273] on div "( 337 days ago)" at bounding box center [1253, 275] width 86 height 12
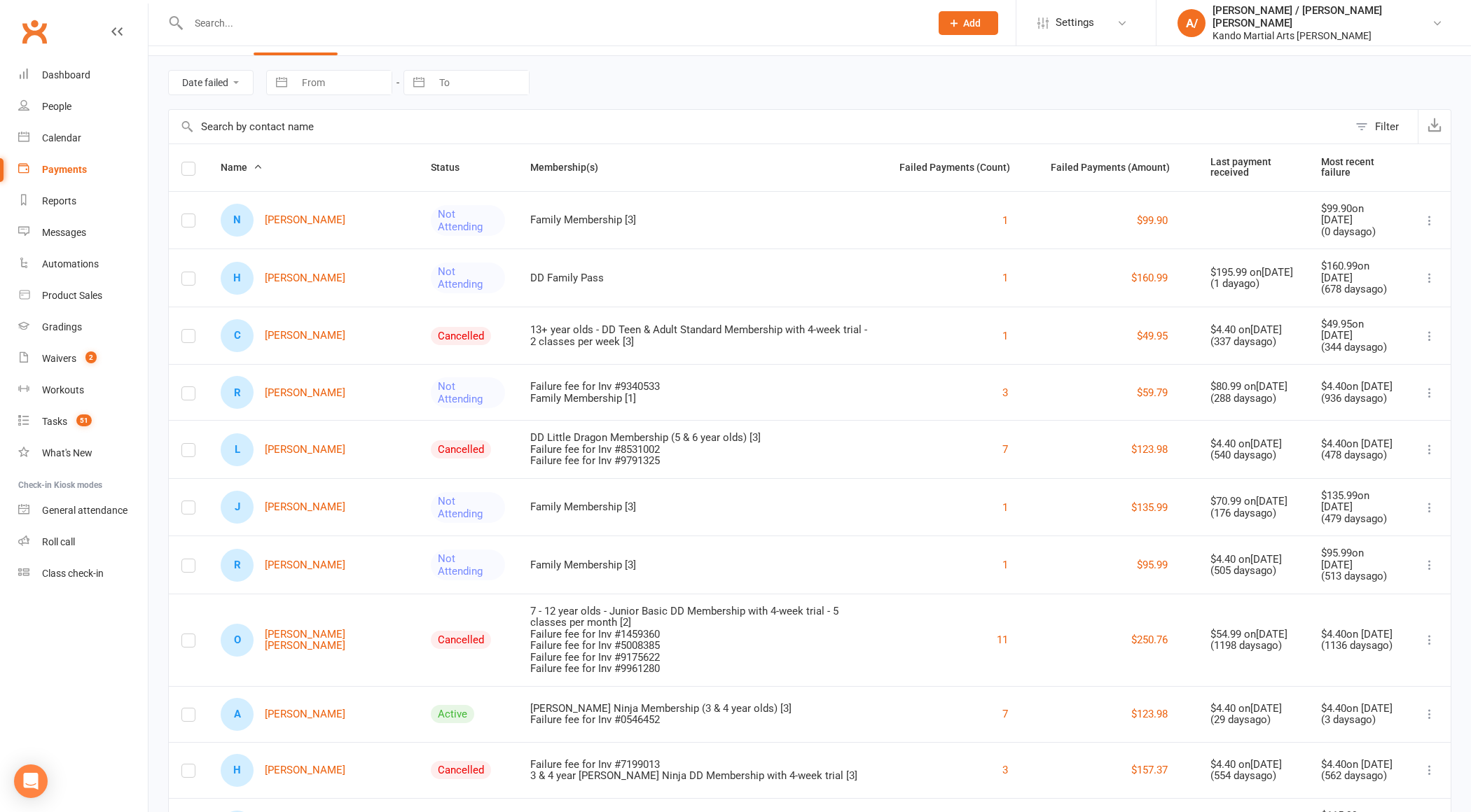
scroll to position [0, 0]
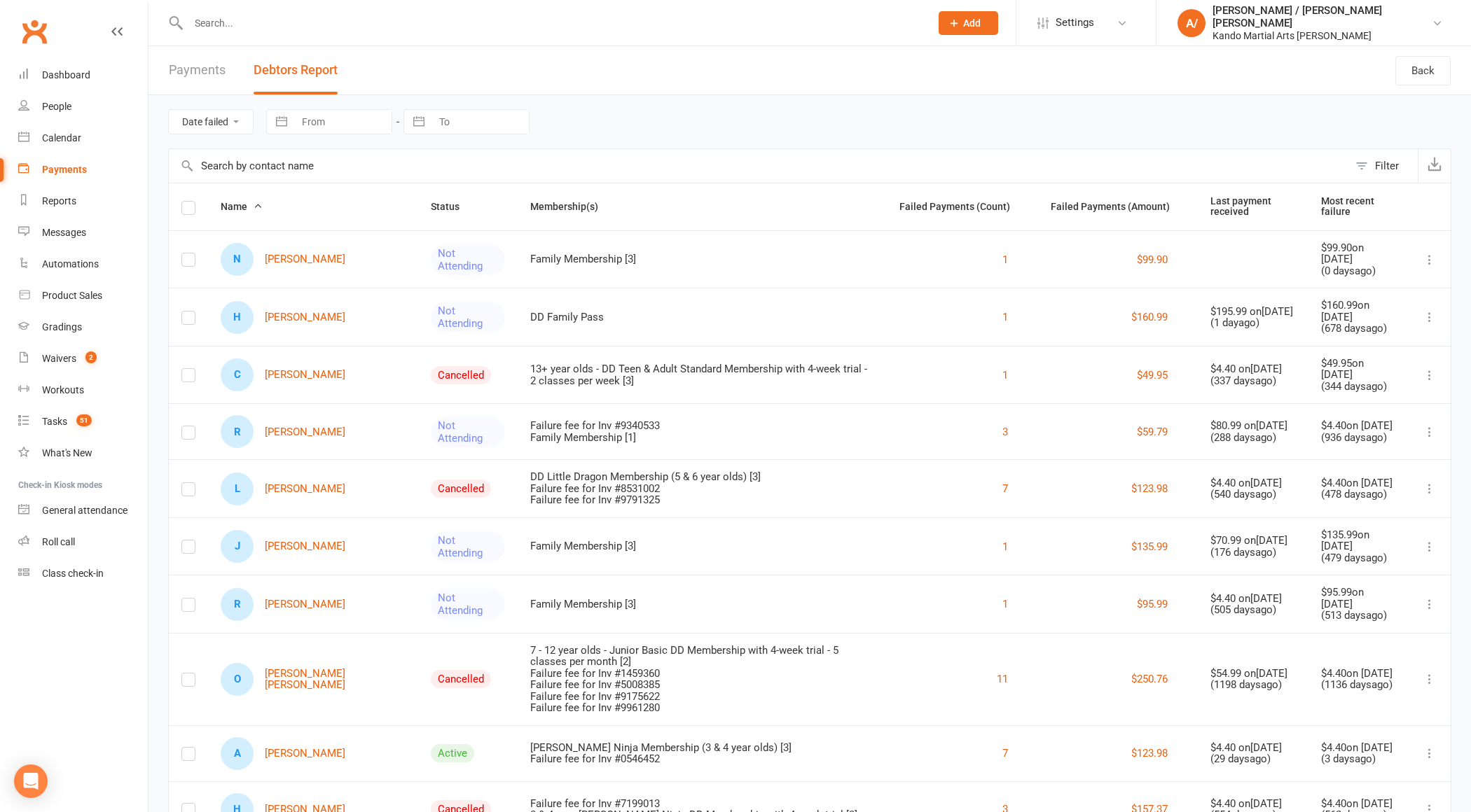
click at [209, 67] on link "Payments" at bounding box center [197, 70] width 57 height 48
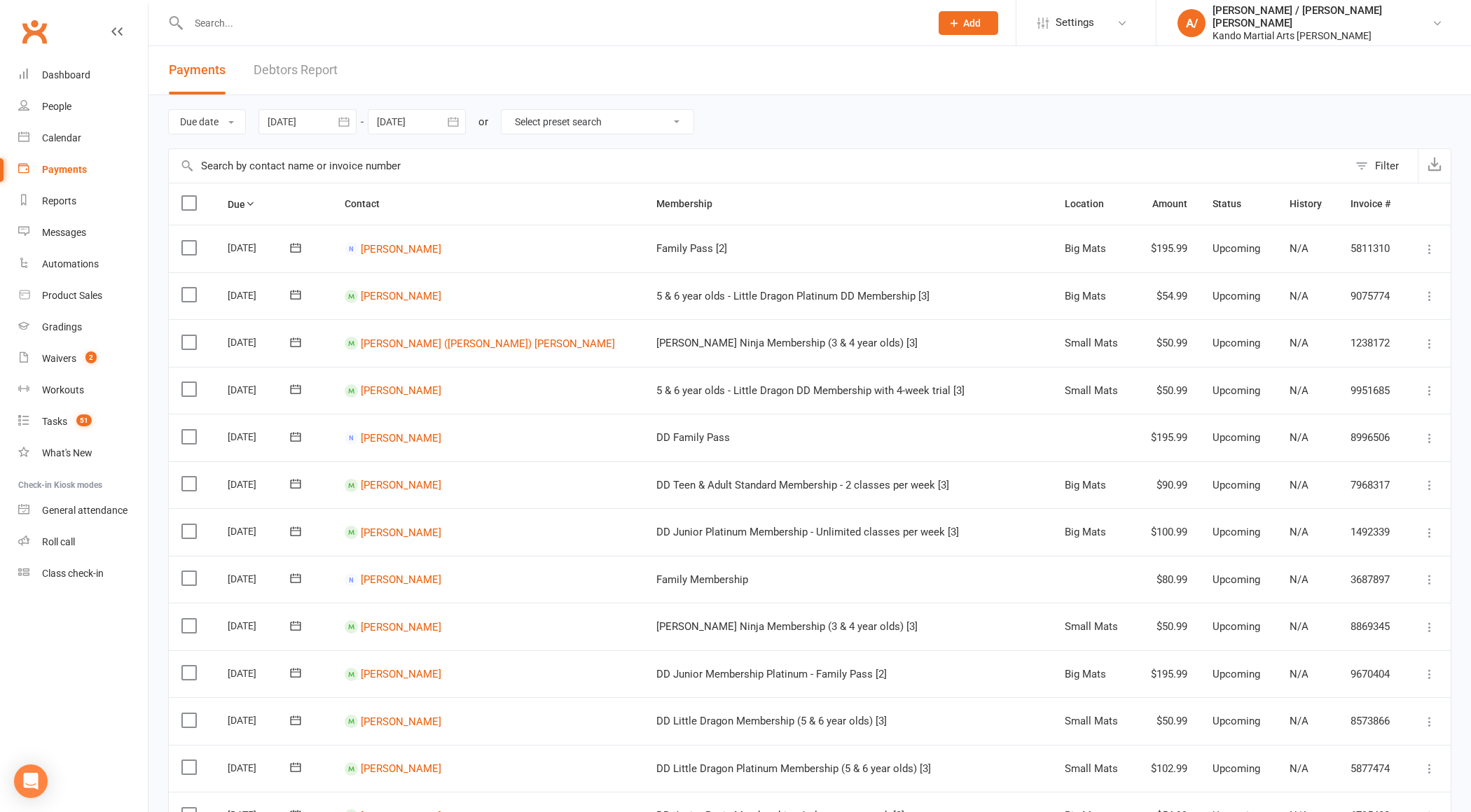
click at [536, 115] on select "Select preset search All failures All skipped payments All pending payments Suc…" at bounding box center [598, 122] width 192 height 24
select select "0"
click at [511, 110] on select "Select preset search All failures All skipped payments All pending payments Suc…" at bounding box center [598, 122] width 192 height 24
type input "11 Sep 2025"
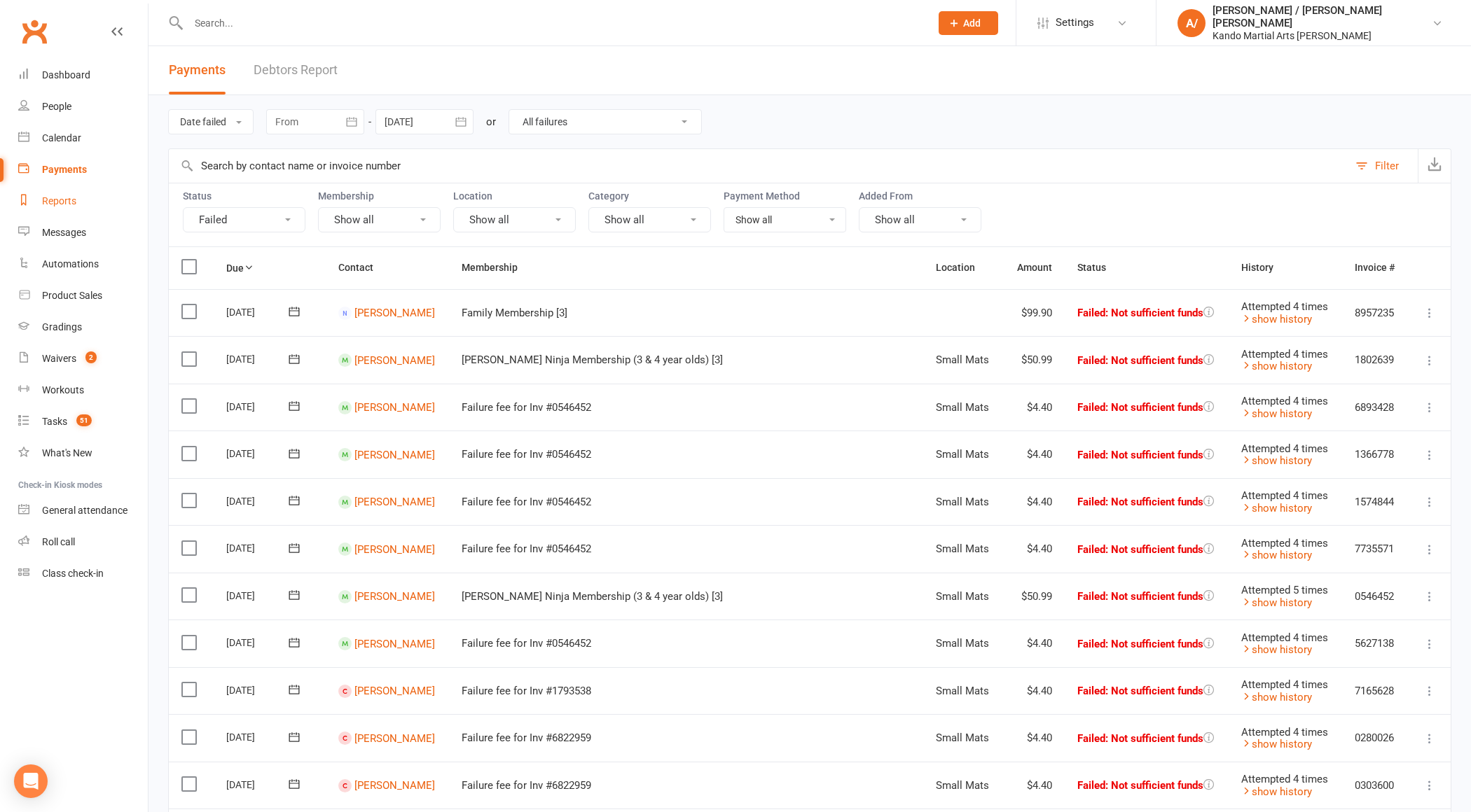
click at [73, 203] on div "Reports" at bounding box center [59, 201] width 34 height 11
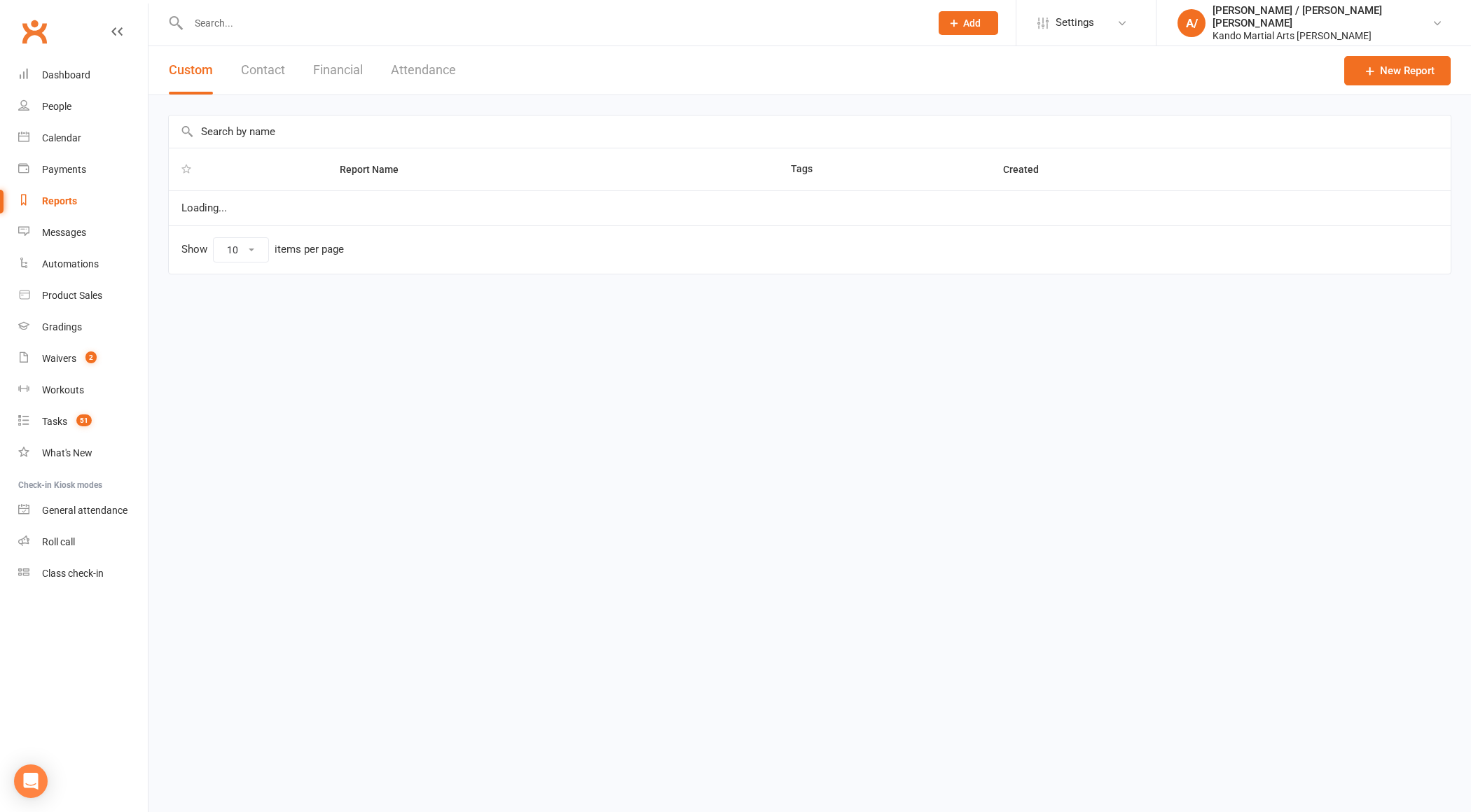
select select "100"
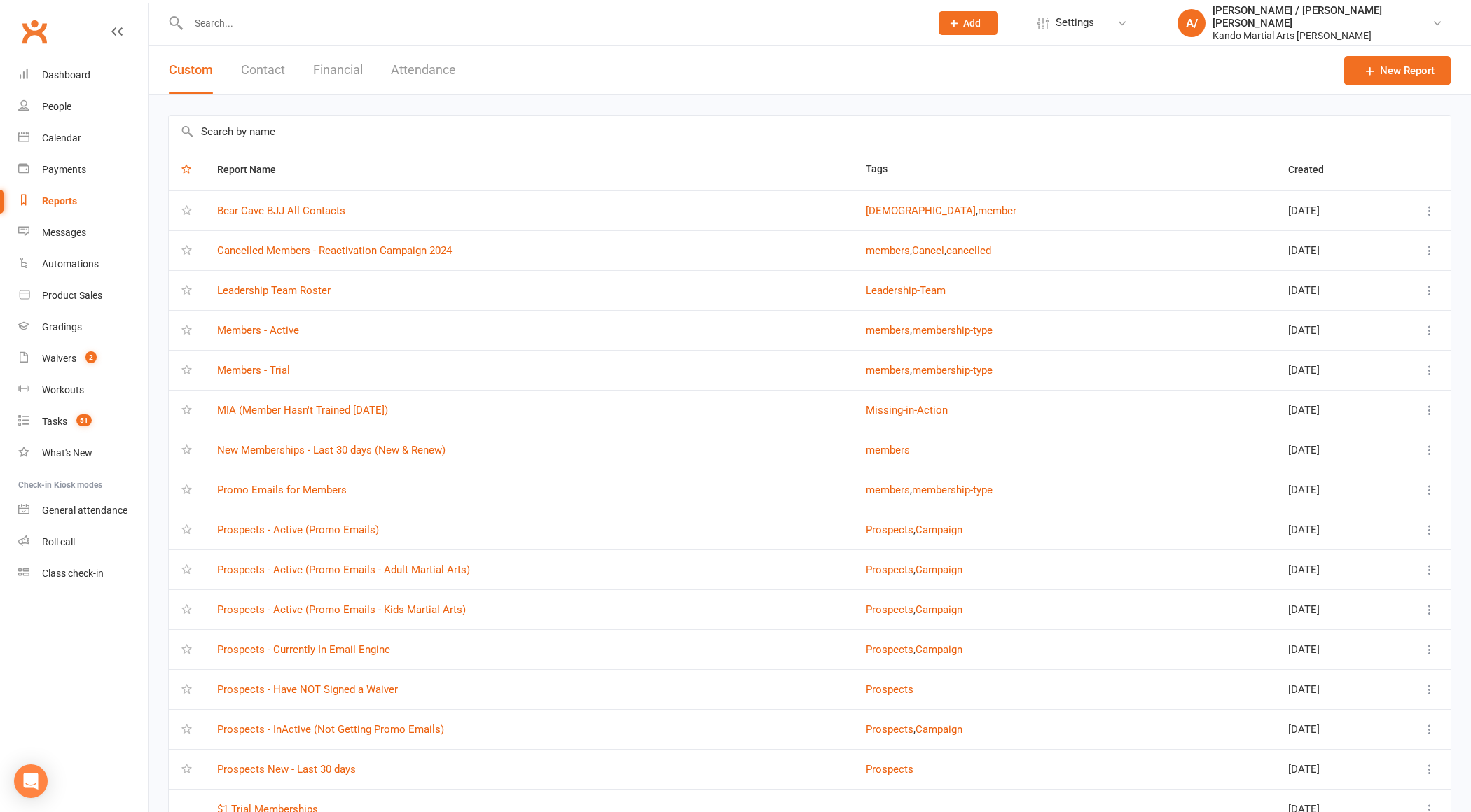
click at [289, 140] on input "text" at bounding box center [809, 132] width 1282 height 32
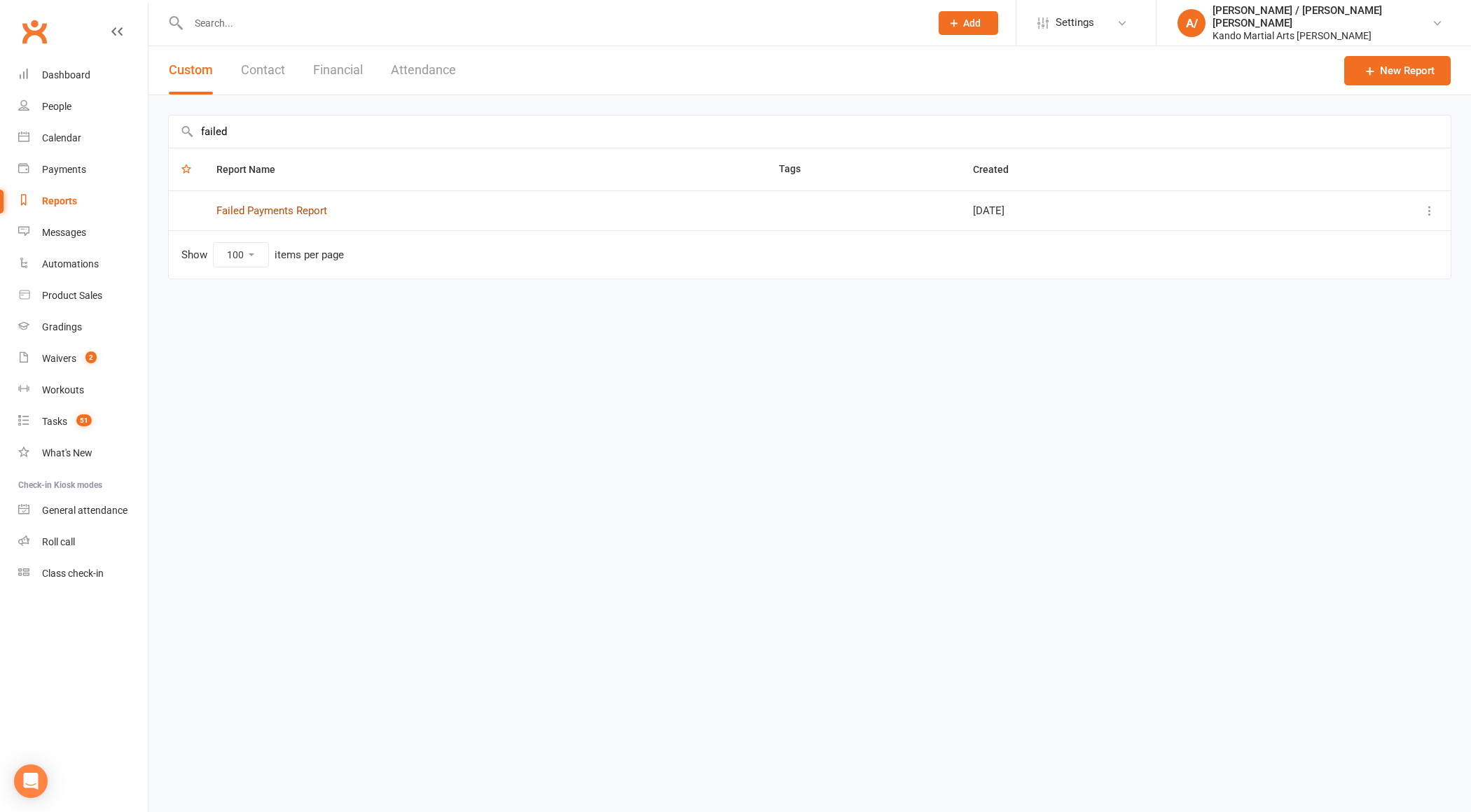
type input "failed"
click at [300, 205] on link "Failed Payments Report" at bounding box center [272, 211] width 111 height 13
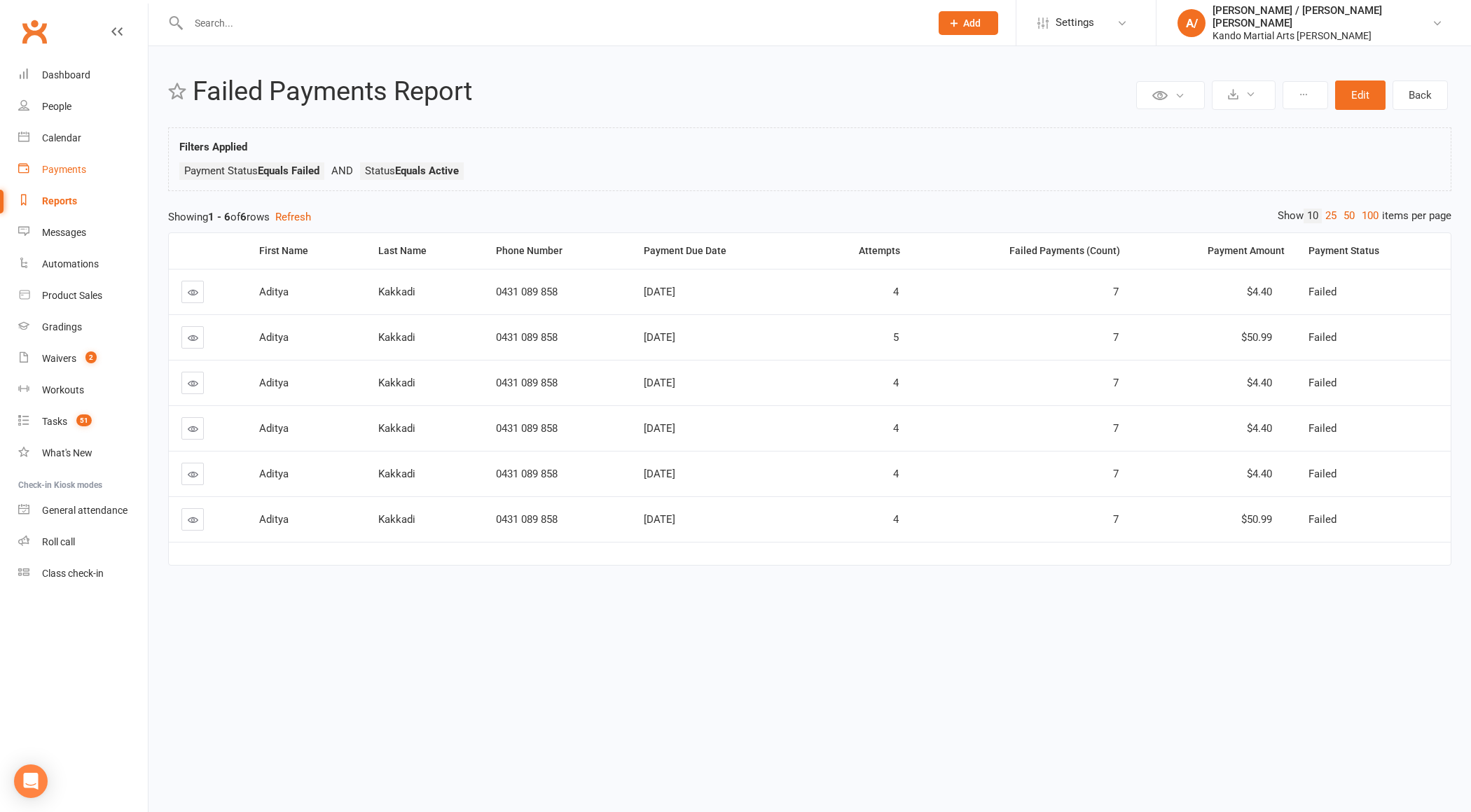
click at [67, 170] on div "Payments" at bounding box center [64, 169] width 44 height 11
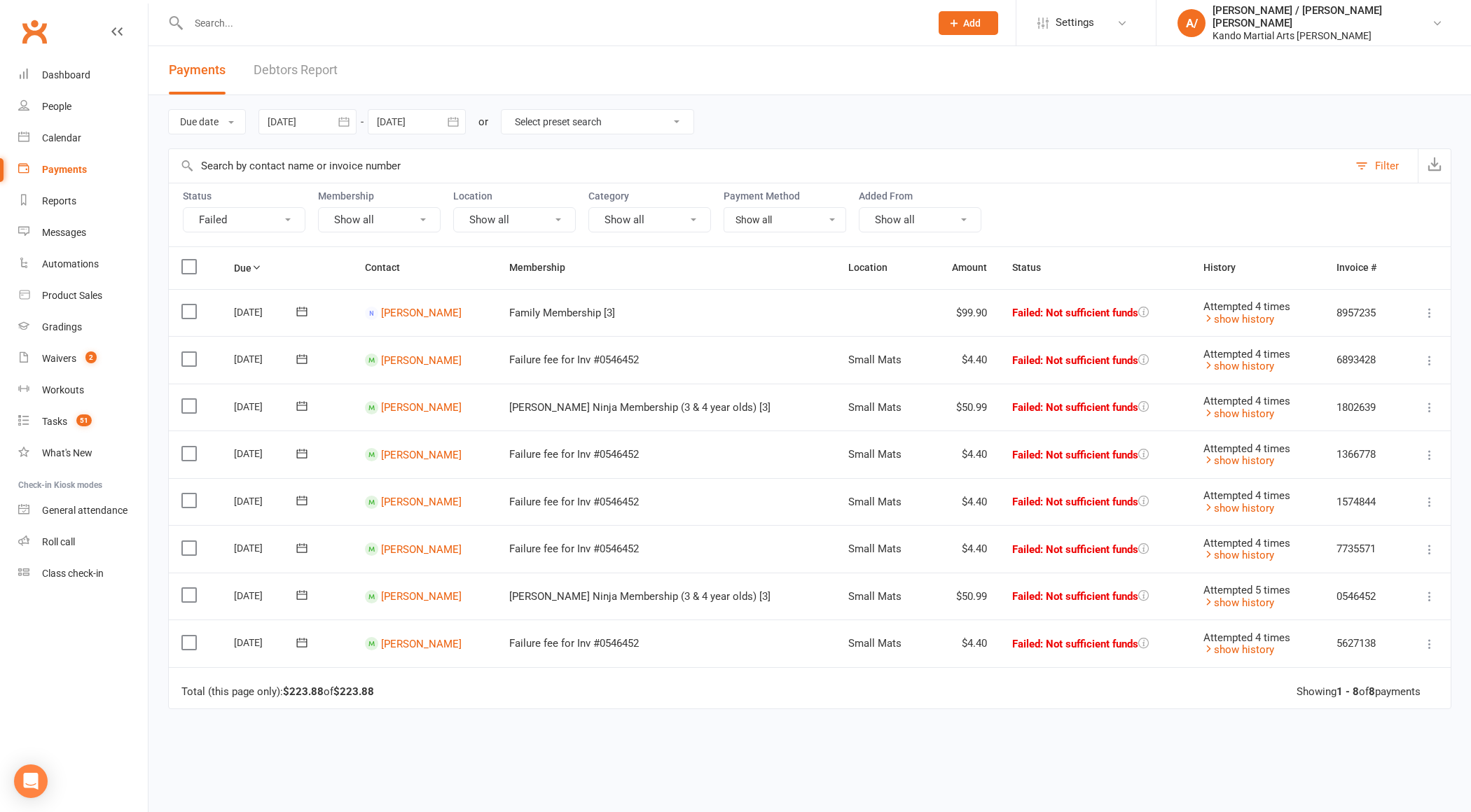
click at [607, 122] on select "Select preset search All failures All skipped payments All pending payments Suc…" at bounding box center [598, 122] width 192 height 24
select select "0"
click at [511, 110] on select "Select preset search All failures All skipped payments All pending payments Suc…" at bounding box center [598, 122] width 192 height 24
type input "11 Sep 2025"
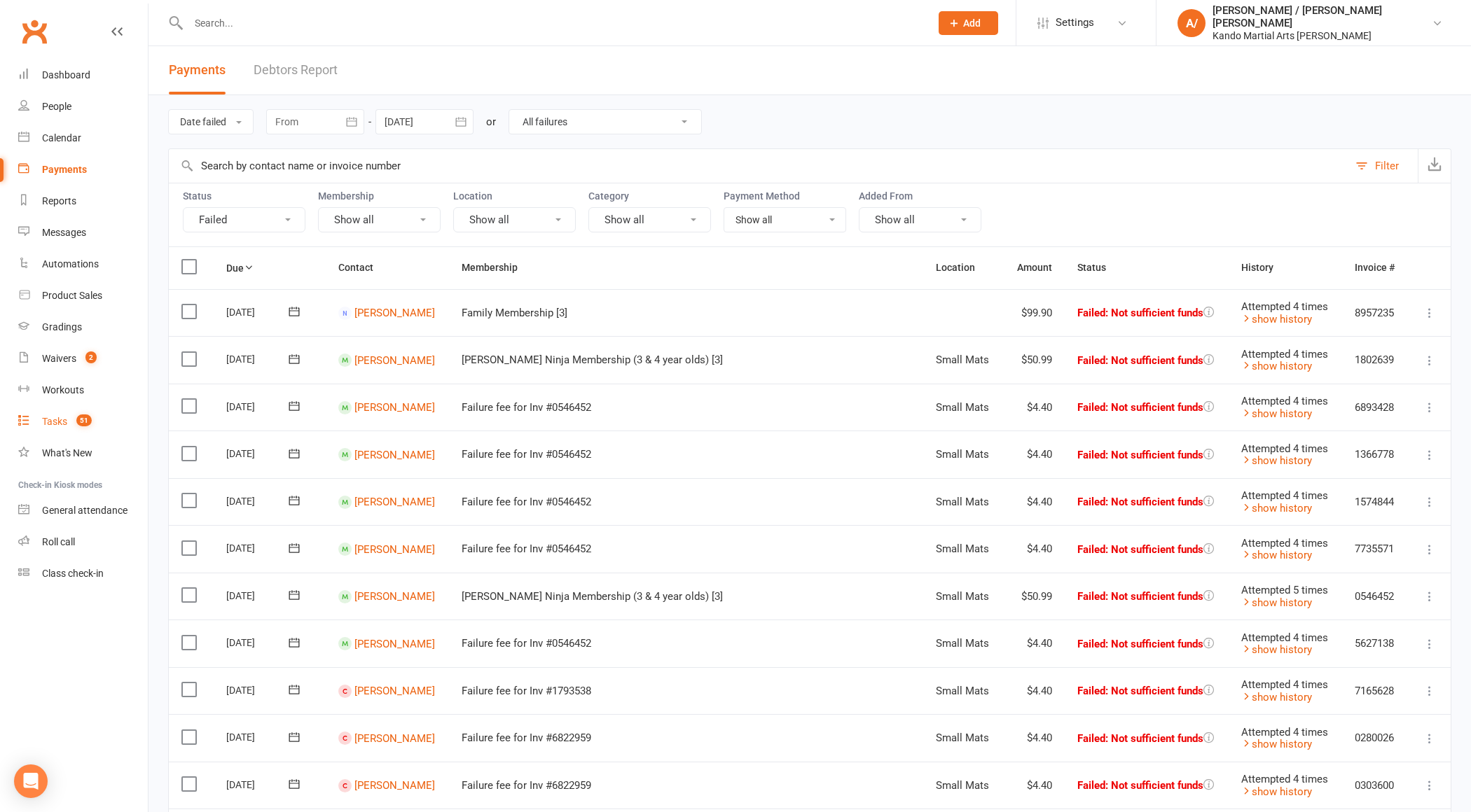
click at [42, 424] on div "Tasks" at bounding box center [54, 420] width 25 height 11
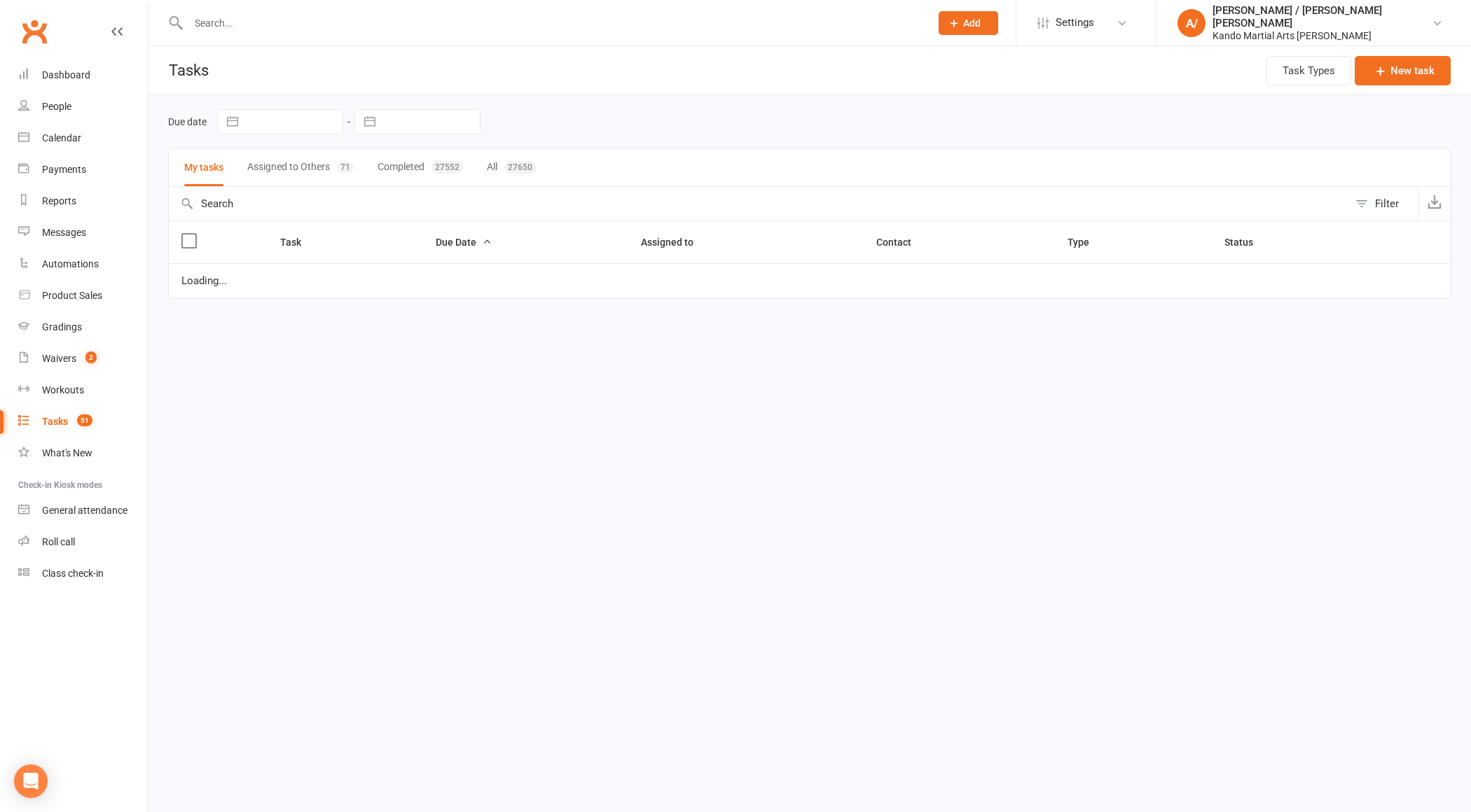
select select "started"
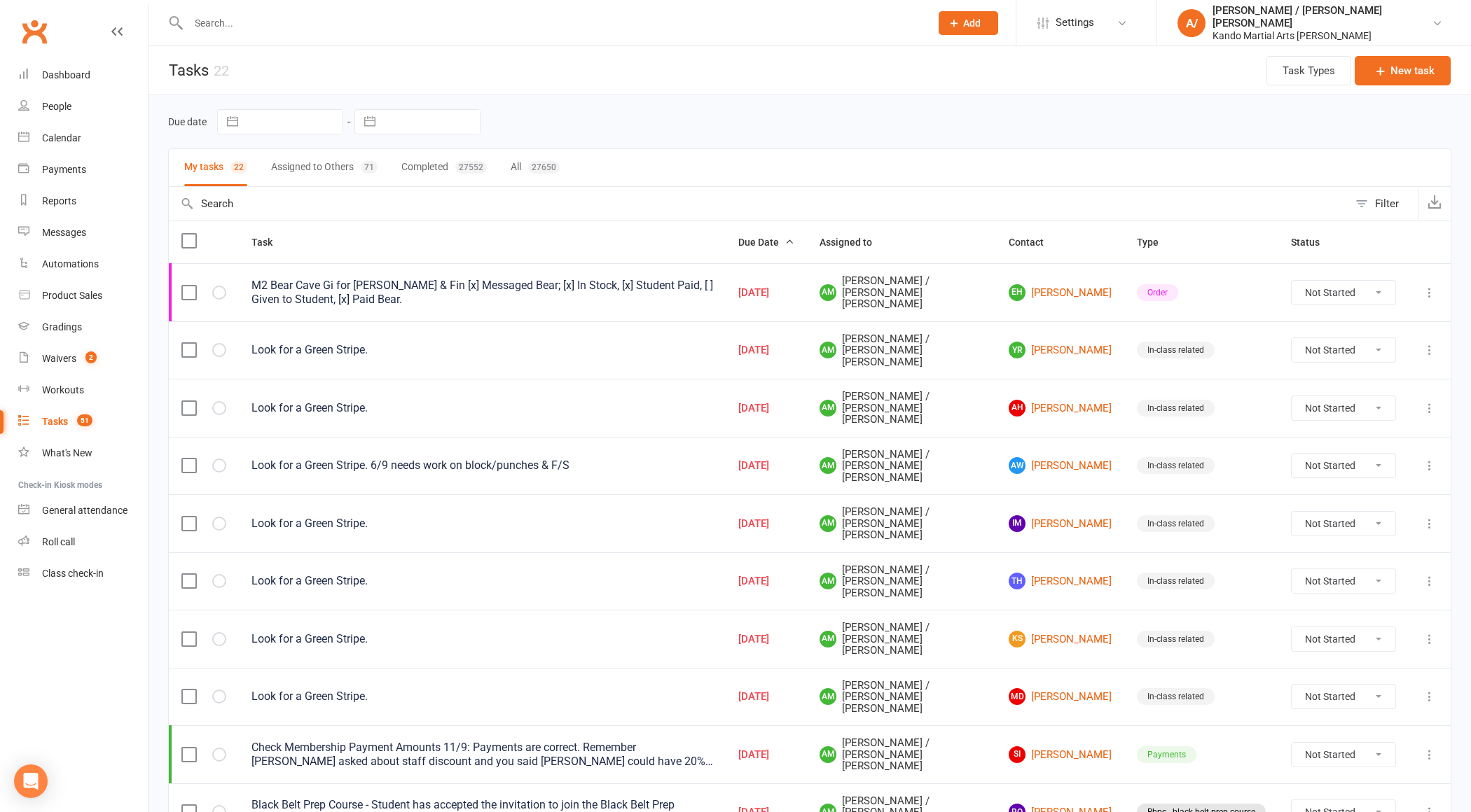
click at [517, 163] on button "All 27650" at bounding box center [535, 167] width 49 height 37
select select "started"
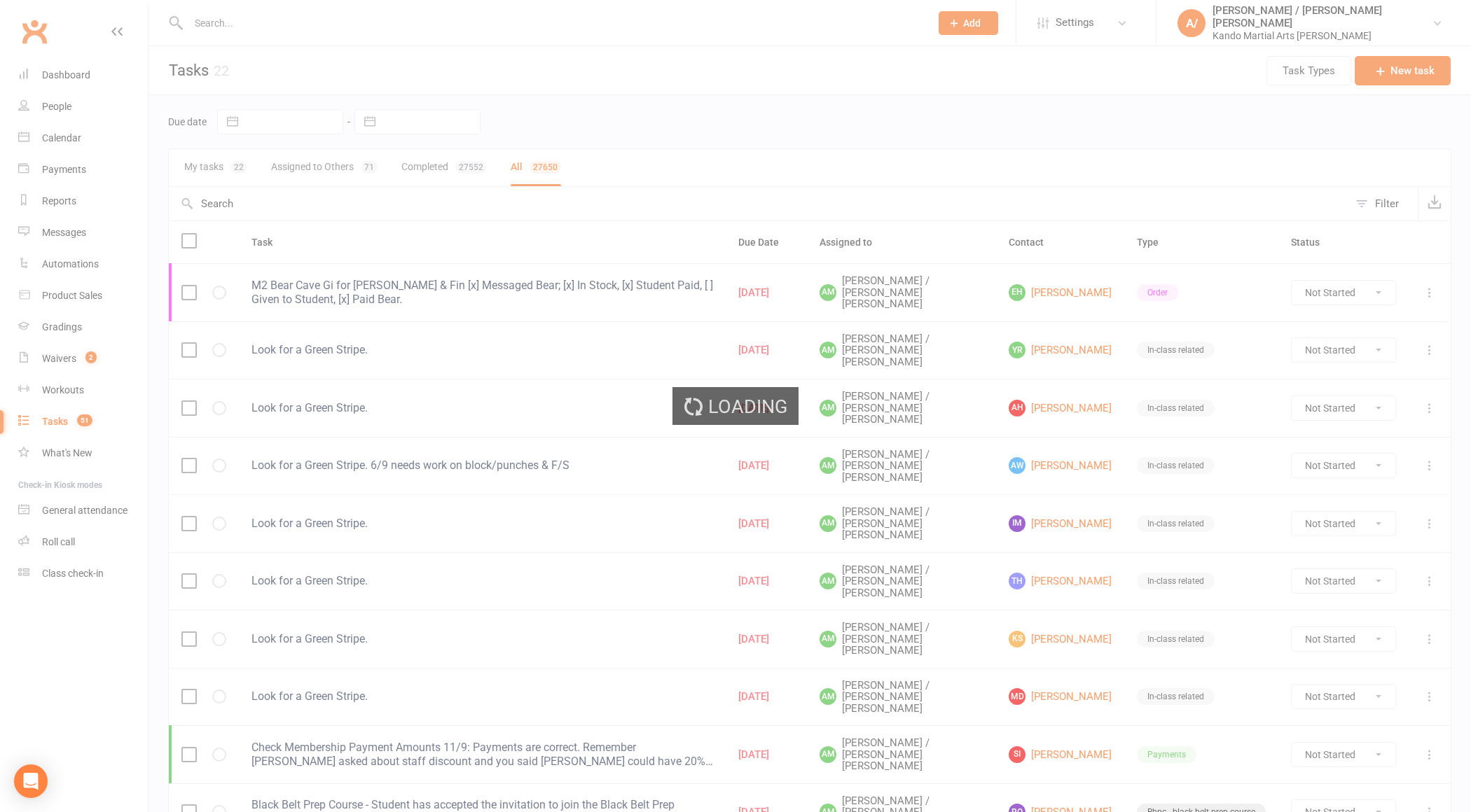
select select "started"
select select "finished"
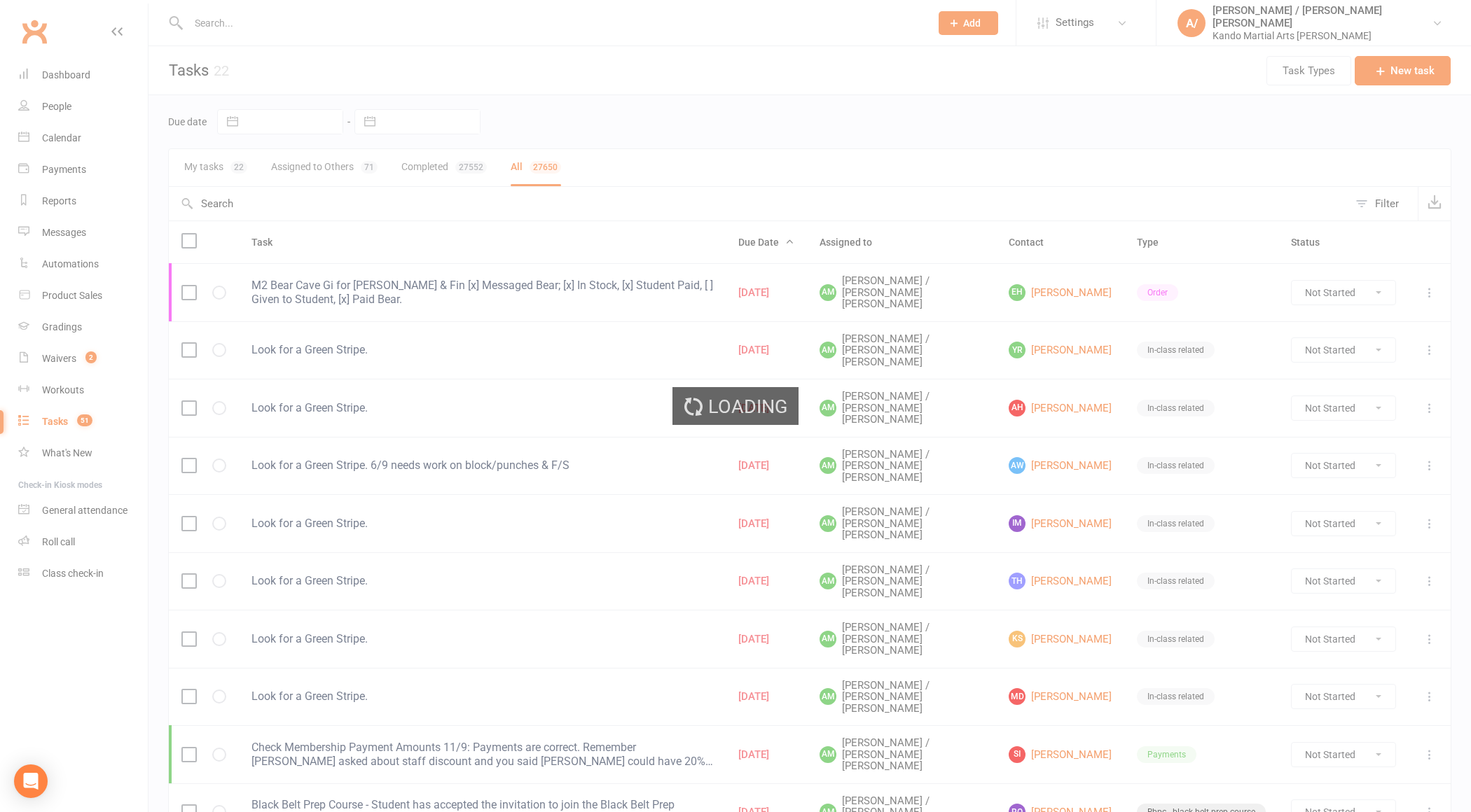
select select "finished"
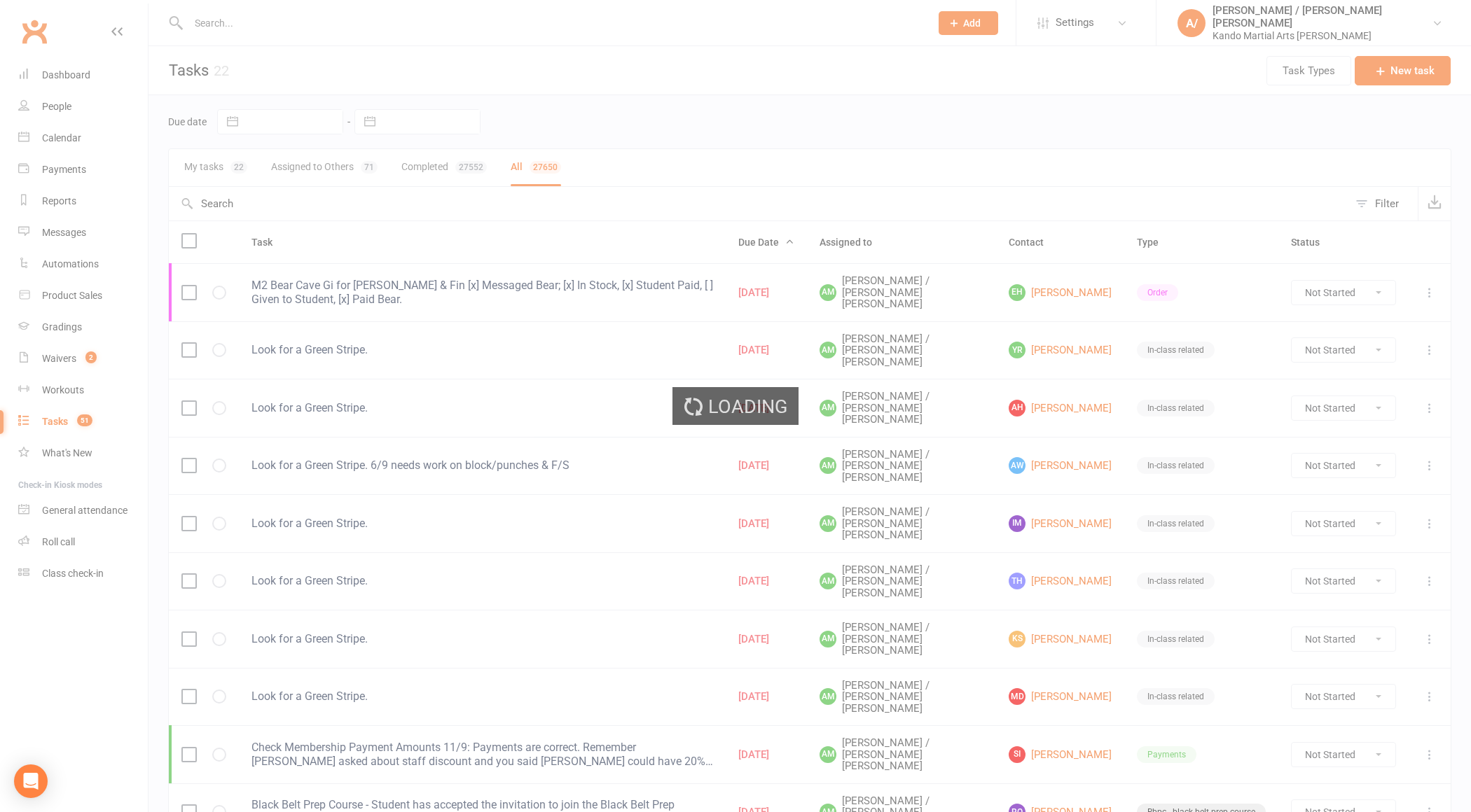
select select "finished"
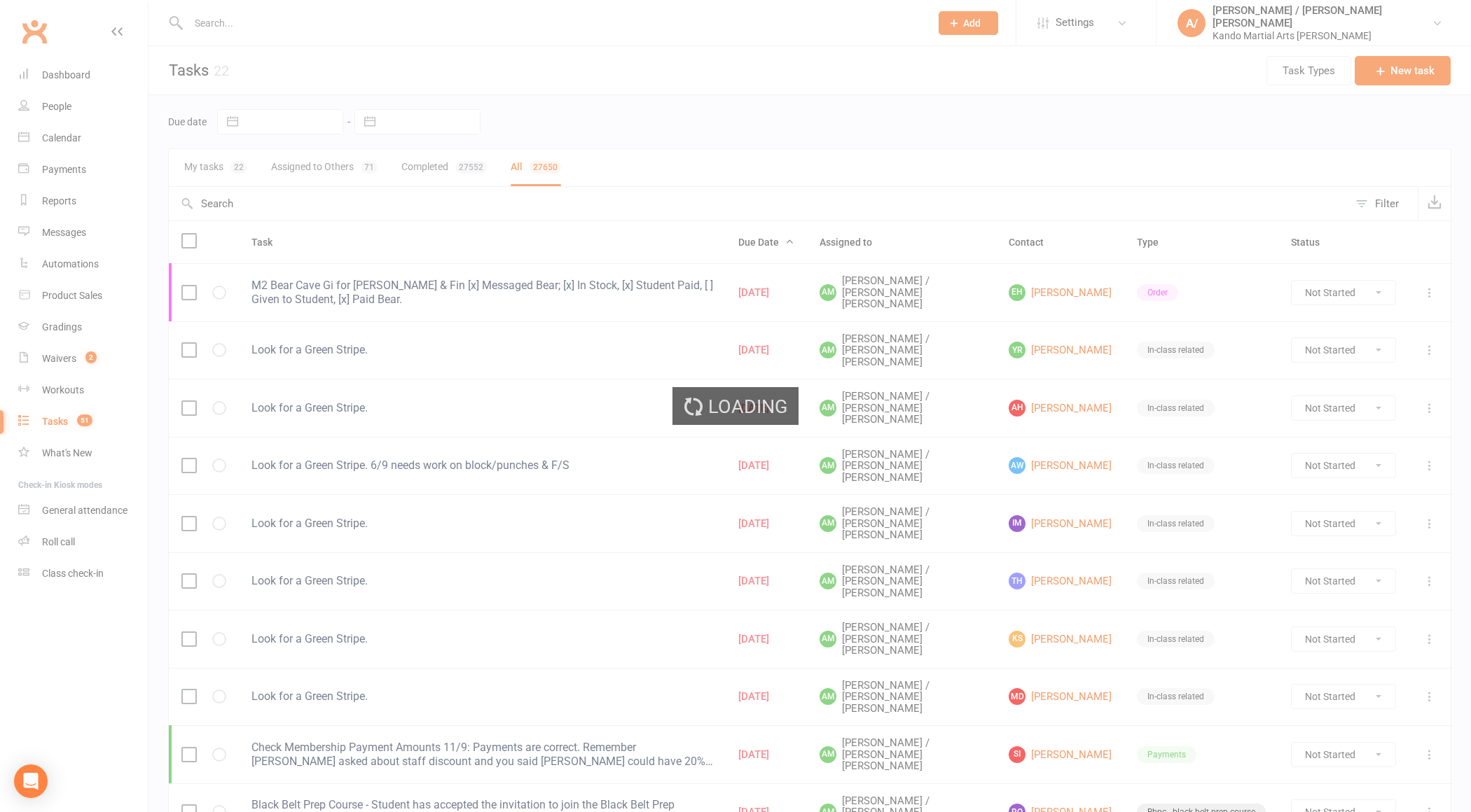
select select "finished"
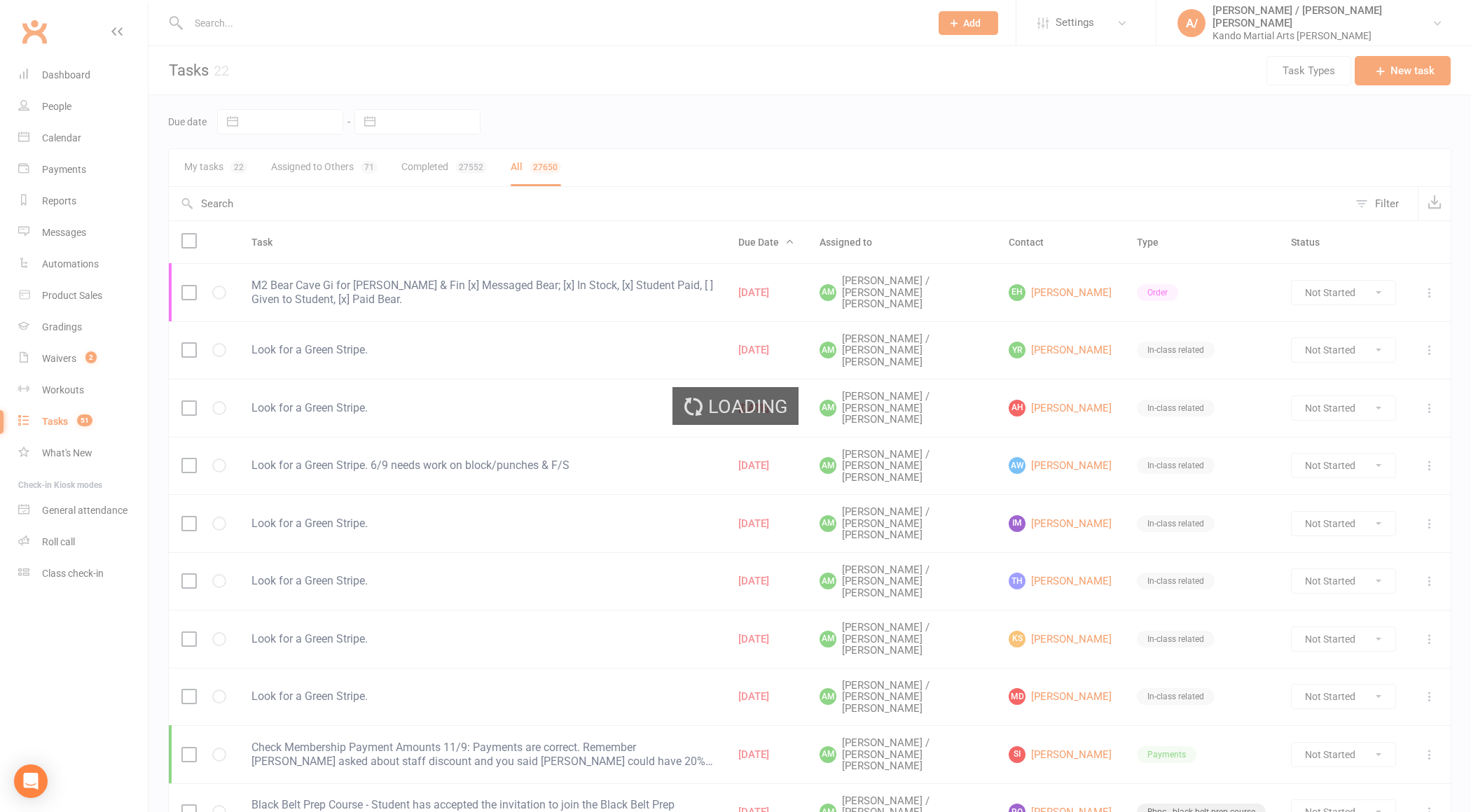
select select "finished"
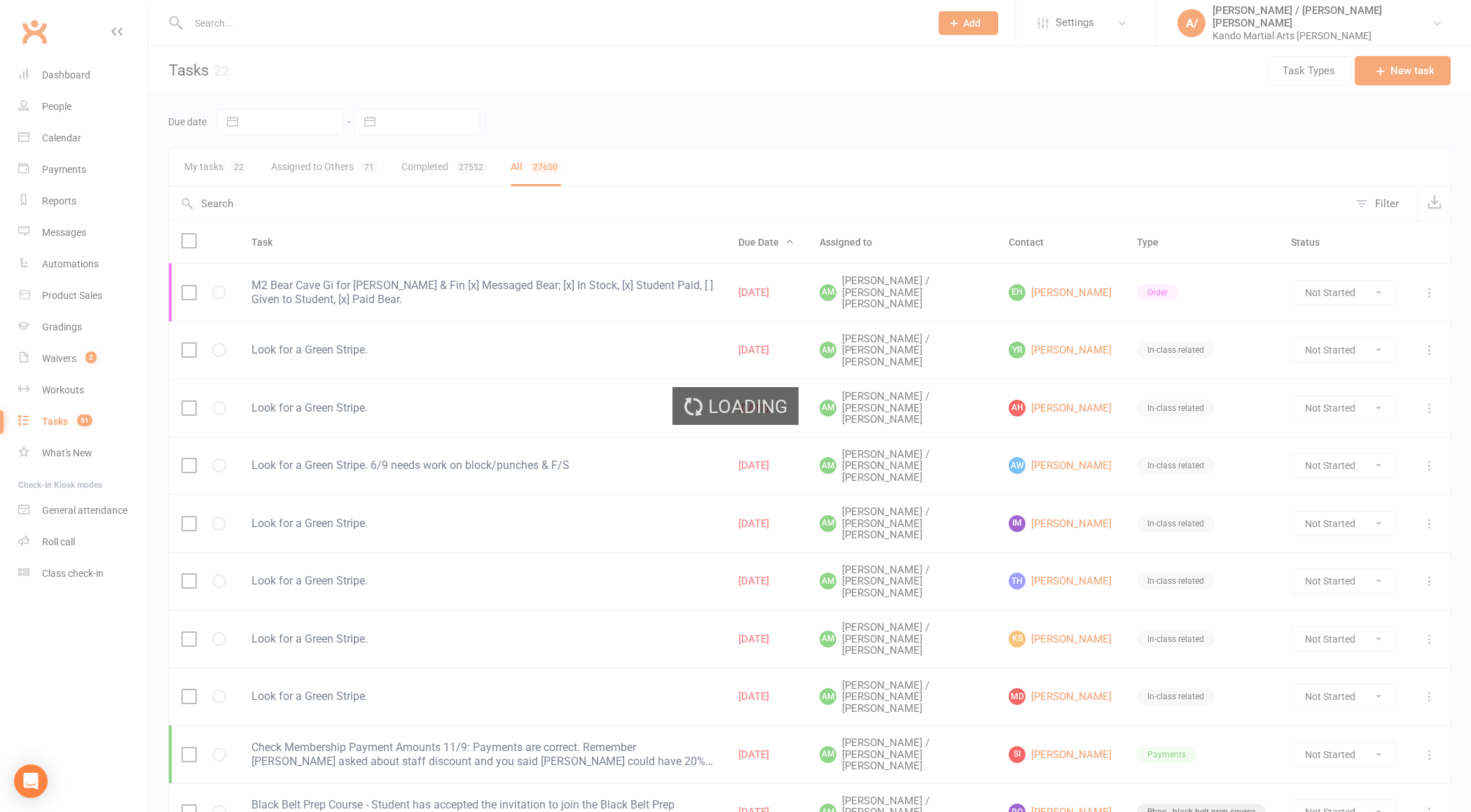
select select "finished"
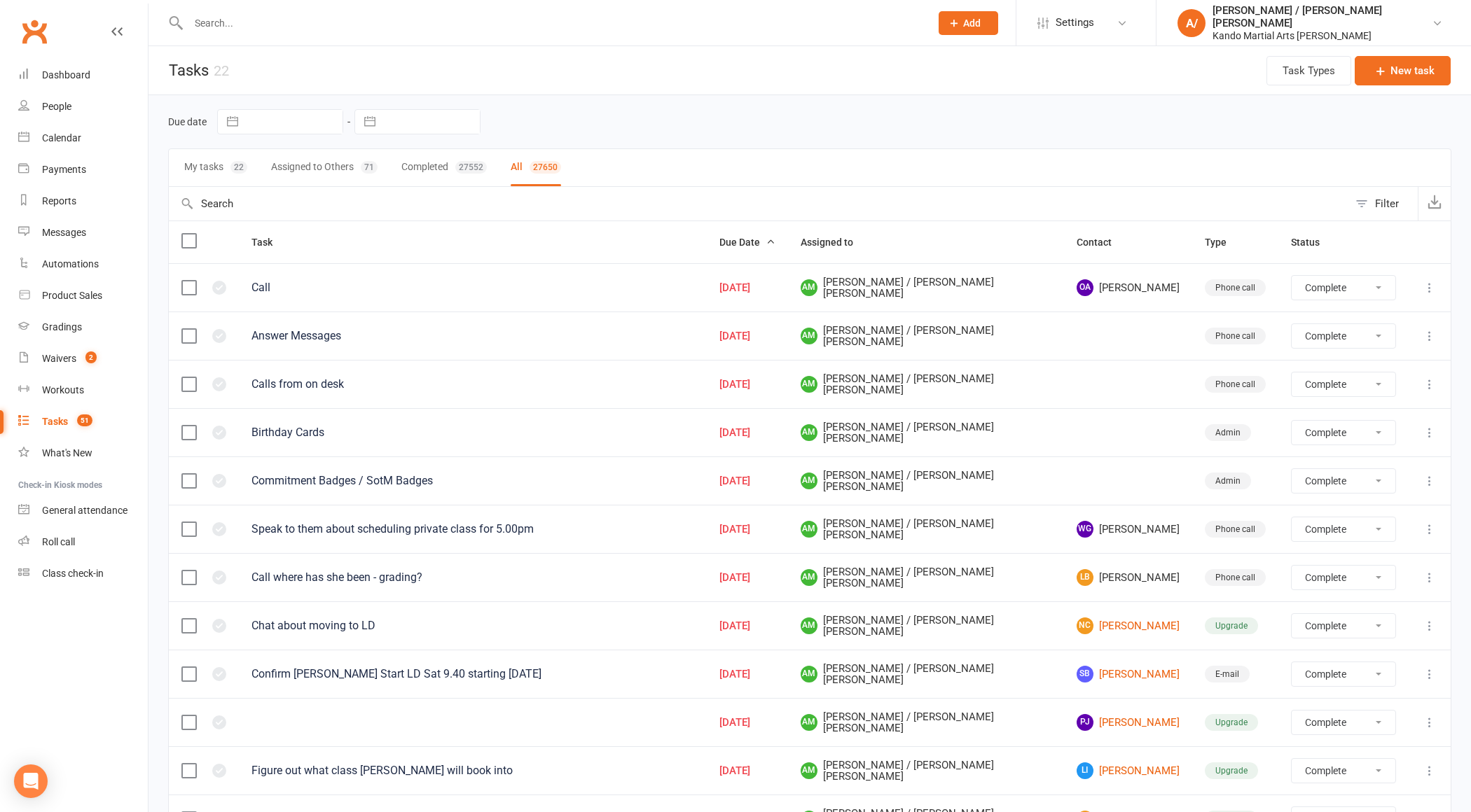
click at [1364, 204] on button "Filter" at bounding box center [1382, 204] width 69 height 34
select select "finished"
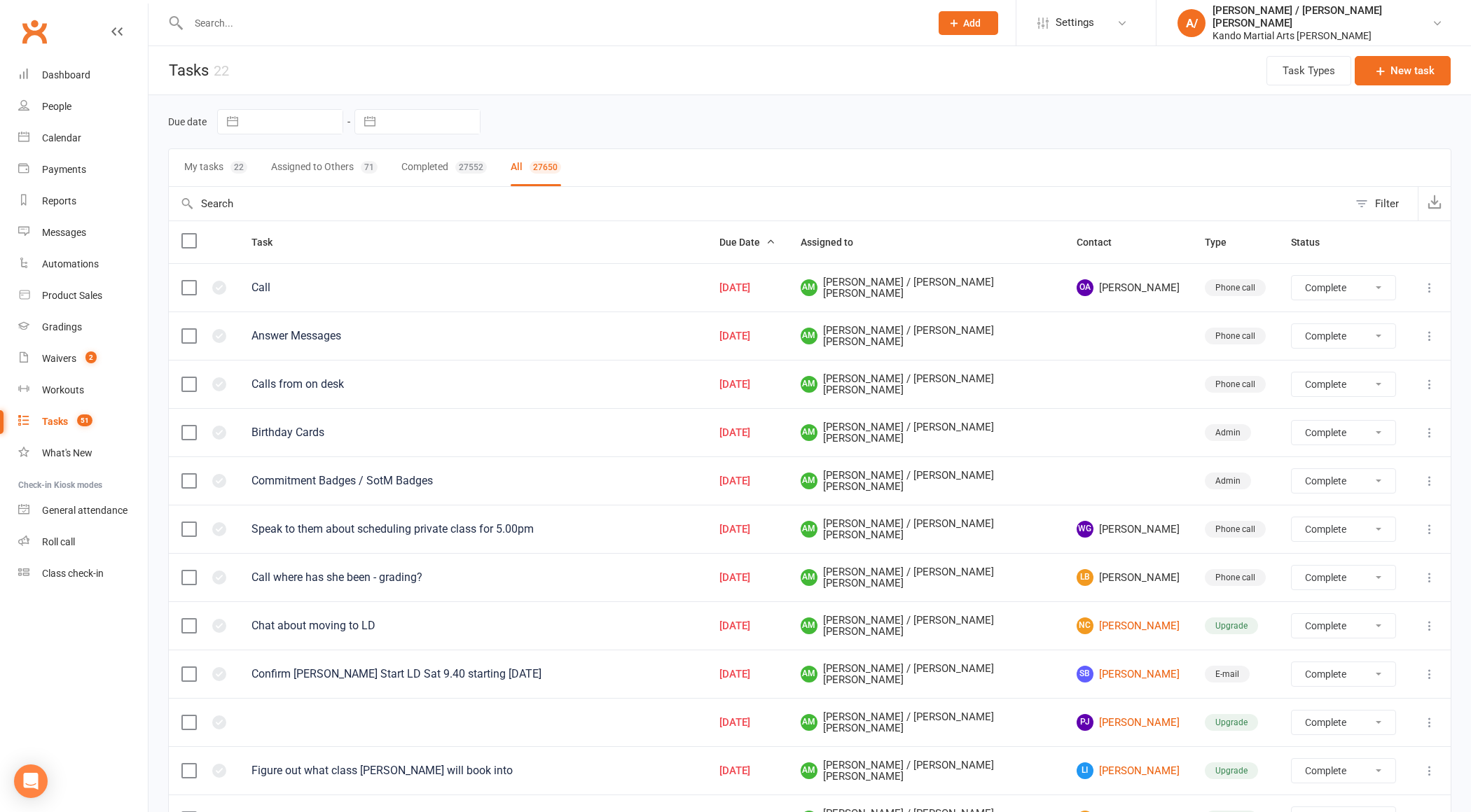
select select "finished"
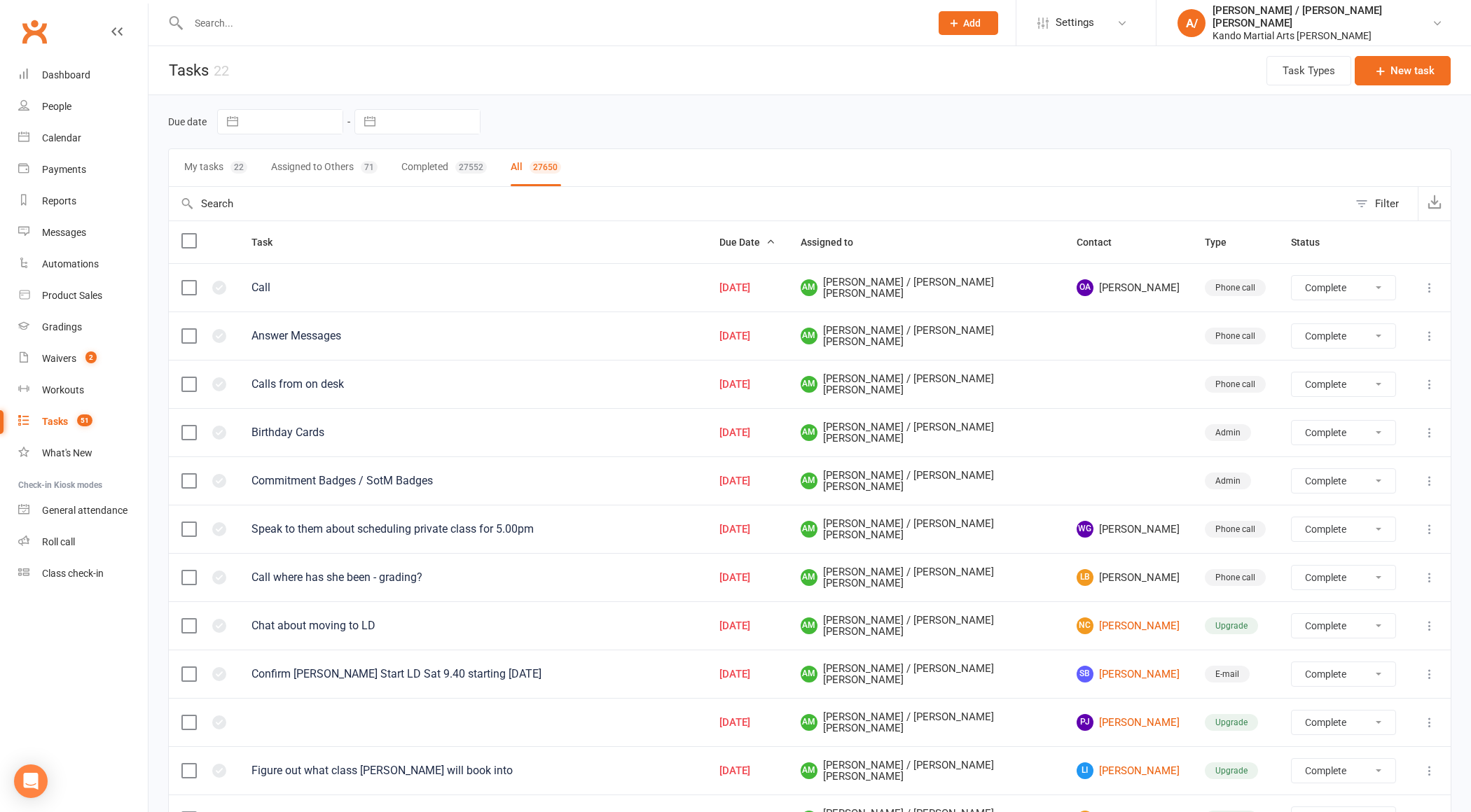
select select "finished"
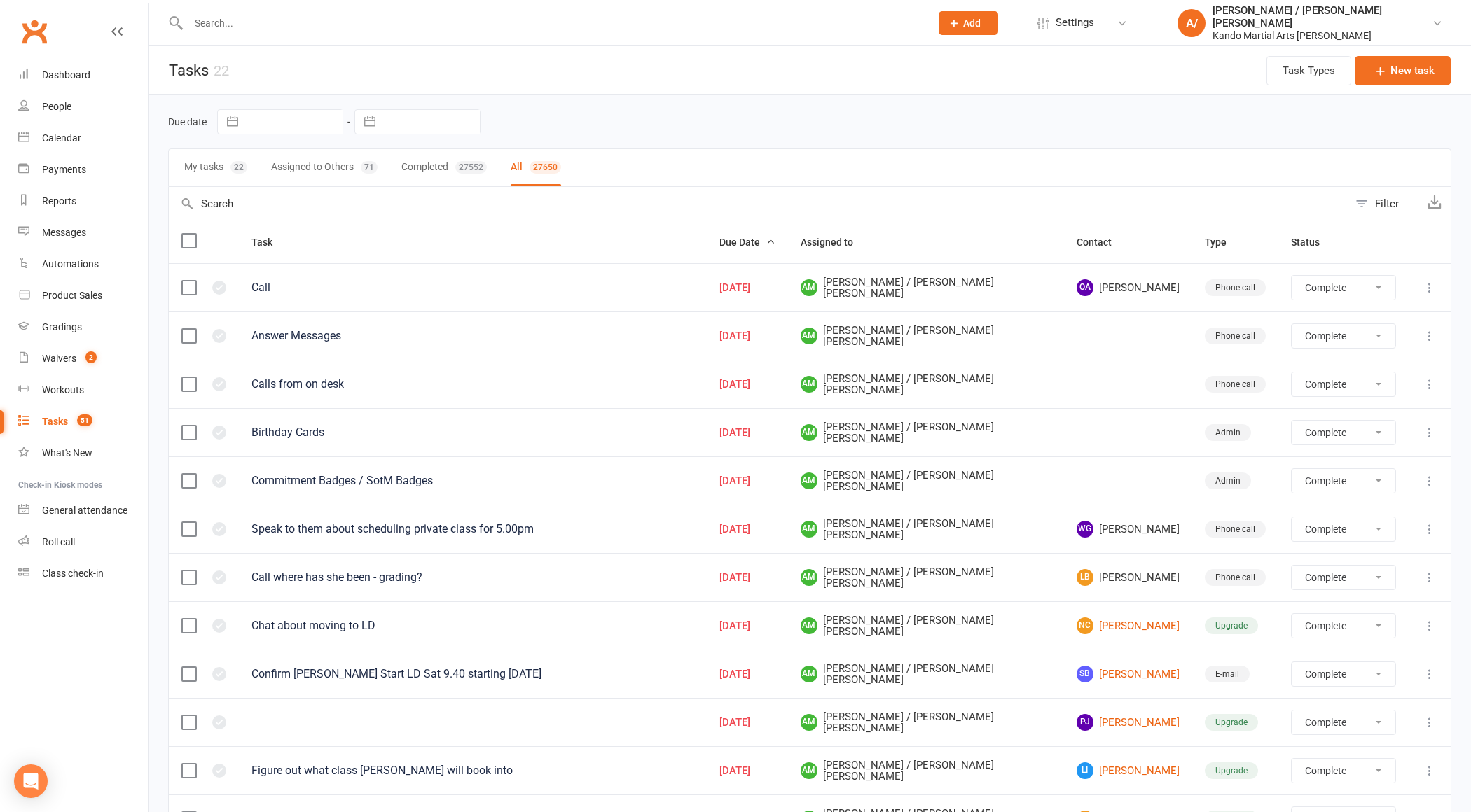
select select "finished"
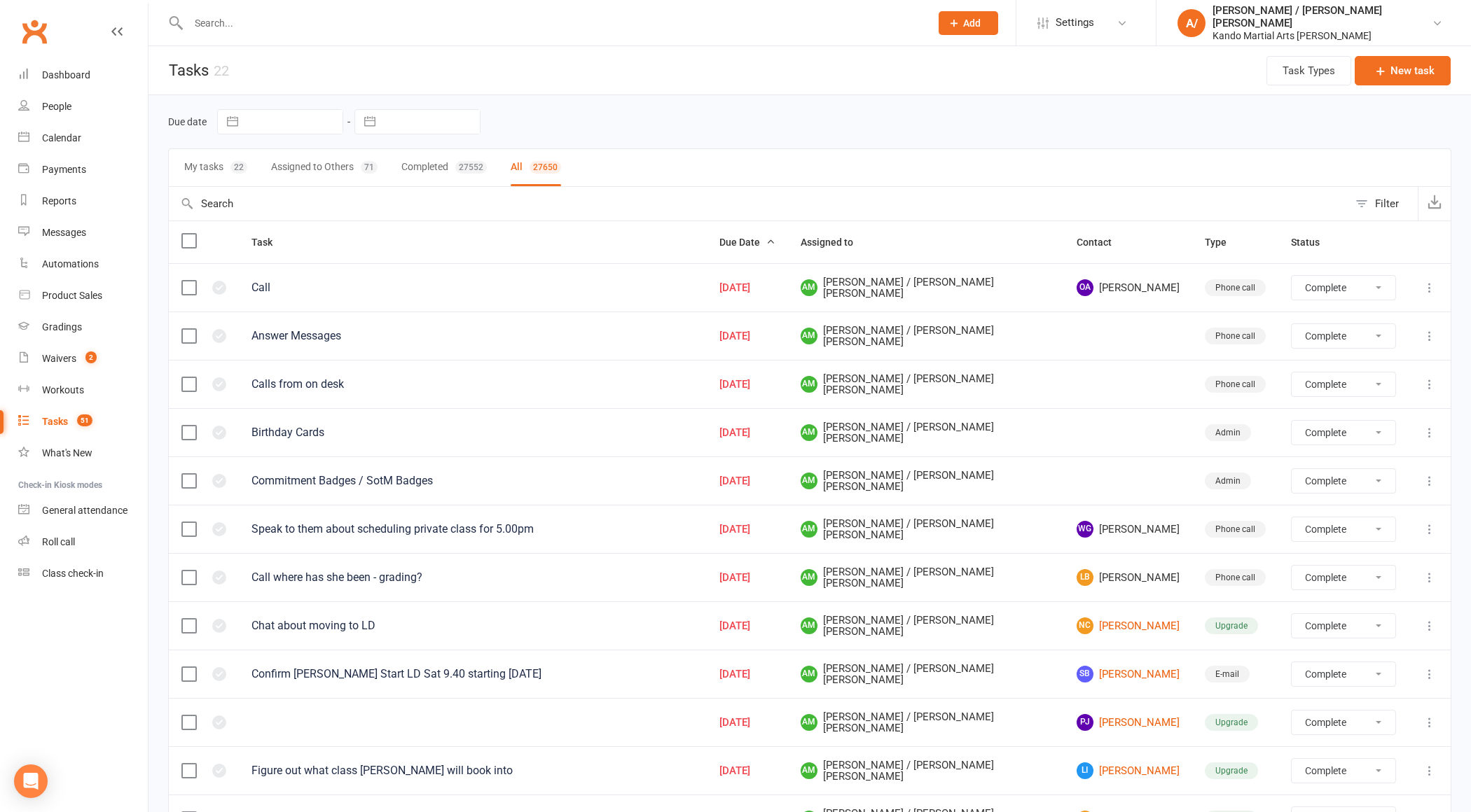
select select "finished"
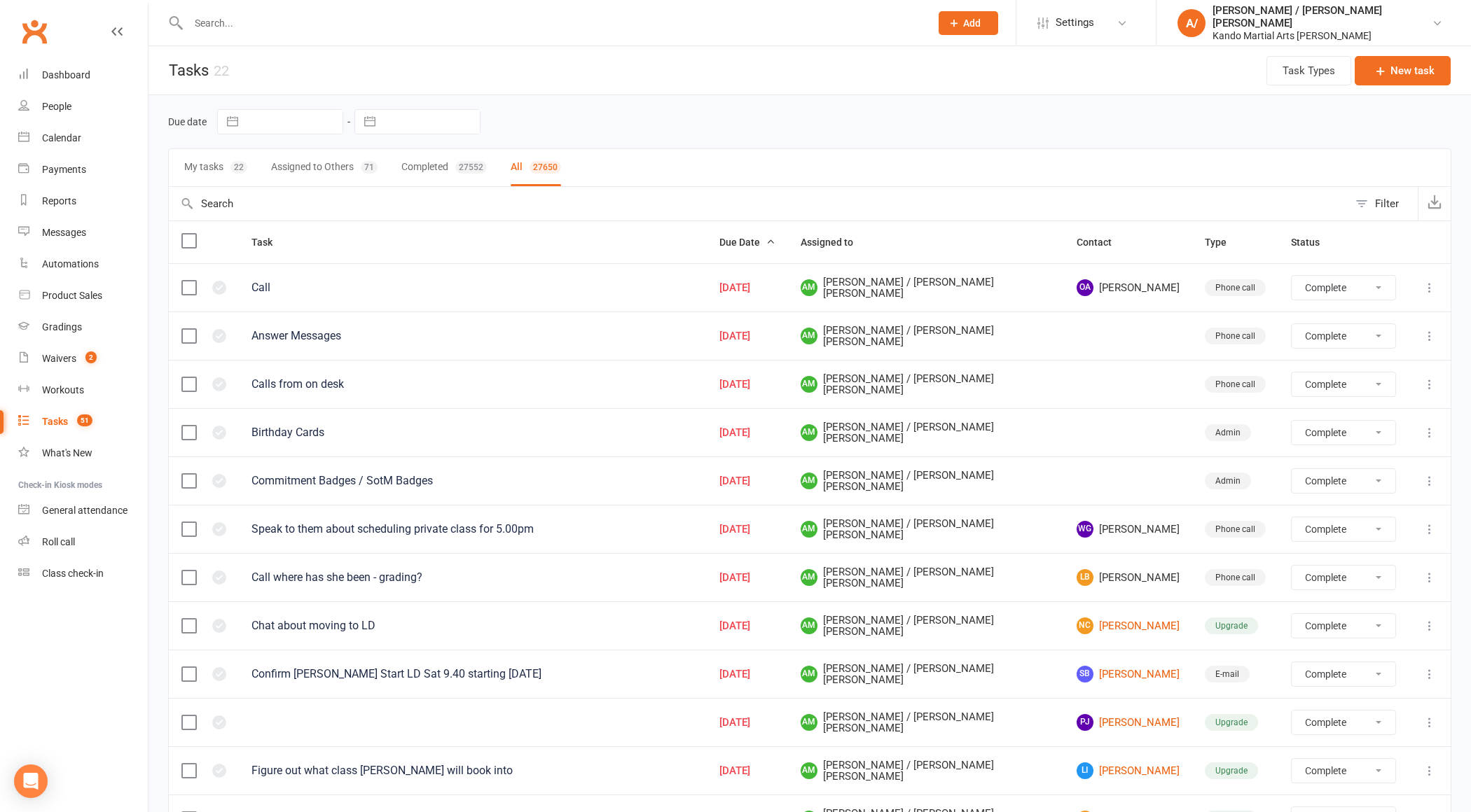
select select "finished"
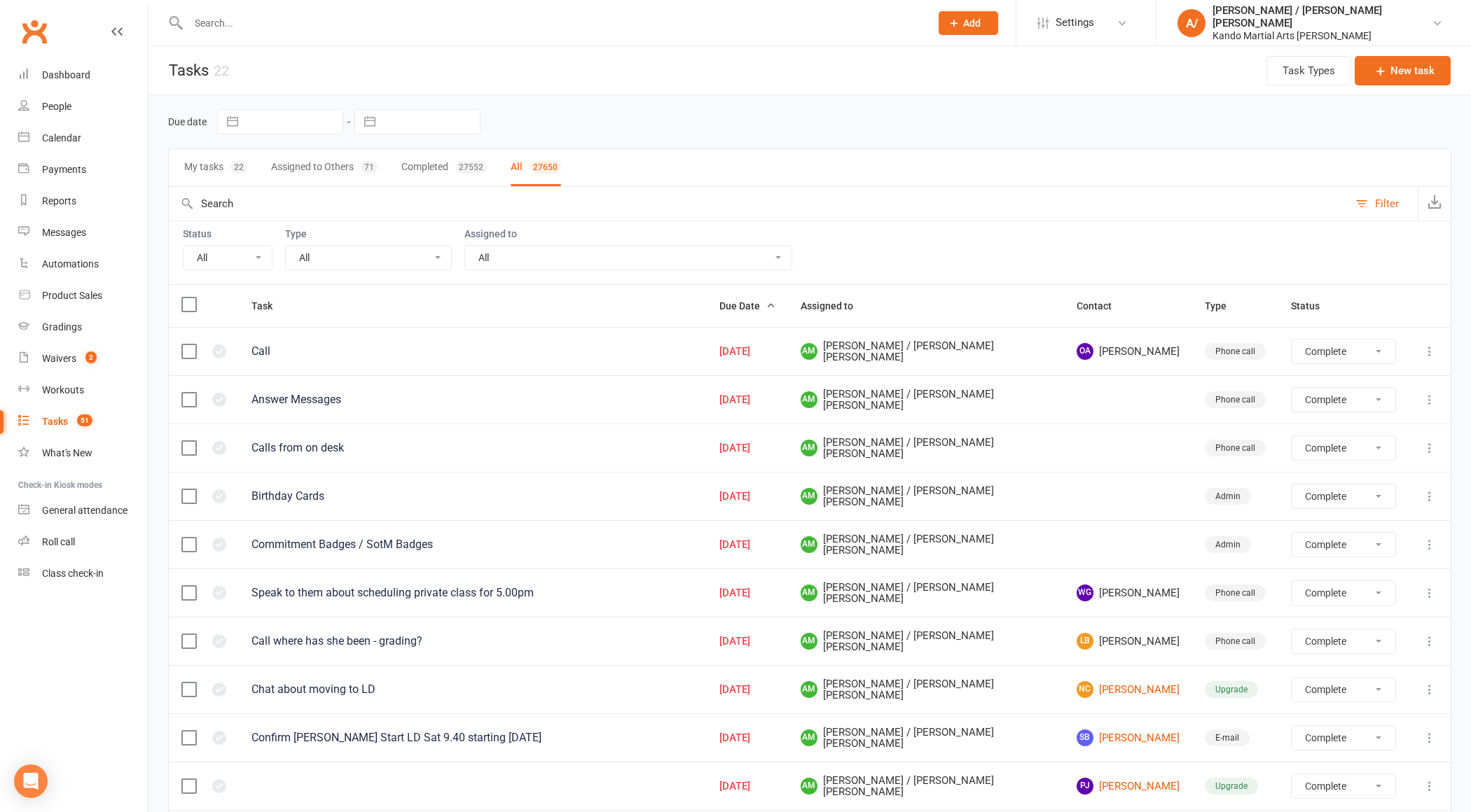
click at [257, 258] on select "All Incomplete Not Started In Progress Waiting Complete" at bounding box center [228, 258] width 88 height 24
select select "incomplete"
click at [184, 246] on select "All Incomplete Not Started In Progress Waiting Complete" at bounding box center [228, 258] width 88 height 24
select select "finished"
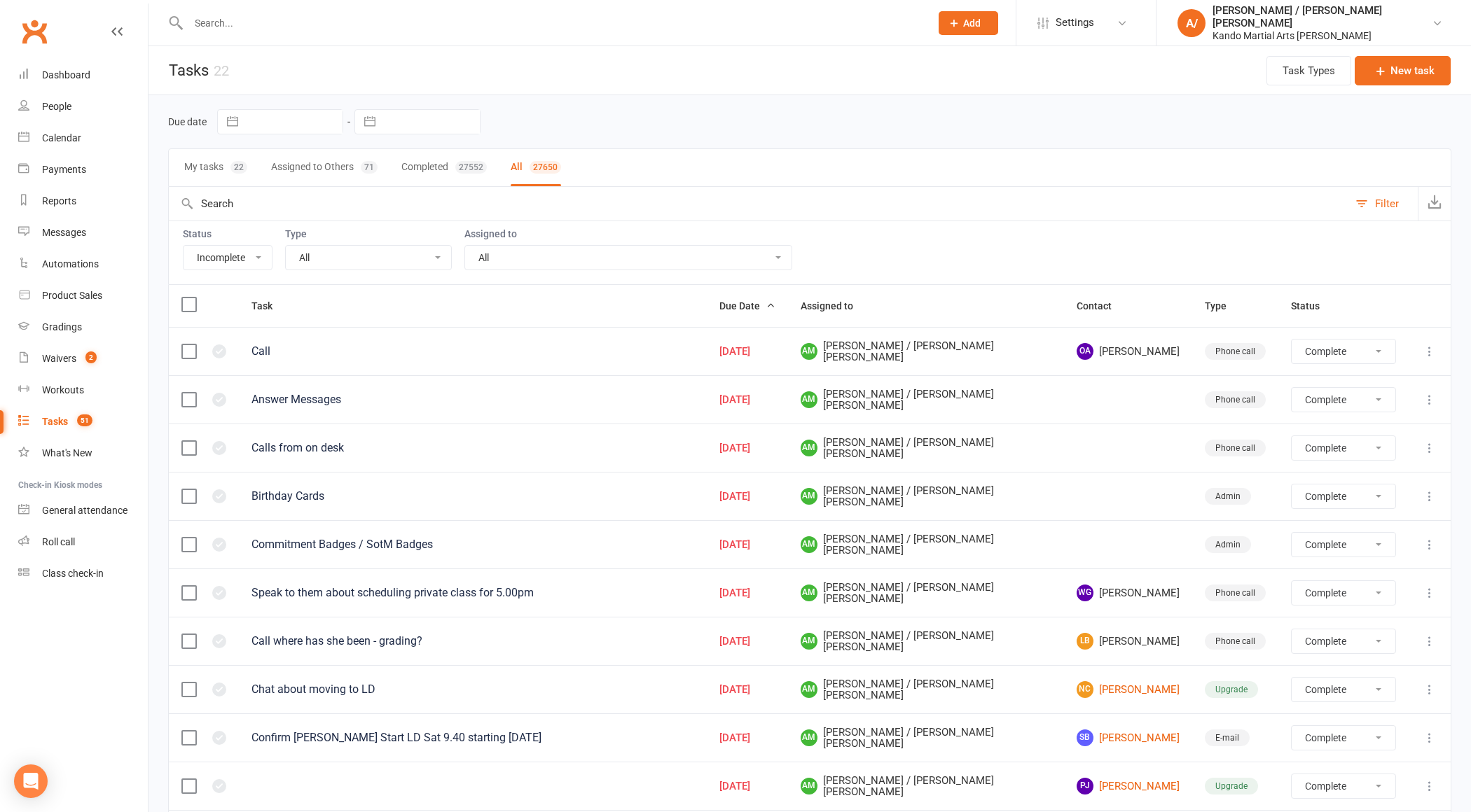
select select "finished"
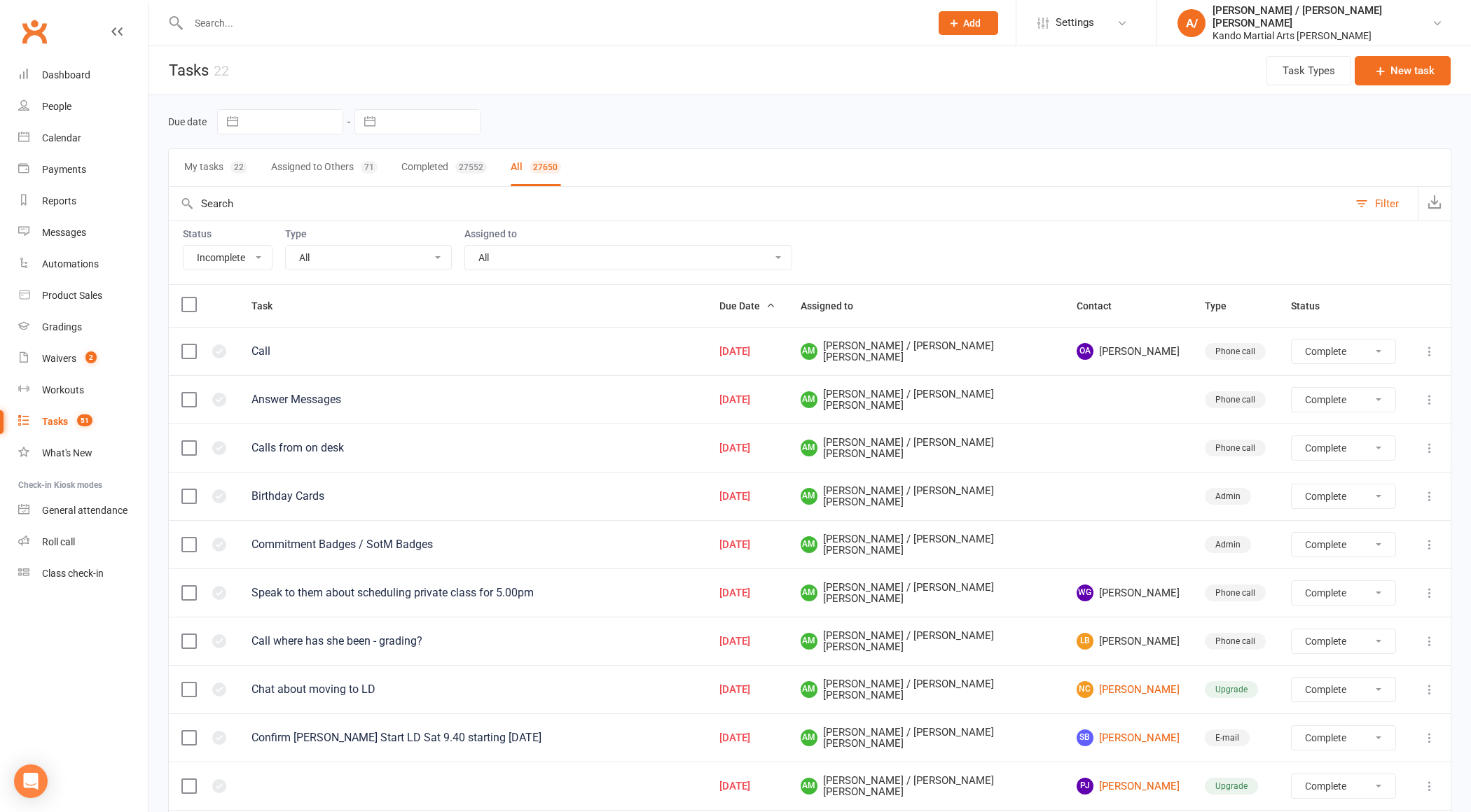
select select "finished"
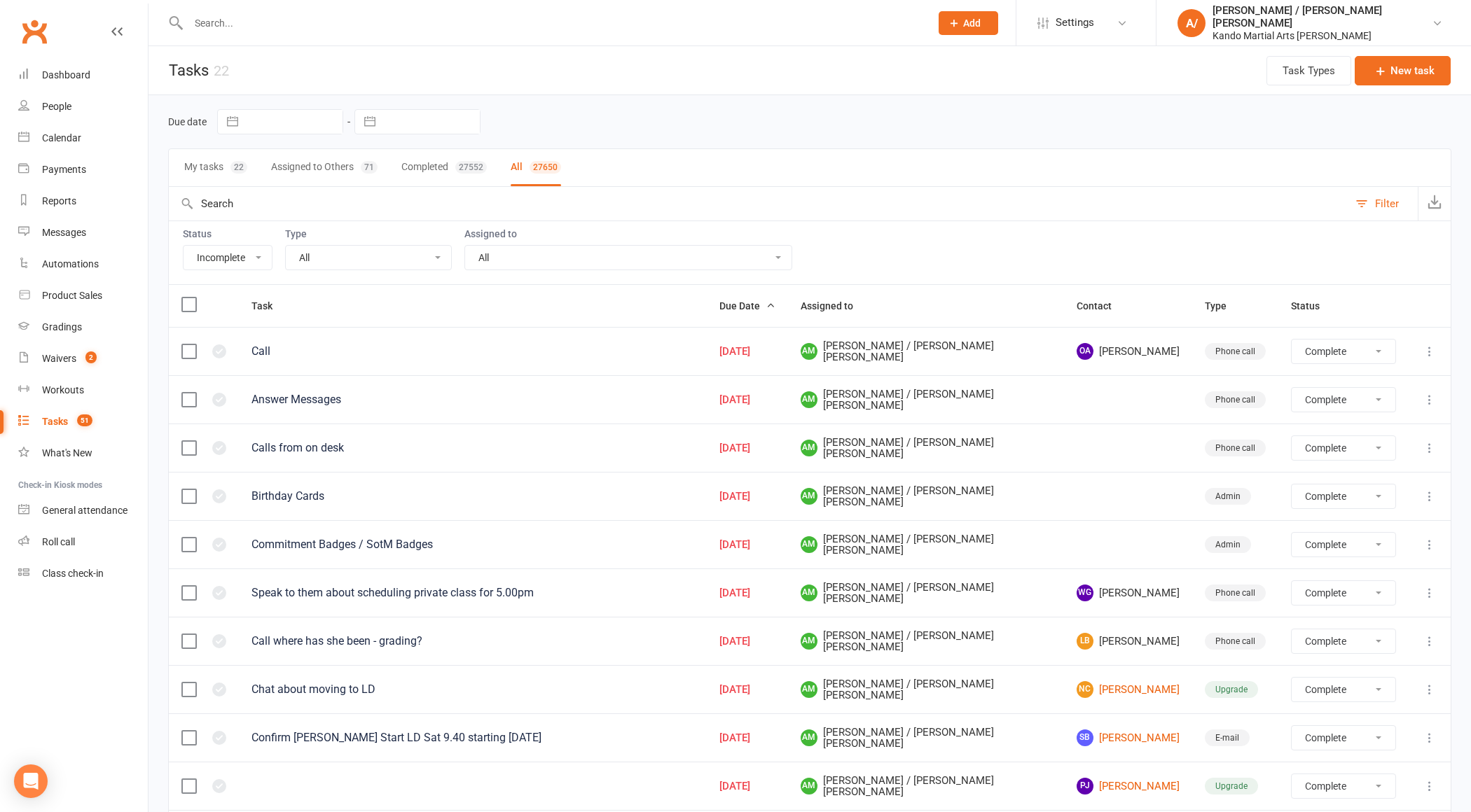
select select "finished"
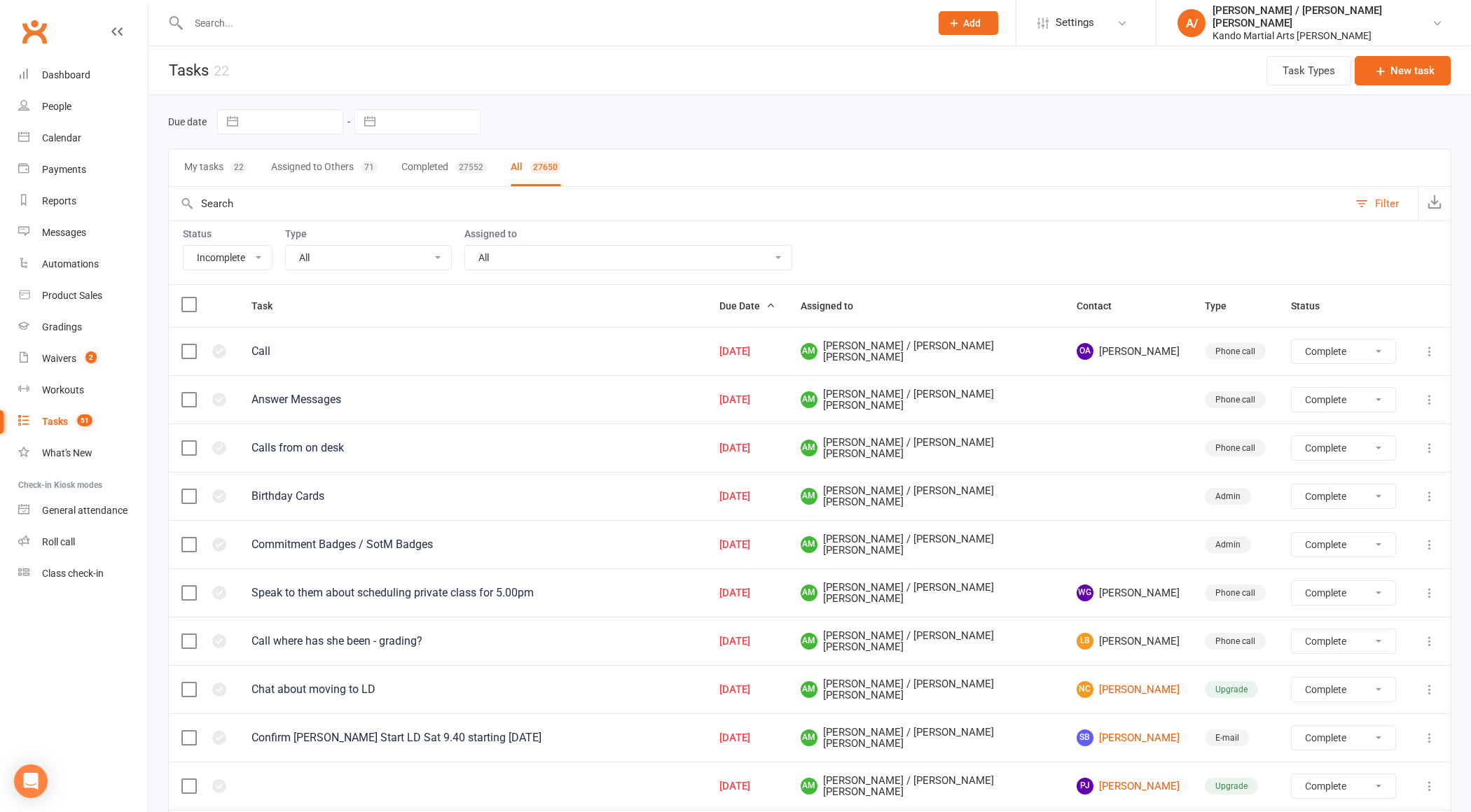
select select "finished"
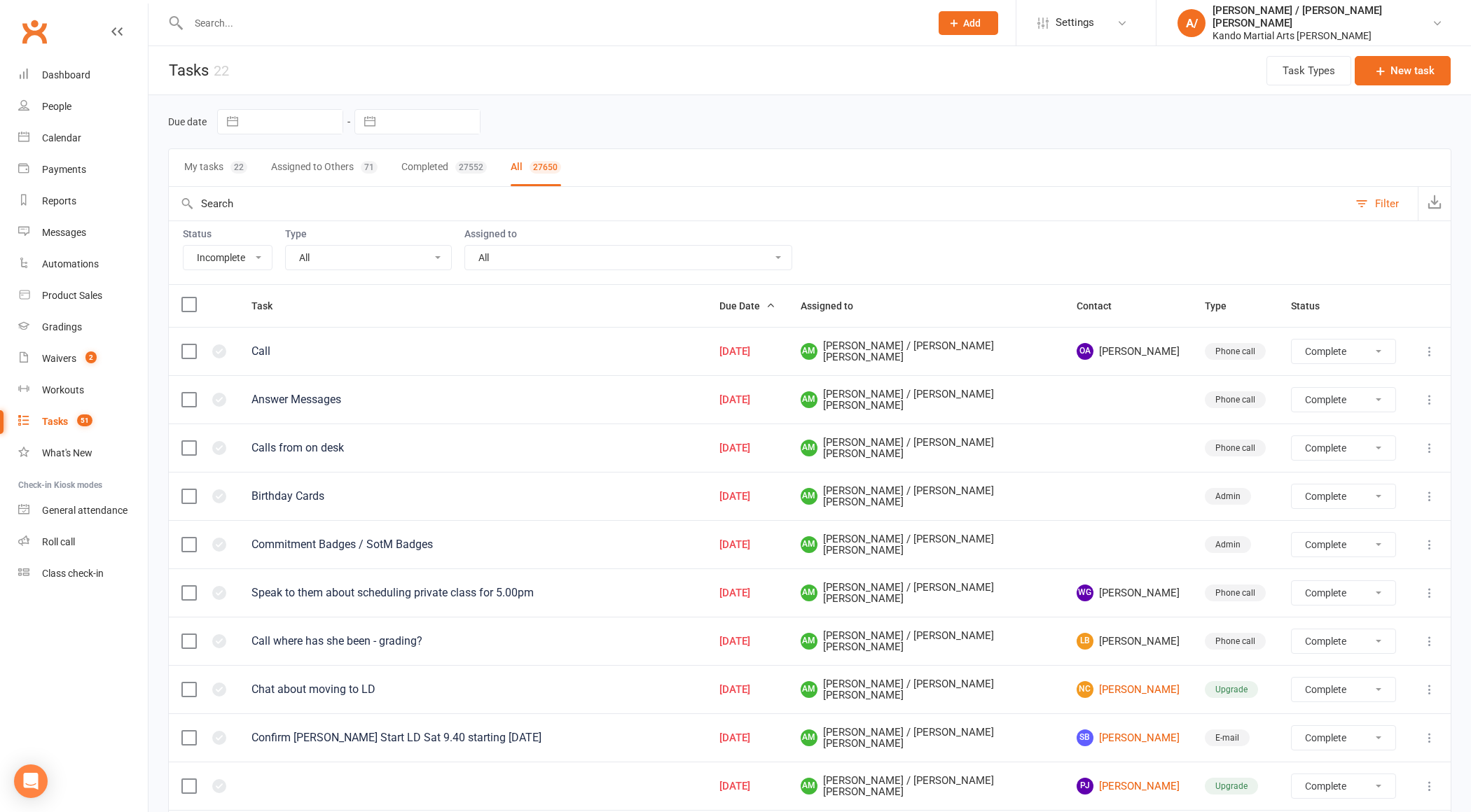
select select "finished"
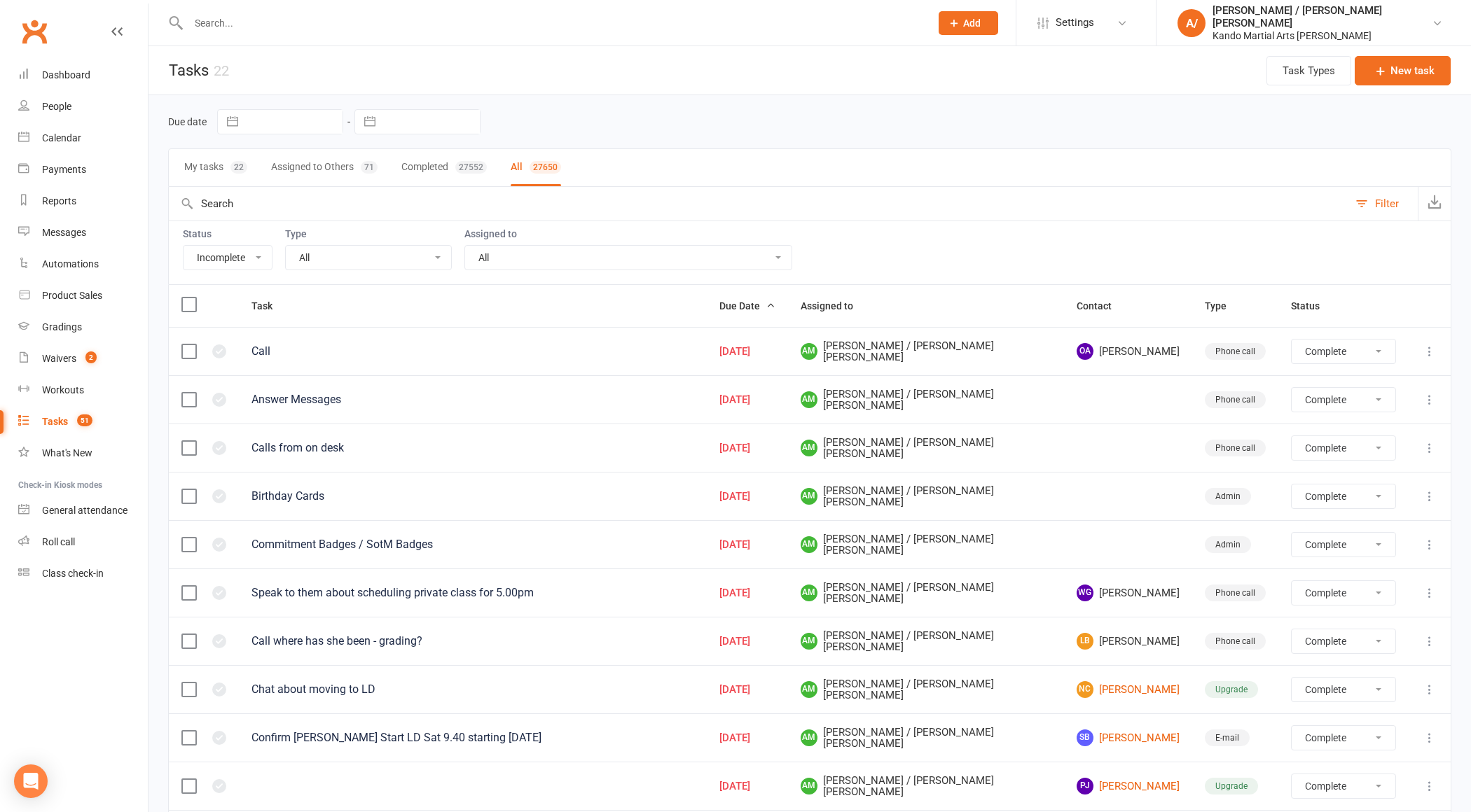
select select "finished"
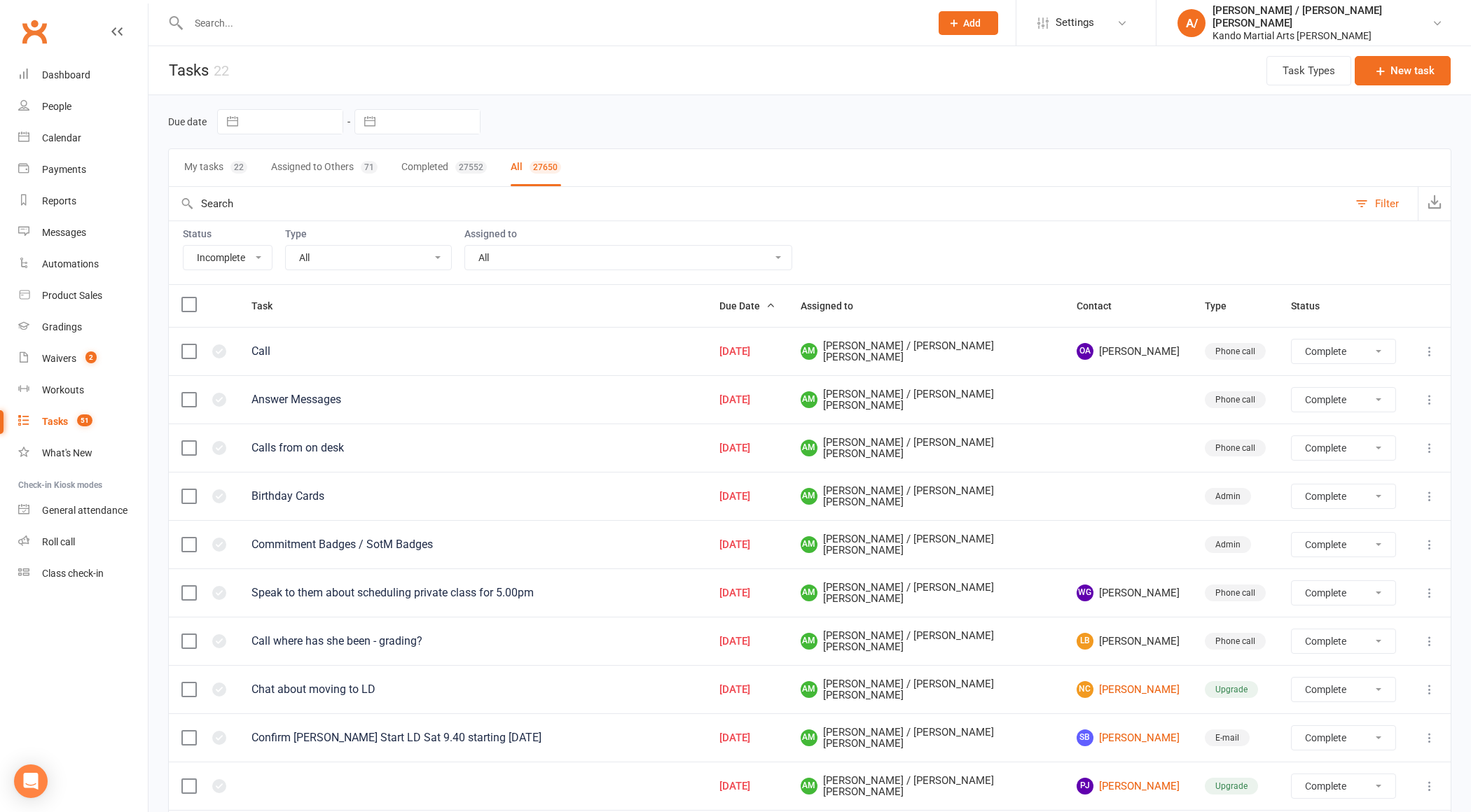
select select "finished"
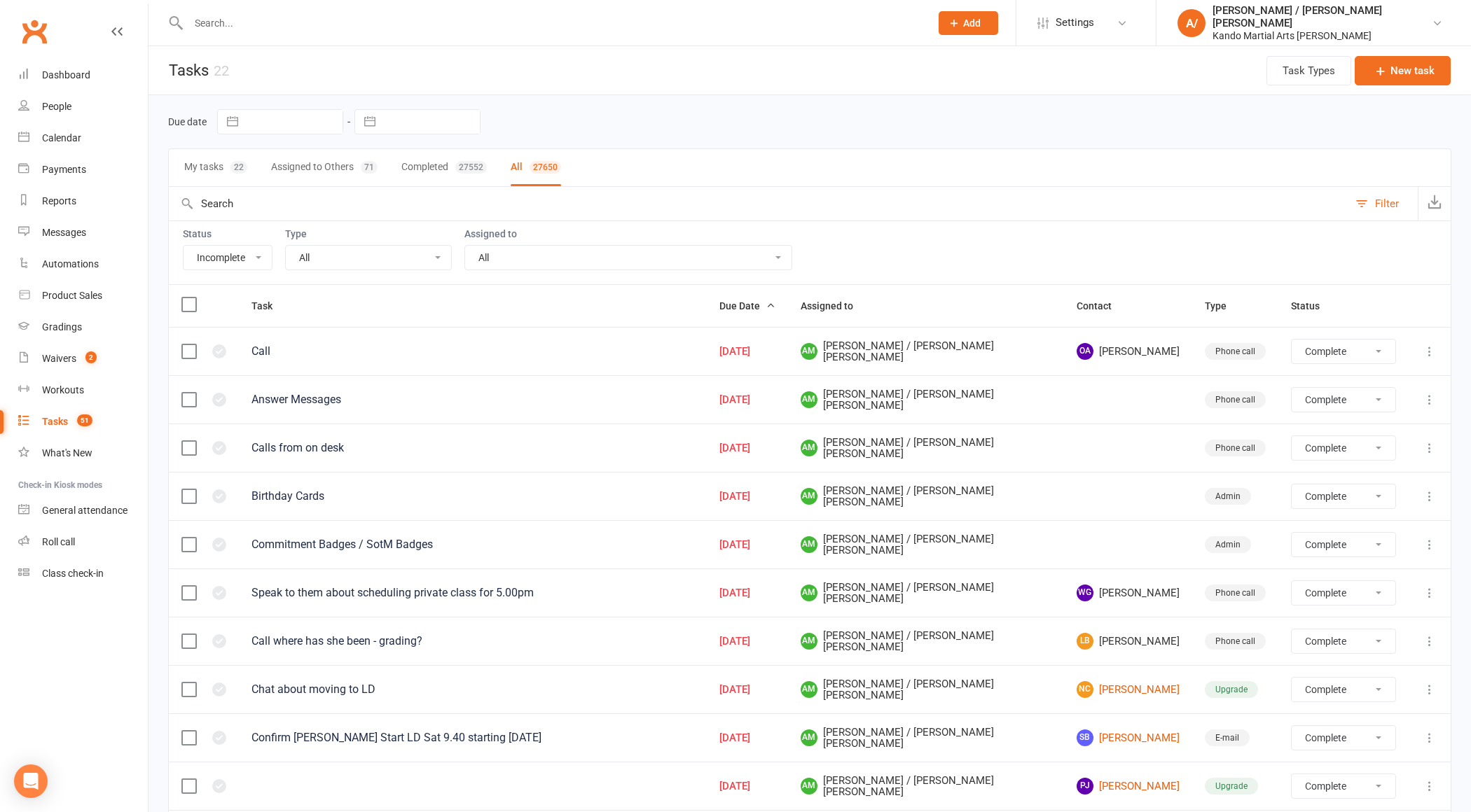
select select "finished"
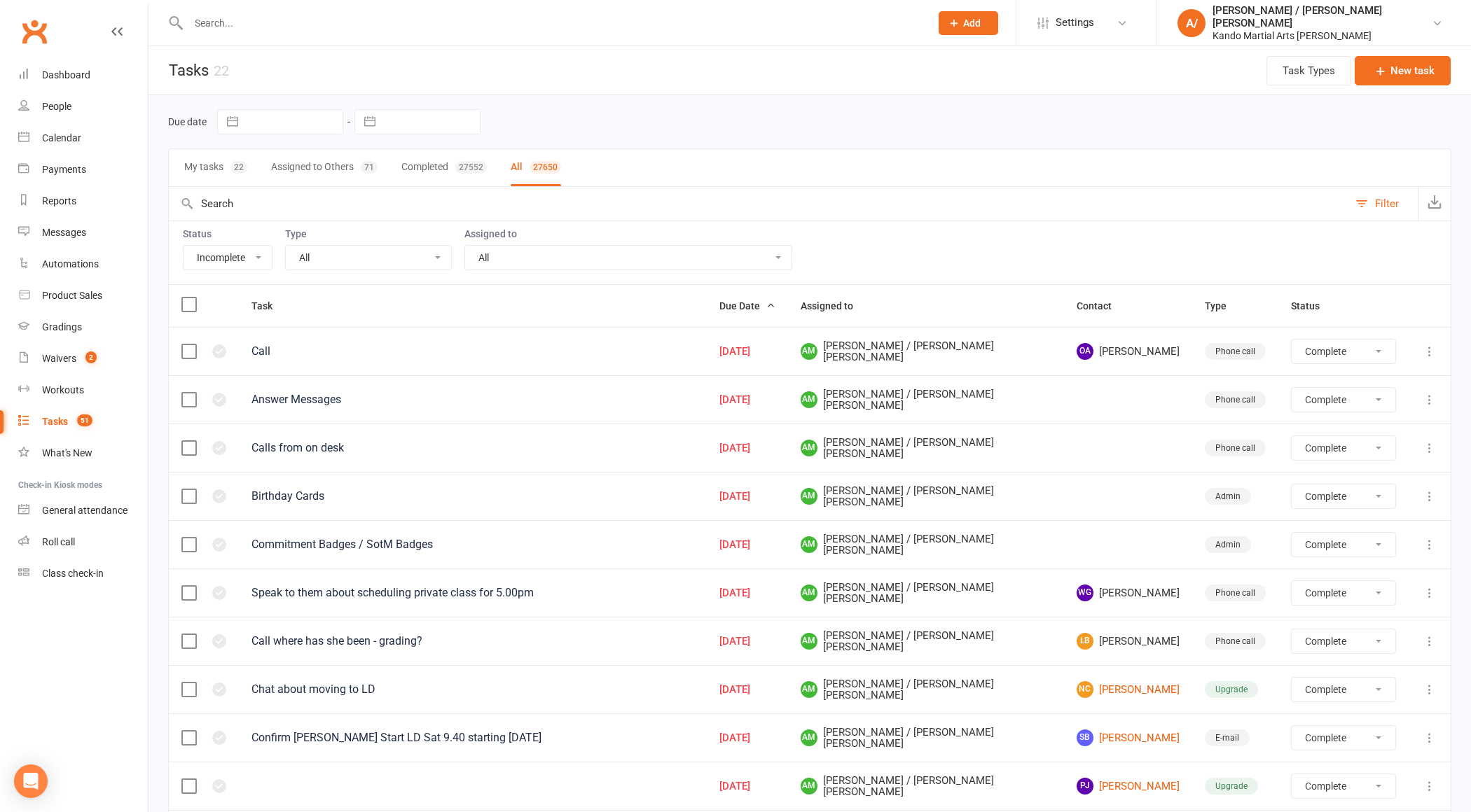
select select "finished"
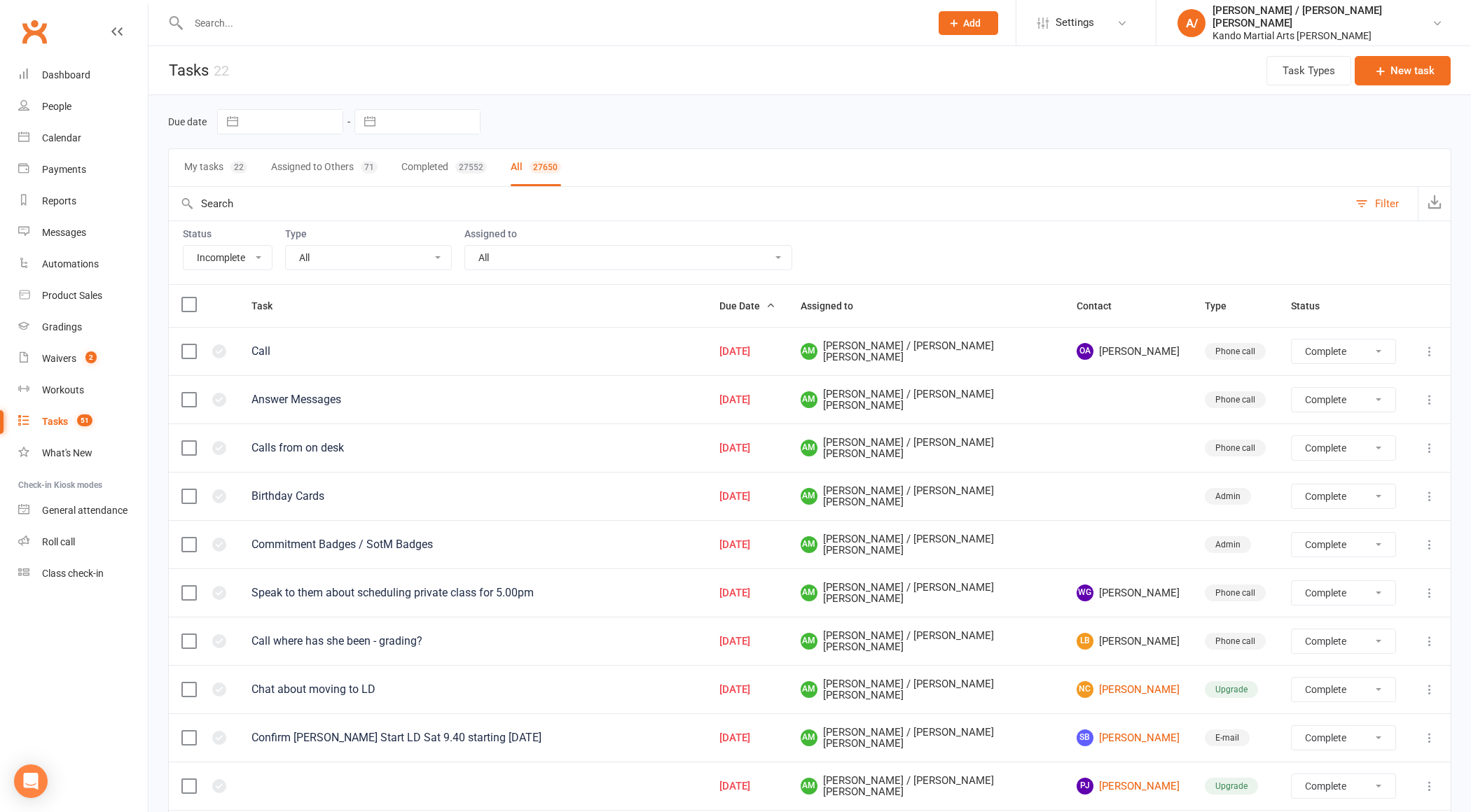
select select "finished"
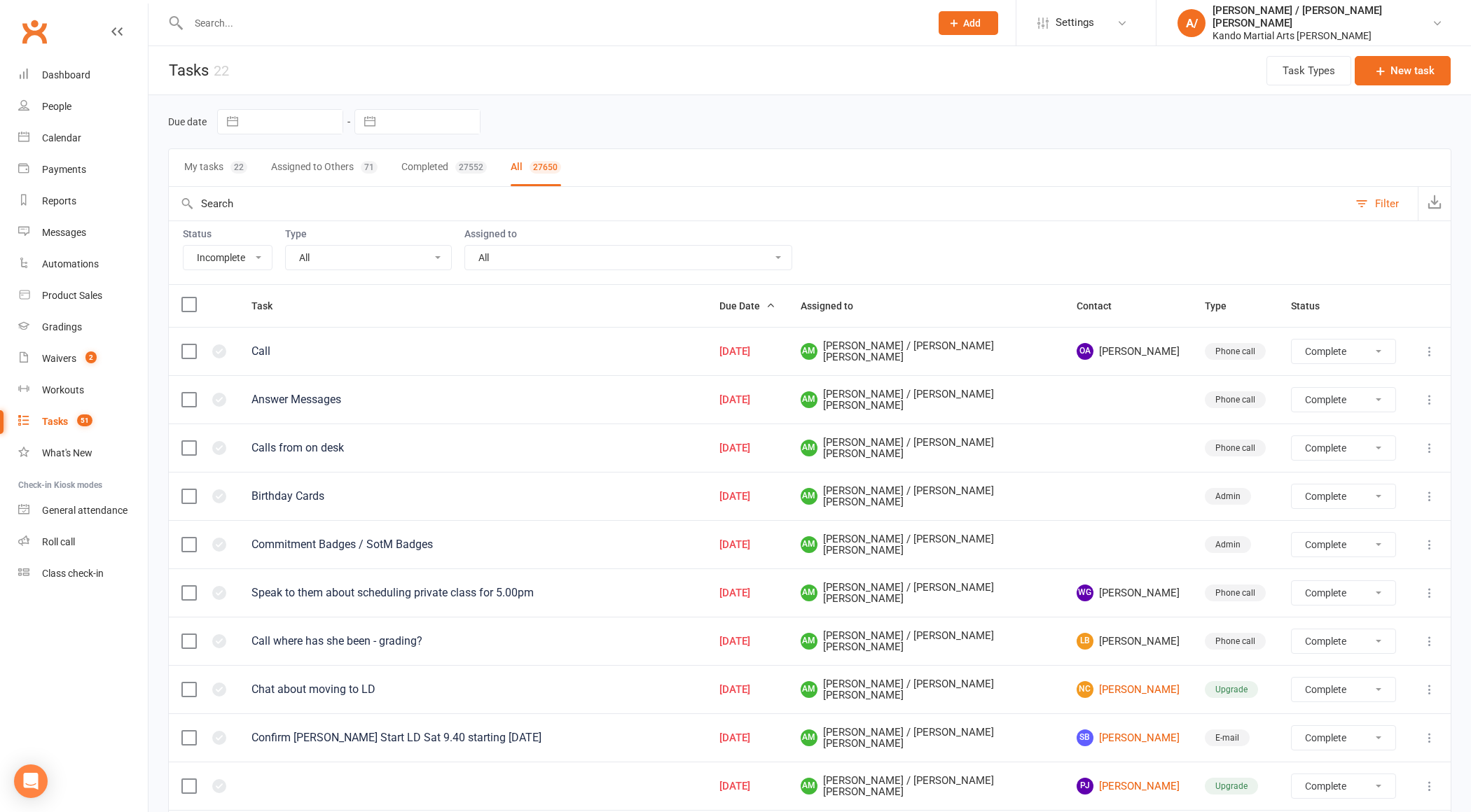
select select "finished"
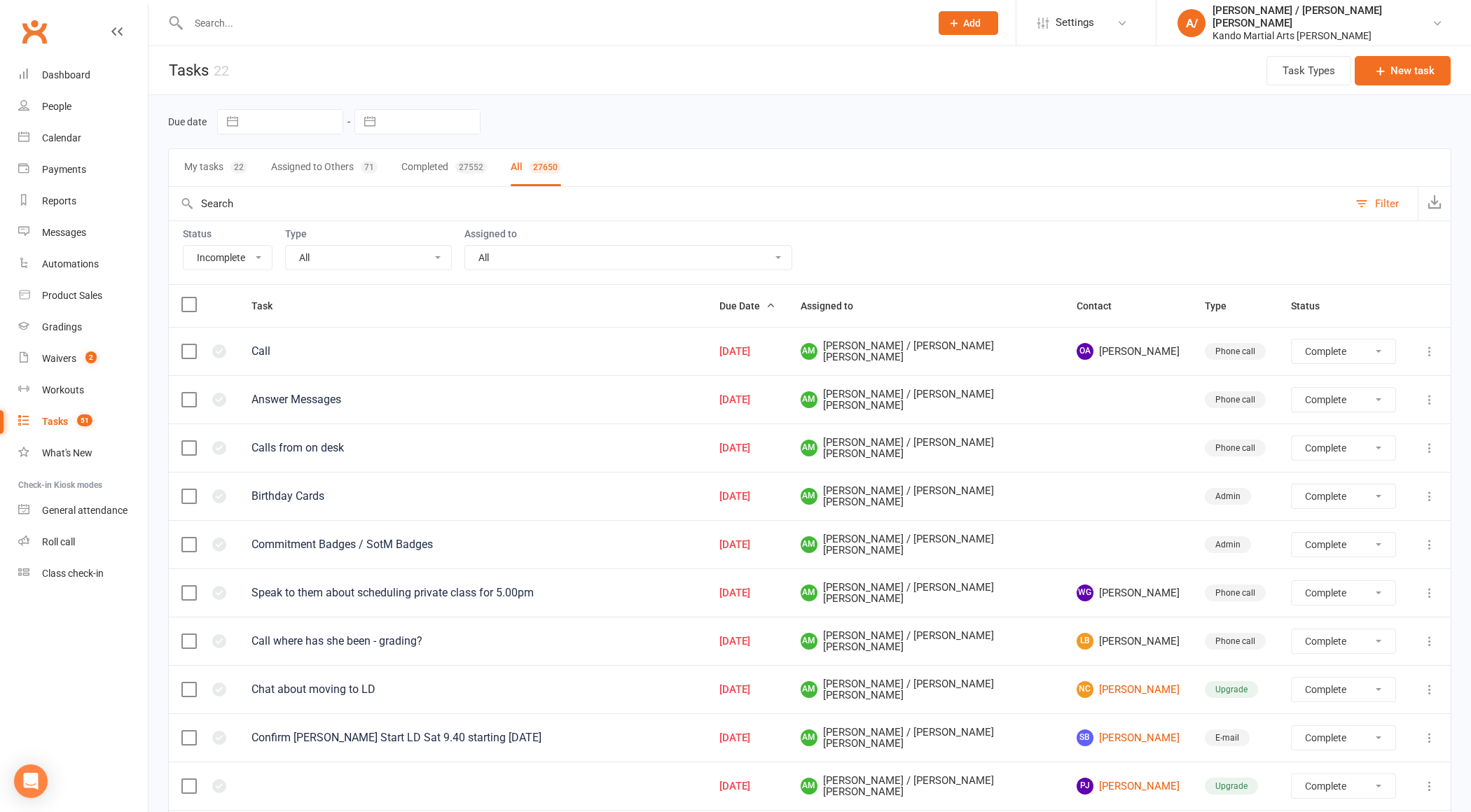
select select "finished"
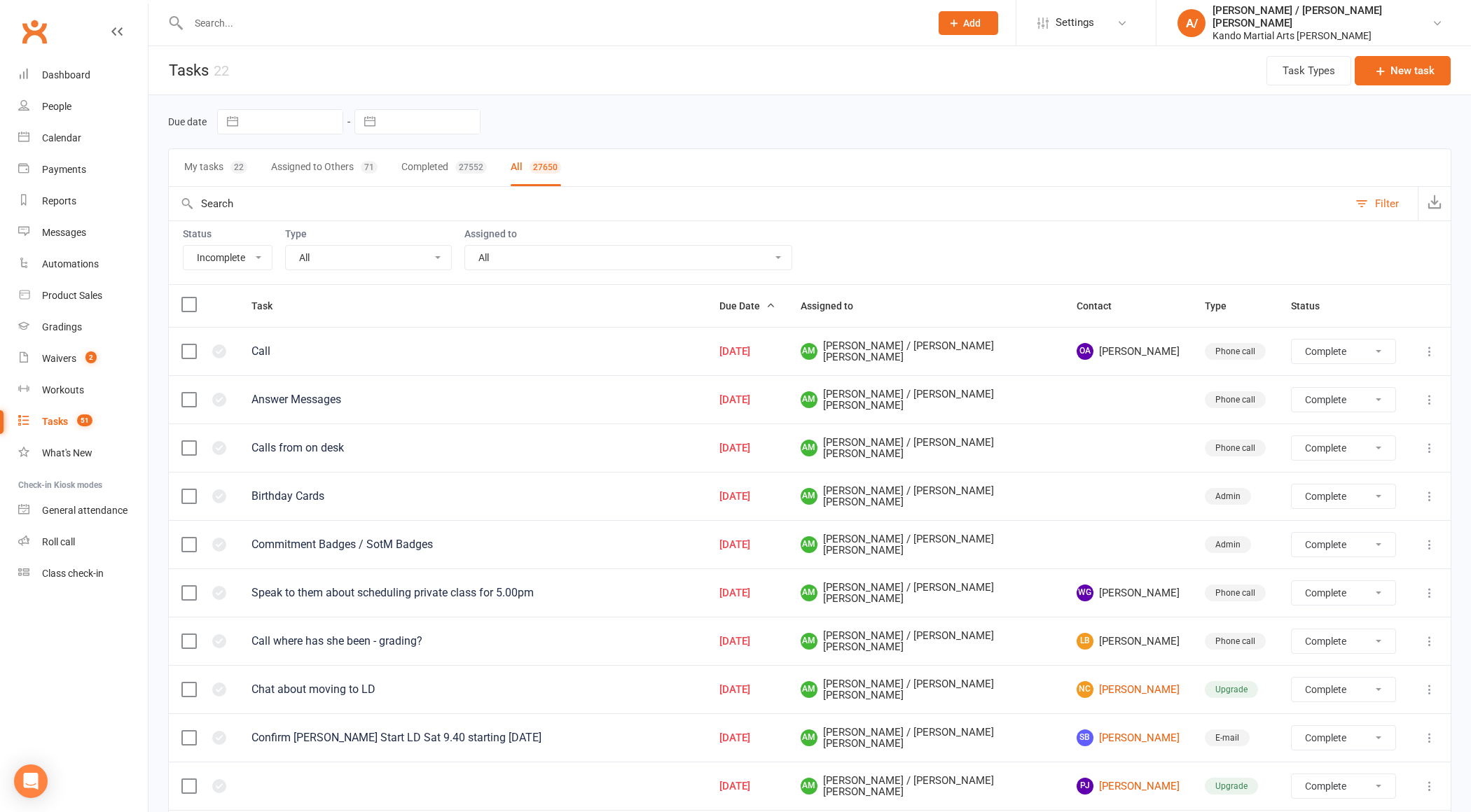
select select "finished"
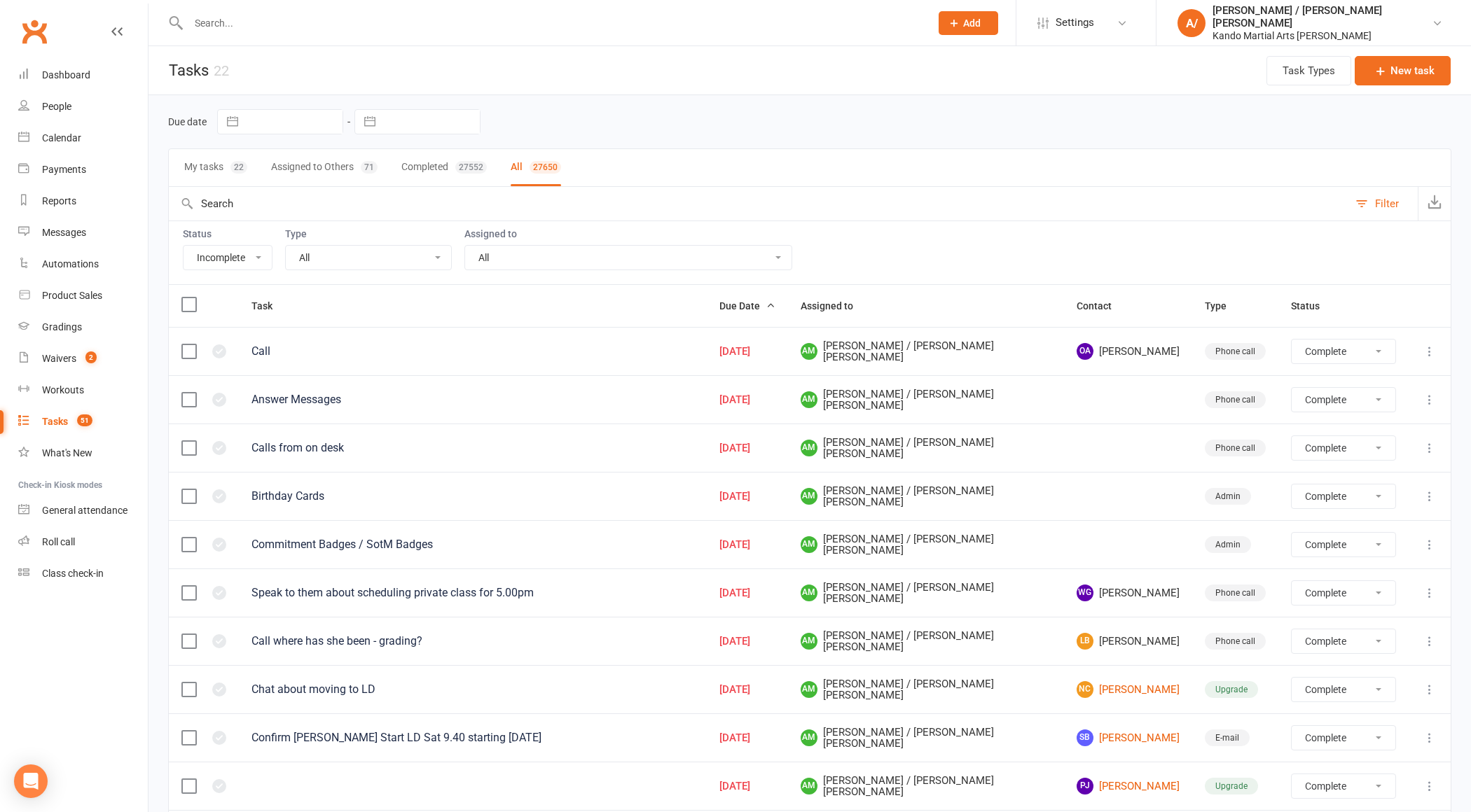
select select "finished"
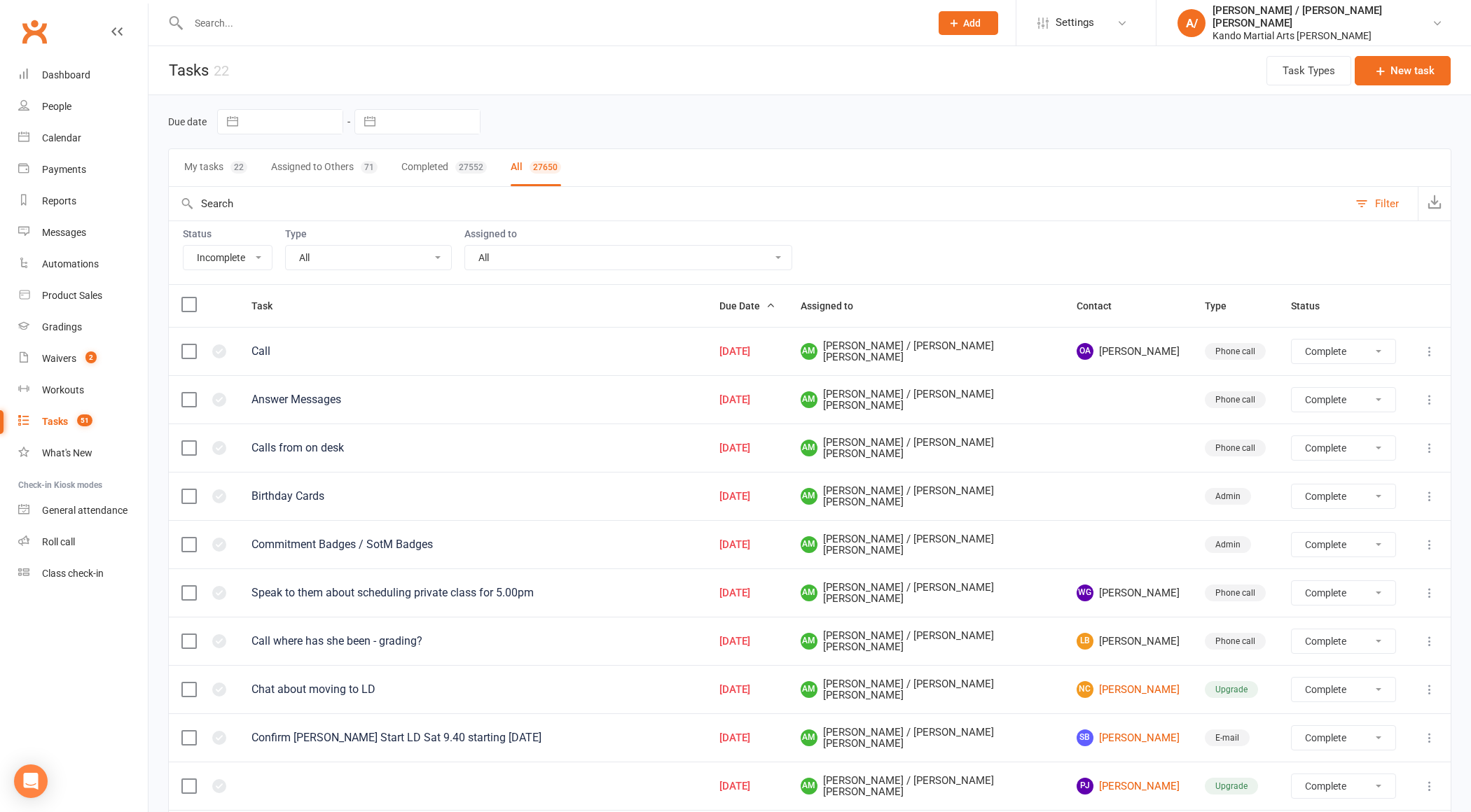
select select "finished"
select select "started"
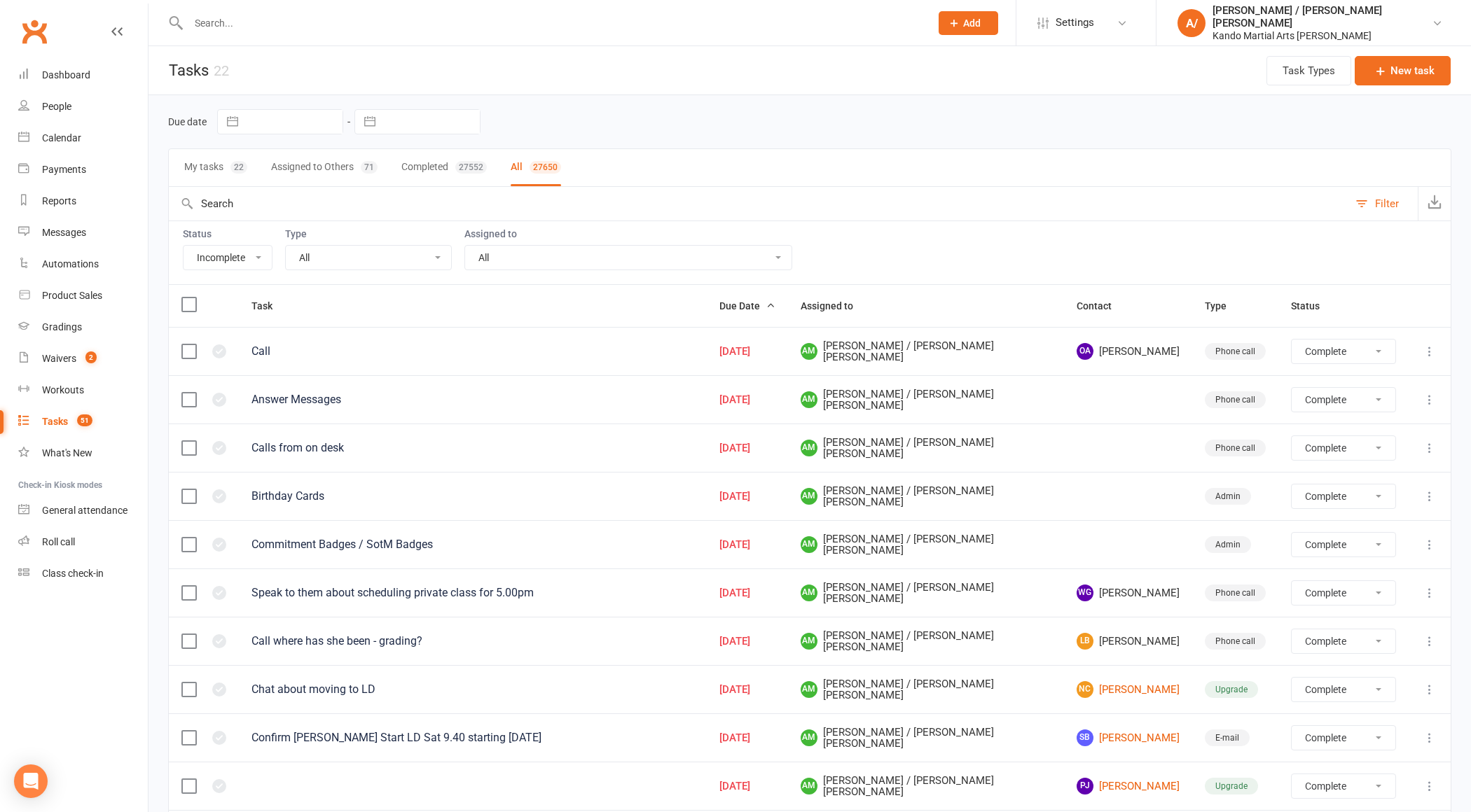
select select "started"
select select "waiting"
select select "started"
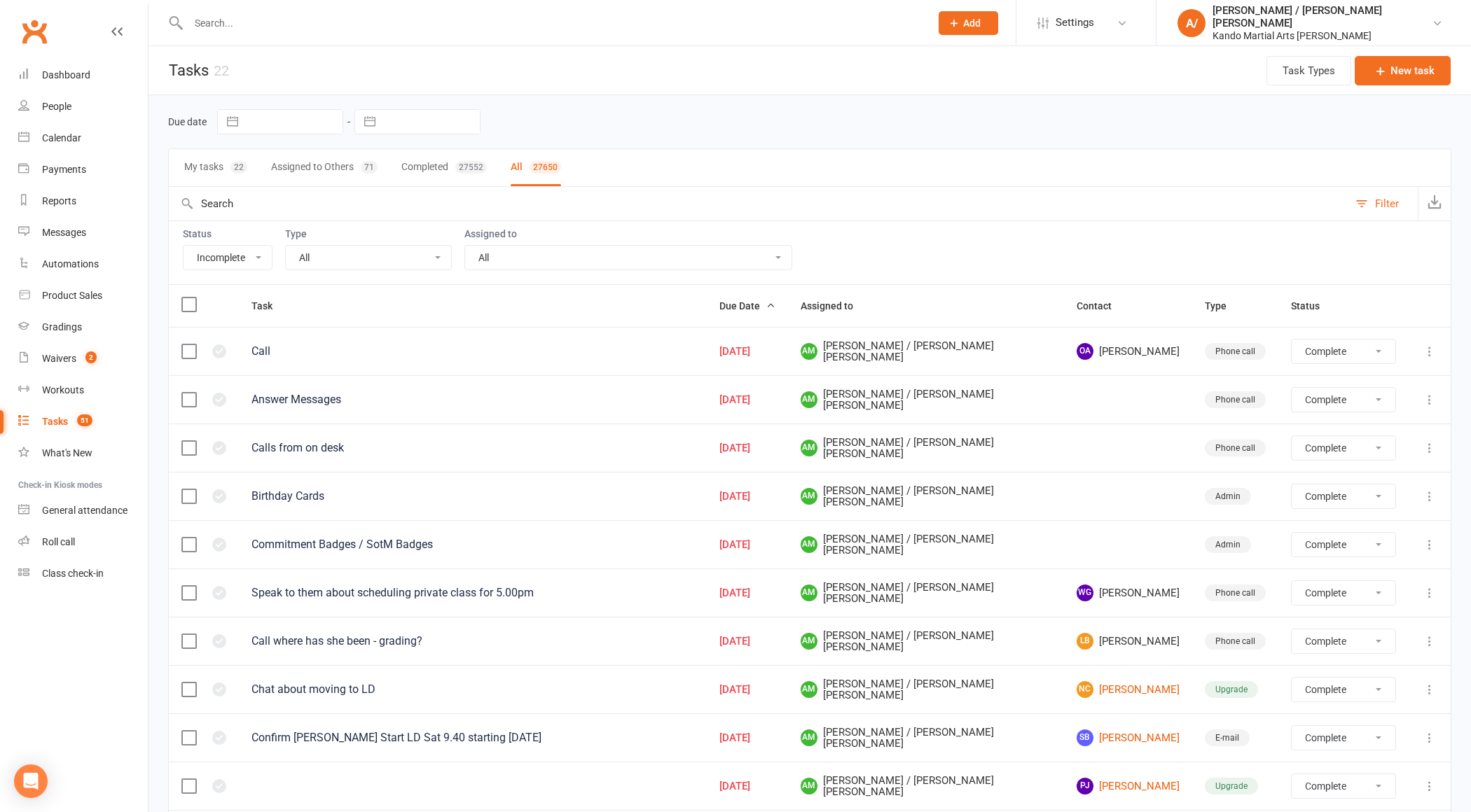
select select "started"
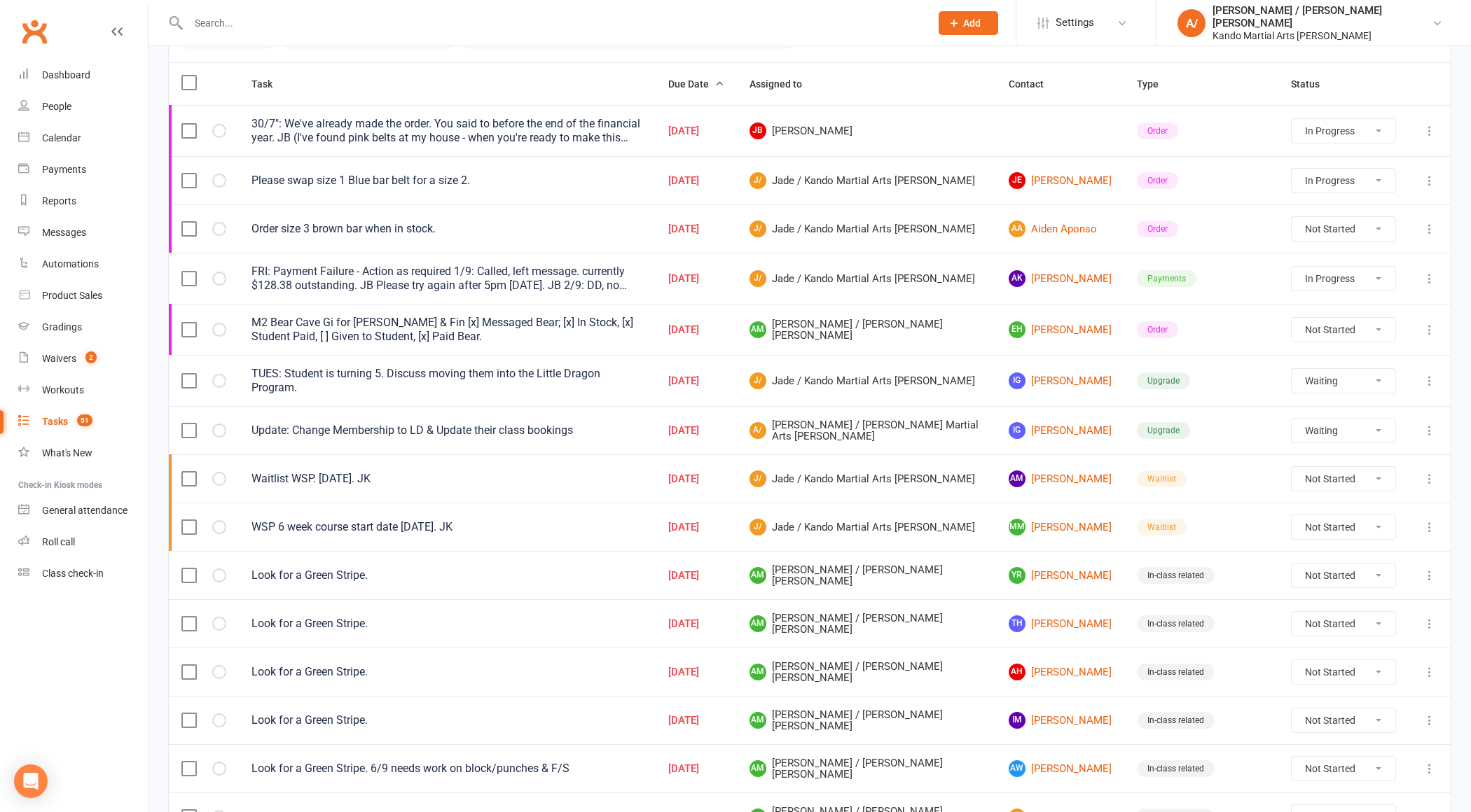
scroll to position [126, 0]
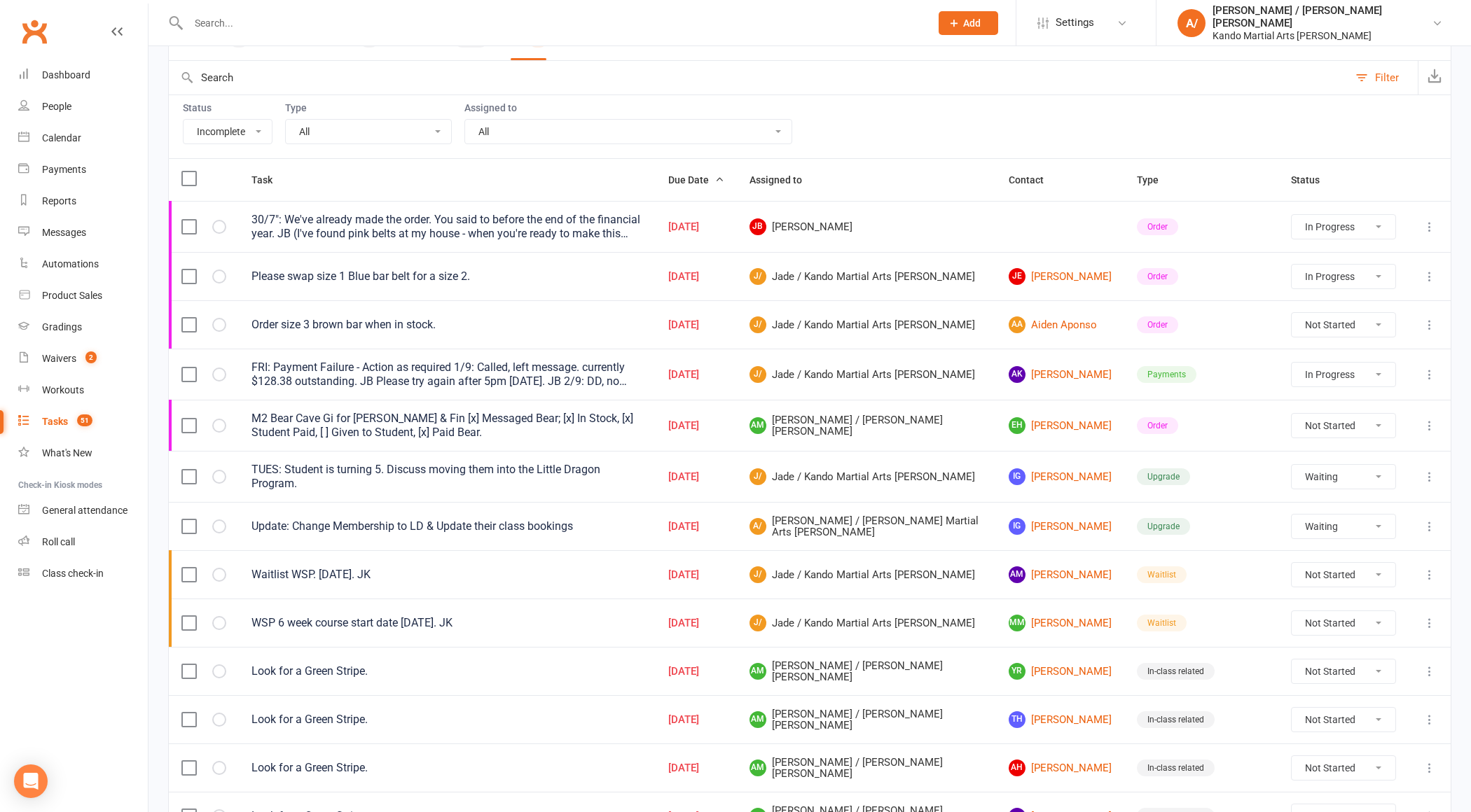
click at [386, 133] on select "All Admin Bbpc - black belt prep course Cancellation Enquiry Follow-up In-class…" at bounding box center [368, 132] width 165 height 24
select select "15046"
click at [286, 120] on select "All Admin Bbpc - black belt prep course Cancellation Enquiry Follow-up In-class…" at bounding box center [368, 132] width 165 height 24
select select "started"
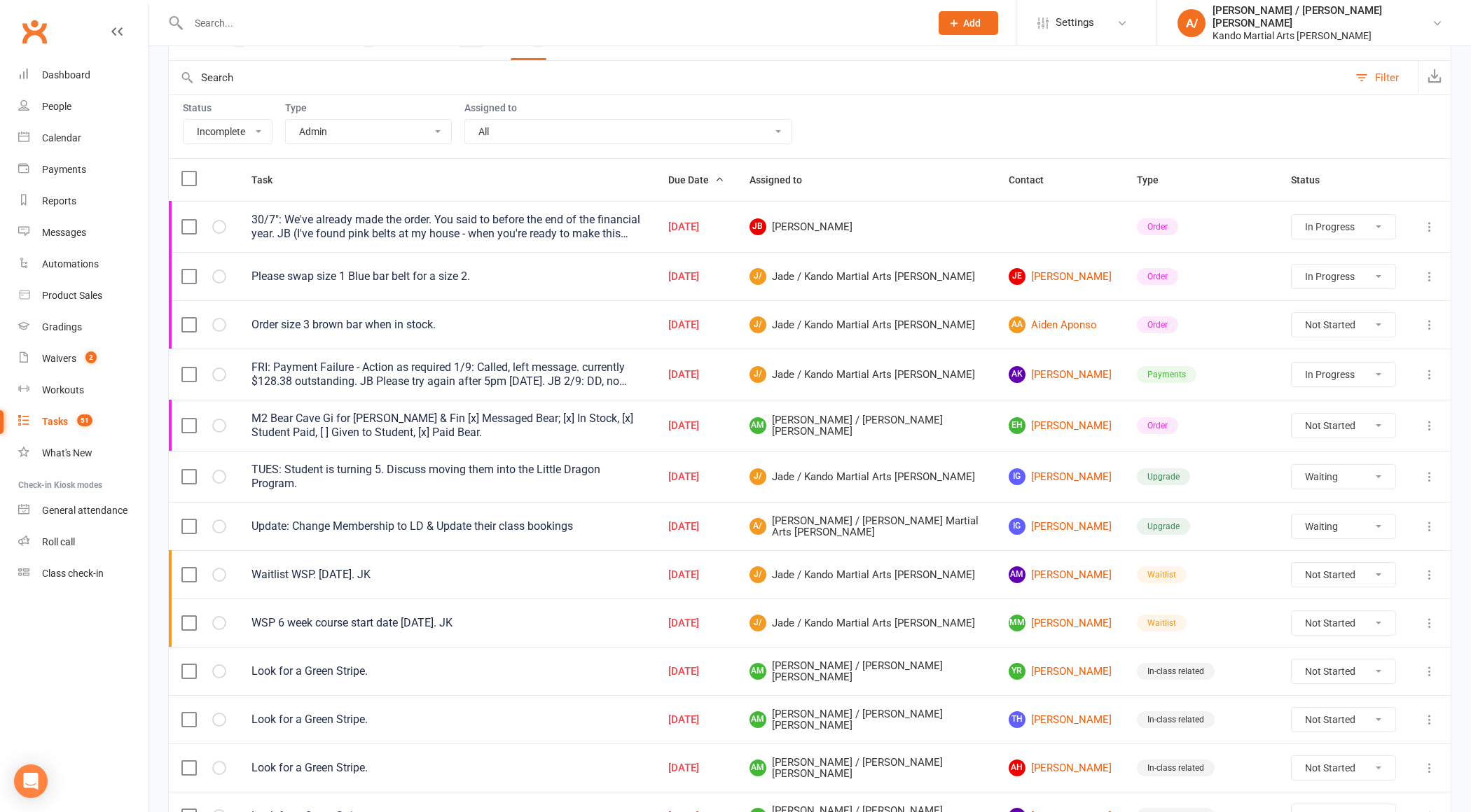
select select "started"
select select "waiting"
select select "started"
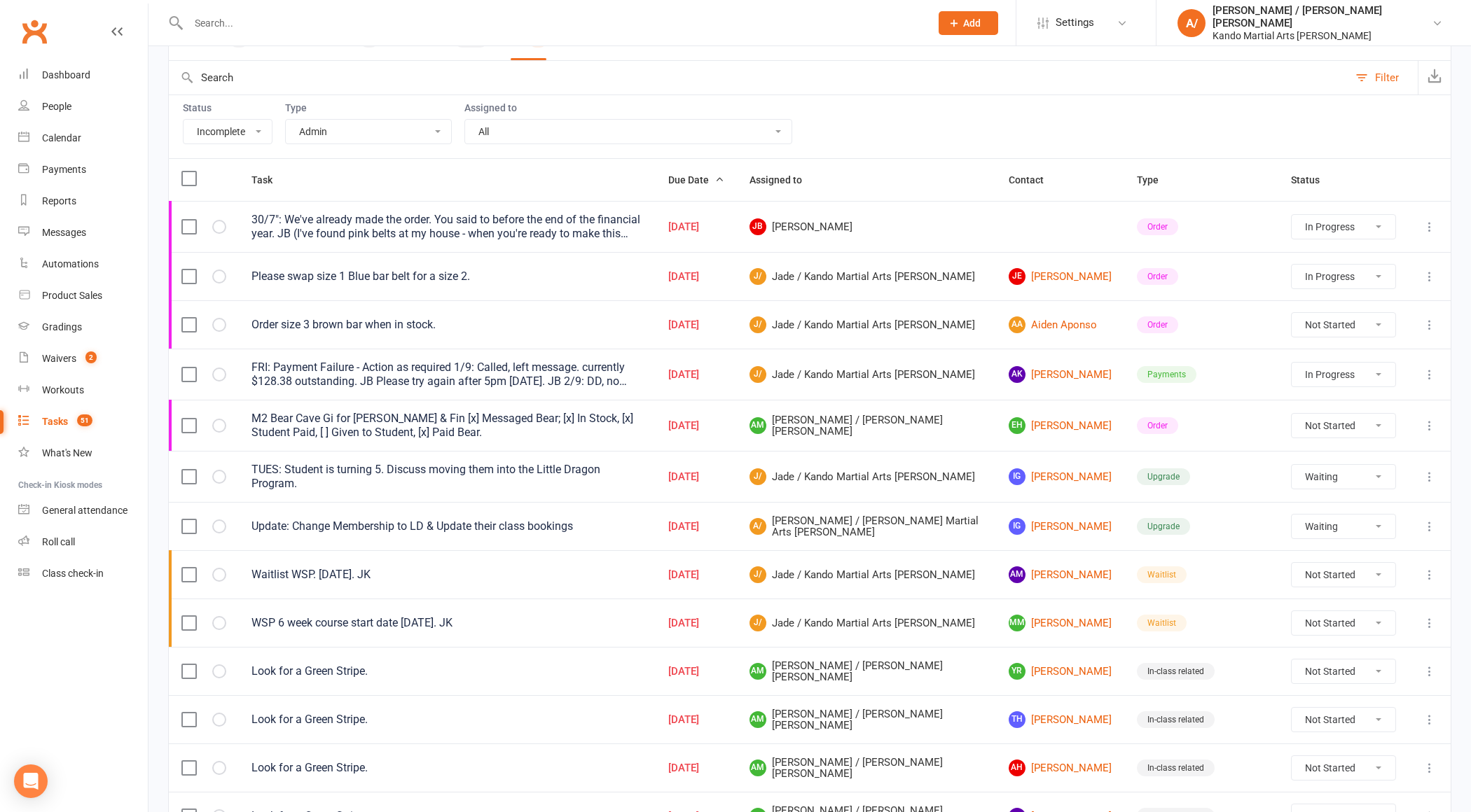
select select "started"
select select "waiting"
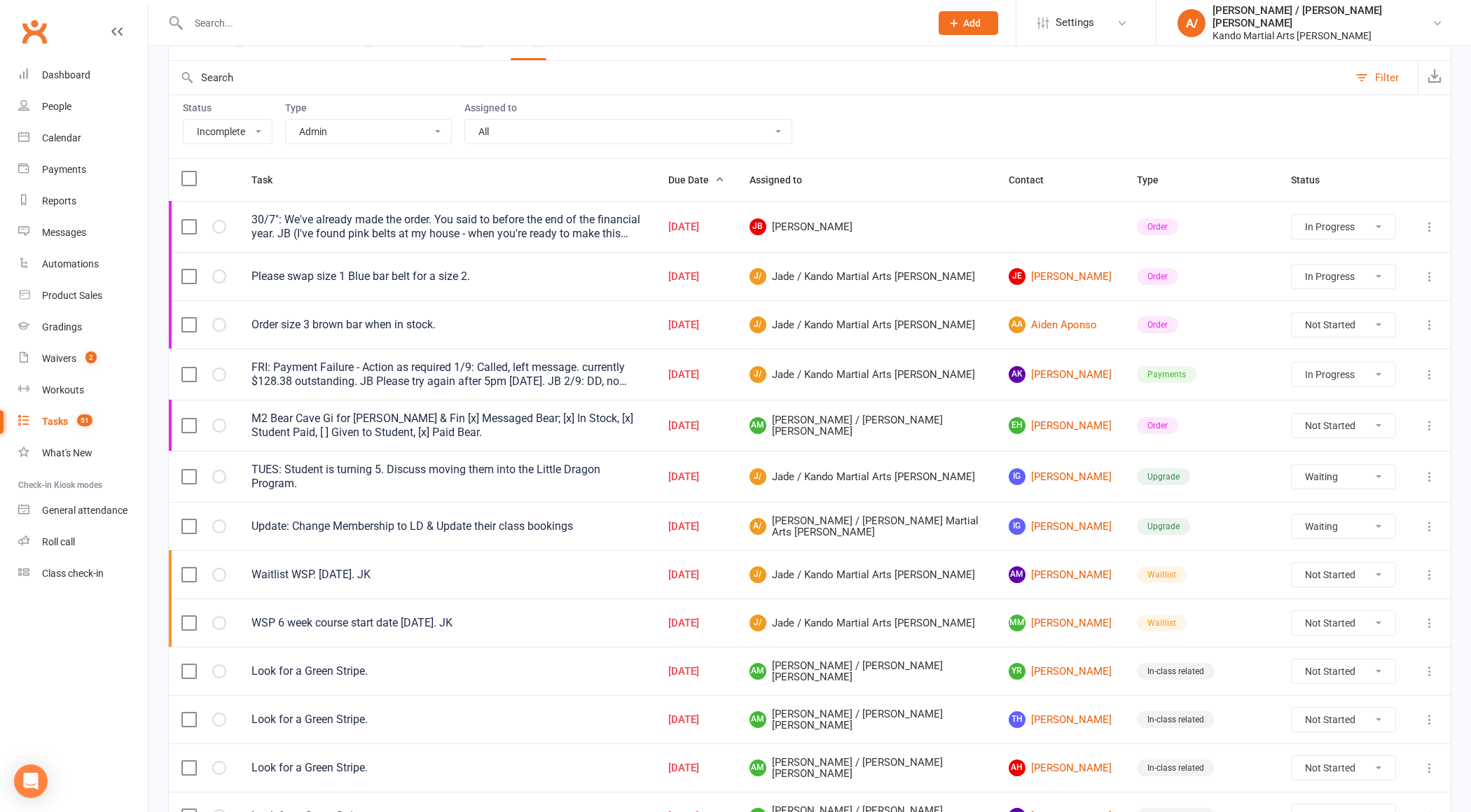
select select "waiting"
select select "started"
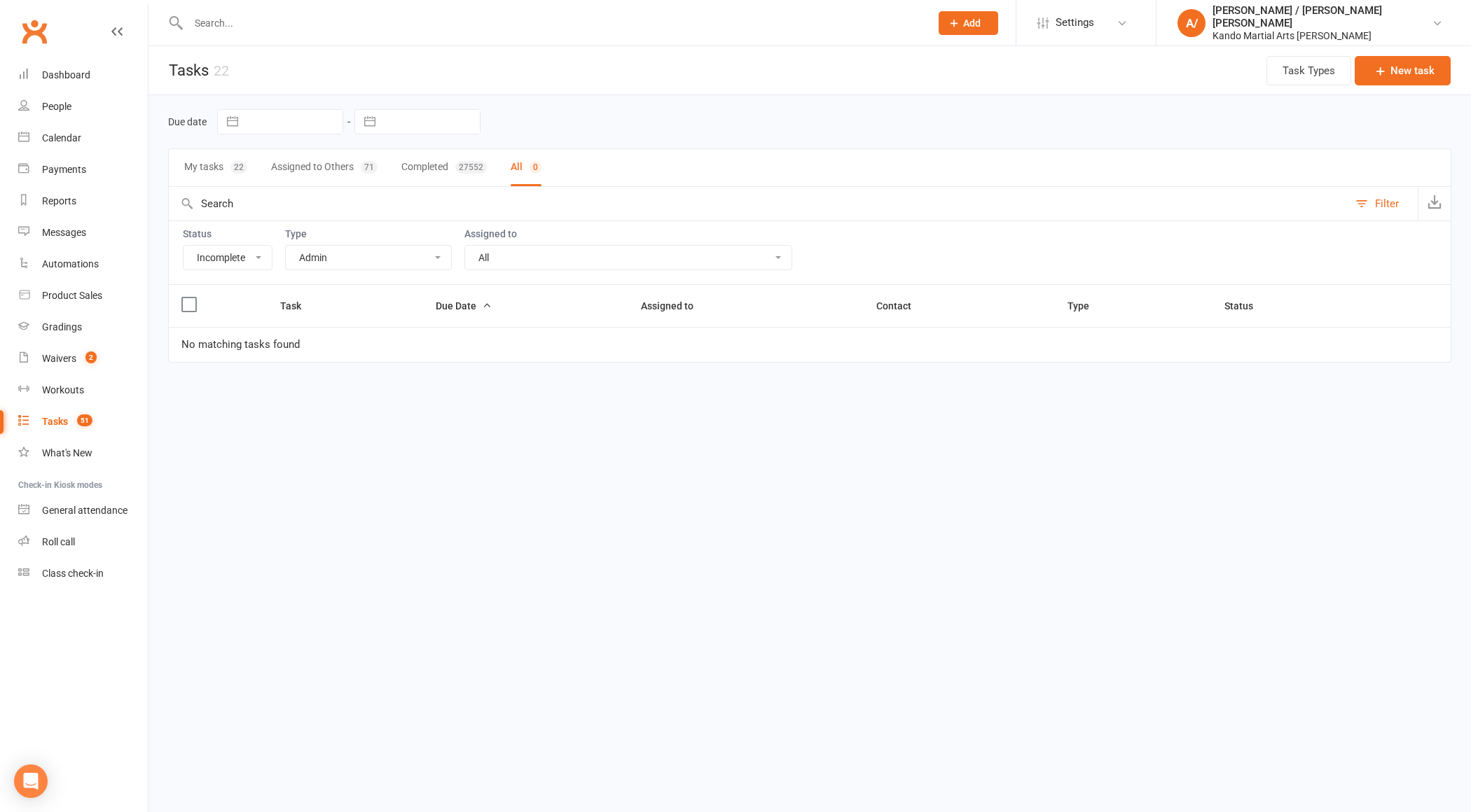
click at [343, 254] on select "All Admin Bbpc - black belt prep course Cancellation Enquiry Follow-up In-class…" at bounding box center [368, 258] width 165 height 24
click at [286, 246] on select "All Admin Bbpc - black belt prep course Cancellation Enquiry Follow-up In-class…" at bounding box center [368, 258] width 165 height 24
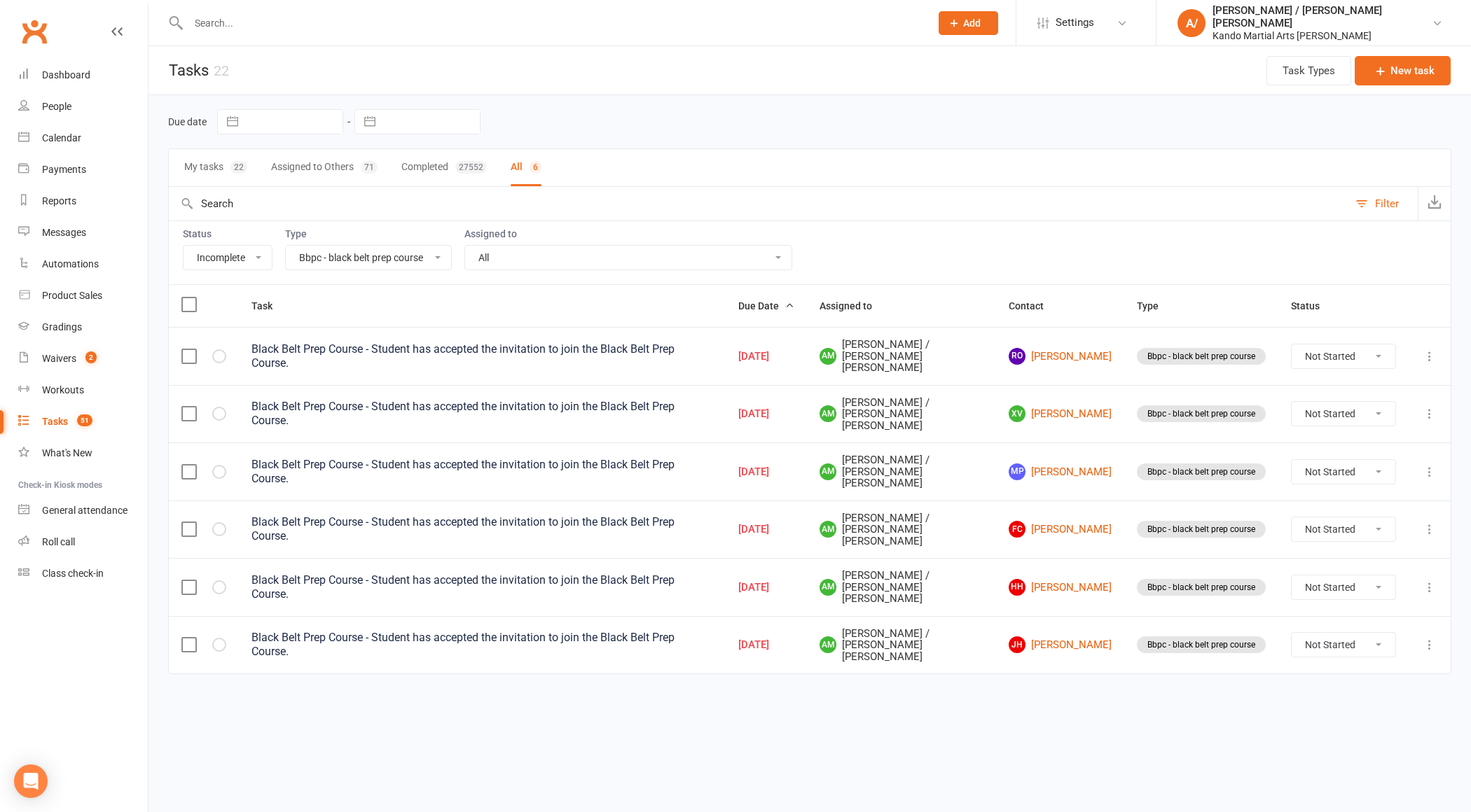
click at [346, 257] on select "All Admin Bbpc - black belt prep course Cancellation Enquiry Follow-up In-class…" at bounding box center [368, 258] width 165 height 24
click at [286, 246] on select "All Admin Bbpc - black belt prep course Cancellation Enquiry Follow-up In-class…" at bounding box center [368, 258] width 165 height 24
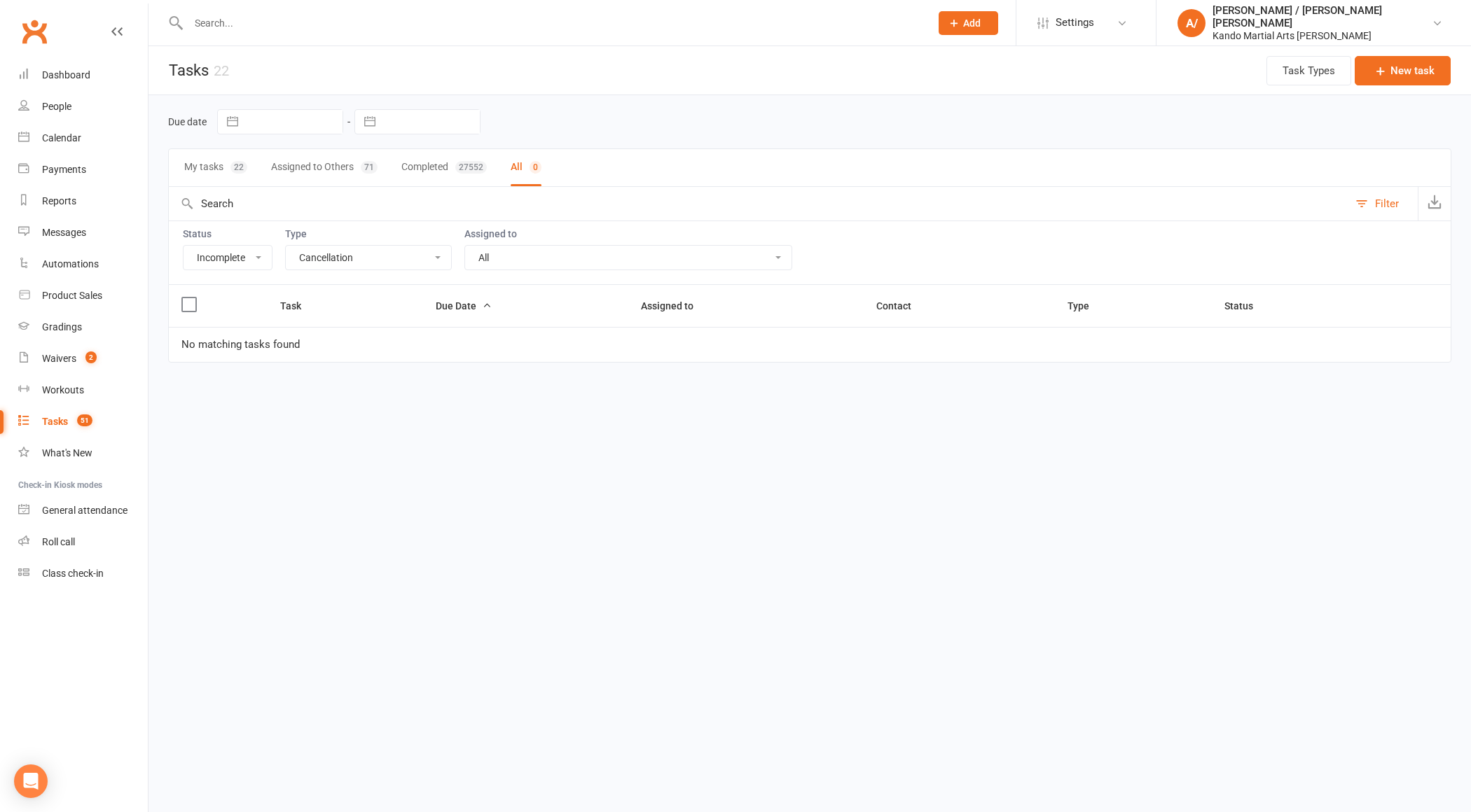
click at [393, 250] on select "All Admin Bbpc - black belt prep course Cancellation Enquiry Follow-up In-class…" at bounding box center [368, 258] width 165 height 24
click at [286, 246] on select "All Admin Bbpc - black belt prep course Cancellation Enquiry Follow-up In-class…" at bounding box center [368, 258] width 165 height 24
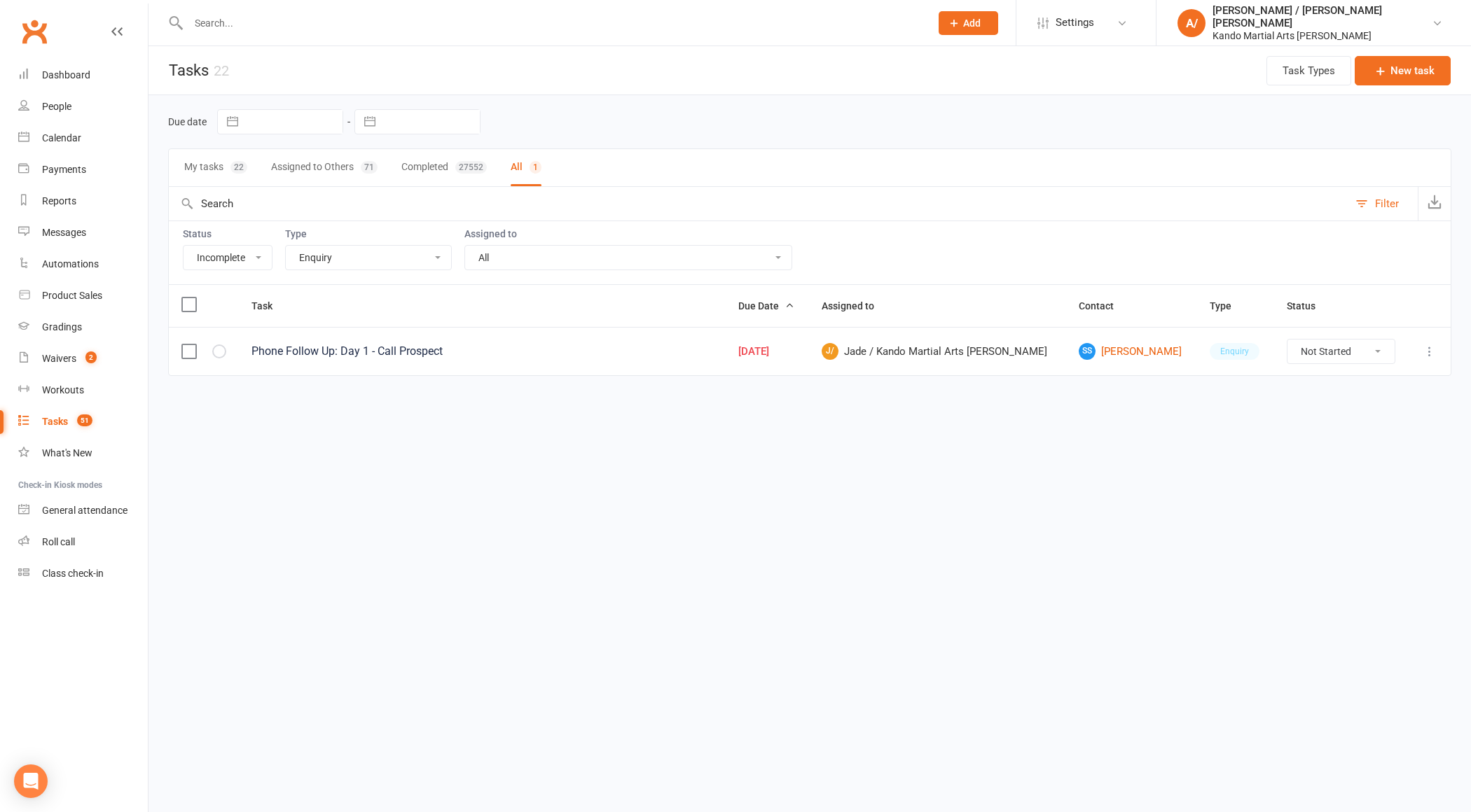
click at [394, 258] on select "All Admin Bbpc - black belt prep course Cancellation Enquiry Follow-up In-class…" at bounding box center [368, 258] width 165 height 24
click at [286, 246] on select "All Admin Bbpc - black belt prep course Cancellation Enquiry Follow-up In-class…" at bounding box center [368, 258] width 165 height 24
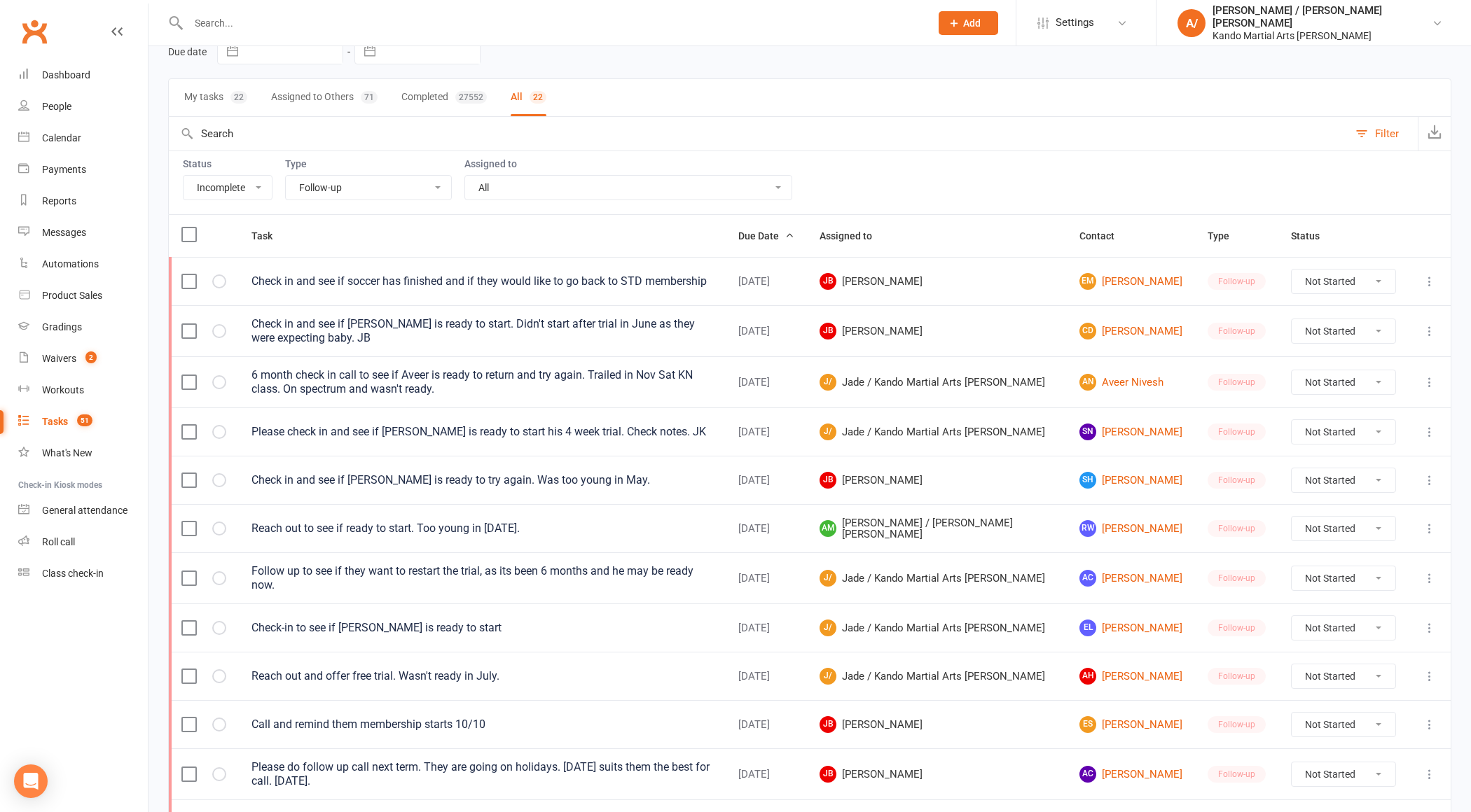
scroll to position [72, 0]
click at [400, 186] on select "All Admin Bbpc - black belt prep course Cancellation Enquiry Follow-up In-class…" at bounding box center [368, 186] width 165 height 24
select select "16411"
click at [286, 174] on select "All Admin Bbpc - black belt prep course Cancellation Enquiry Follow-up In-class…" at bounding box center [368, 186] width 165 height 24
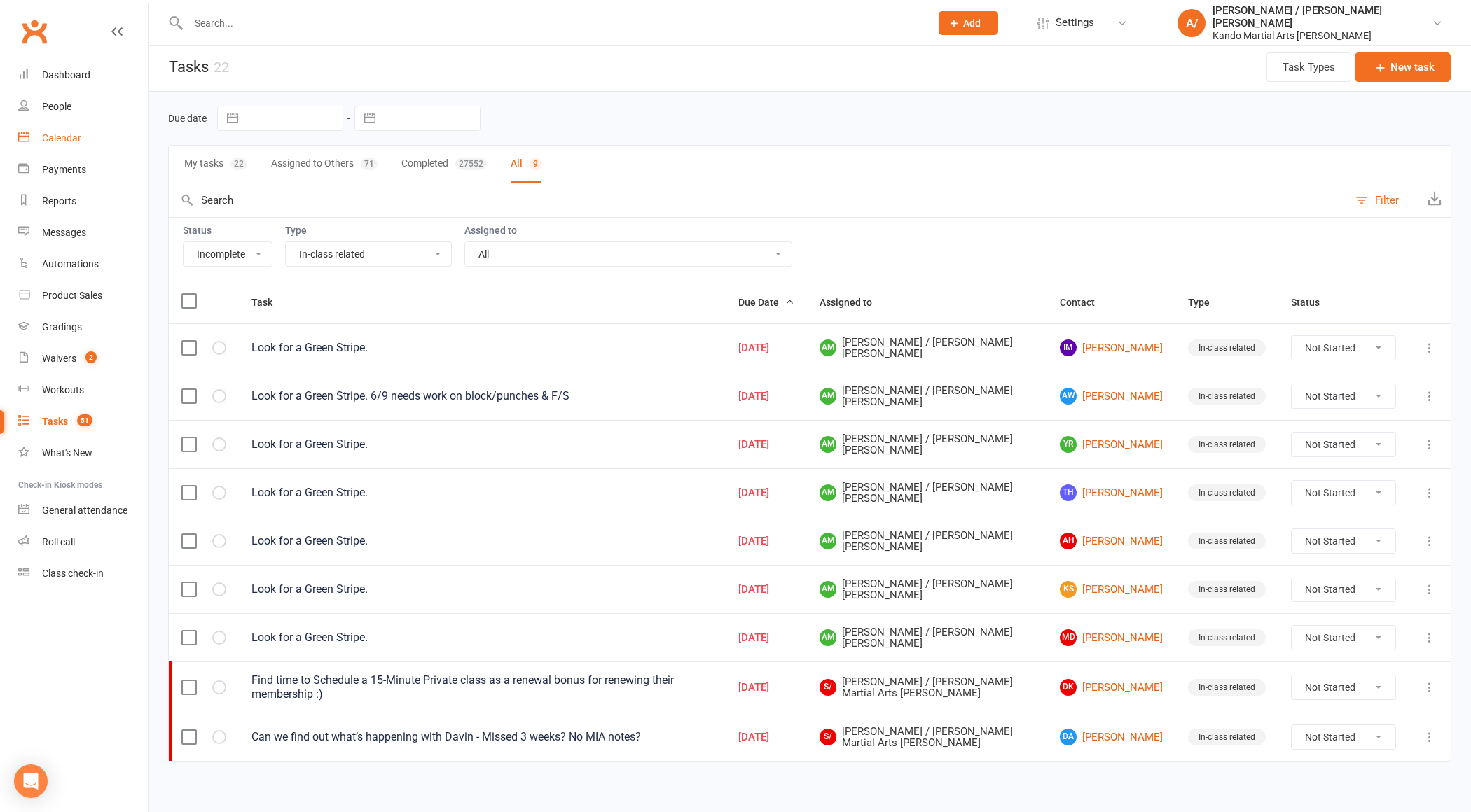
click at [66, 144] on link "Calendar" at bounding box center [83, 139] width 130 height 32
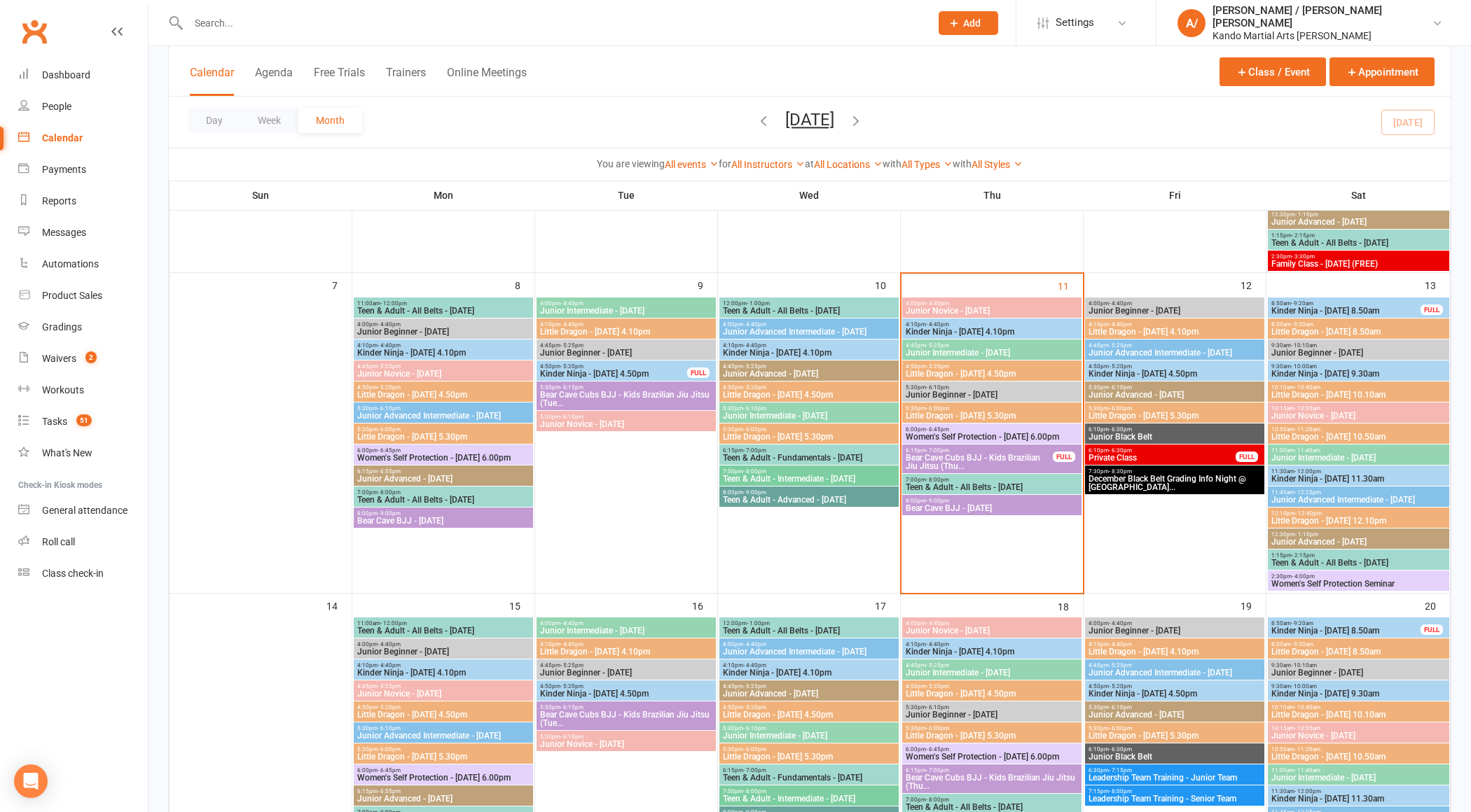
scroll to position [327, 0]
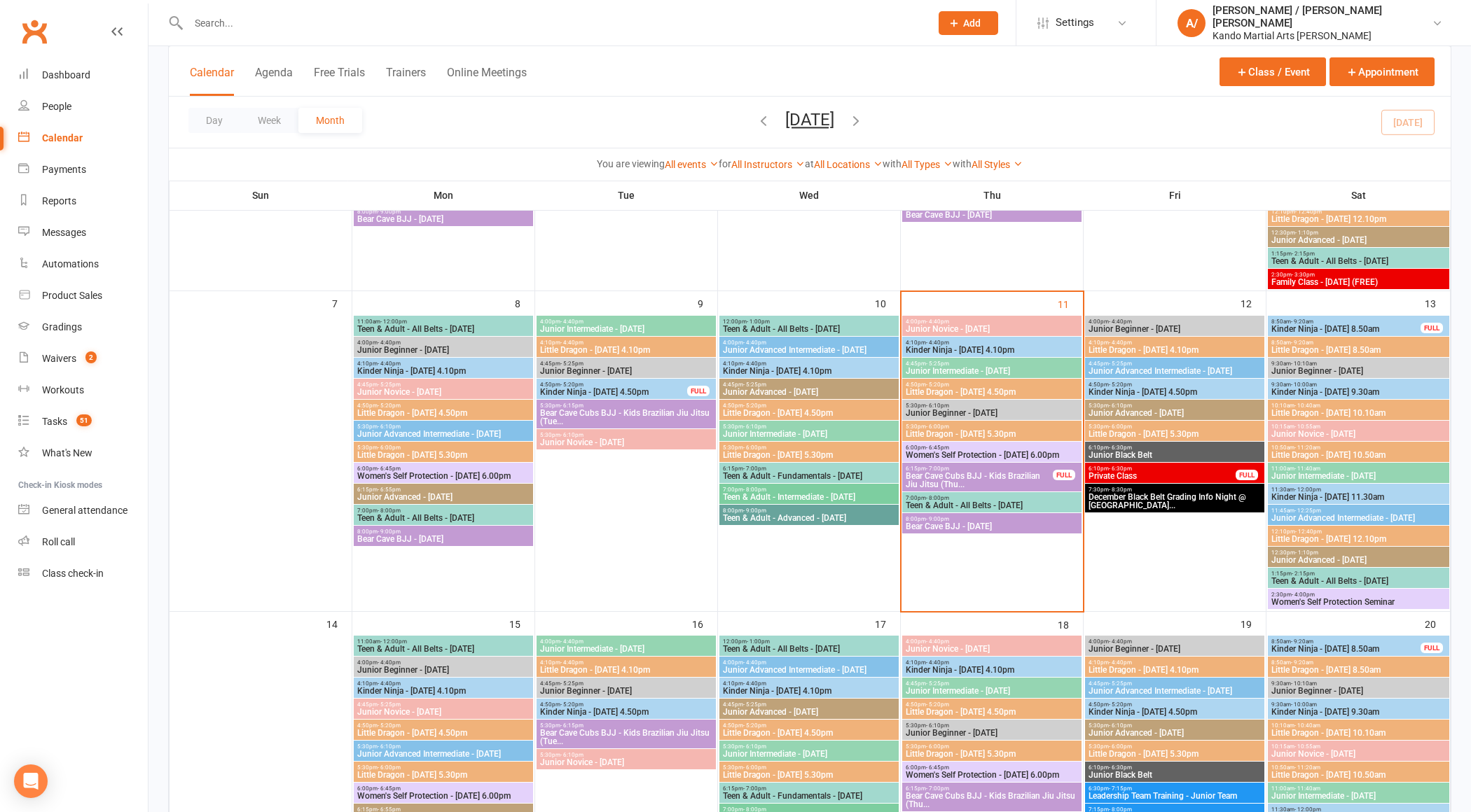
click at [1349, 348] on span "Little Dragon - Saturday 8.50am" at bounding box center [1359, 350] width 177 height 8
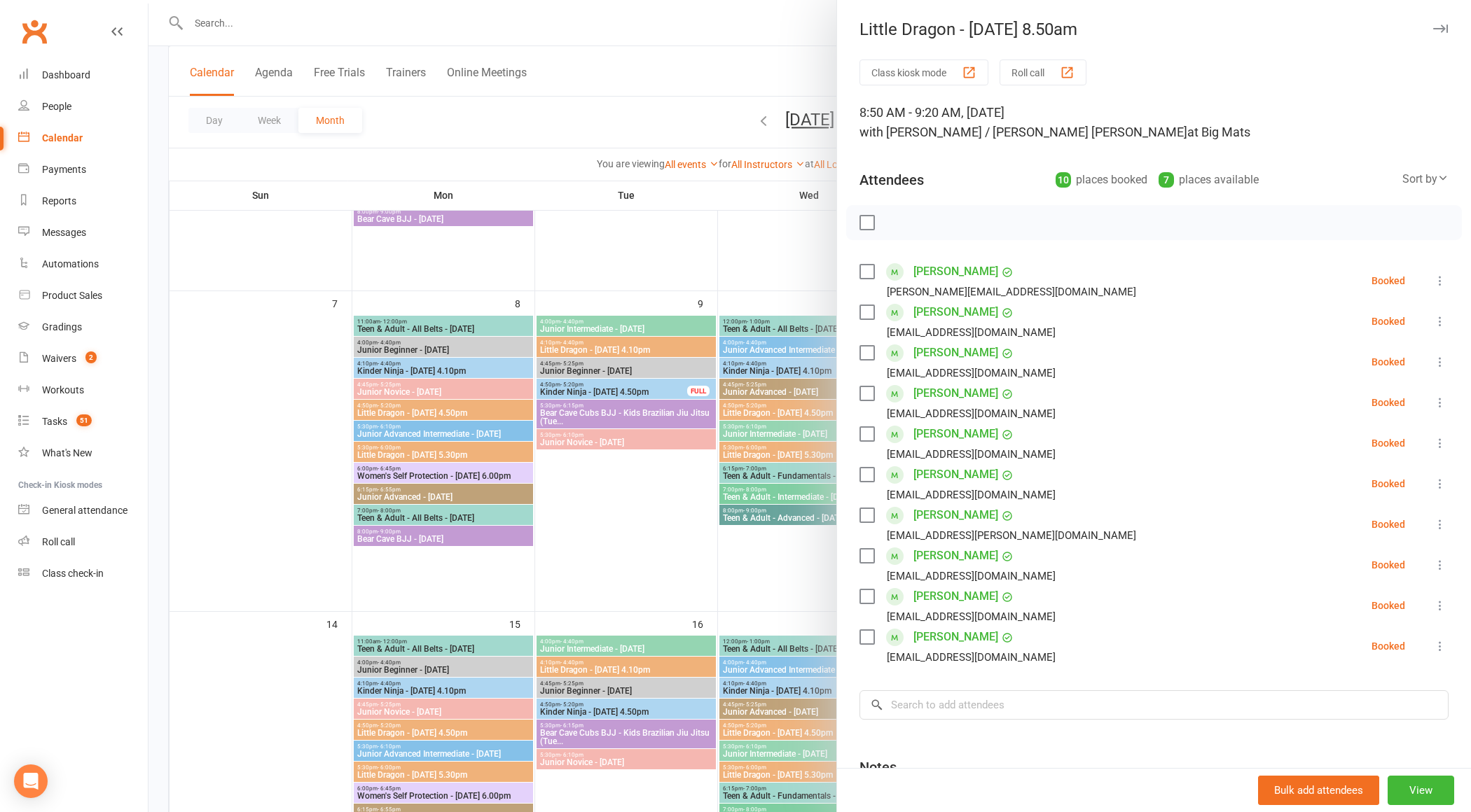
click at [780, 467] on div at bounding box center [810, 406] width 1323 height 812
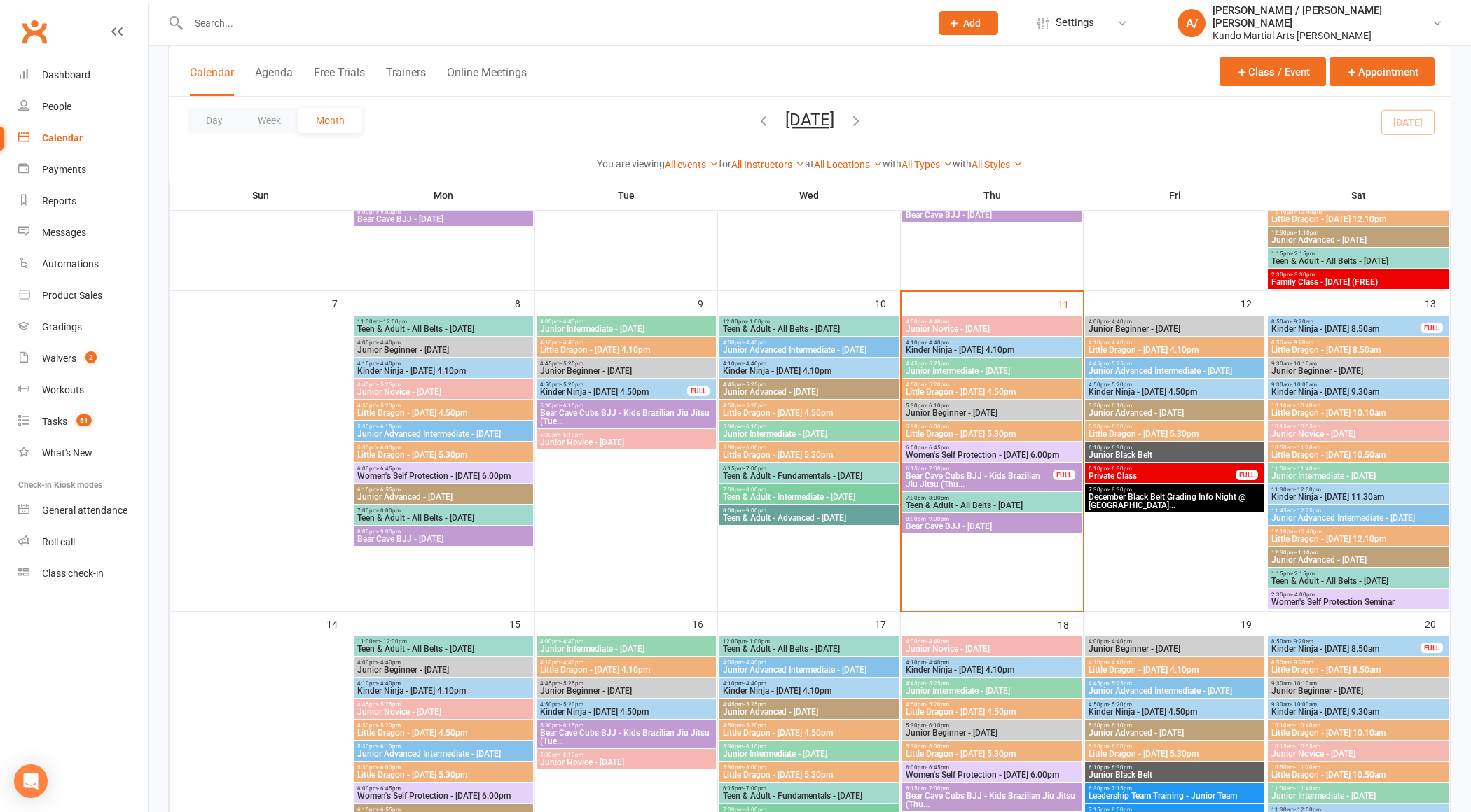
click at [1378, 406] on span "10:10am - 10:40am" at bounding box center [1359, 406] width 177 height 6
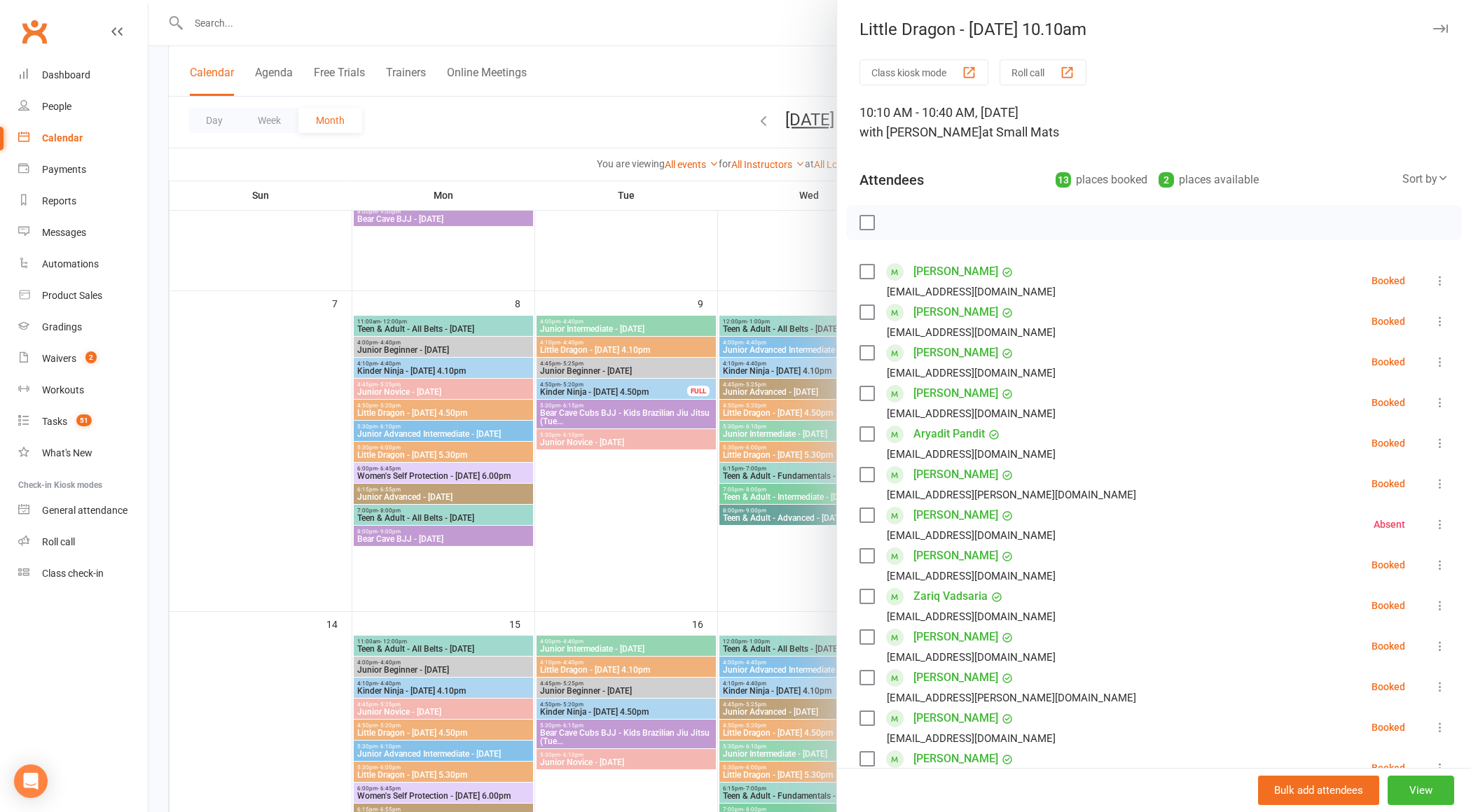
click at [726, 441] on div at bounding box center [810, 406] width 1323 height 812
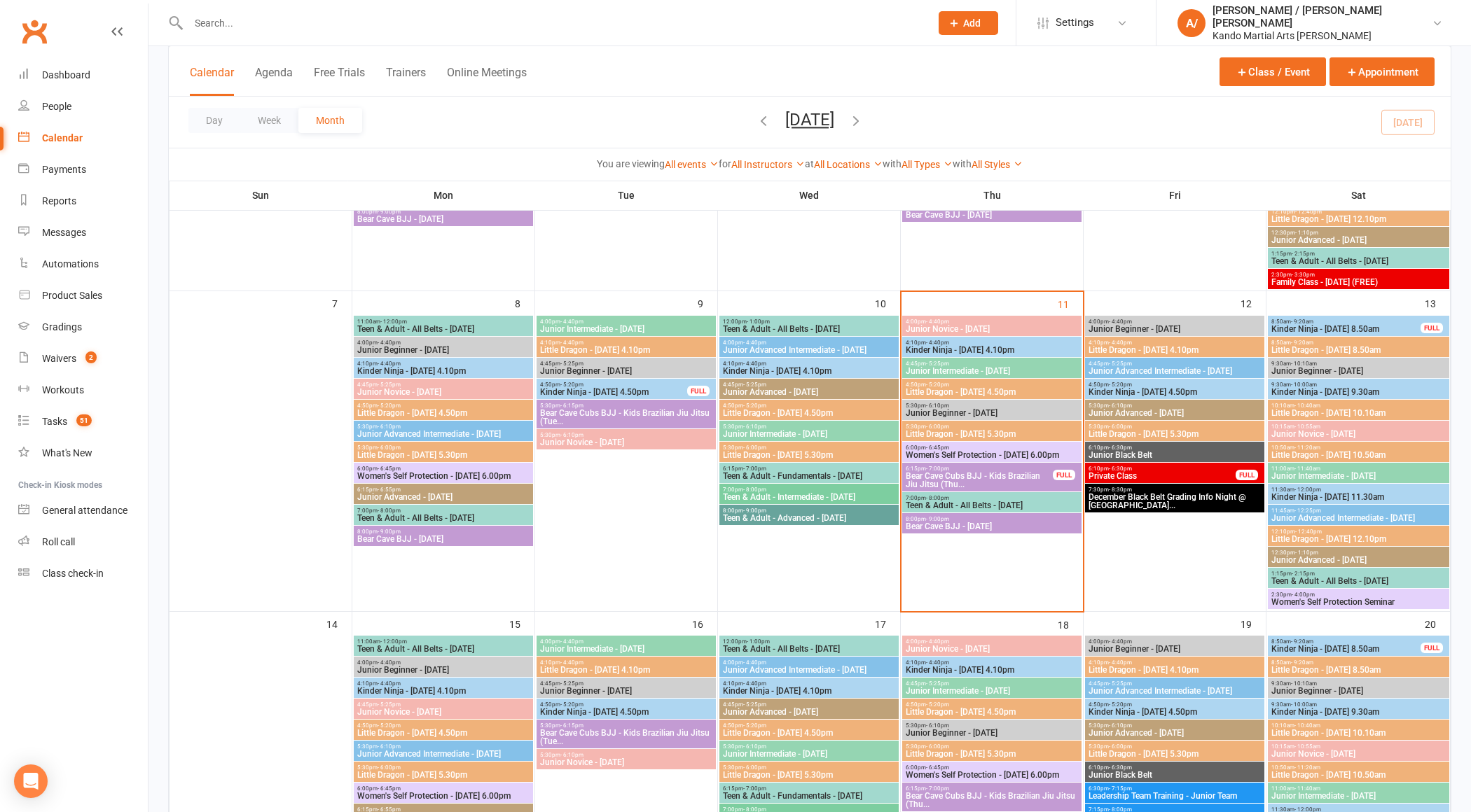
click at [1351, 450] on span "Little Dragon - Saturday 10.50am" at bounding box center [1359, 454] width 177 height 8
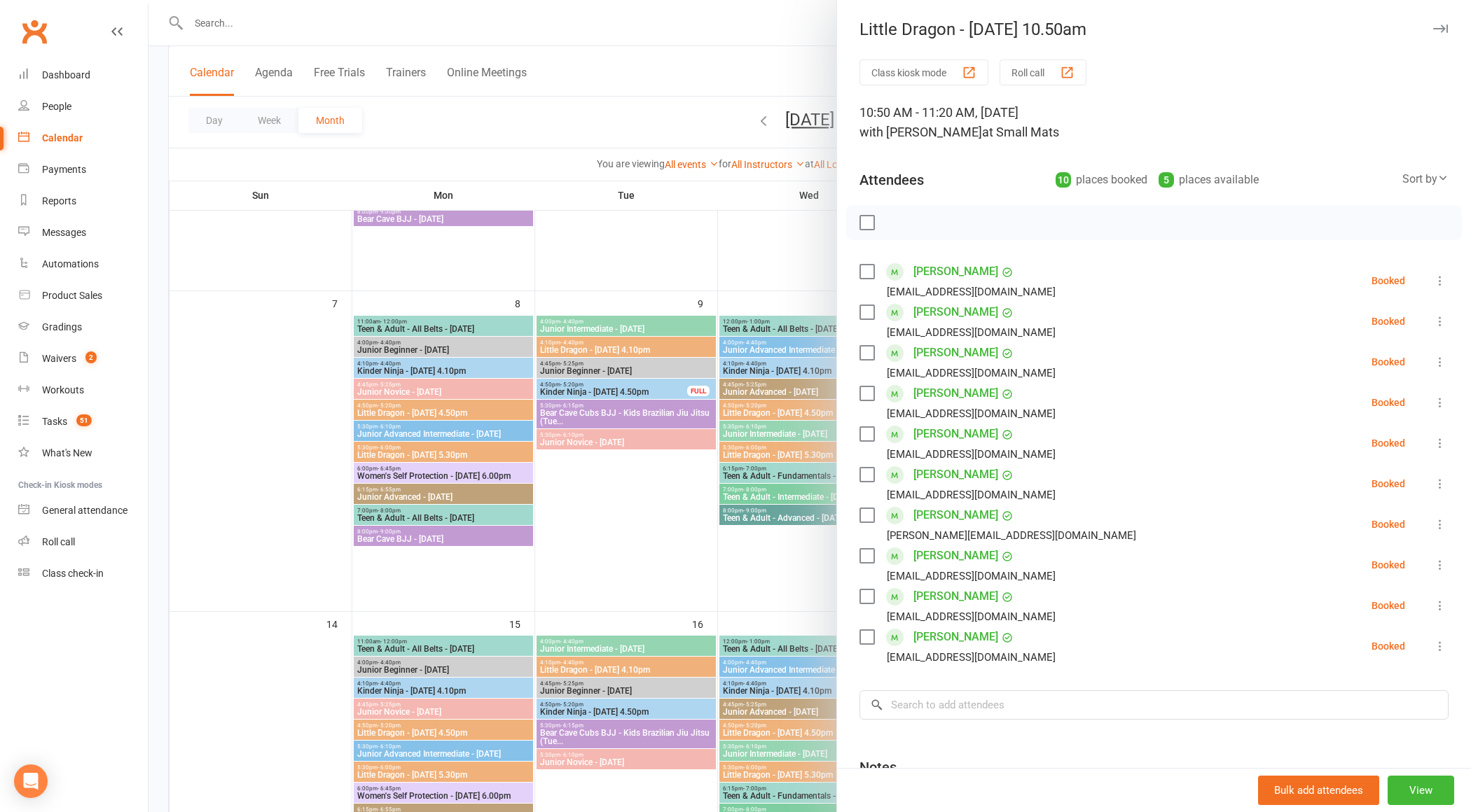
click at [659, 449] on div at bounding box center [810, 406] width 1323 height 812
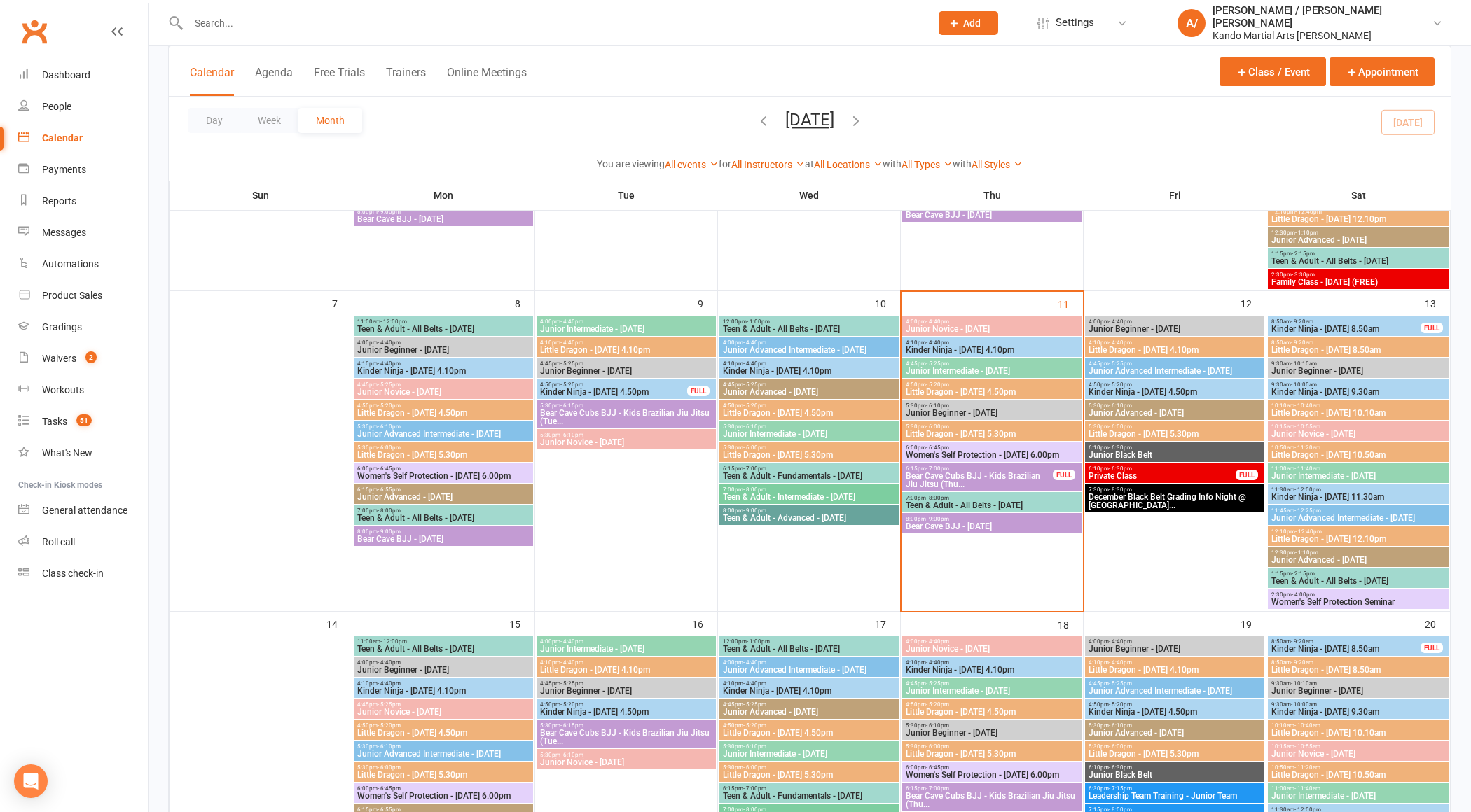
click at [1388, 536] on span "Little Dragon - Saturday 12.10pm" at bounding box center [1359, 539] width 177 height 8
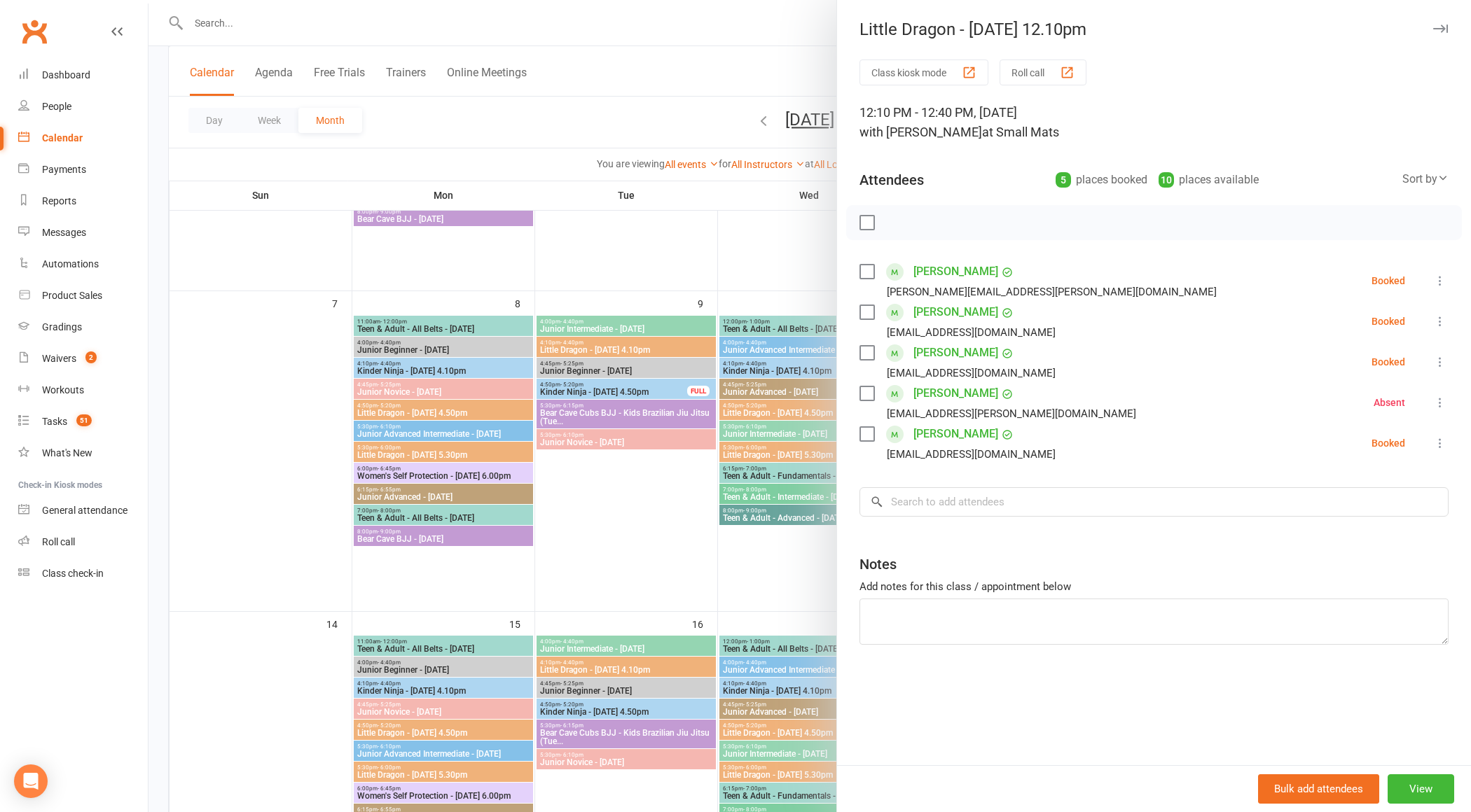
click at [826, 415] on div at bounding box center [810, 406] width 1323 height 812
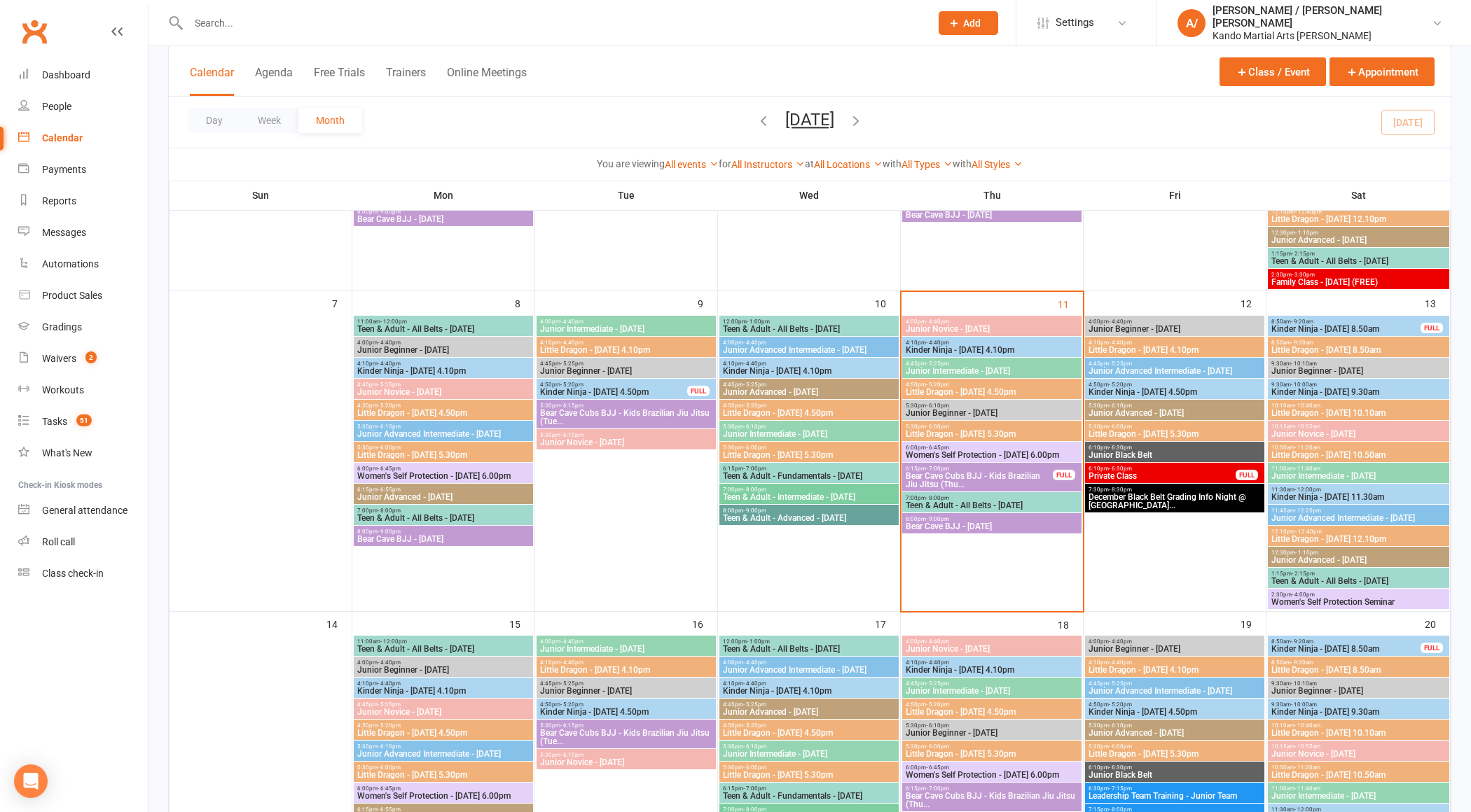
click at [1372, 408] on span "Little Dragon - Saturday 10.10am" at bounding box center [1359, 412] width 177 height 8
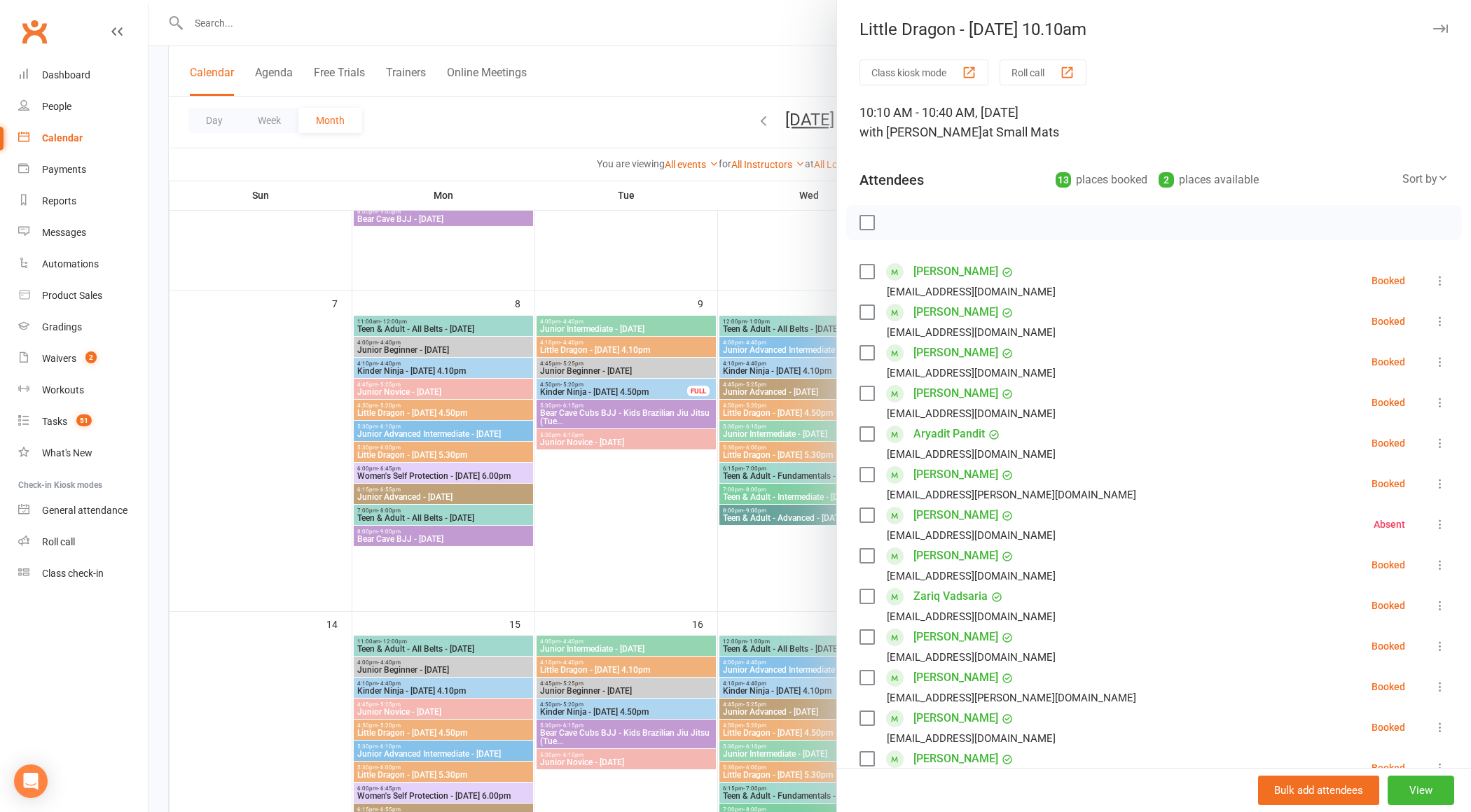
click at [683, 441] on div at bounding box center [810, 406] width 1323 height 812
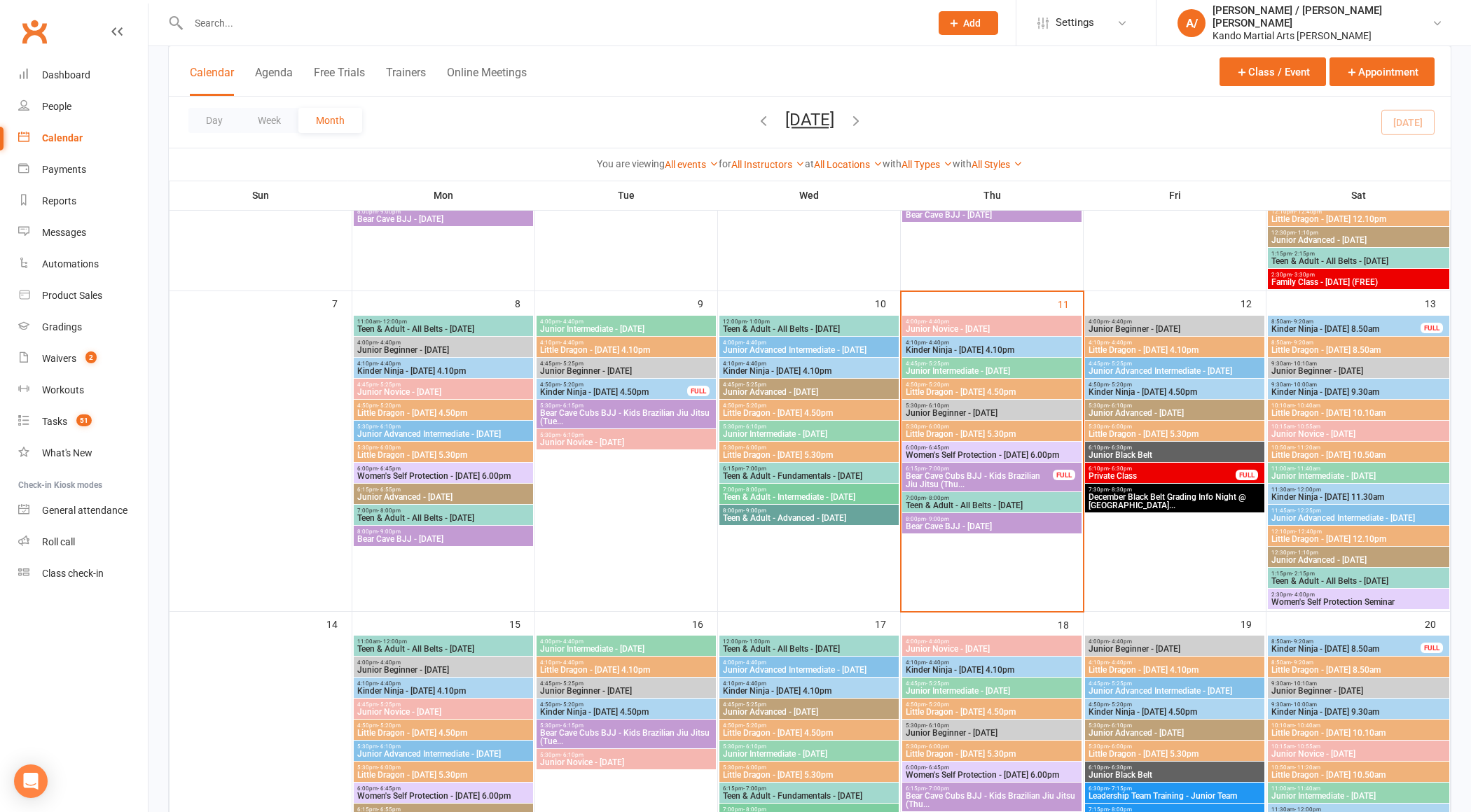
click at [1004, 348] on span "Kinder Ninja - [DATE] 4.10pm" at bounding box center [992, 350] width 174 height 8
